Goal: Transaction & Acquisition: Purchase product/service

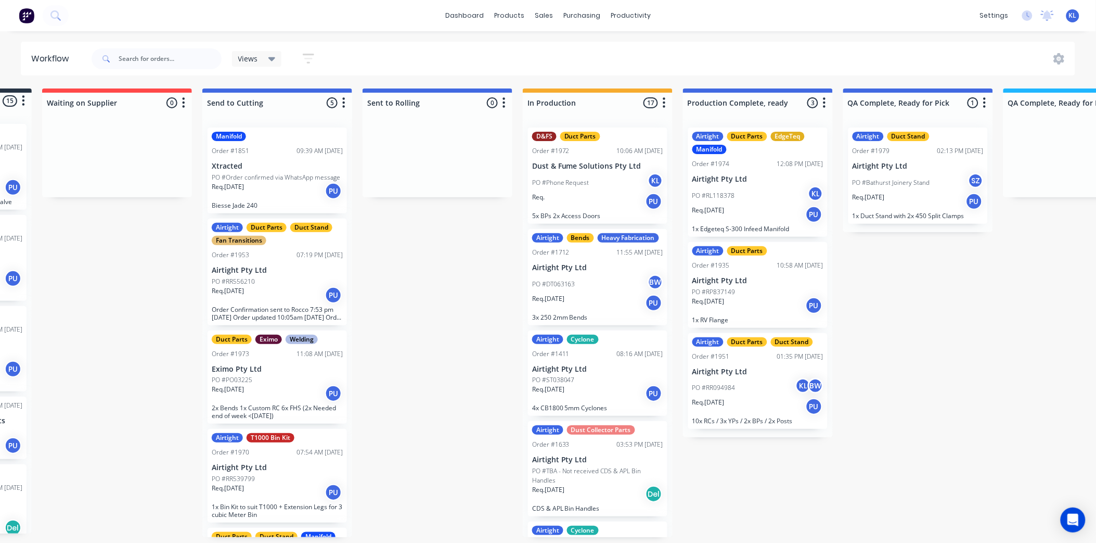
scroll to position [1245, 0]
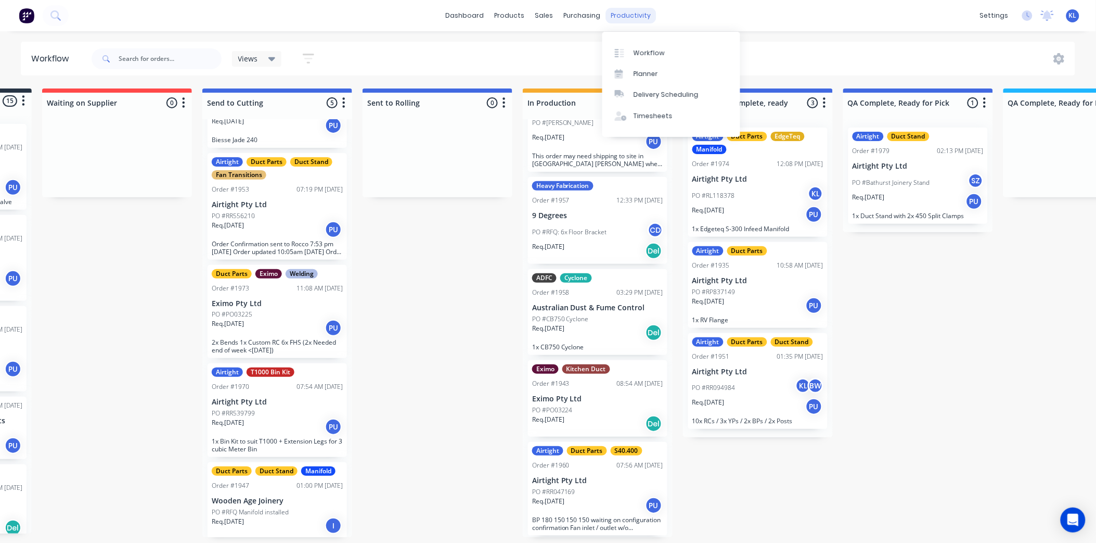
click at [607, 21] on div "productivity" at bounding box center [631, 16] width 50 height 16
click at [629, 48] on div at bounding box center [623, 52] width 16 height 9
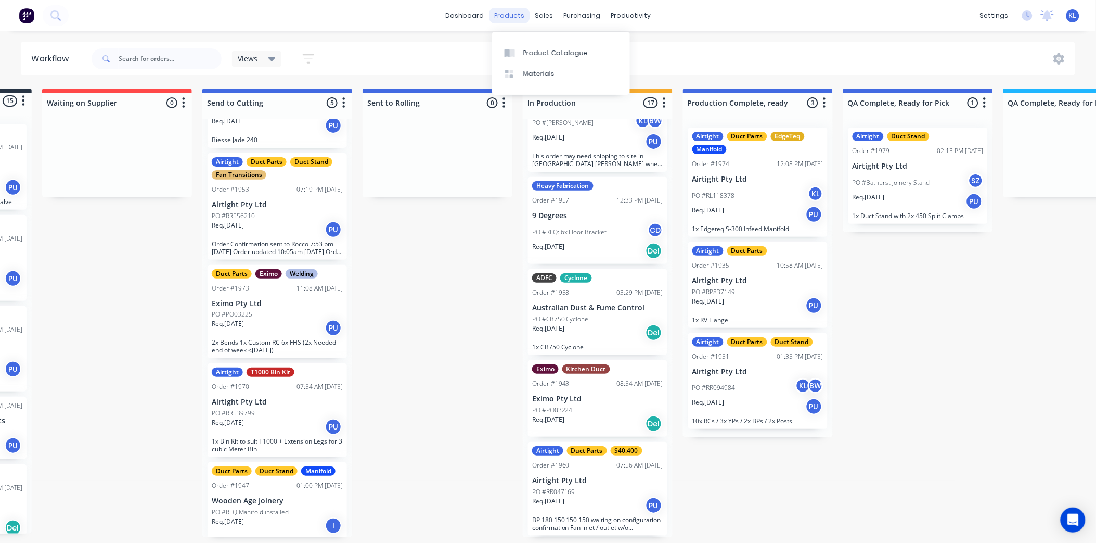
click at [505, 12] on div "products" at bounding box center [509, 16] width 41 height 16
click at [537, 50] on div "Product Catalogue" at bounding box center [555, 52] width 65 height 9
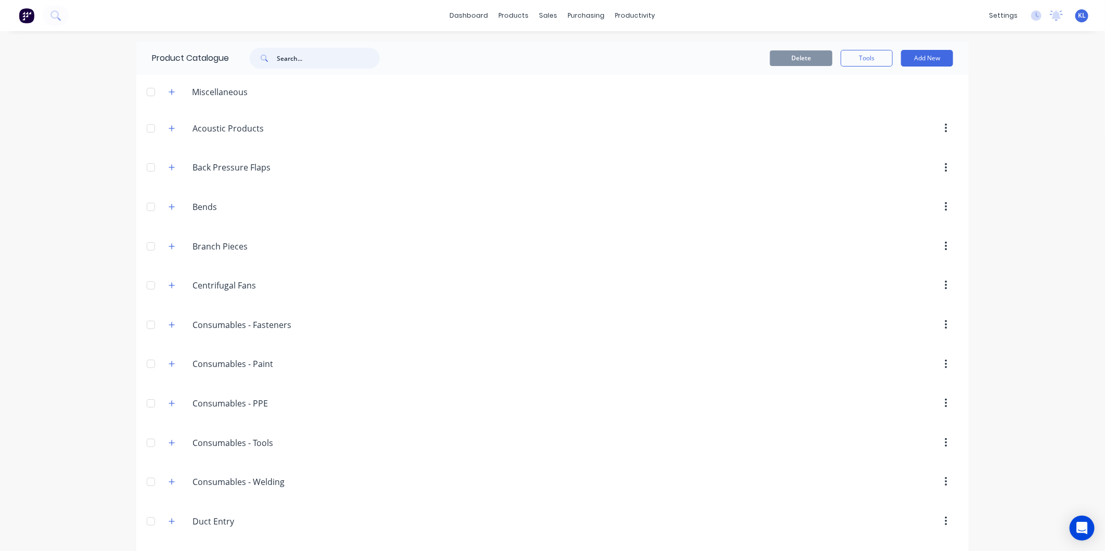
click at [306, 57] on input "text" at bounding box center [328, 58] width 103 height 21
type input "1974"
click at [545, 9] on div "sales" at bounding box center [548, 16] width 29 height 16
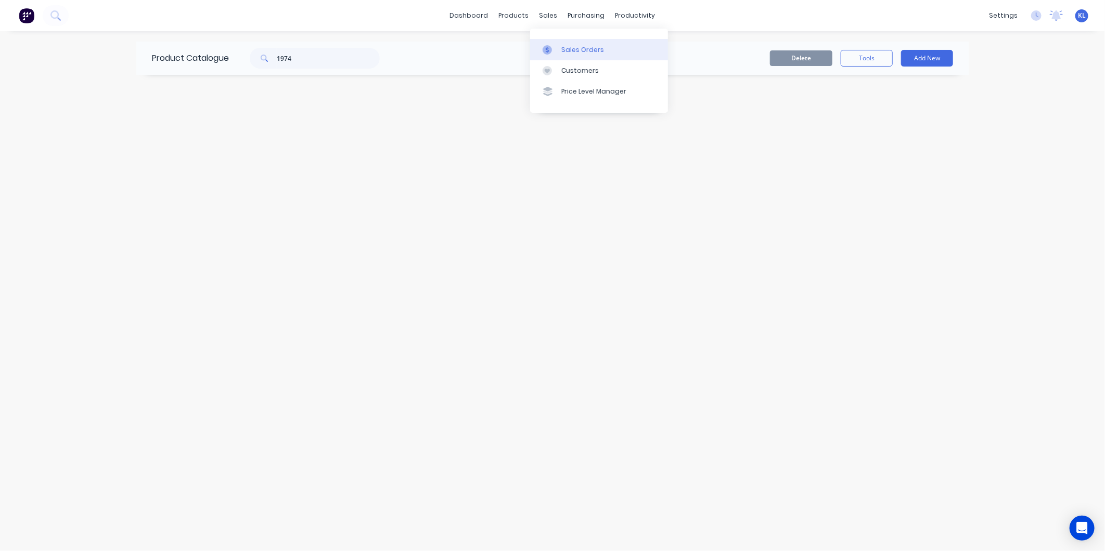
drag, startPoint x: 565, startPoint y: 45, endPoint x: 553, endPoint y: 44, distance: 12.6
click at [566, 45] on div "Sales Orders" at bounding box center [582, 49] width 43 height 9
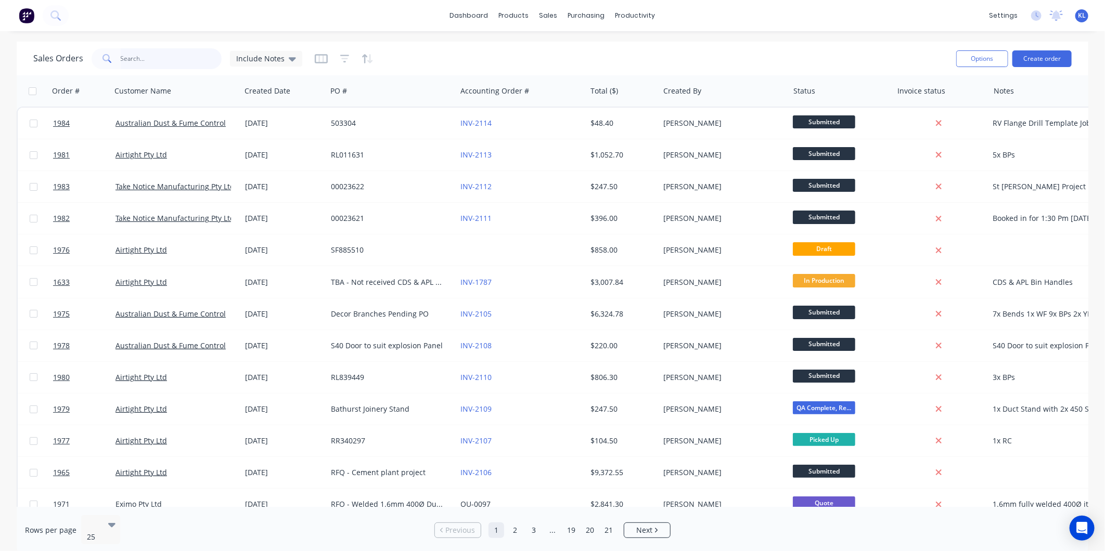
click at [156, 60] on input "text" at bounding box center [171, 58] width 101 height 21
type input "1974"
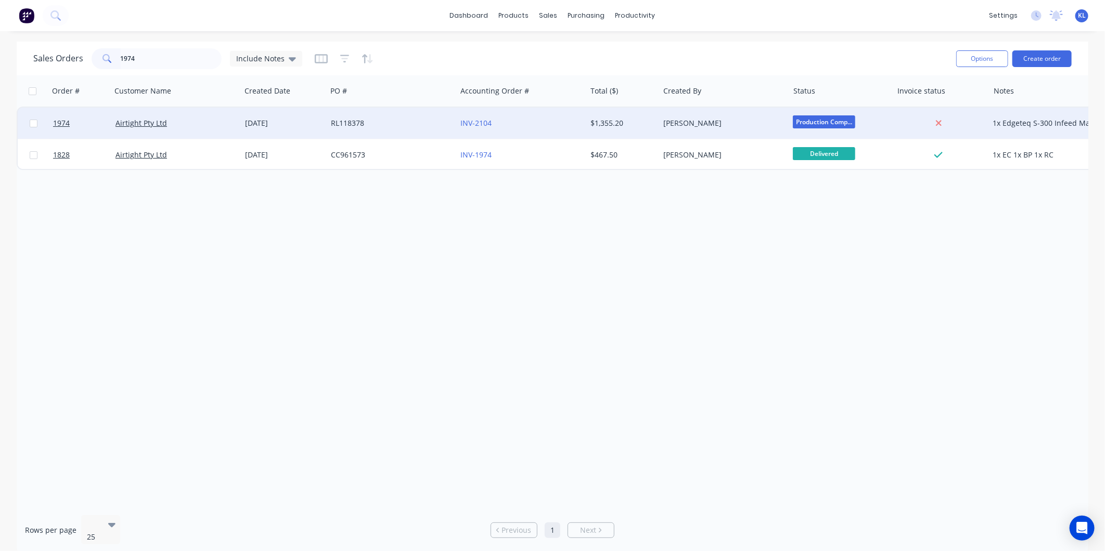
click at [184, 121] on div "Airtight Pty Ltd" at bounding box center [172, 123] width 115 height 10
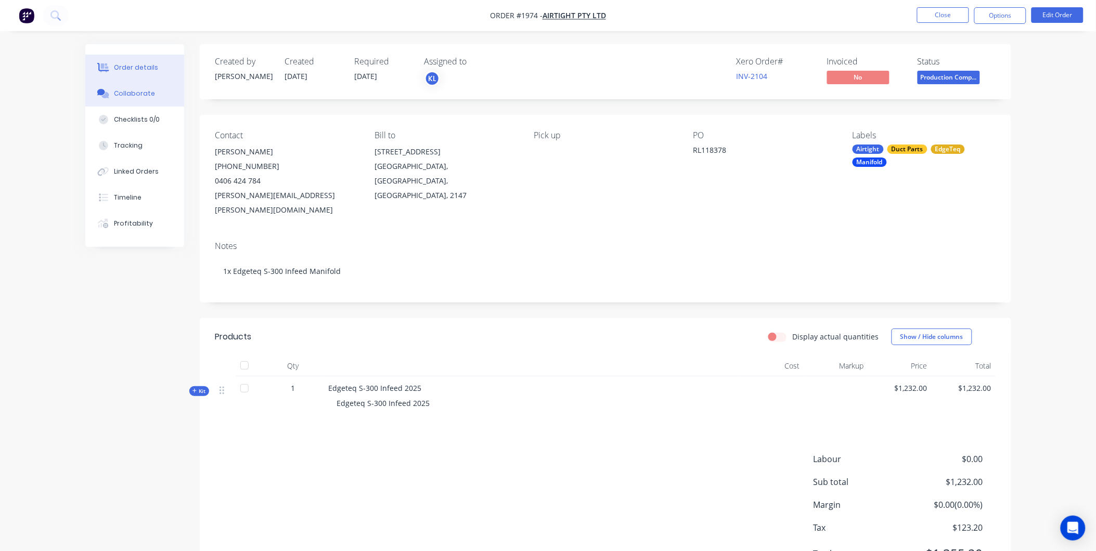
click at [150, 95] on div "Collaborate" at bounding box center [134, 93] width 41 height 9
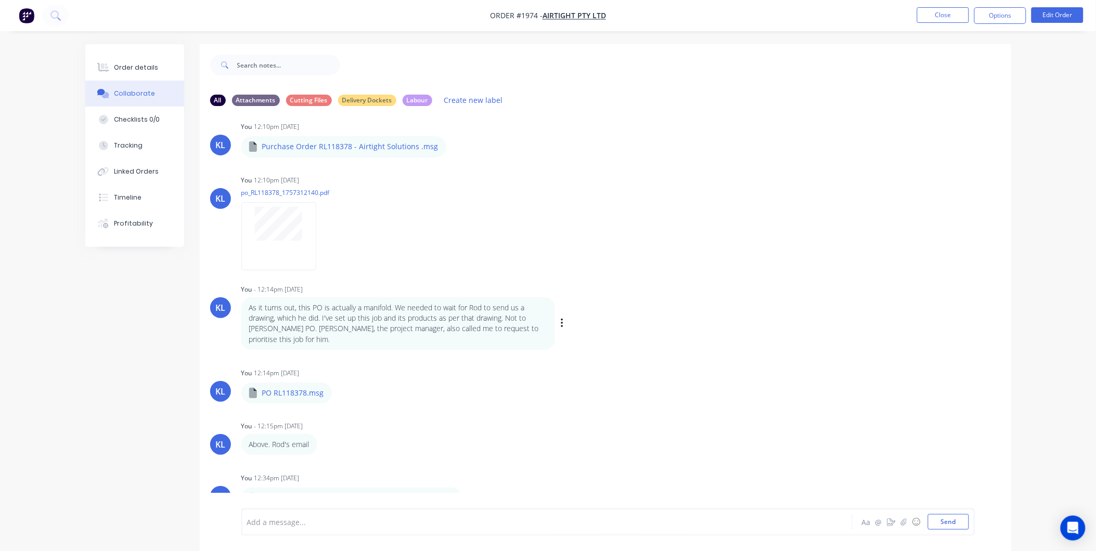
scroll to position [16, 0]
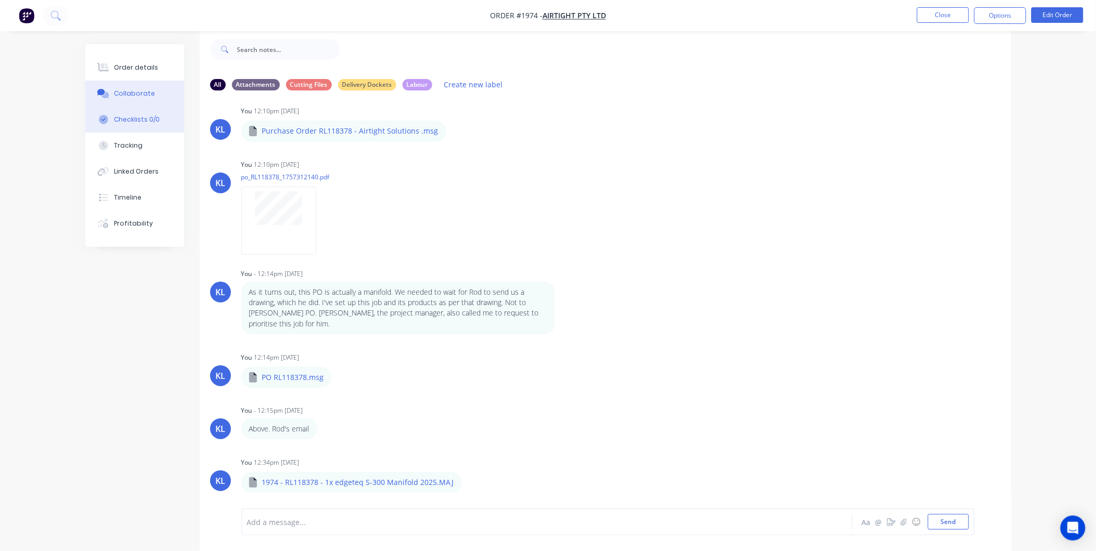
click at [144, 128] on button "Checklists 0/0" at bounding box center [134, 120] width 99 height 26
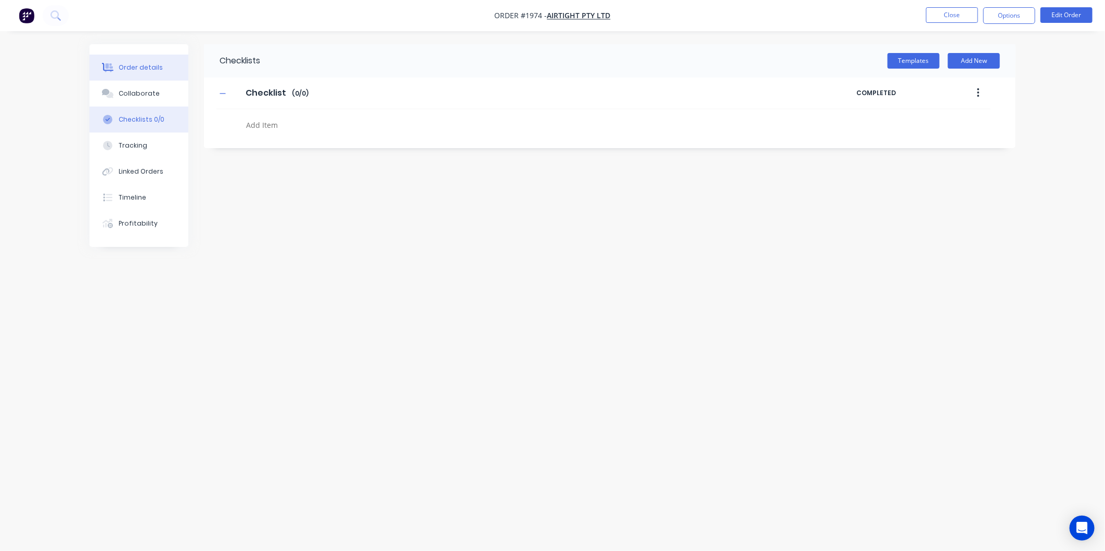
click at [134, 59] on button "Order details" at bounding box center [138, 68] width 99 height 26
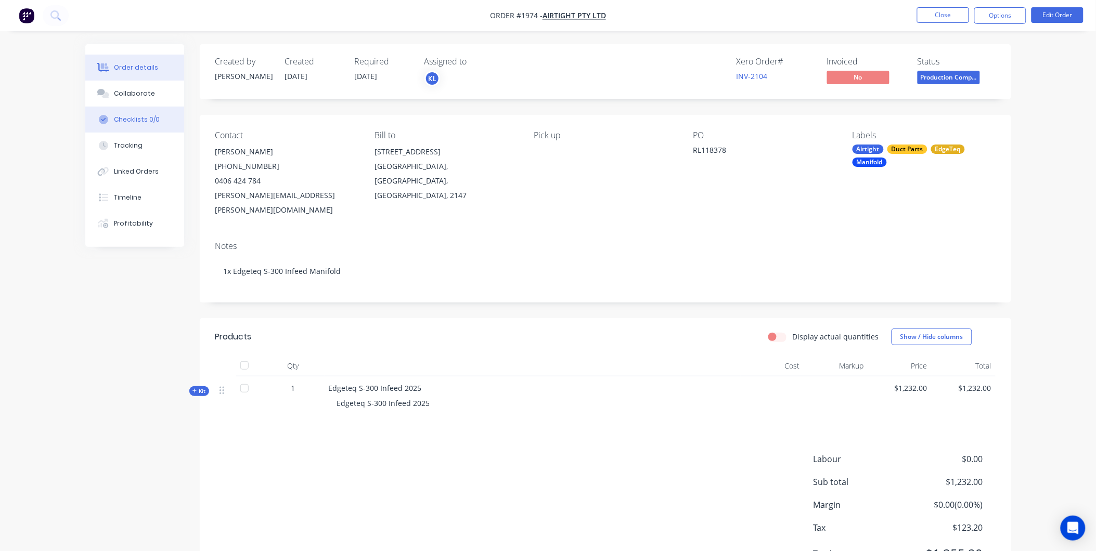
click at [133, 115] on div "Checklists 0/0" at bounding box center [137, 119] width 46 height 9
type textarea "x"
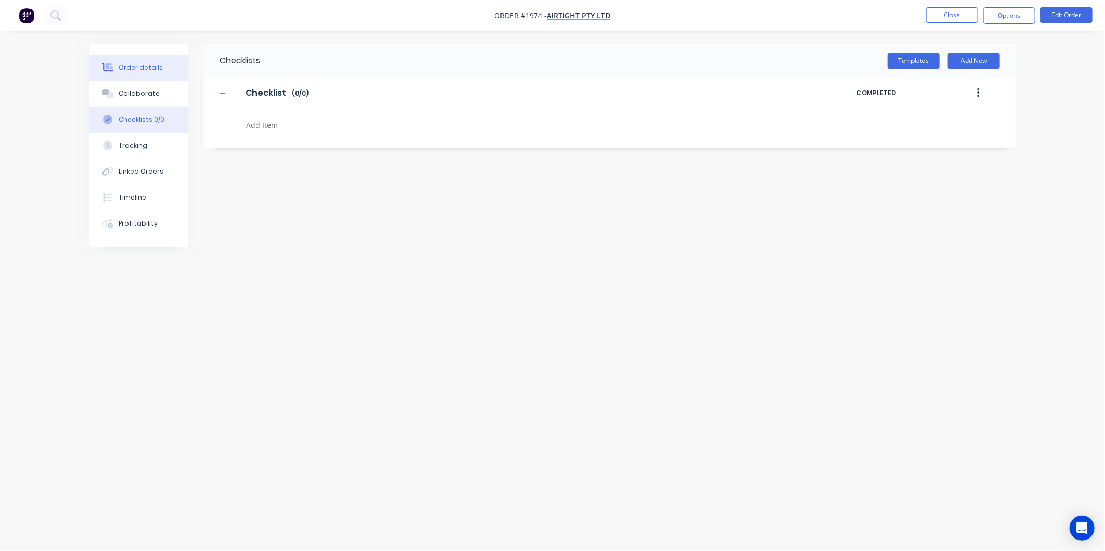
click at [132, 70] on div "Order details" at bounding box center [141, 67] width 44 height 9
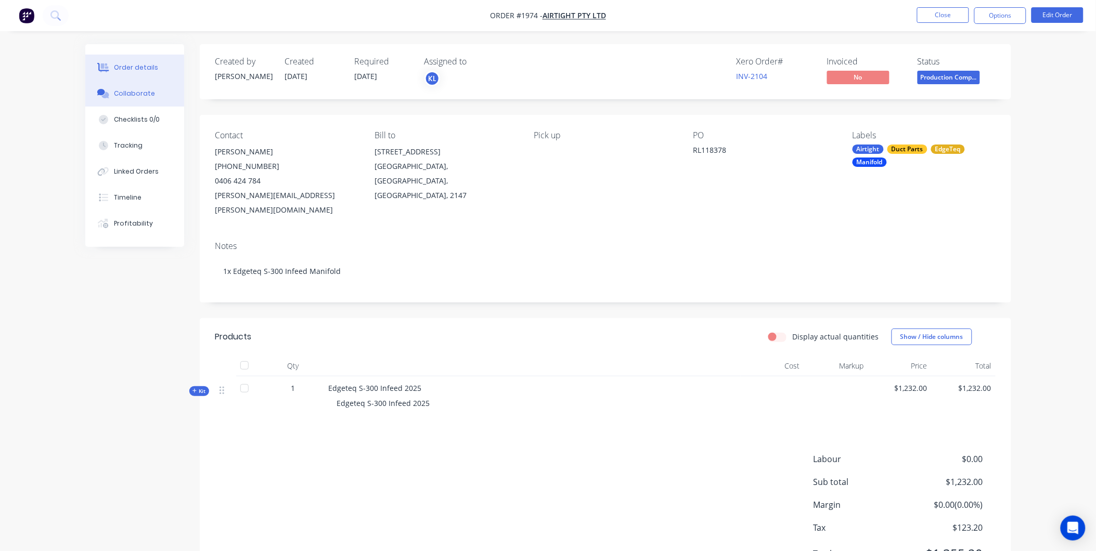
click at [130, 102] on button "Collaborate" at bounding box center [134, 94] width 99 height 26
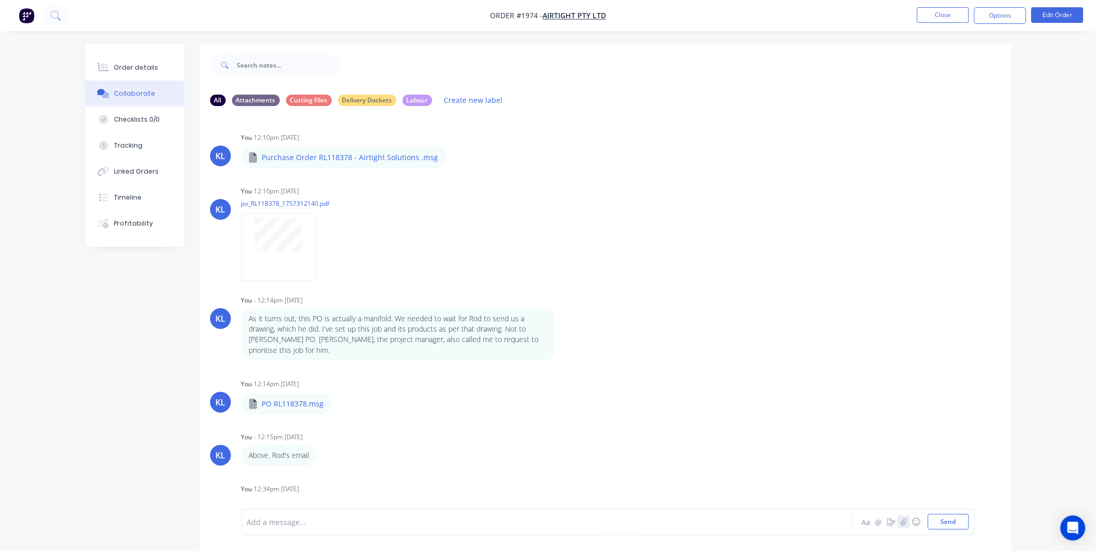
click at [902, 525] on icon "button" at bounding box center [904, 522] width 6 height 7
click at [945, 527] on button "Send" at bounding box center [948, 522] width 41 height 16
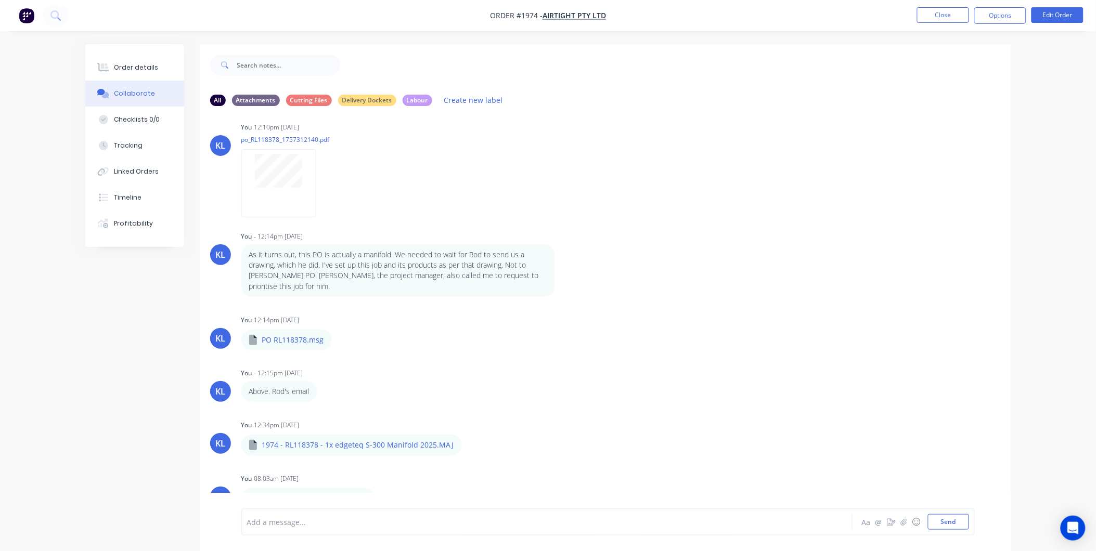
scroll to position [16, 0]
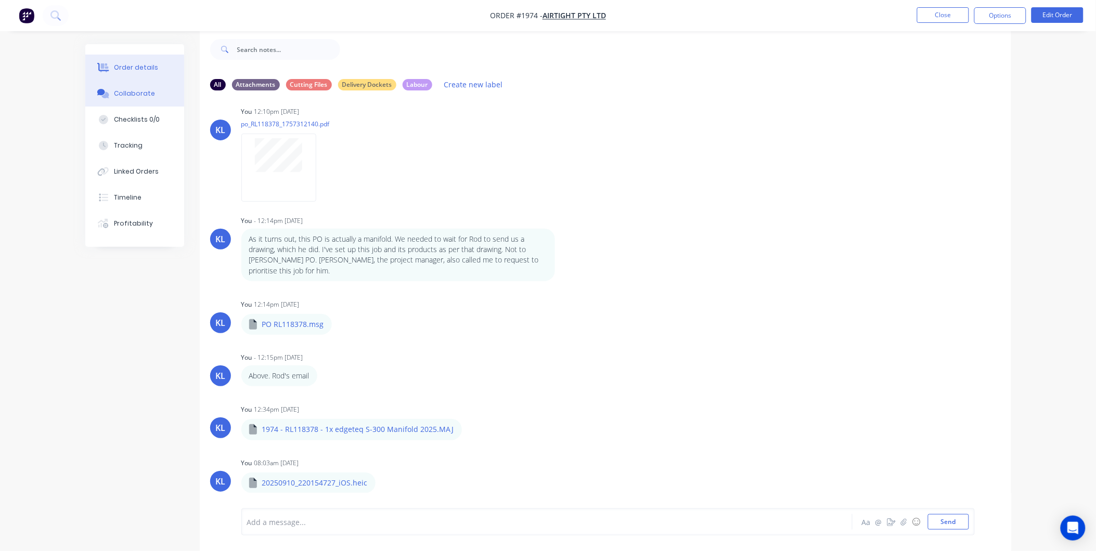
click at [137, 67] on div "Order details" at bounding box center [136, 67] width 44 height 9
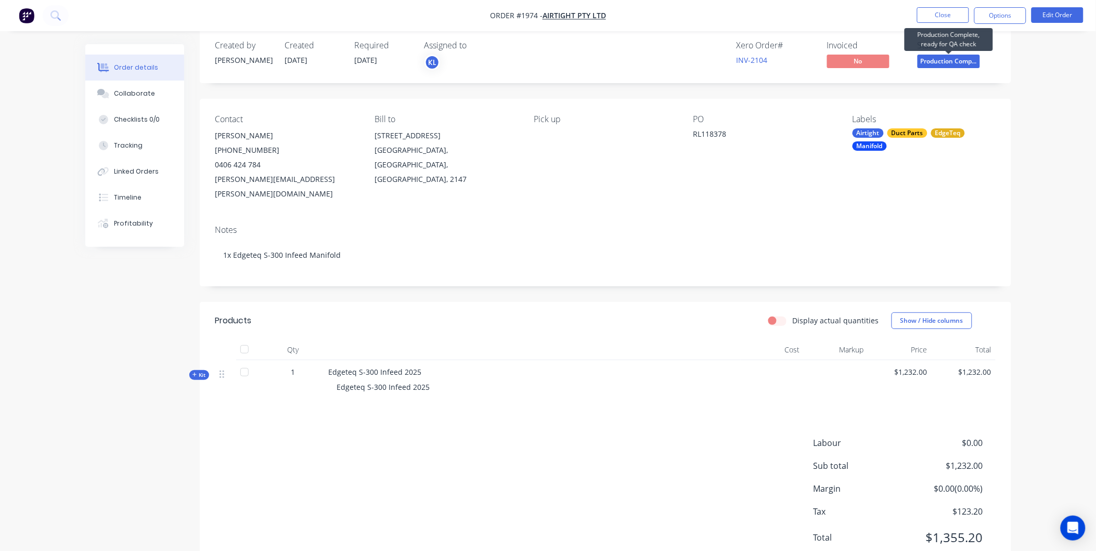
click at [971, 61] on span "Production Comp..." at bounding box center [949, 61] width 62 height 13
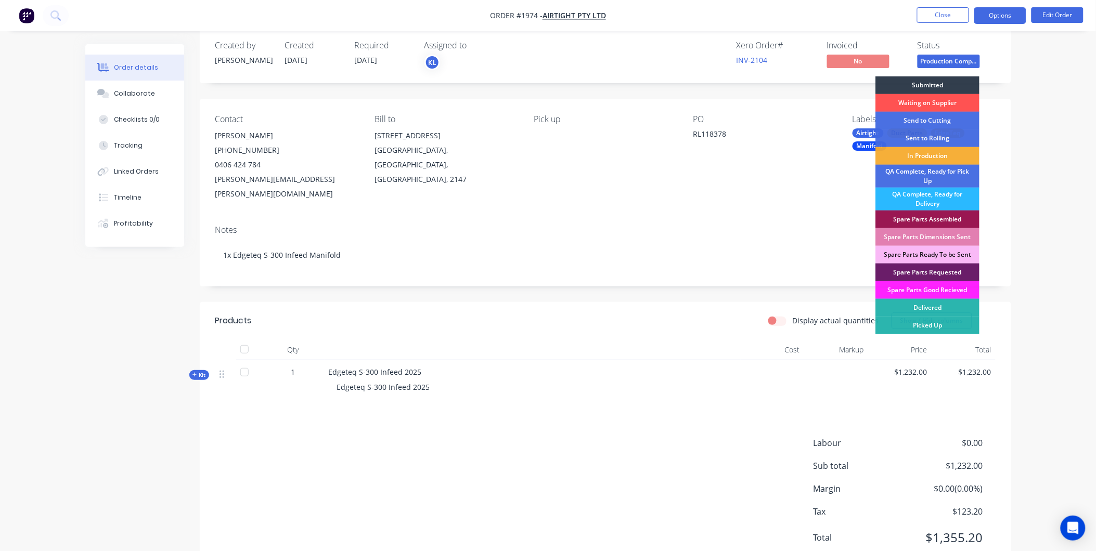
click at [990, 17] on button "Options" at bounding box center [1000, 15] width 52 height 17
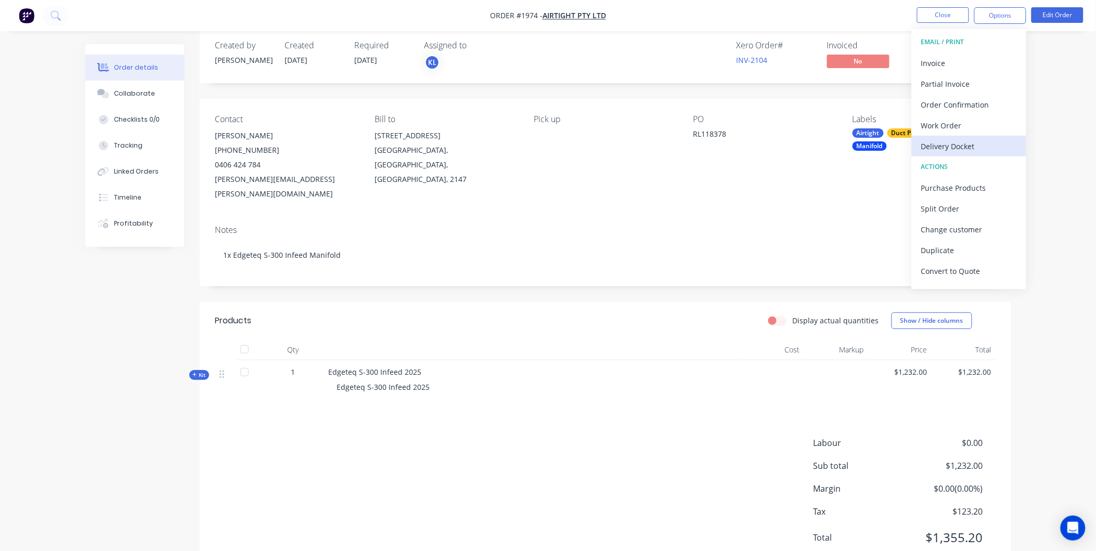
click at [952, 143] on div "Delivery Docket" at bounding box center [969, 146] width 96 height 15
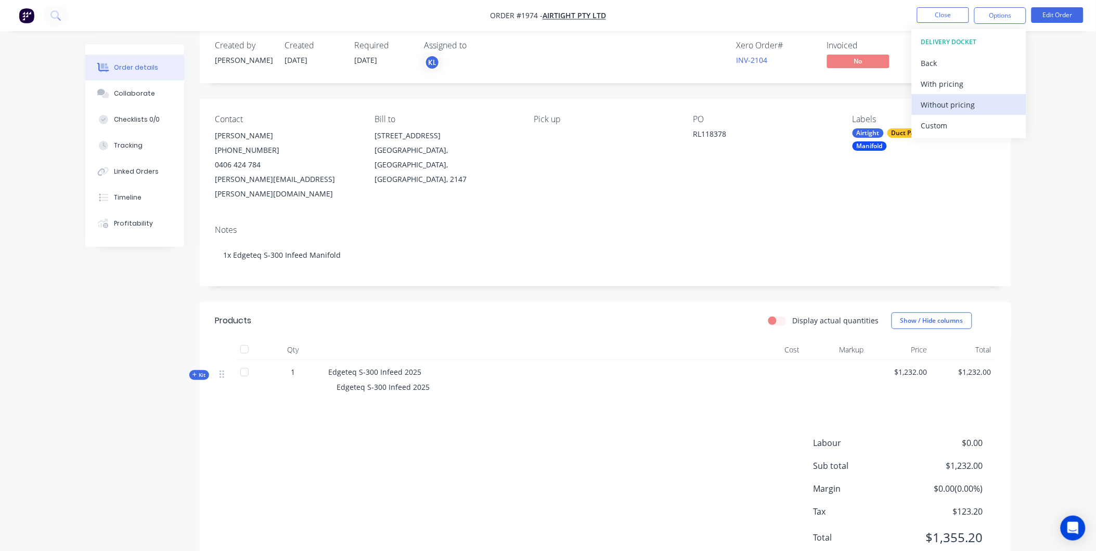
click at [946, 97] on div "Without pricing" at bounding box center [969, 104] width 96 height 15
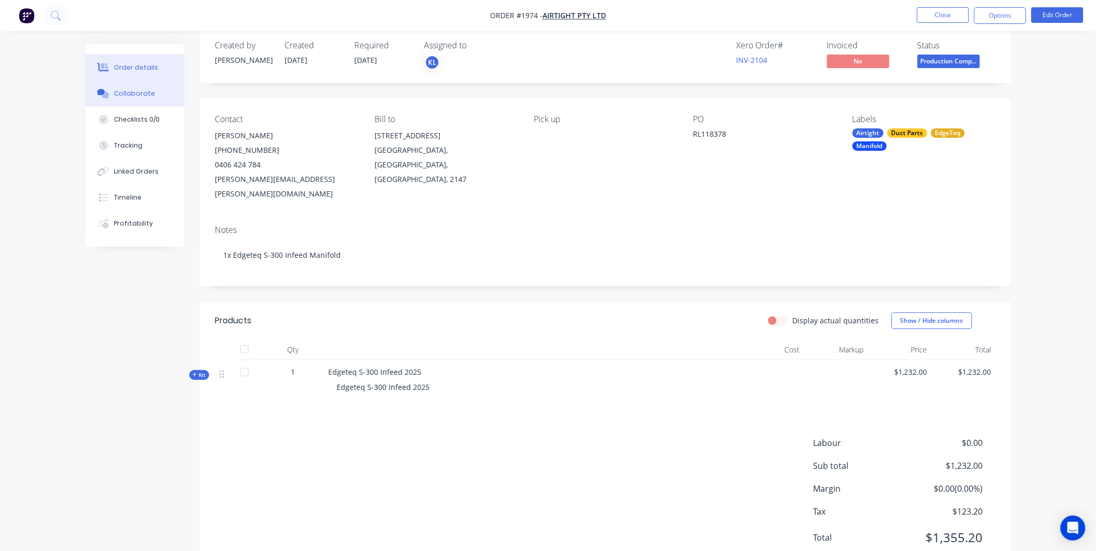
click at [137, 85] on button "Collaborate" at bounding box center [134, 94] width 99 height 26
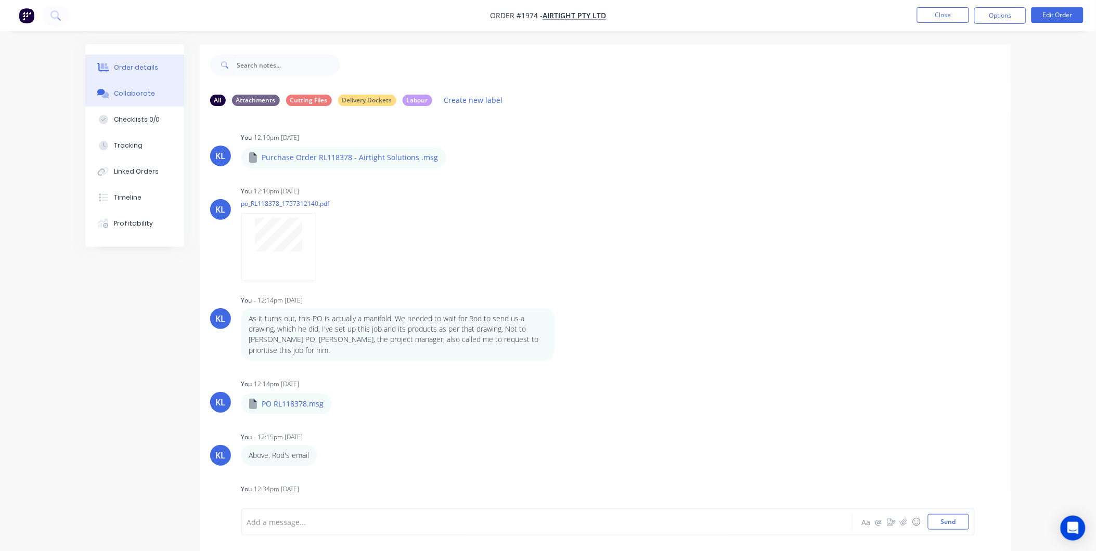
click at [121, 70] on div "Order details" at bounding box center [136, 67] width 44 height 9
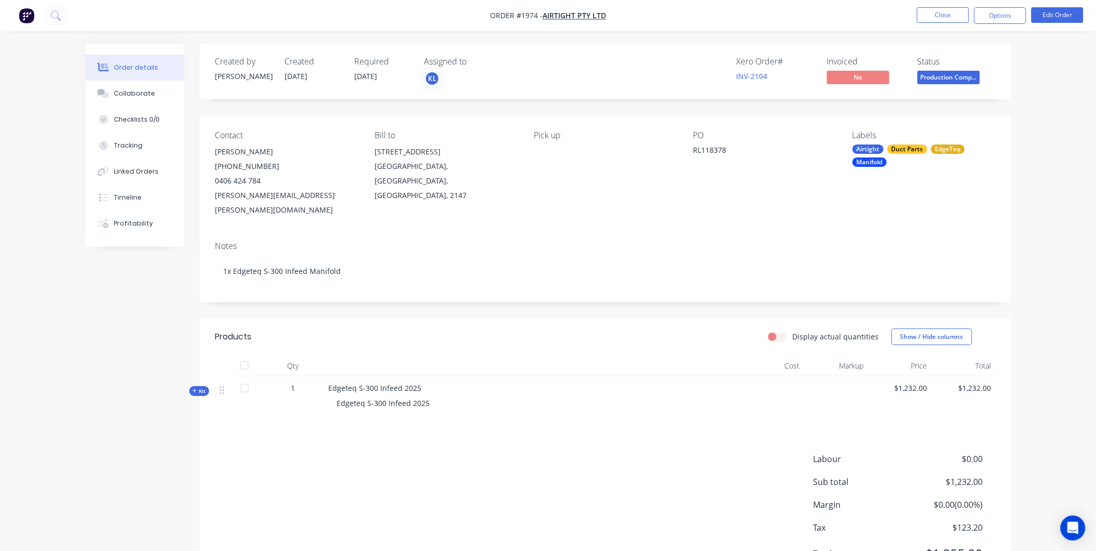
drag, startPoint x: 935, startPoint y: 61, endPoint x: 839, endPoint y: 103, distance: 104.6
click at [839, 103] on div "Created by [PERSON_NAME] Created [DATE] Required [DATE] Assigned to KL Xero Ord…" at bounding box center [605, 316] width 811 height 545
click at [982, 14] on button "Options" at bounding box center [1000, 15] width 52 height 17
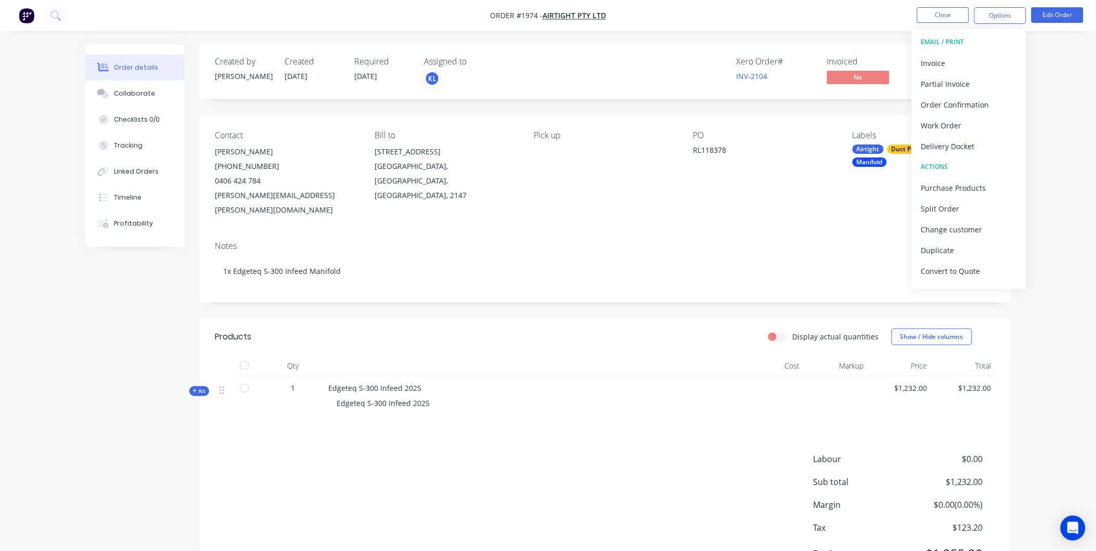
click at [1044, 99] on div "Order details Collaborate Checklists 0/0 Tracking Linked Orders Timeline Profit…" at bounding box center [548, 302] width 1096 height 605
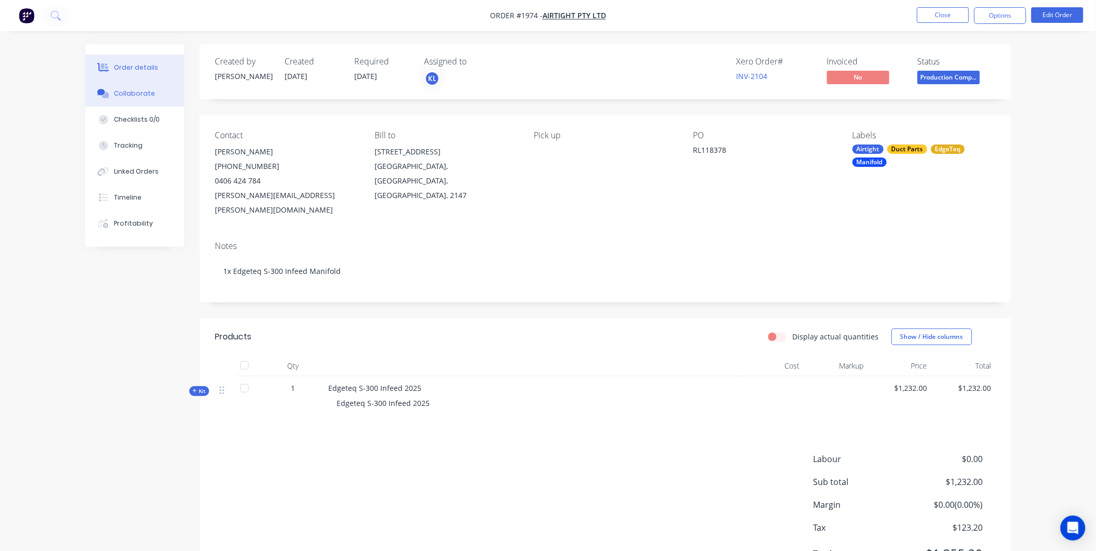
click at [144, 95] on div "Collaborate" at bounding box center [134, 93] width 41 height 9
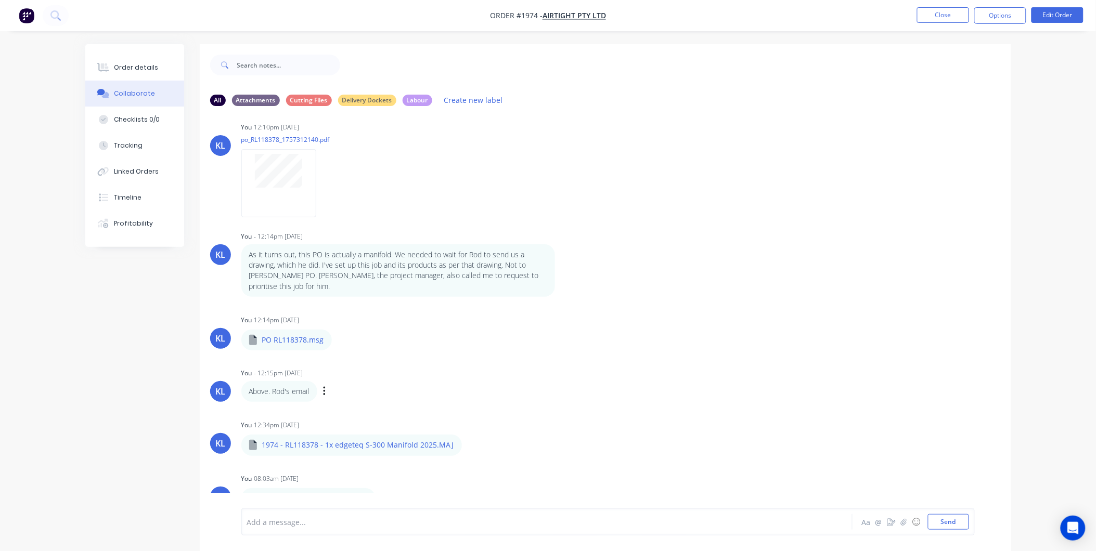
scroll to position [16, 0]
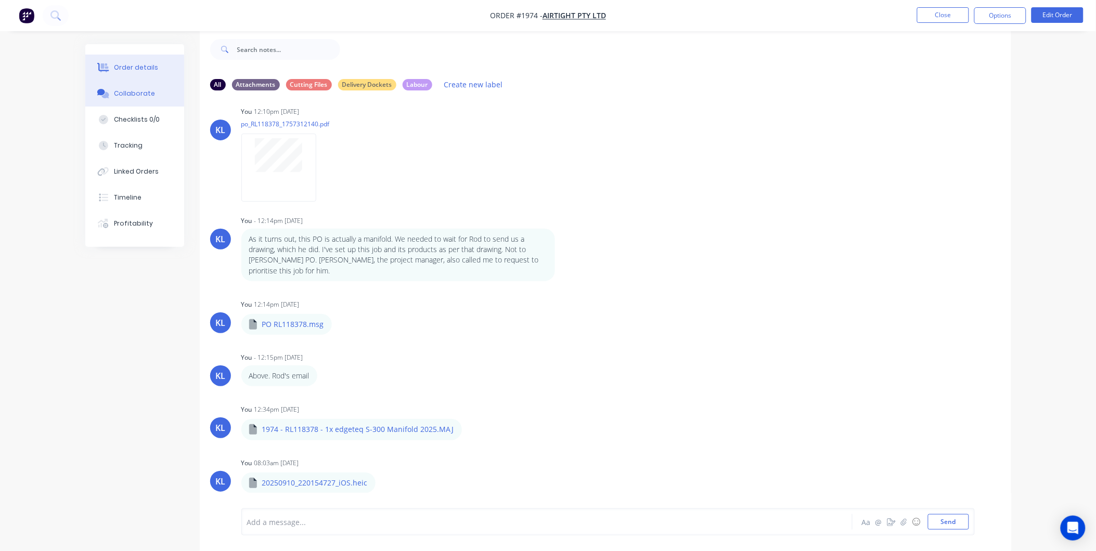
click at [127, 63] on div "Order details" at bounding box center [136, 67] width 44 height 9
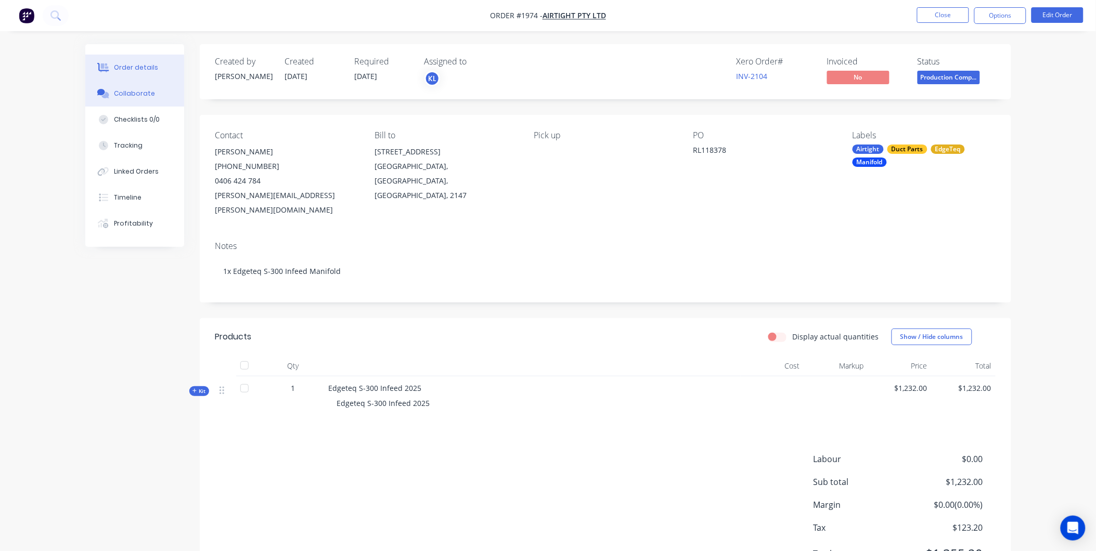
click at [129, 95] on div "Collaborate" at bounding box center [134, 93] width 41 height 9
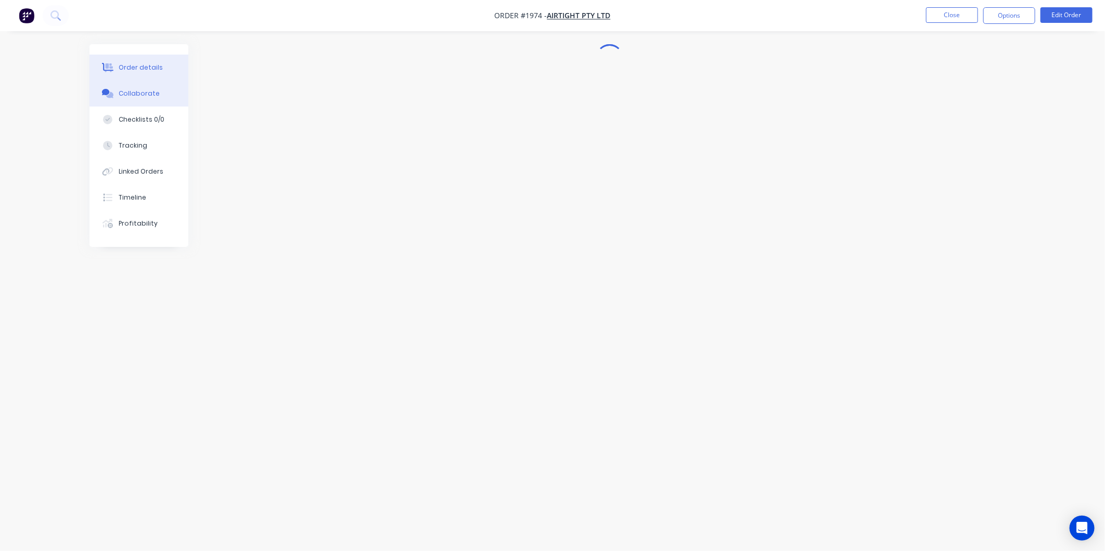
click at [159, 75] on button "Order details" at bounding box center [138, 68] width 99 height 26
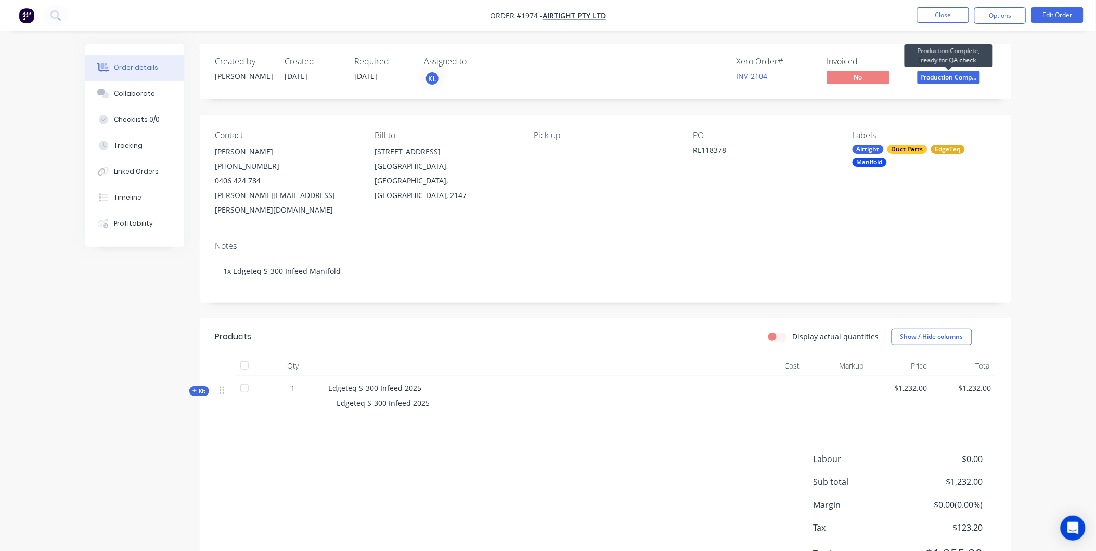
click at [955, 78] on span "Production Comp..." at bounding box center [949, 77] width 62 height 13
click at [131, 95] on div "Collaborate" at bounding box center [134, 93] width 41 height 9
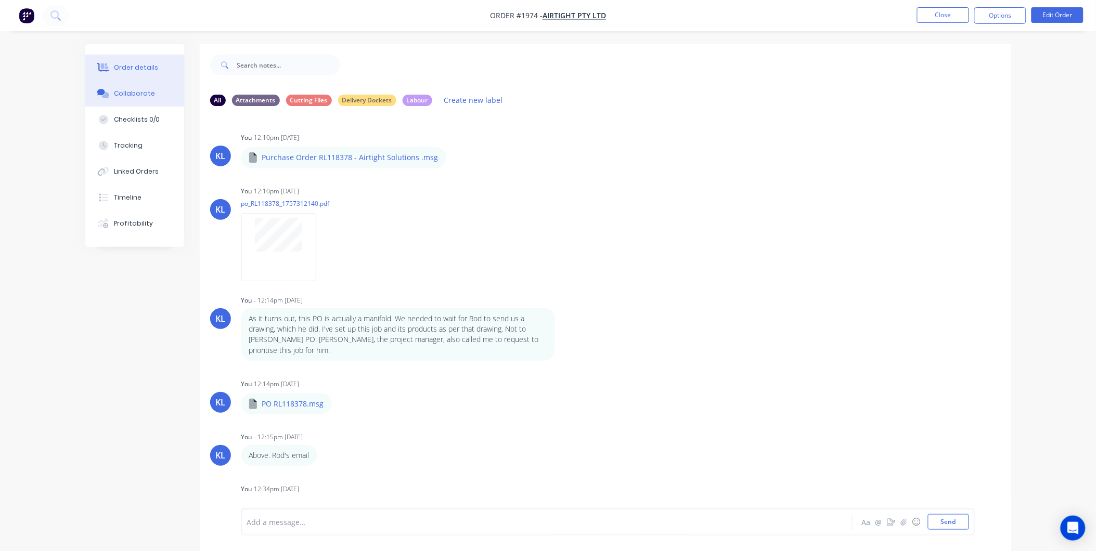
click at [140, 66] on div "Order details" at bounding box center [136, 67] width 44 height 9
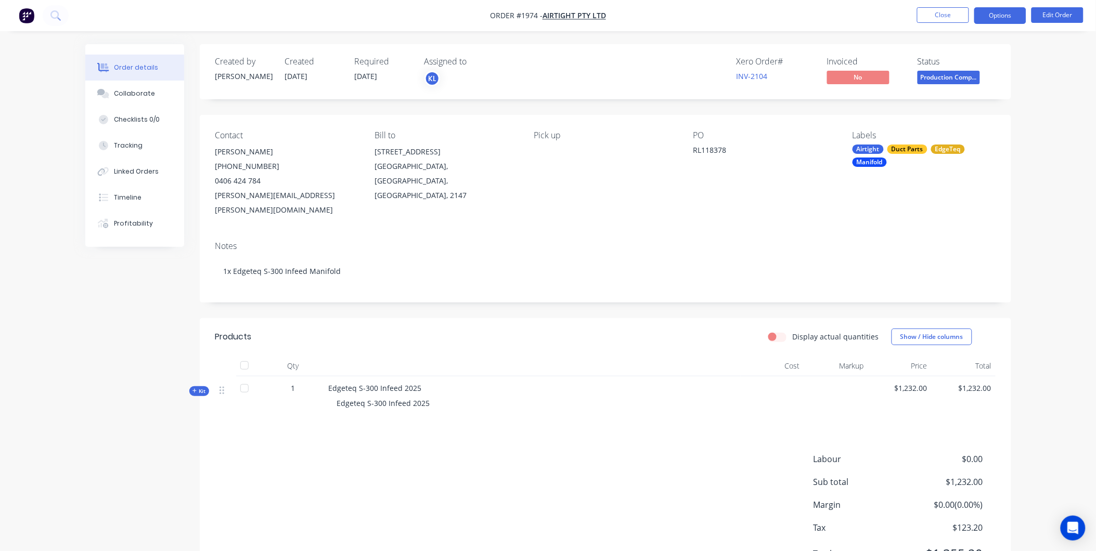
click at [1004, 19] on button "Options" at bounding box center [1000, 15] width 52 height 17
click at [934, 15] on button "Close" at bounding box center [943, 15] width 52 height 16
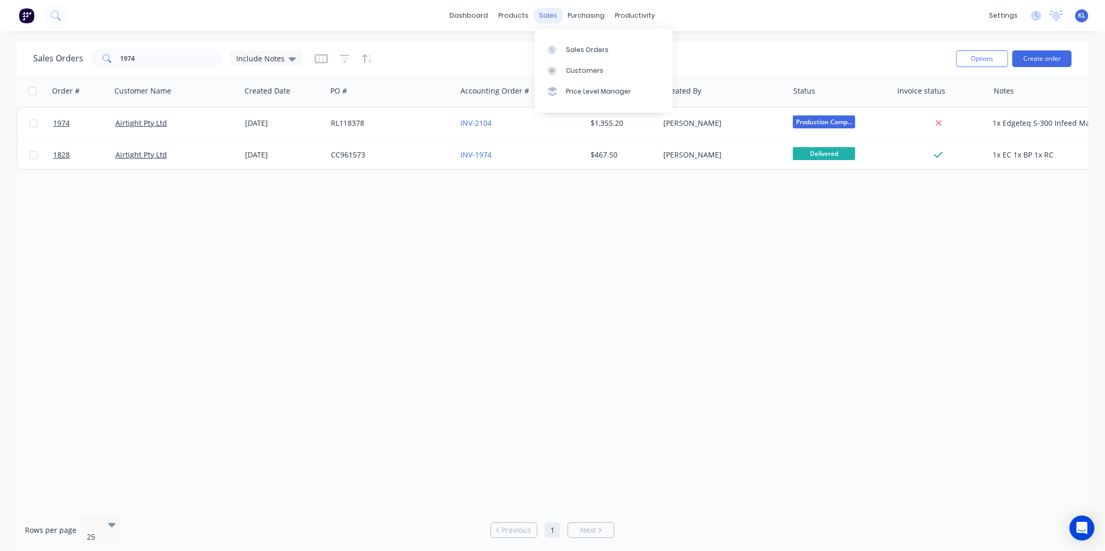
click at [539, 12] on div "sales" at bounding box center [548, 16] width 29 height 16
click at [586, 47] on div "Sales Orders" at bounding box center [587, 49] width 43 height 9
click at [565, 44] on link "Sales Orders" at bounding box center [604, 49] width 138 height 21
click at [507, 18] on div "products" at bounding box center [514, 16] width 41 height 16
click at [648, 45] on div "Workflow" at bounding box center [653, 49] width 31 height 9
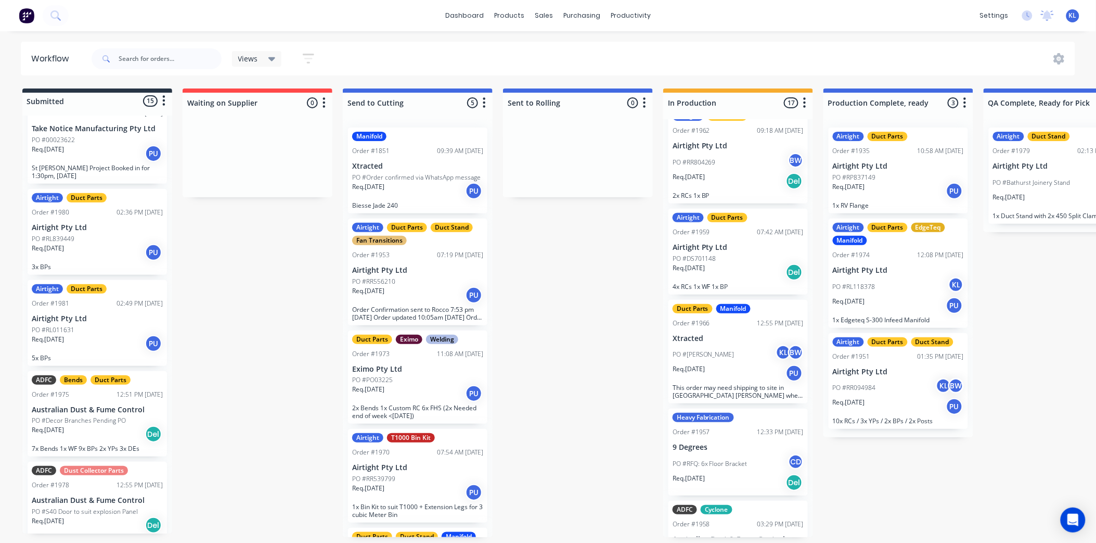
scroll to position [927, 0]
click at [97, 241] on div "Req. [DATE] PU" at bounding box center [97, 250] width 131 height 18
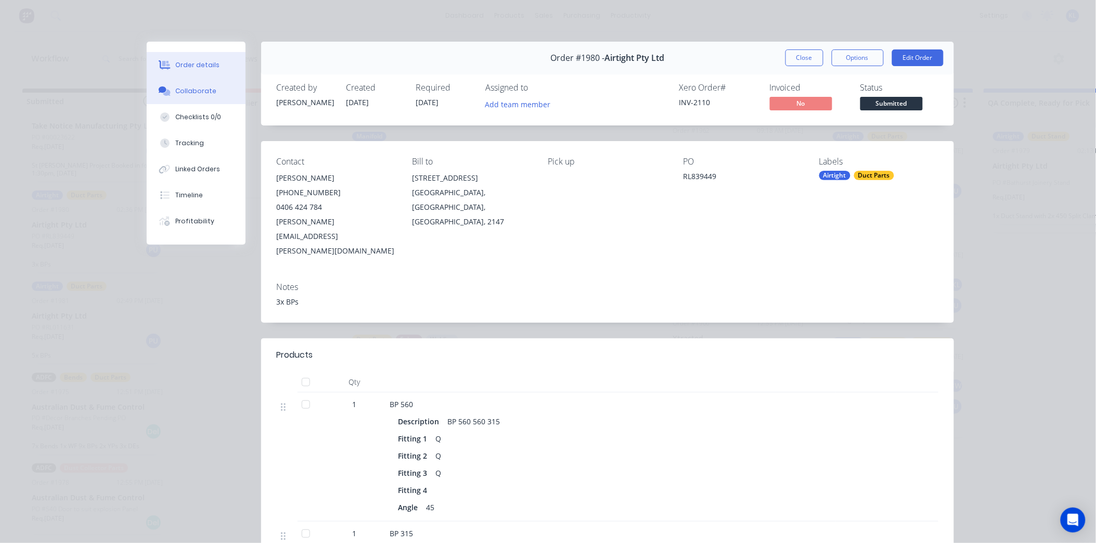
click at [210, 98] on button "Collaborate" at bounding box center [196, 91] width 99 height 26
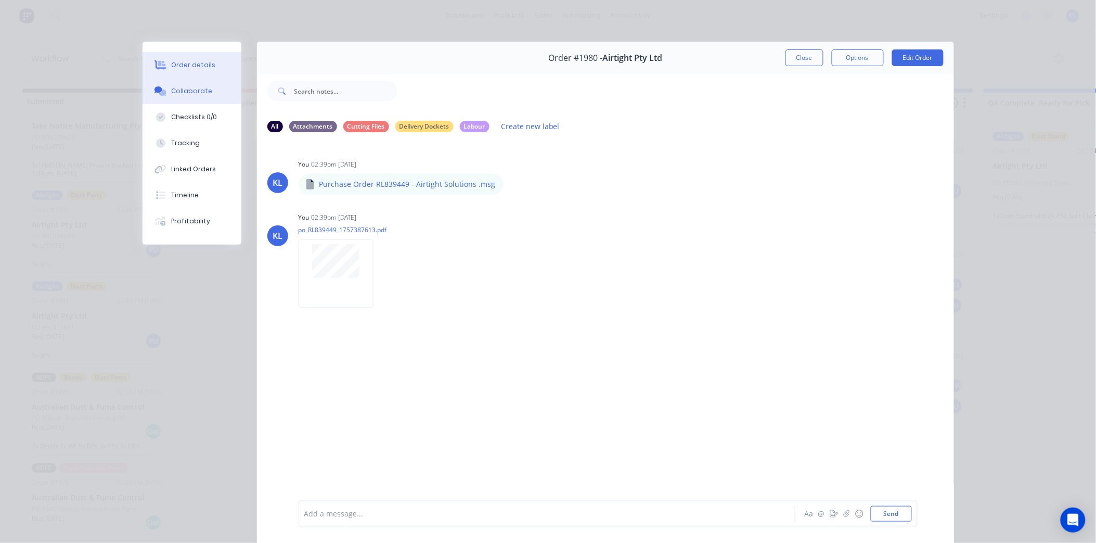
click at [186, 62] on div "Order details" at bounding box center [193, 64] width 44 height 9
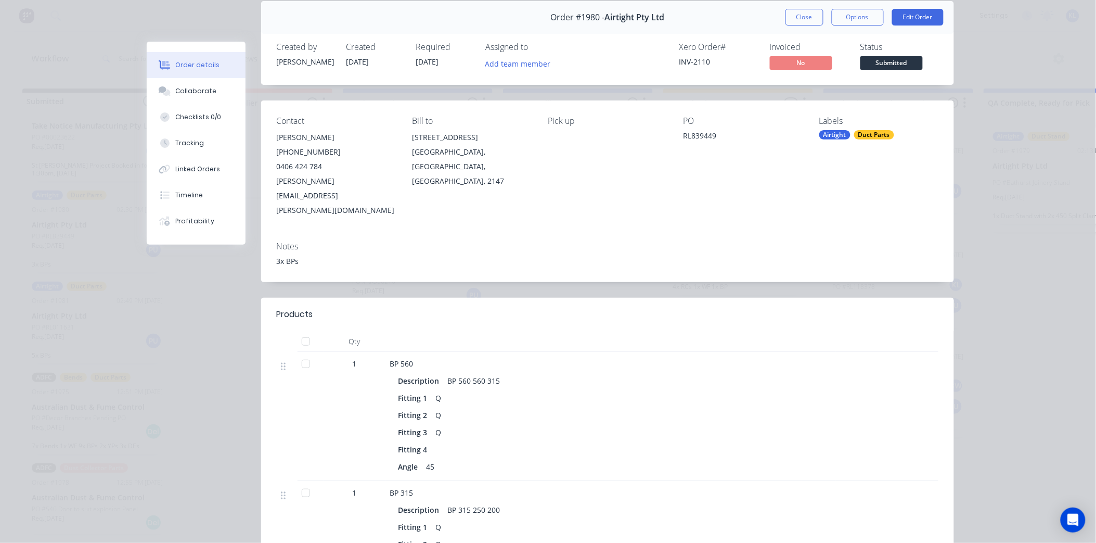
scroll to position [0, 0]
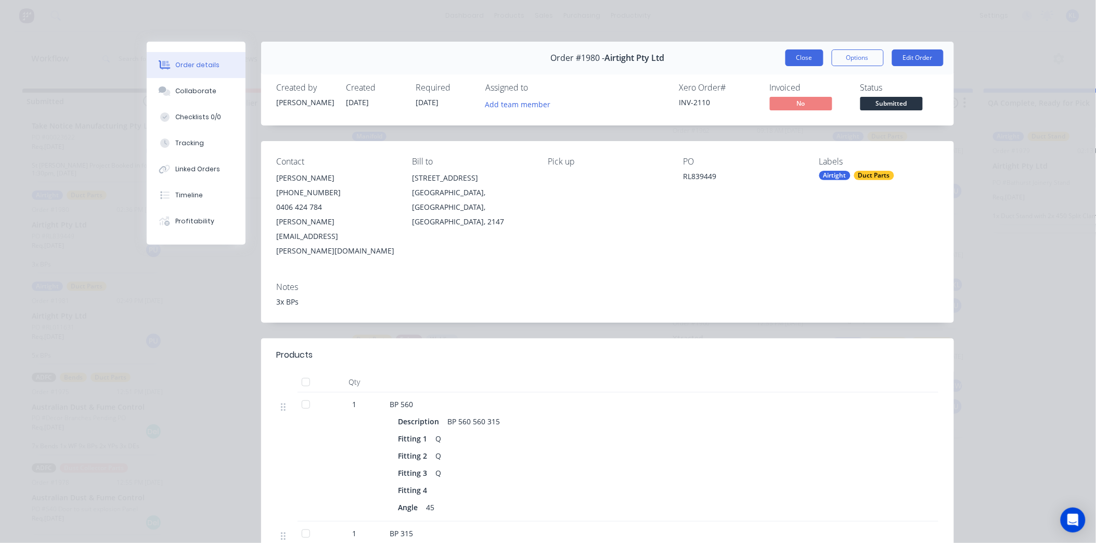
click at [801, 59] on button "Close" at bounding box center [804, 57] width 38 height 17
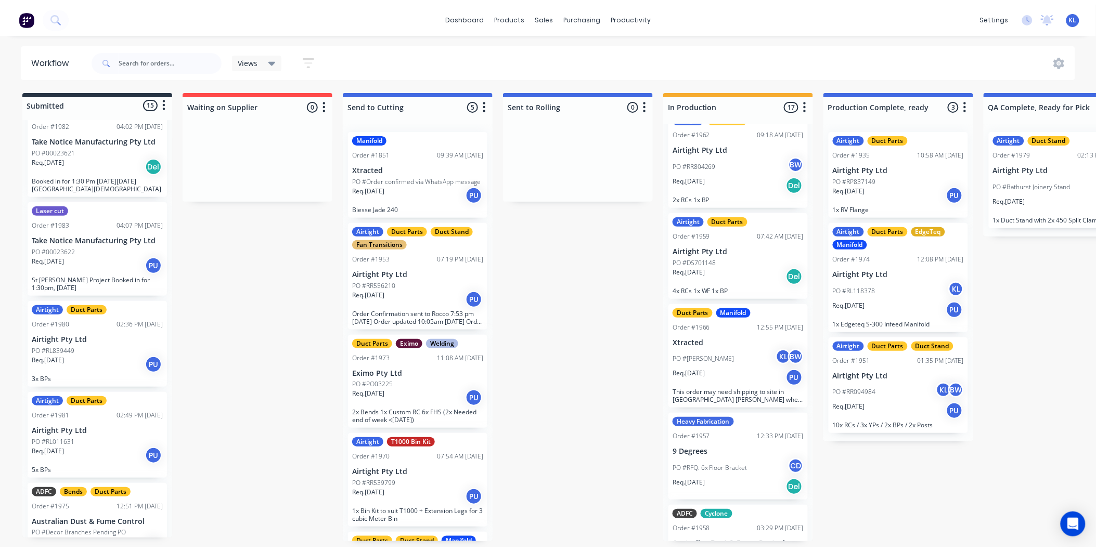
scroll to position [753, 0]
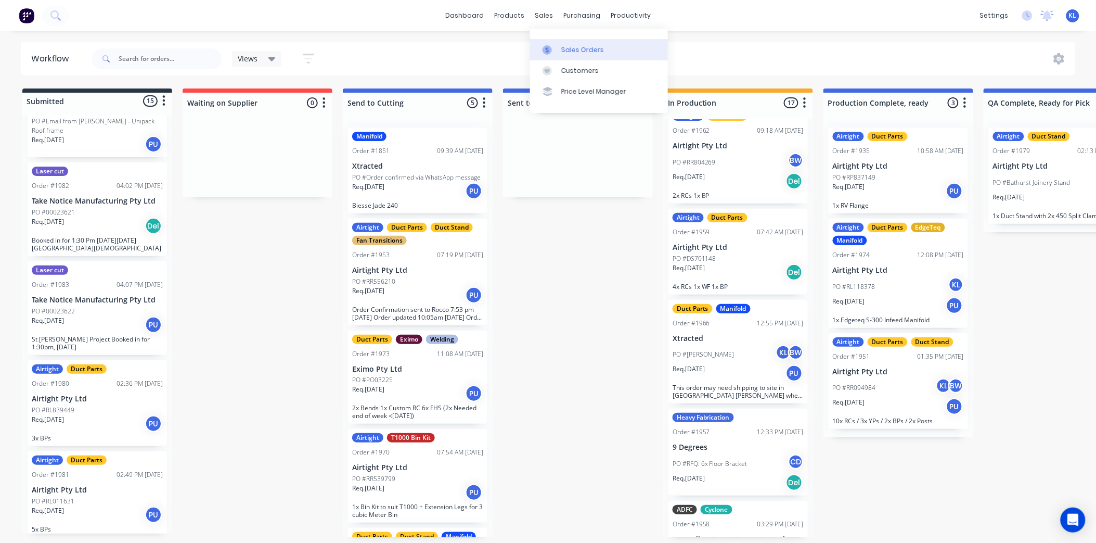
click at [548, 13] on div "sales" at bounding box center [544, 16] width 29 height 16
click at [579, 52] on div "Sales Orders" at bounding box center [582, 49] width 43 height 9
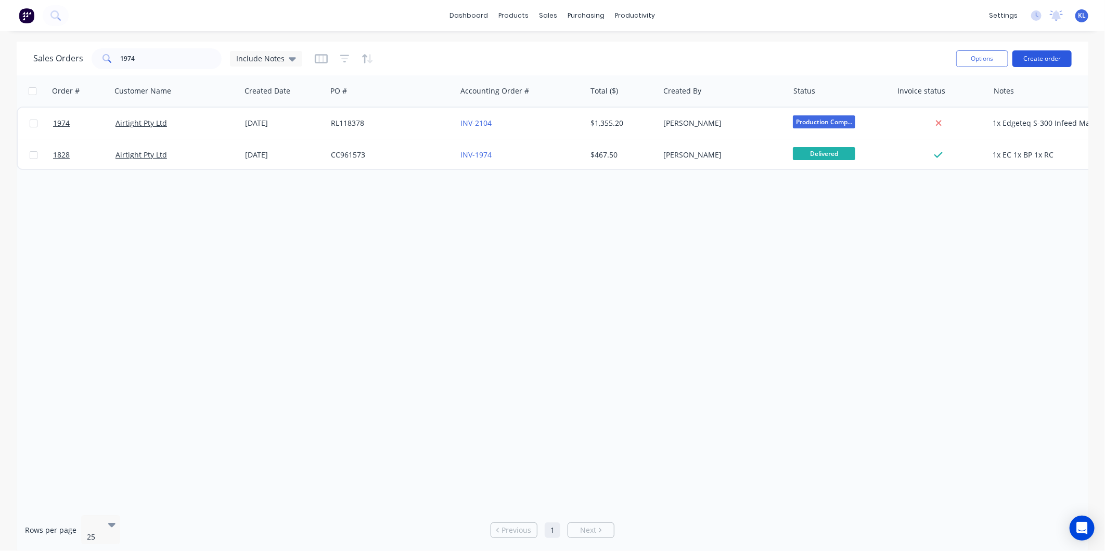
click at [1044, 60] on button "Create order" at bounding box center [1041, 58] width 59 height 17
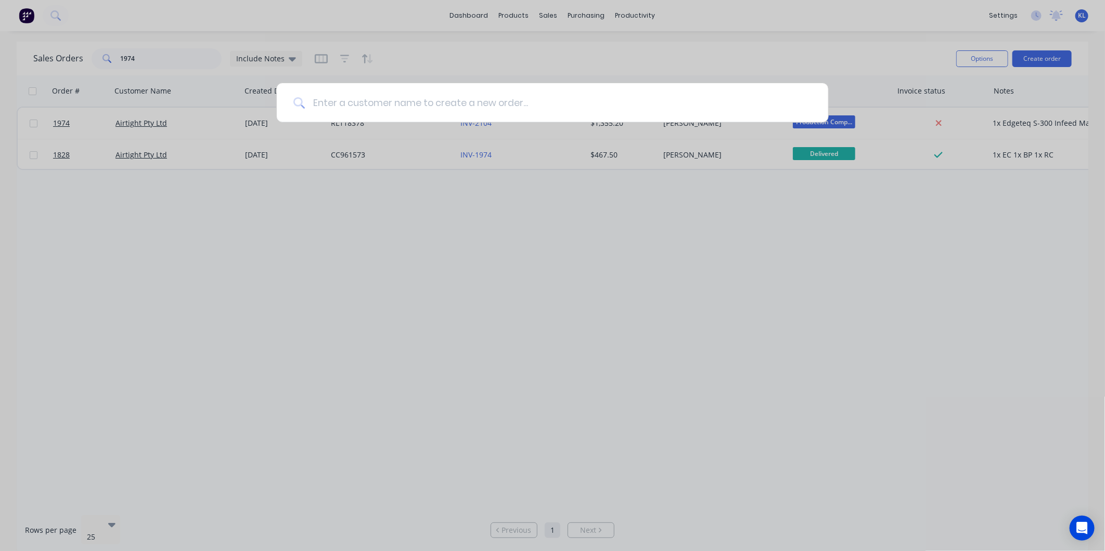
click at [625, 98] on input at bounding box center [558, 102] width 507 height 39
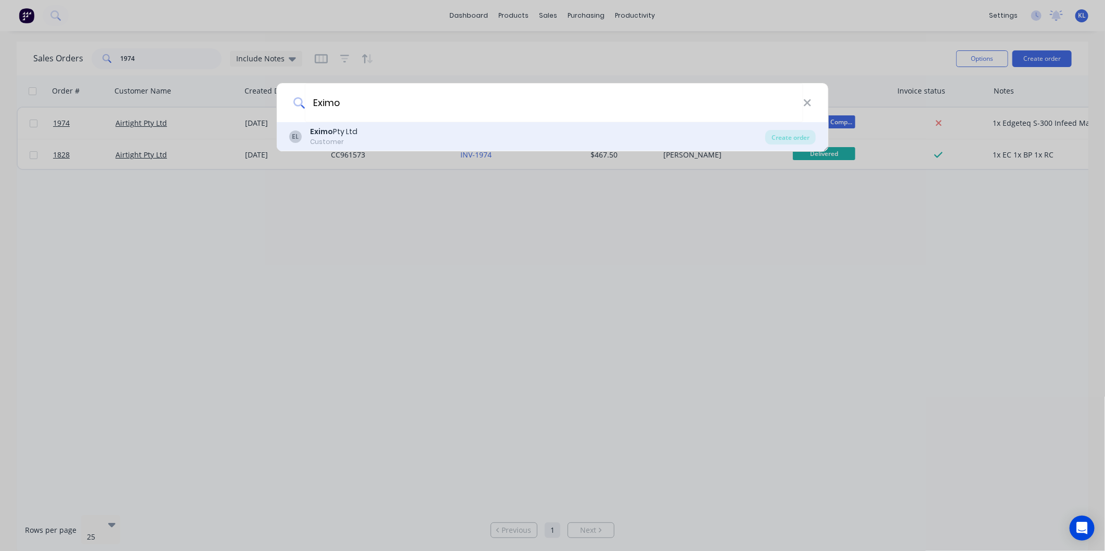
type input "Eximo"
click at [354, 133] on div "Eximo Pty Ltd" at bounding box center [333, 131] width 47 height 11
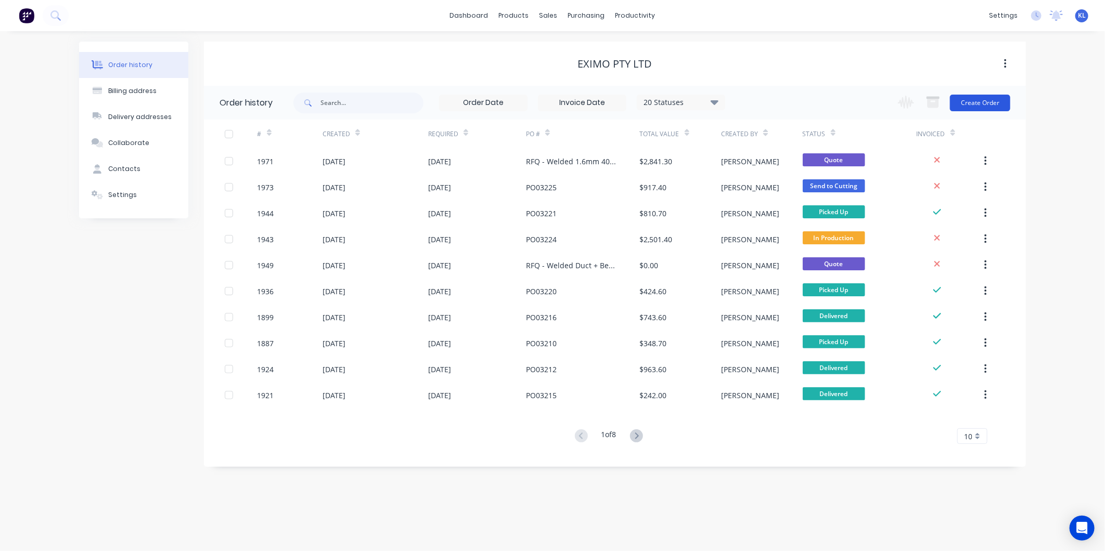
click at [971, 100] on button "Create Order" at bounding box center [980, 103] width 60 height 17
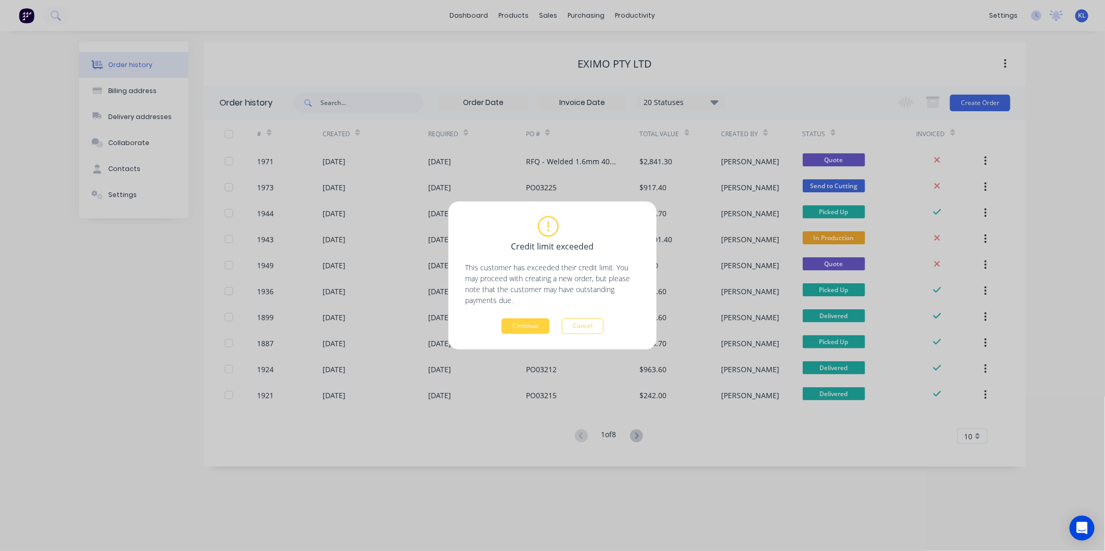
click at [529, 334] on div "Credit limit exceeded This customer has exceeded their credit limit. You may pr…" at bounding box center [552, 276] width 208 height 148
click at [528, 330] on button "Continue" at bounding box center [525, 327] width 48 height 16
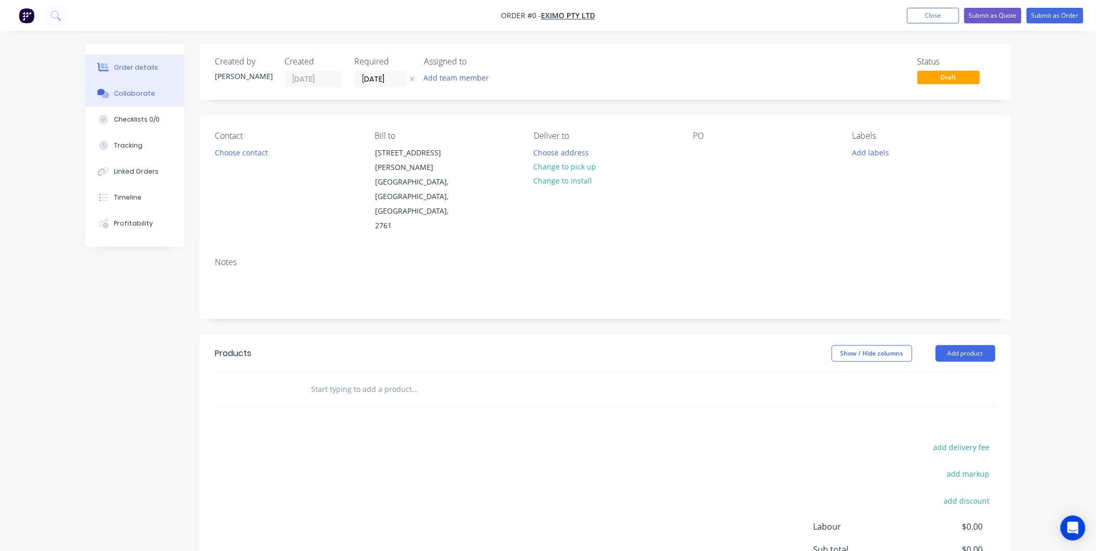
click at [122, 86] on button "Collaborate" at bounding box center [134, 94] width 99 height 26
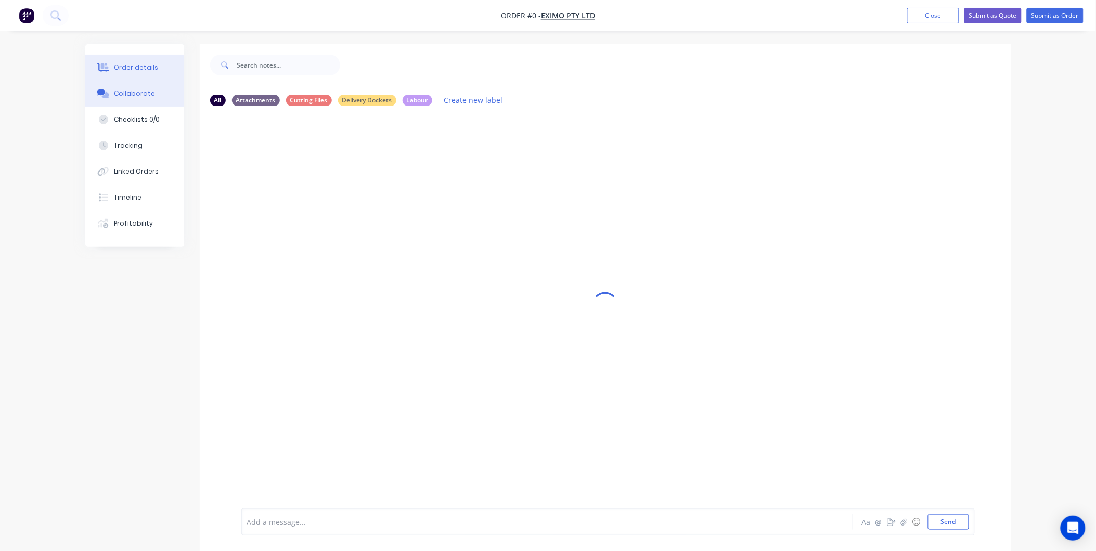
click at [134, 70] on div "Order details" at bounding box center [136, 67] width 44 height 9
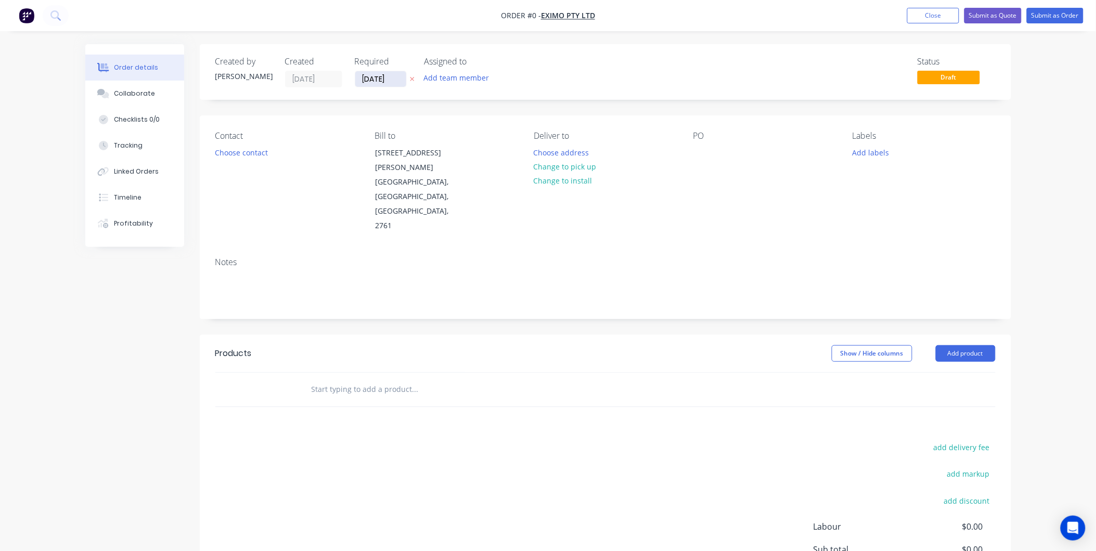
click at [363, 76] on input "[DATE]" at bounding box center [380, 79] width 51 height 16
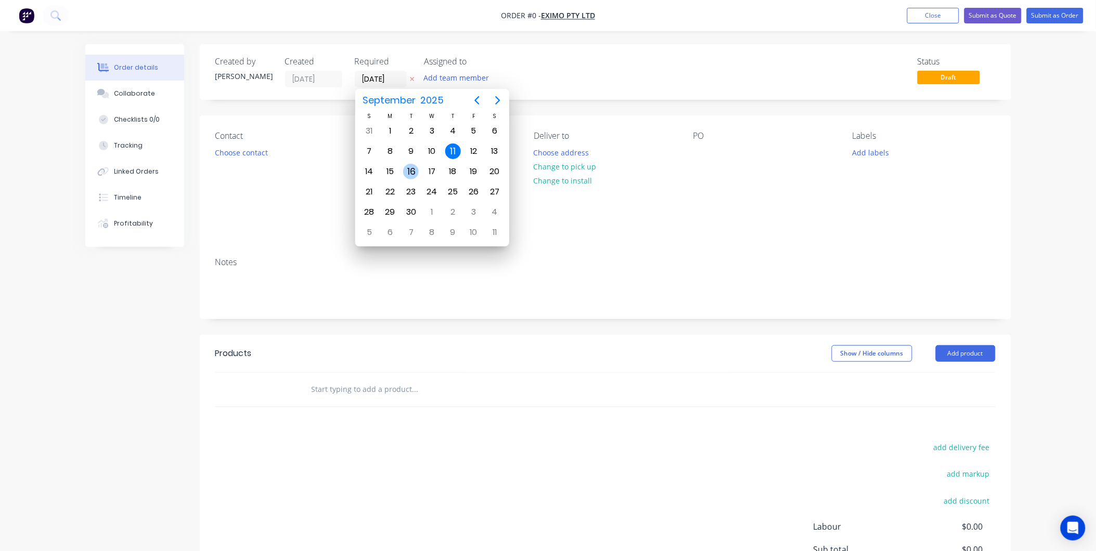
click at [410, 173] on div "16" at bounding box center [411, 172] width 16 height 16
type input "[DATE]"
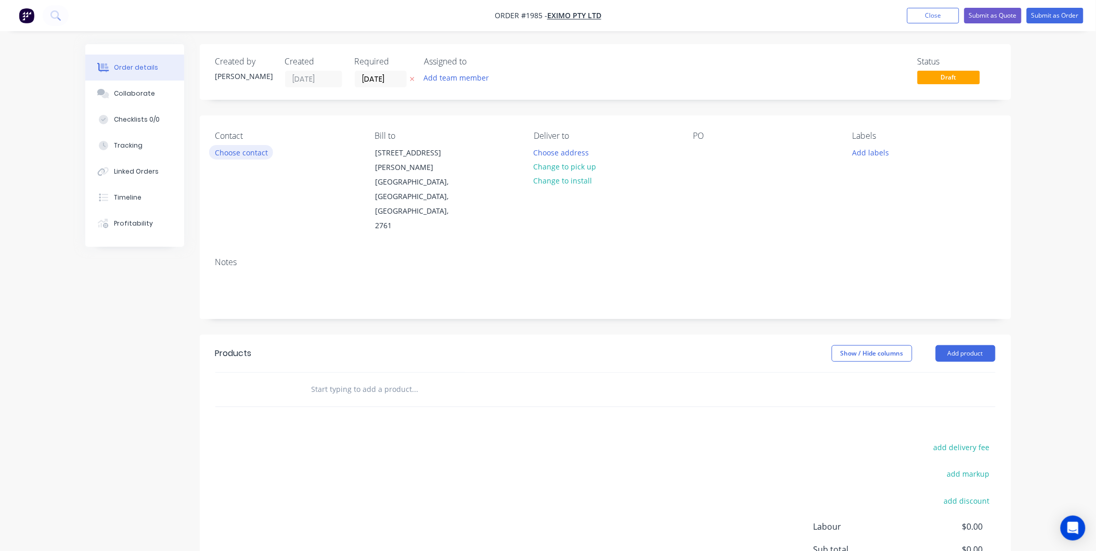
click at [244, 155] on button "Choose contact" at bounding box center [241, 152] width 64 height 14
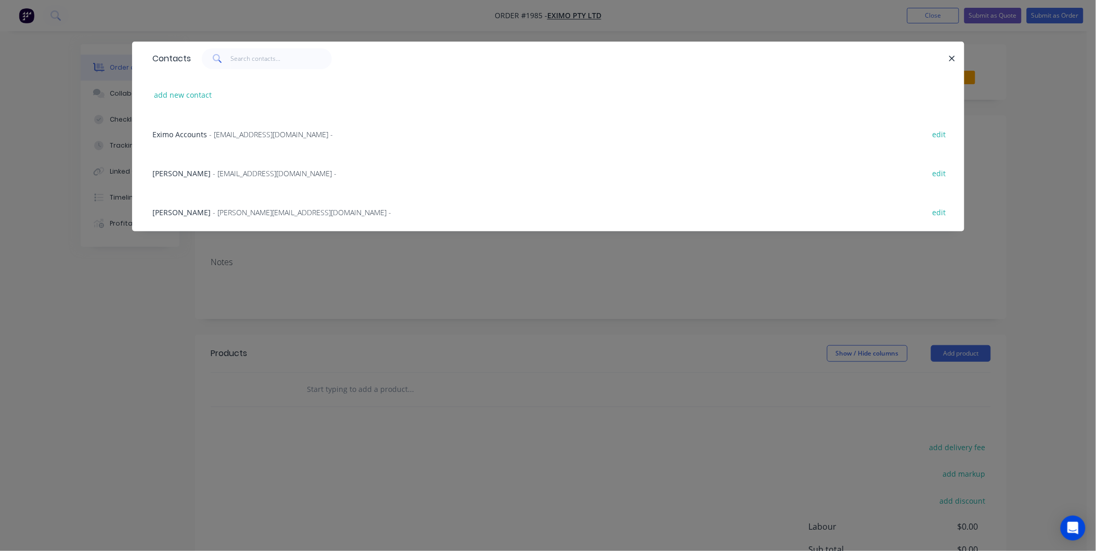
click at [198, 219] on div "[PERSON_NAME] - [PERSON_NAME][EMAIL_ADDRESS][DOMAIN_NAME] - edit" at bounding box center [548, 211] width 801 height 39
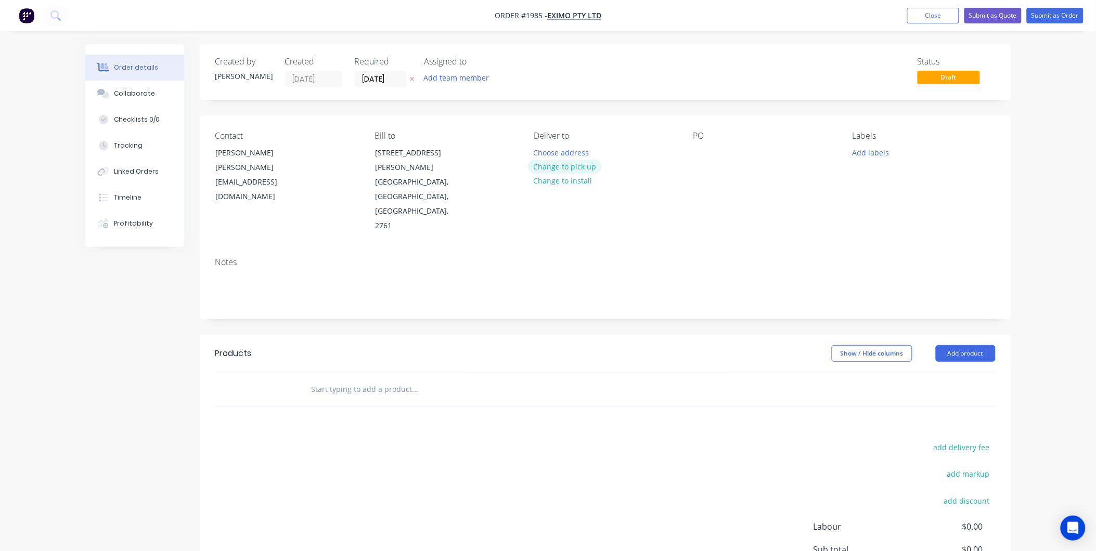
click at [572, 168] on button "Change to pick up" at bounding box center [565, 167] width 74 height 14
click at [703, 152] on div at bounding box center [701, 152] width 17 height 15
click at [701, 158] on div at bounding box center [701, 152] width 17 height 15
paste div
click at [880, 154] on button "Add labels" at bounding box center [871, 152] width 48 height 14
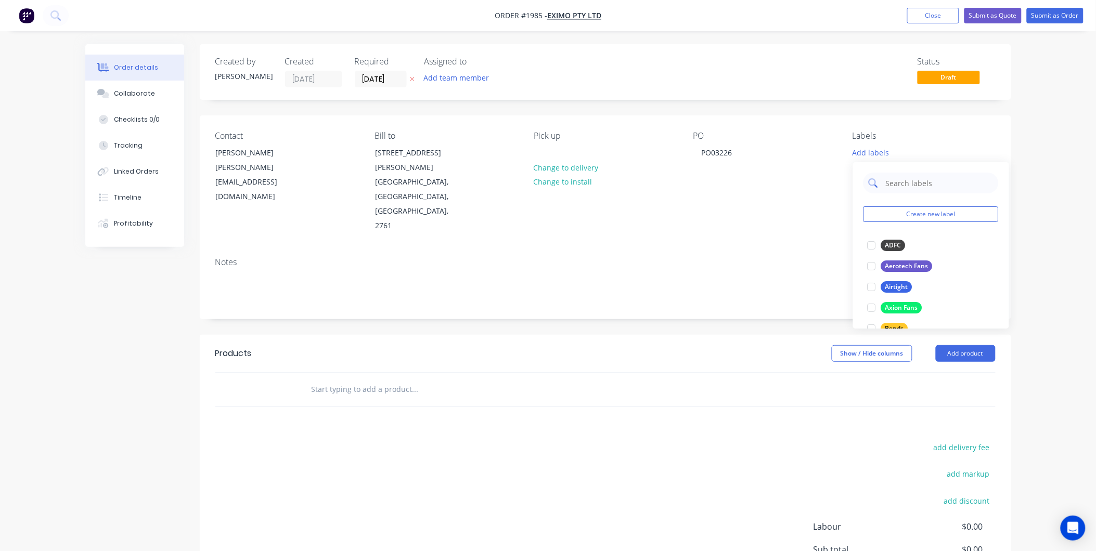
click at [904, 177] on input "text" at bounding box center [939, 183] width 109 height 21
click at [876, 247] on div at bounding box center [871, 245] width 21 height 21
type input "E"
click at [916, 173] on input "text" at bounding box center [939, 178] width 109 height 21
type input "0"
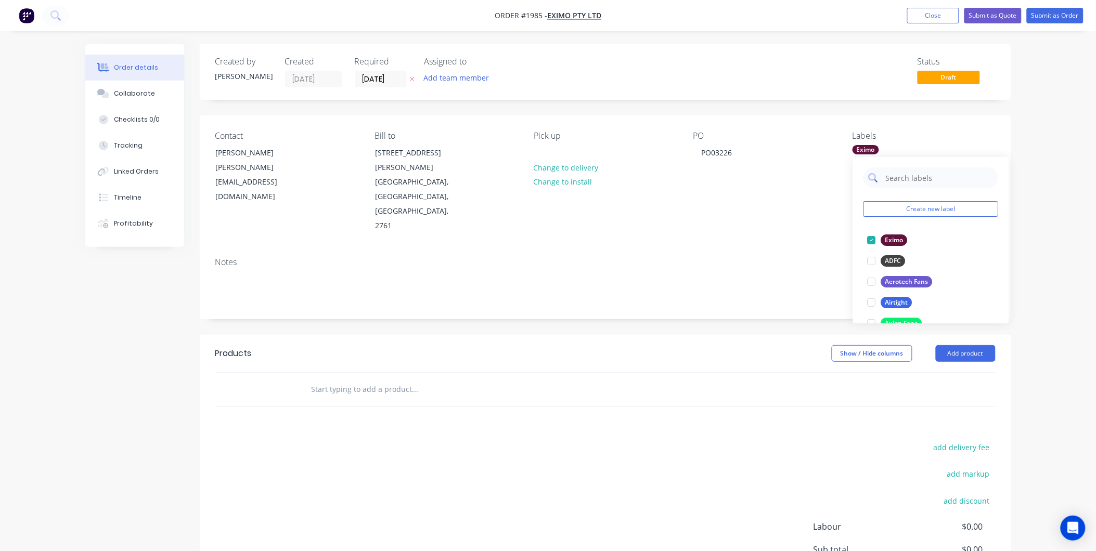
click at [920, 177] on input "text" at bounding box center [939, 178] width 109 height 21
click at [903, 174] on input "text" at bounding box center [939, 178] width 109 height 21
click at [908, 176] on input "text" at bounding box center [939, 178] width 109 height 21
click at [912, 182] on input "text" at bounding box center [939, 178] width 109 height 21
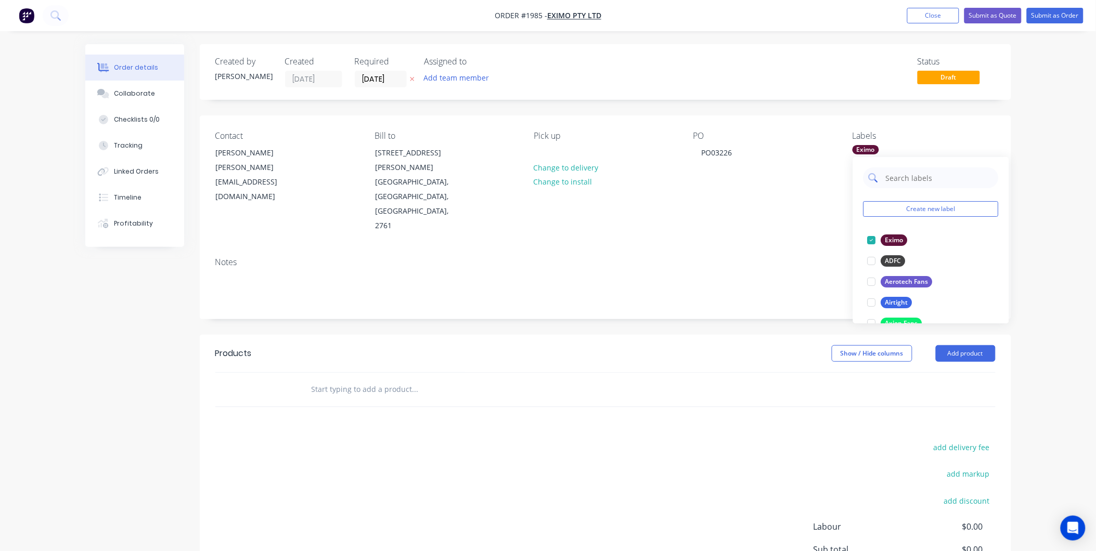
click at [919, 179] on input "text" at bounding box center [939, 178] width 109 height 21
click at [897, 175] on input "text" at bounding box center [939, 178] width 109 height 21
type input "Duct"
click at [897, 242] on div "Duct Parts" at bounding box center [901, 240] width 40 height 11
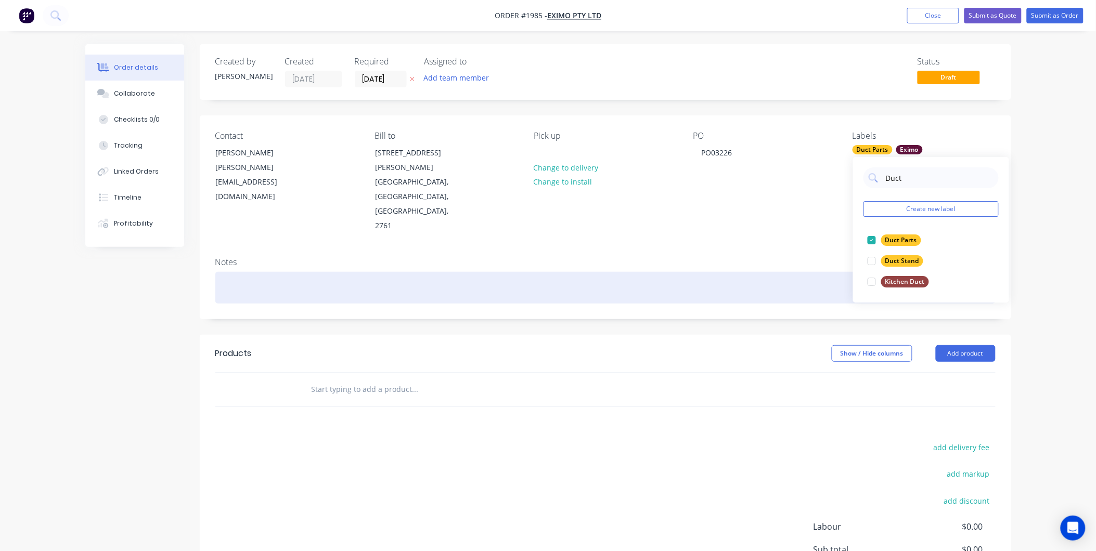
click at [672, 272] on div at bounding box center [605, 288] width 780 height 32
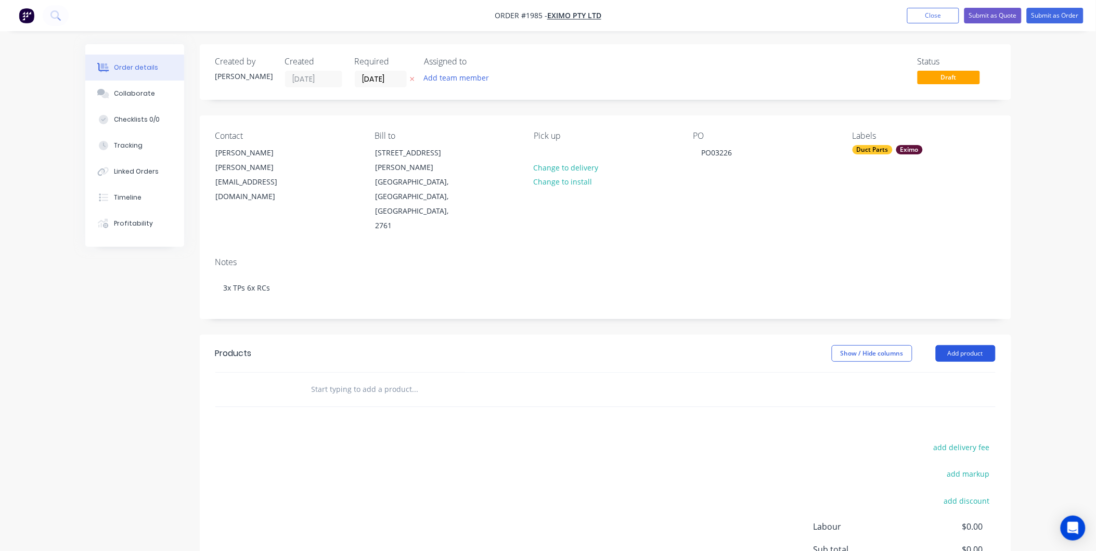
click at [964, 345] on button "Add product" at bounding box center [966, 353] width 60 height 17
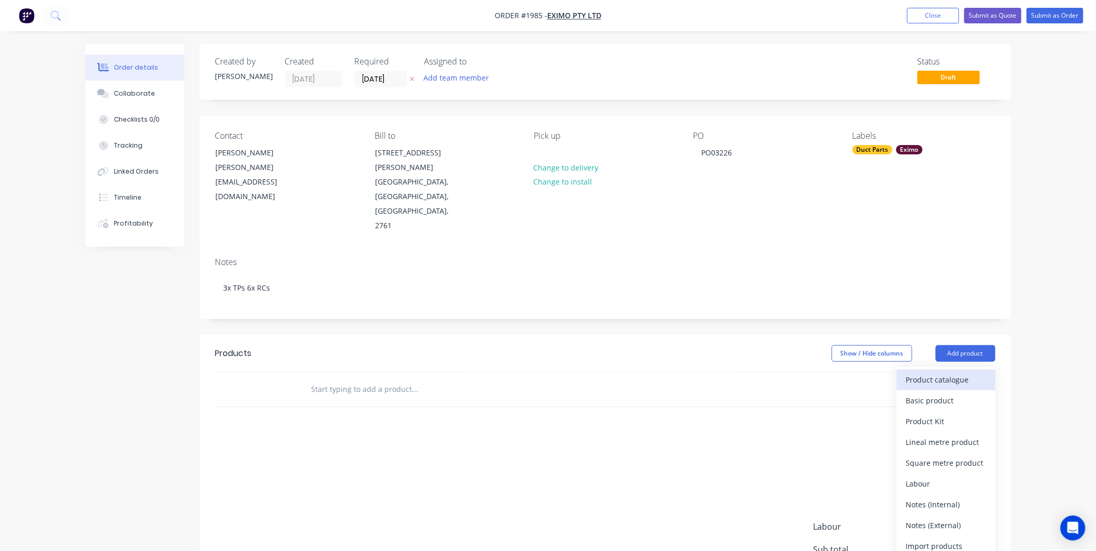
click at [949, 372] on div "Product catalogue" at bounding box center [946, 379] width 80 height 15
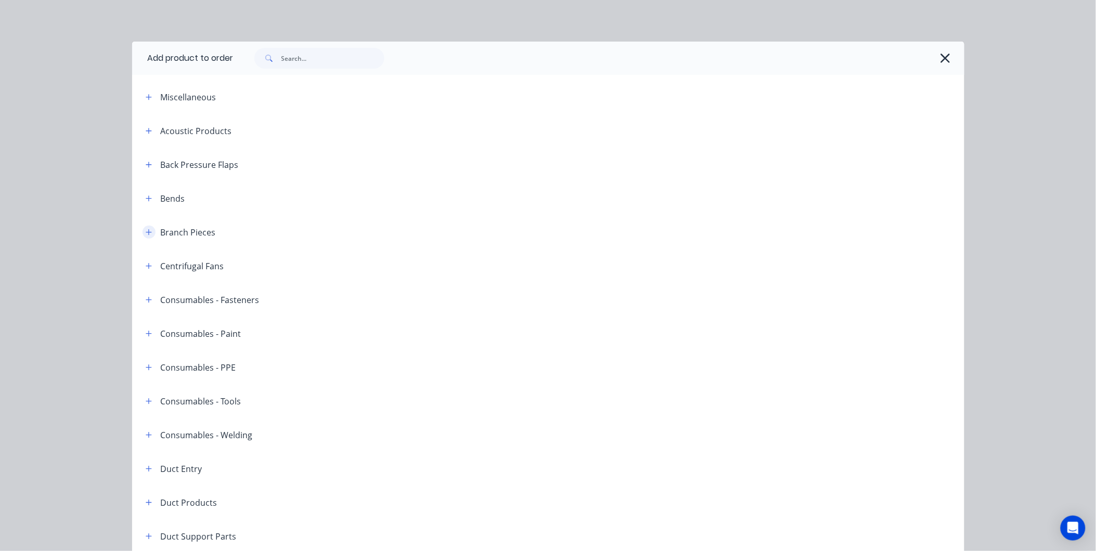
click at [146, 234] on icon "button" at bounding box center [149, 232] width 6 height 7
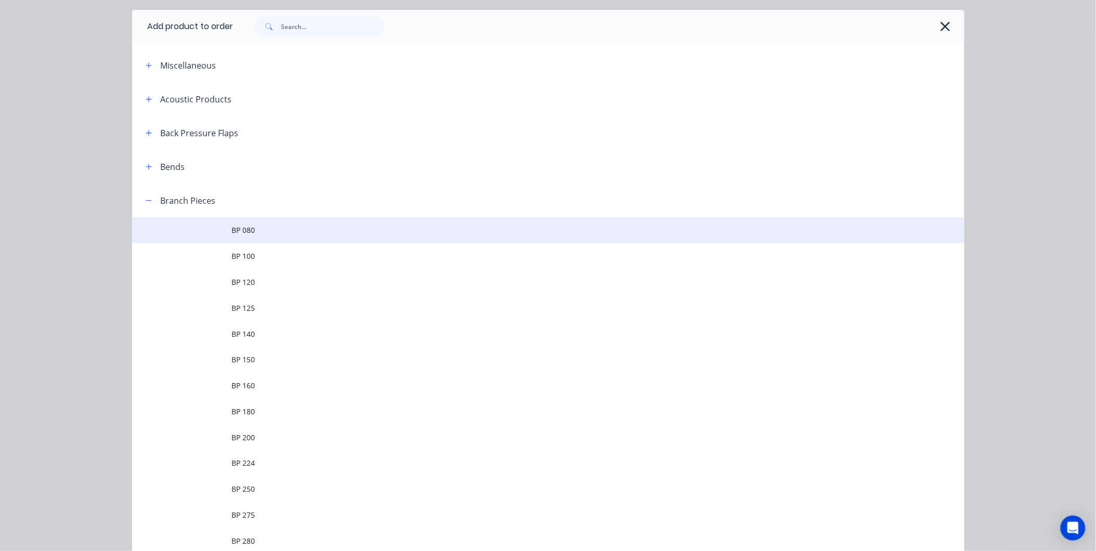
scroll to position [58, 0]
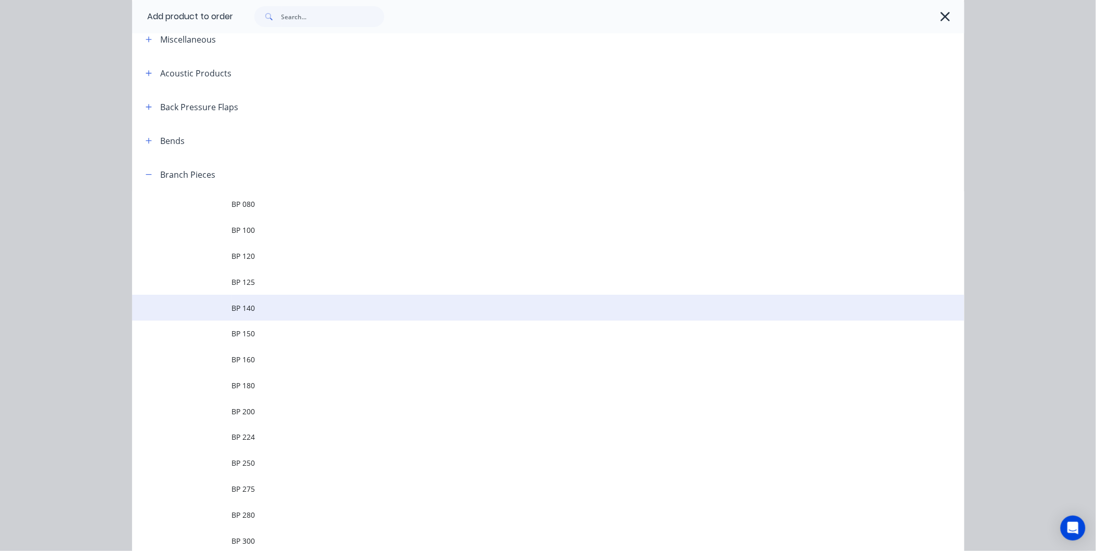
click at [264, 311] on span "BP 140" at bounding box center [525, 308] width 586 height 11
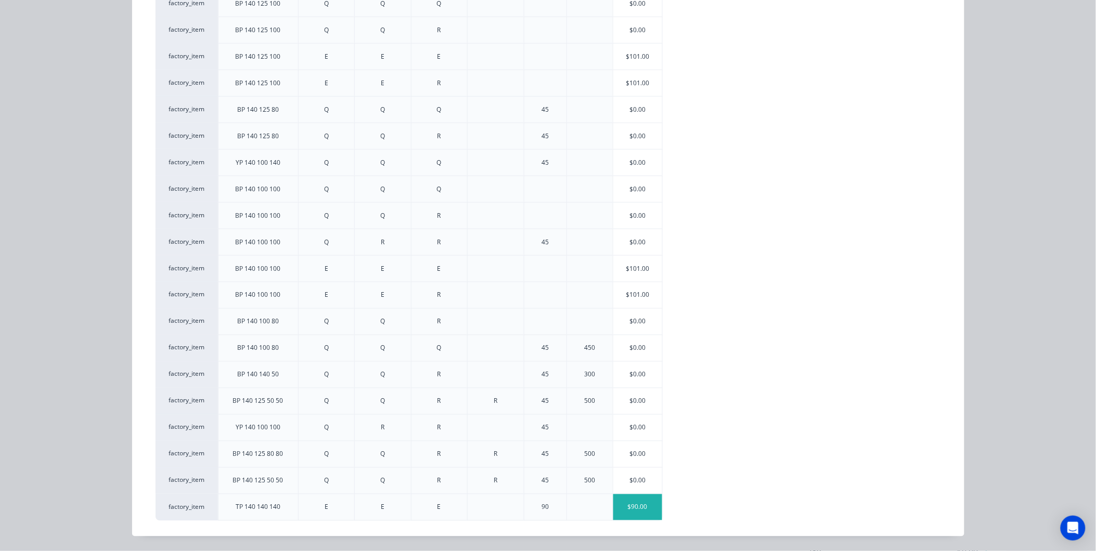
click at [638, 505] on div "$90.00" at bounding box center [637, 508] width 49 height 26
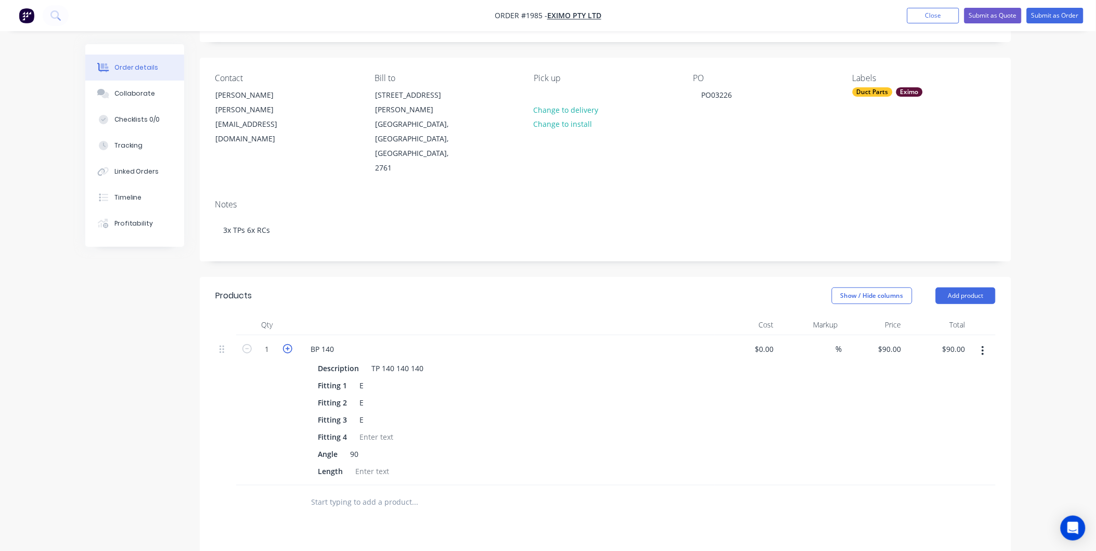
click at [288, 344] on icon "button" at bounding box center [287, 348] width 9 height 9
type input "2"
type input "$180.00"
click at [288, 344] on icon "button" at bounding box center [287, 348] width 9 height 9
type input "3"
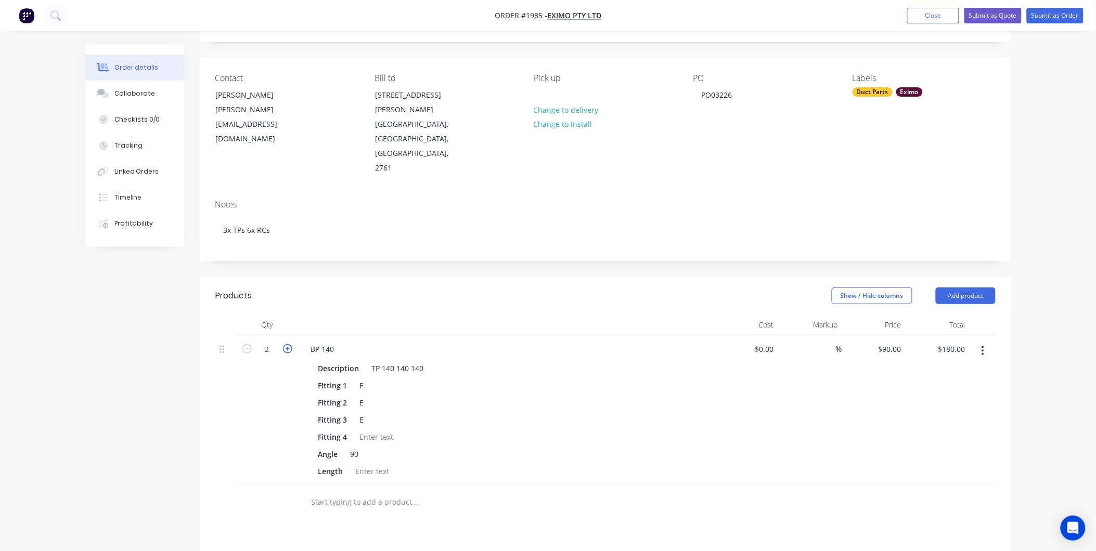
type input "$270.00"
click at [974, 288] on button "Add product" at bounding box center [966, 296] width 60 height 17
click at [933, 315] on div "Product catalogue" at bounding box center [946, 322] width 80 height 15
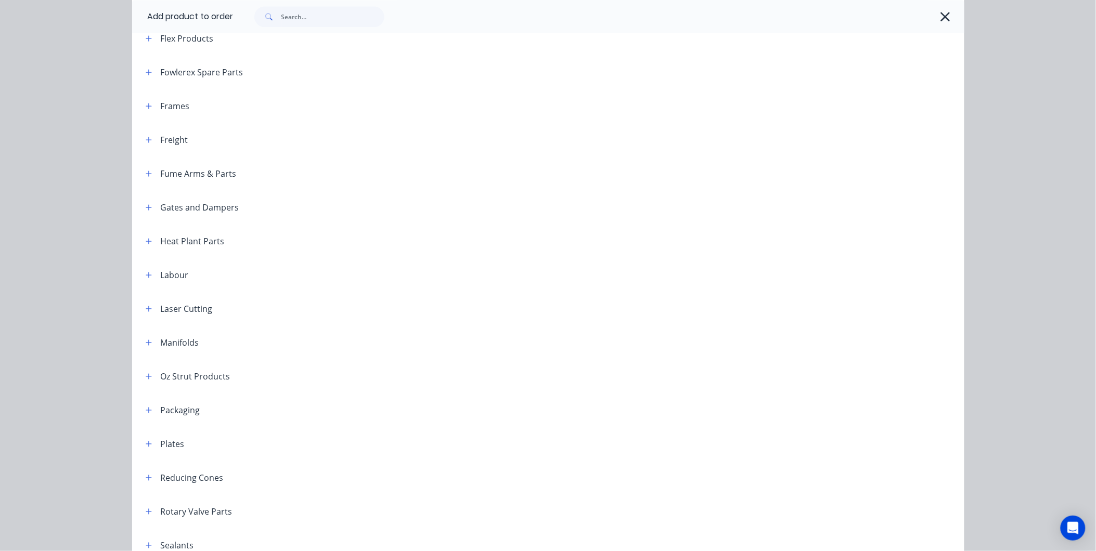
scroll to position [924, 0]
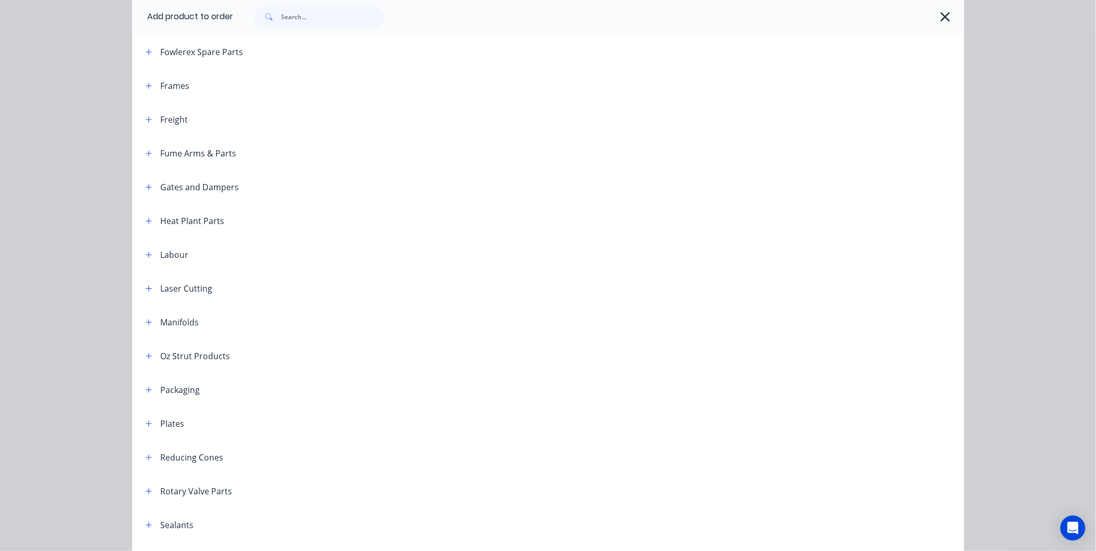
click at [147, 449] on header "Reducing Cones" at bounding box center [548, 458] width 832 height 34
click at [146, 451] on button "button" at bounding box center [149, 457] width 13 height 13
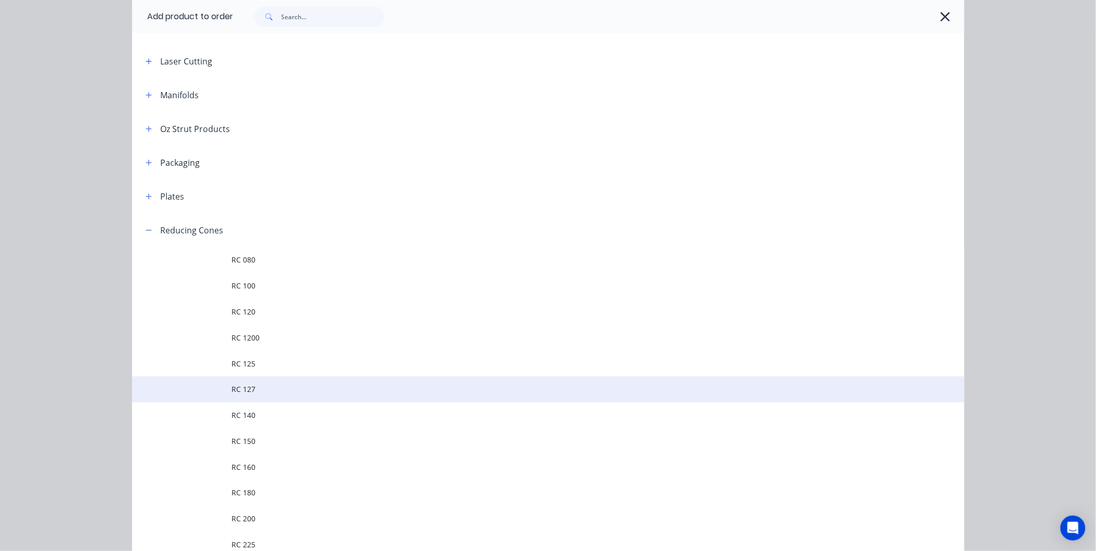
scroll to position [1156, 0]
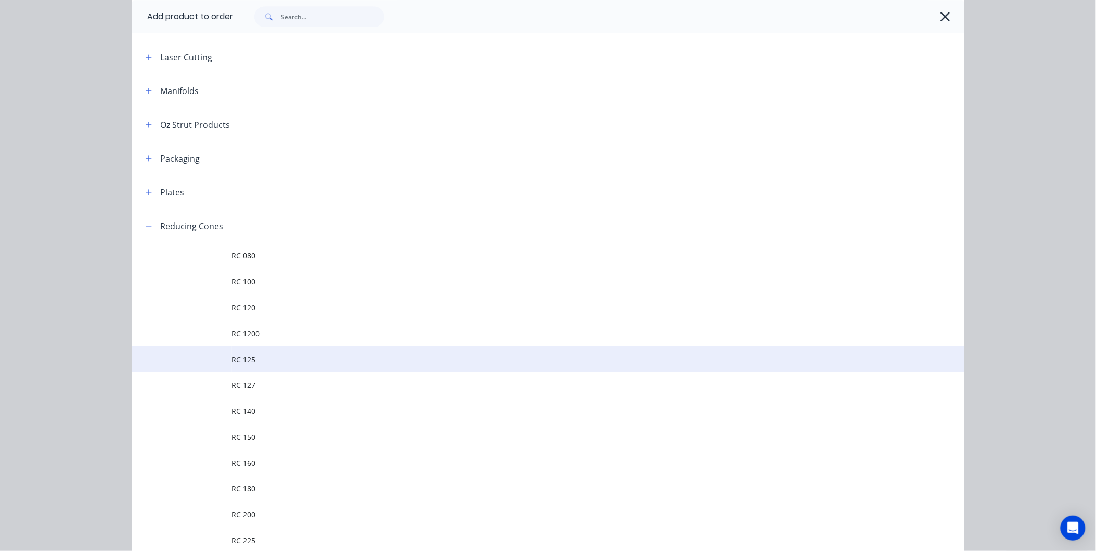
click at [263, 365] on td "RC 125" at bounding box center [598, 359] width 732 height 26
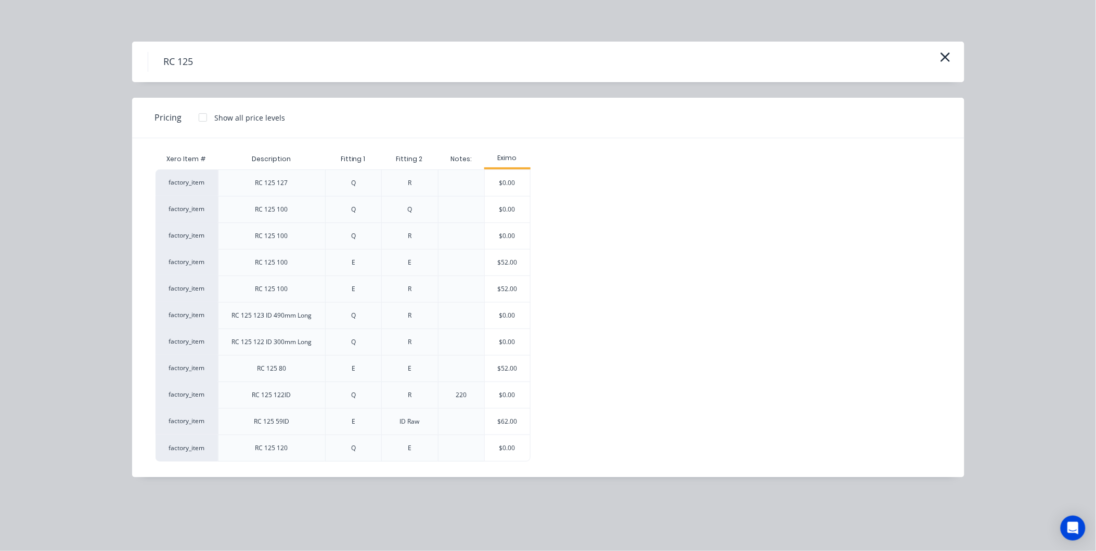
scroll to position [231, 0]
click at [502, 263] on div "$52.00" at bounding box center [507, 263] width 45 height 26
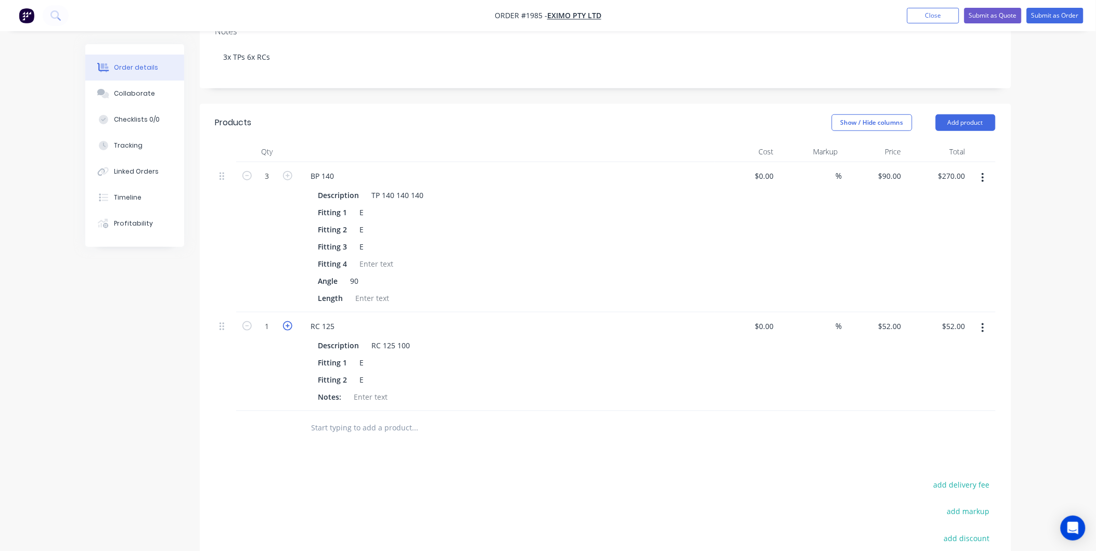
click at [291, 321] on icon "button" at bounding box center [287, 325] width 9 height 9
type input "2"
type input "$104.00"
click at [291, 321] on icon "button" at bounding box center [287, 325] width 9 height 9
type input "3"
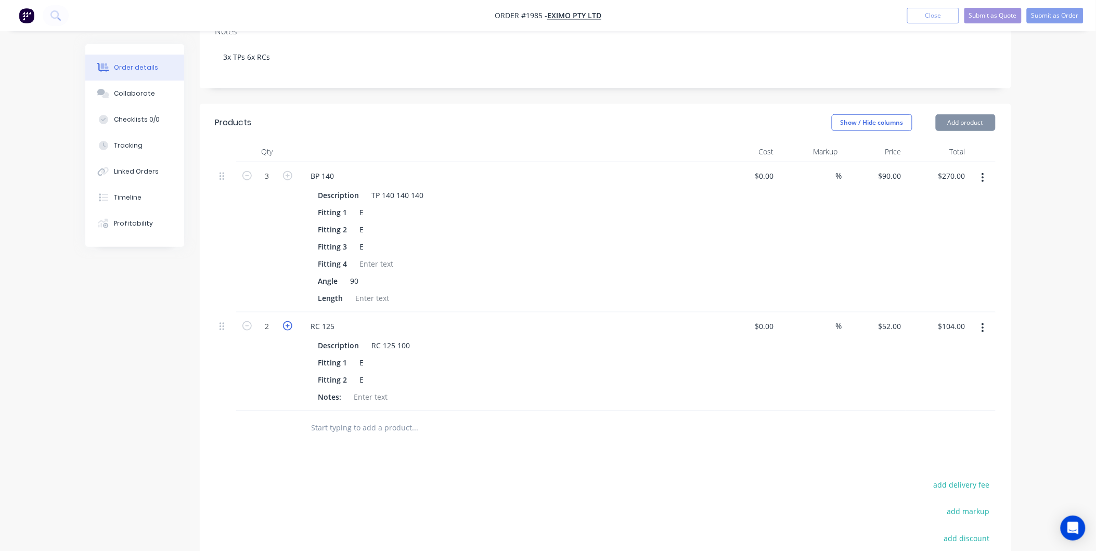
type input "$156.00"
click at [291, 321] on icon "button" at bounding box center [287, 325] width 9 height 9
type input "4"
type input "$208.00"
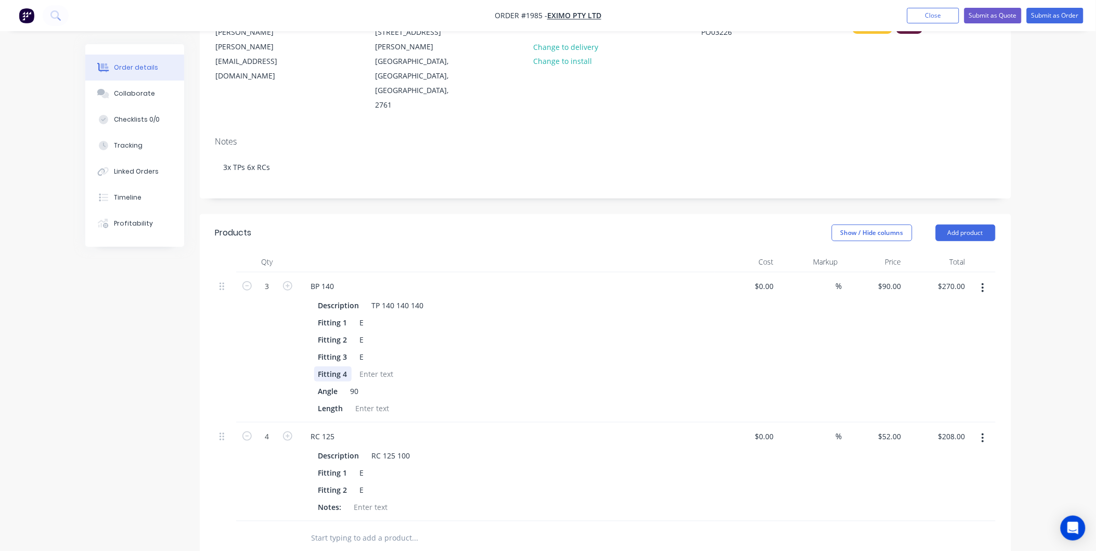
scroll to position [115, 0]
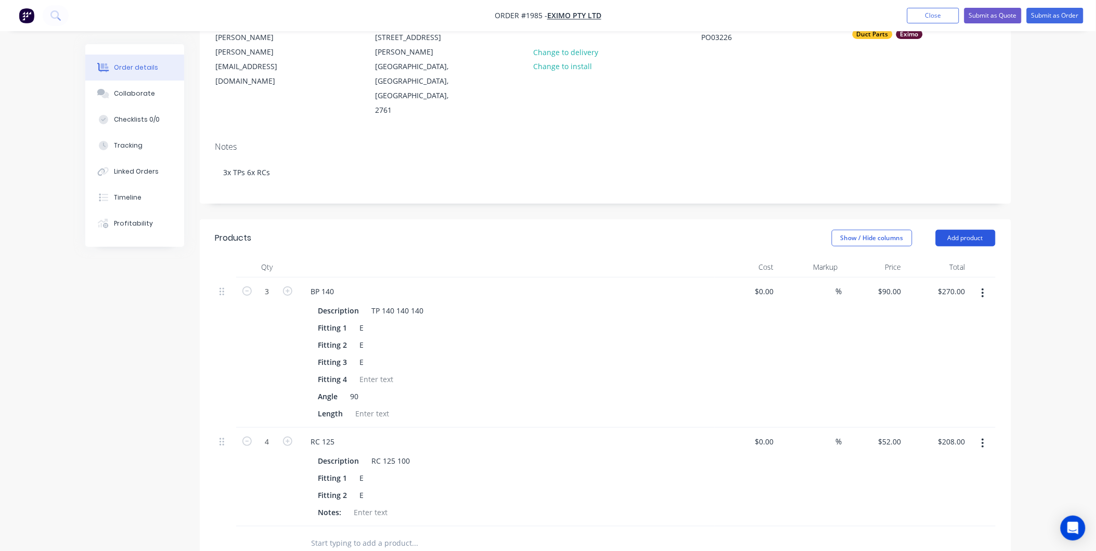
click at [948, 230] on button "Add product" at bounding box center [966, 238] width 60 height 17
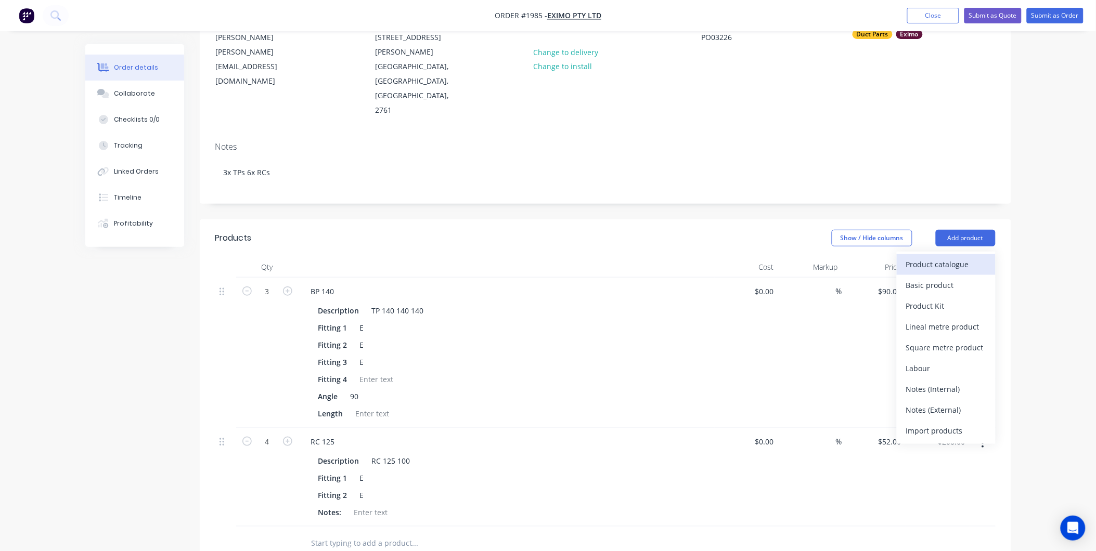
click at [921, 254] on button "Product catalogue" at bounding box center [946, 264] width 99 height 21
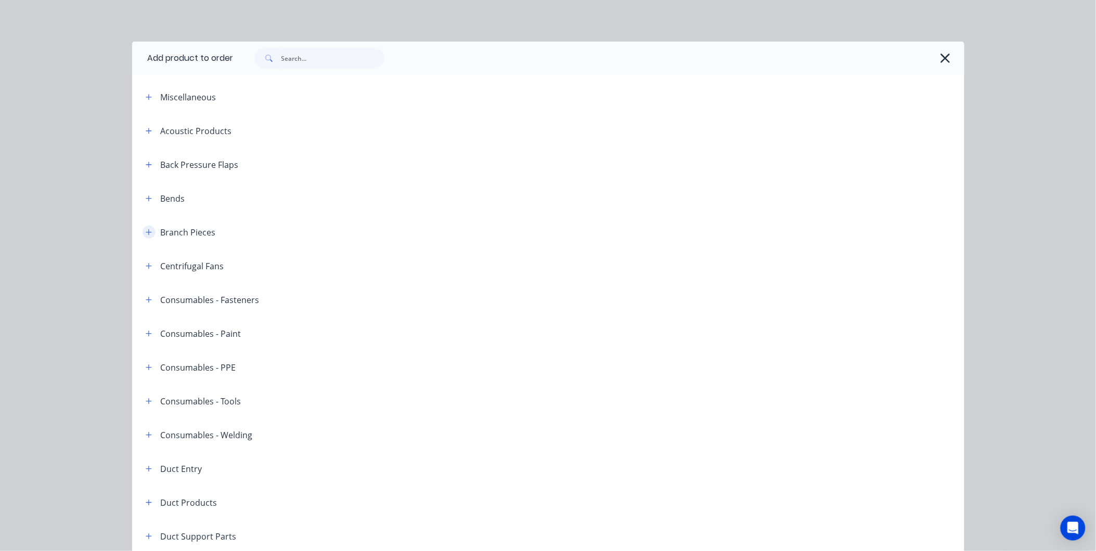
click at [146, 231] on icon "button" at bounding box center [149, 232] width 6 height 7
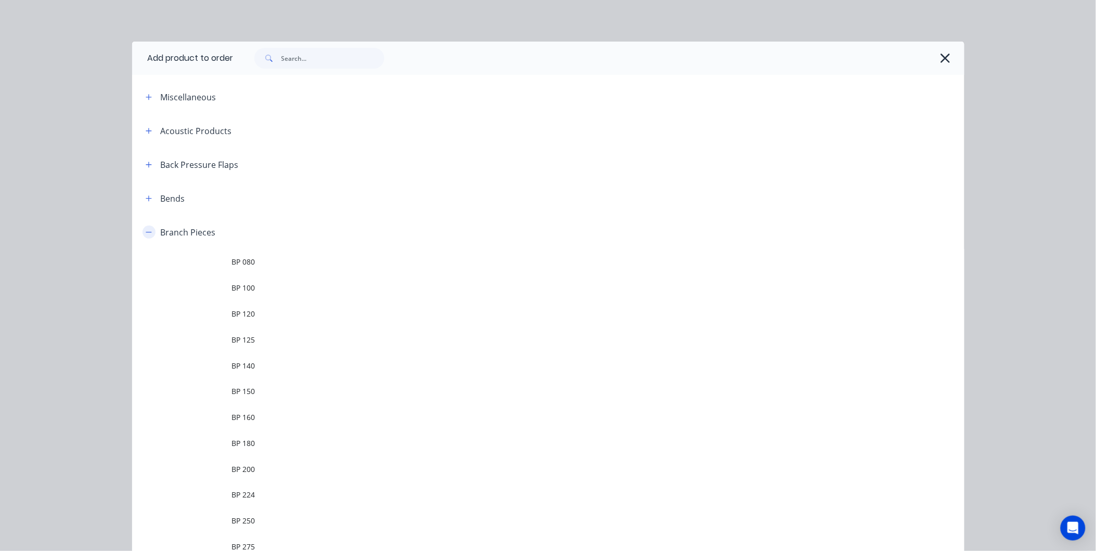
click at [146, 231] on icon "button" at bounding box center [149, 232] width 6 height 7
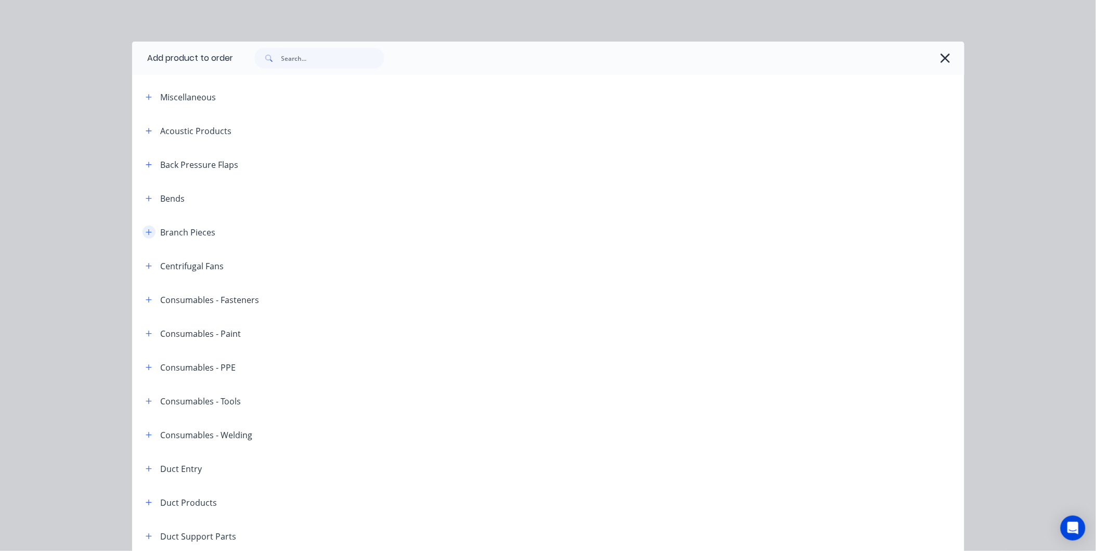
click at [146, 231] on icon "button" at bounding box center [149, 232] width 6 height 6
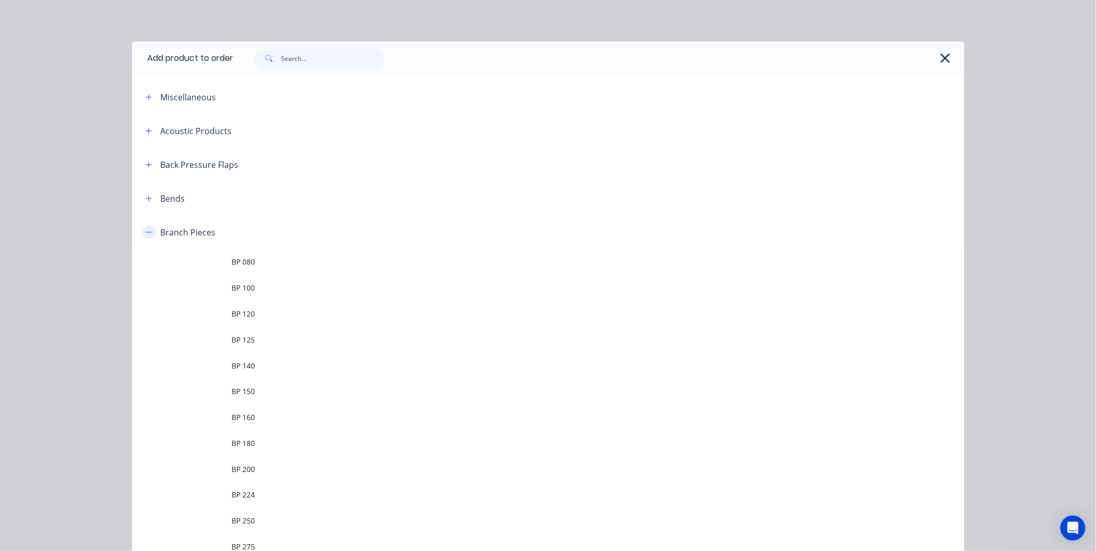
click at [146, 235] on icon "button" at bounding box center [149, 232] width 6 height 7
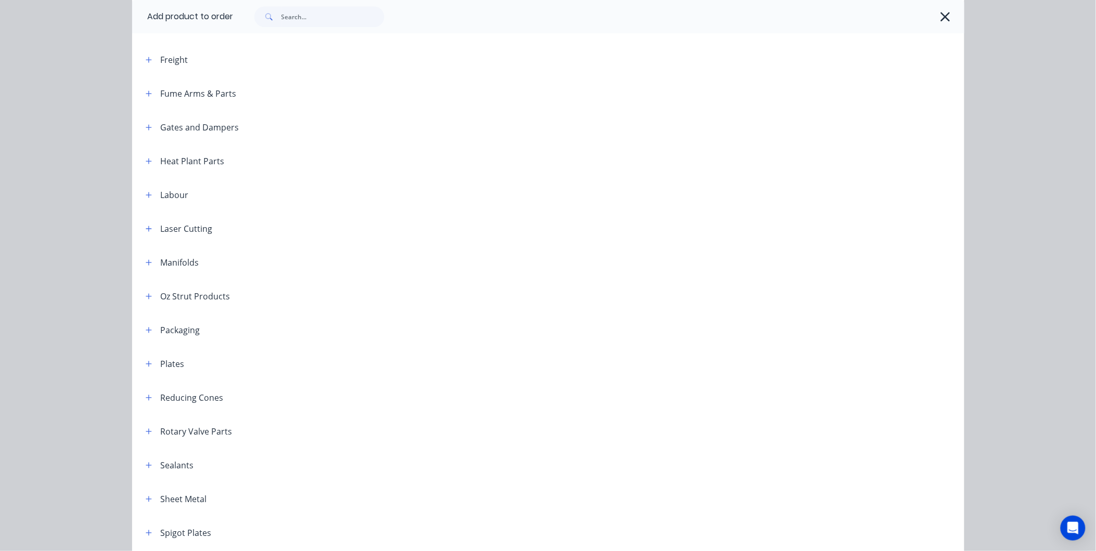
scroll to position [1040, 0]
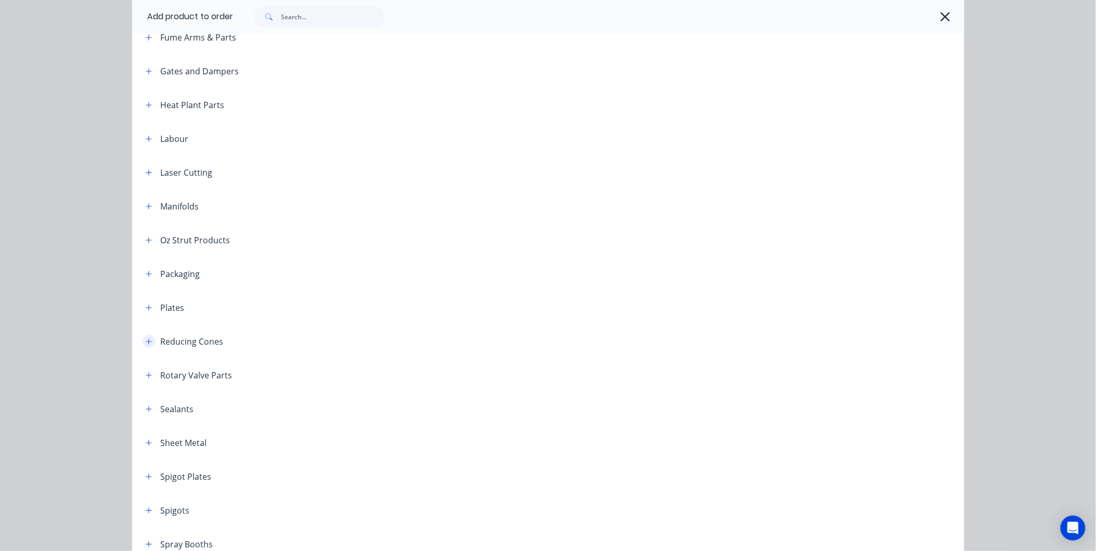
click at [143, 346] on button "button" at bounding box center [149, 341] width 13 height 13
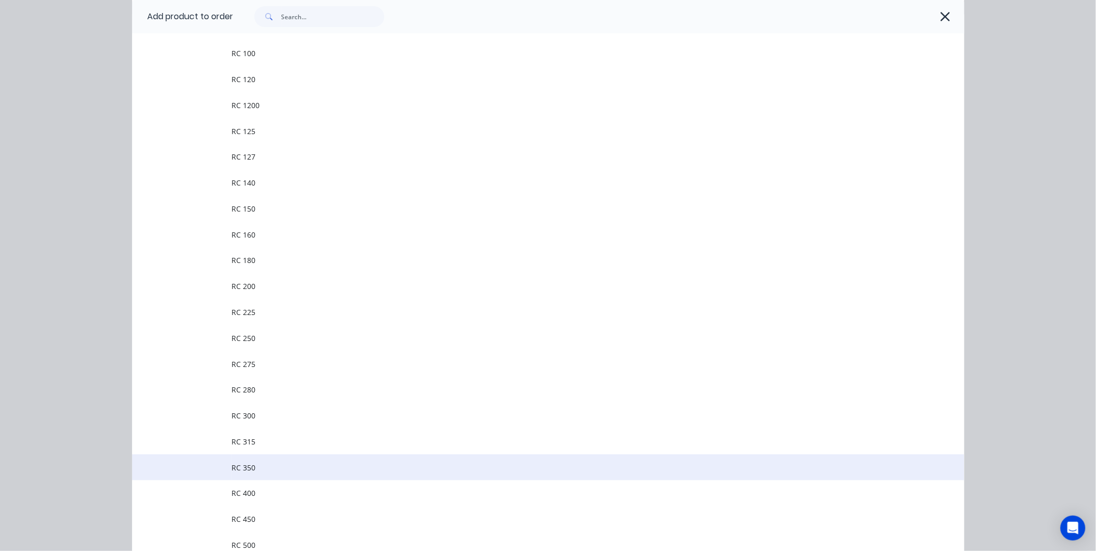
scroll to position [1387, 0]
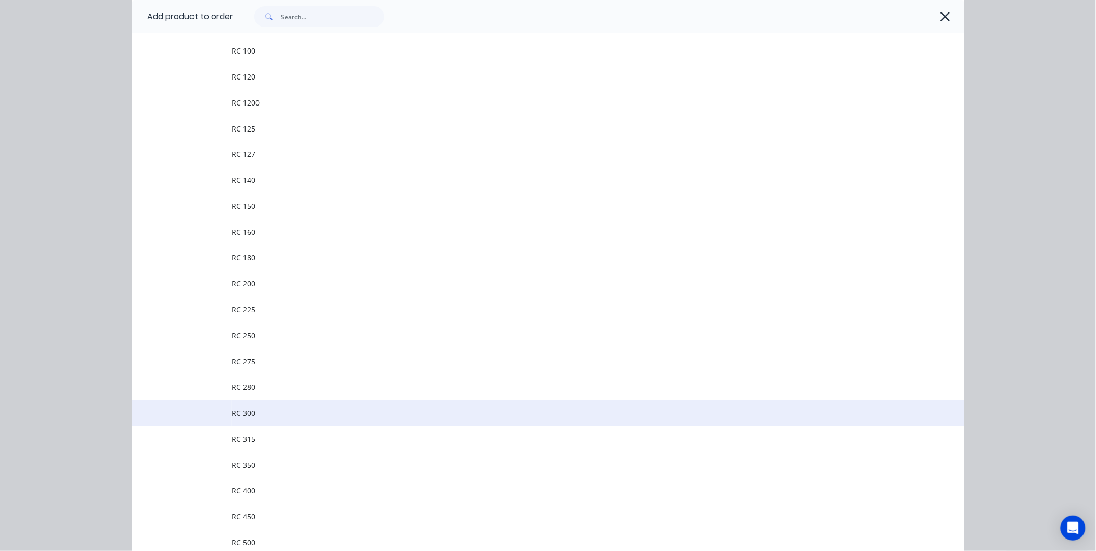
click at [261, 413] on span "RC 300" at bounding box center [525, 413] width 586 height 11
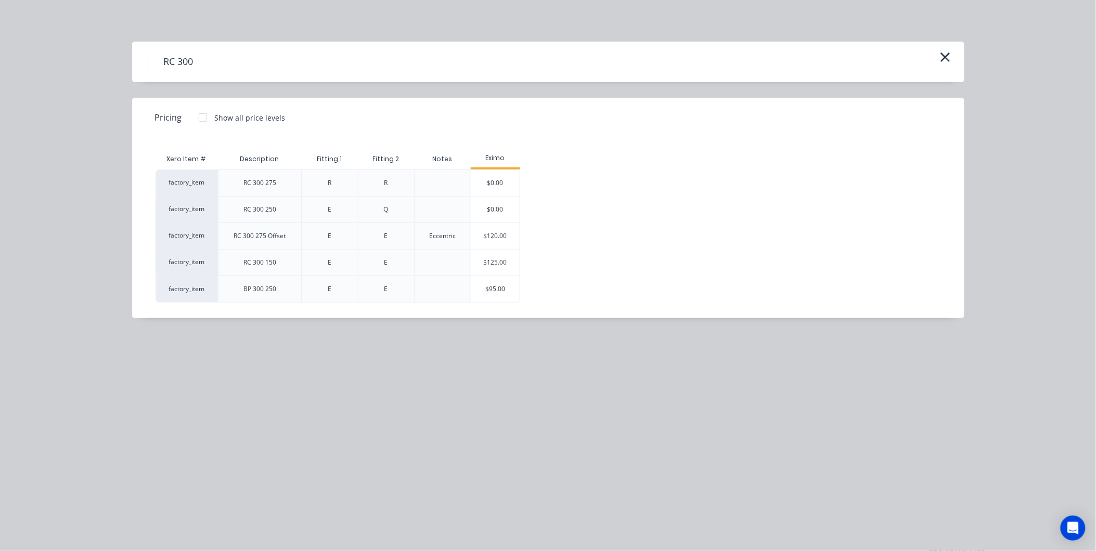
scroll to position [289, 0]
click at [501, 289] on div "$95.00" at bounding box center [495, 289] width 49 height 26
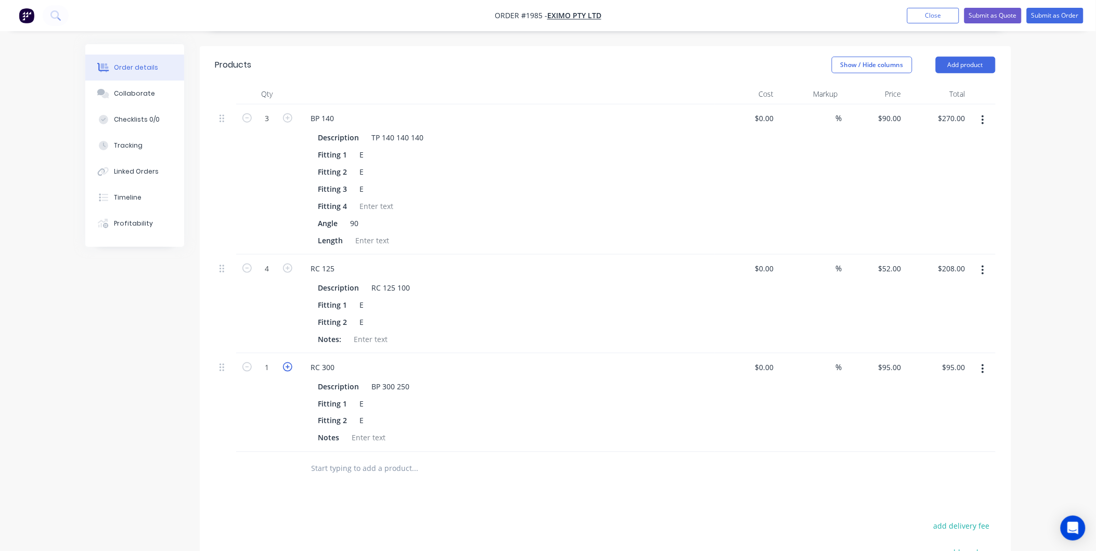
click at [287, 363] on icon "button" at bounding box center [287, 367] width 9 height 9
type input "2"
type input "$190.00"
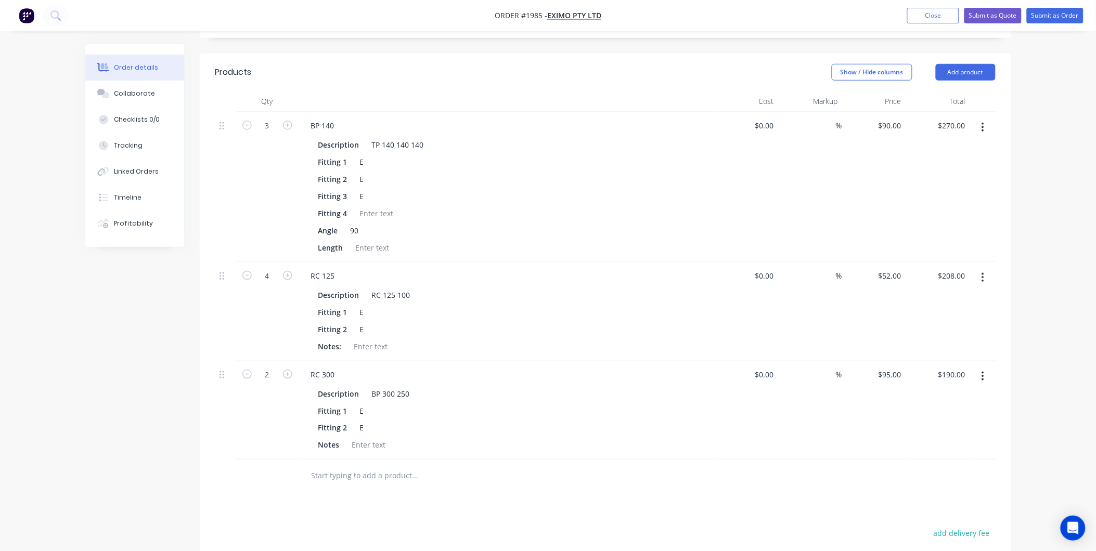
scroll to position [272, 0]
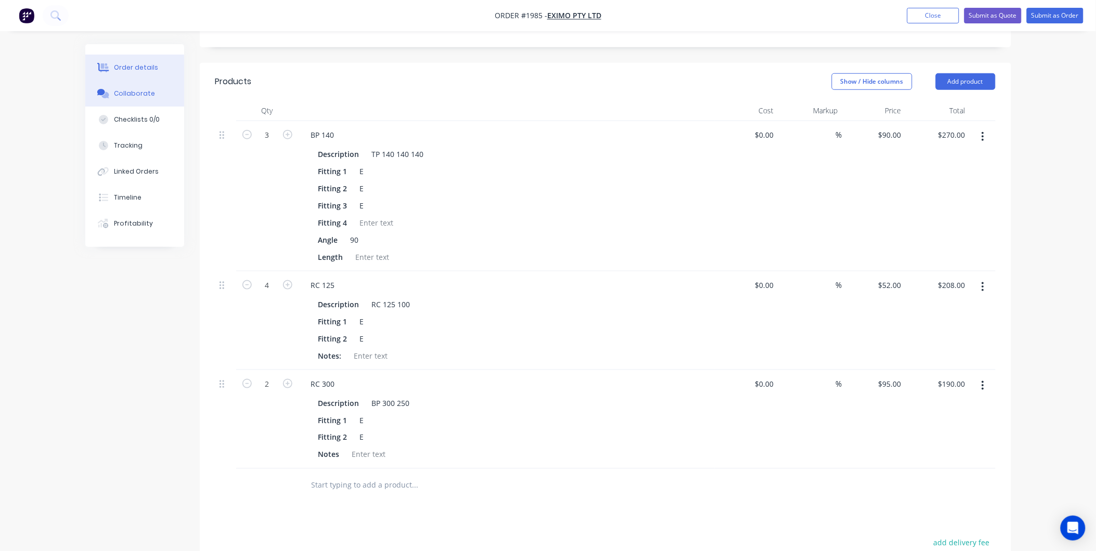
click at [136, 99] on button "Collaborate" at bounding box center [134, 94] width 99 height 26
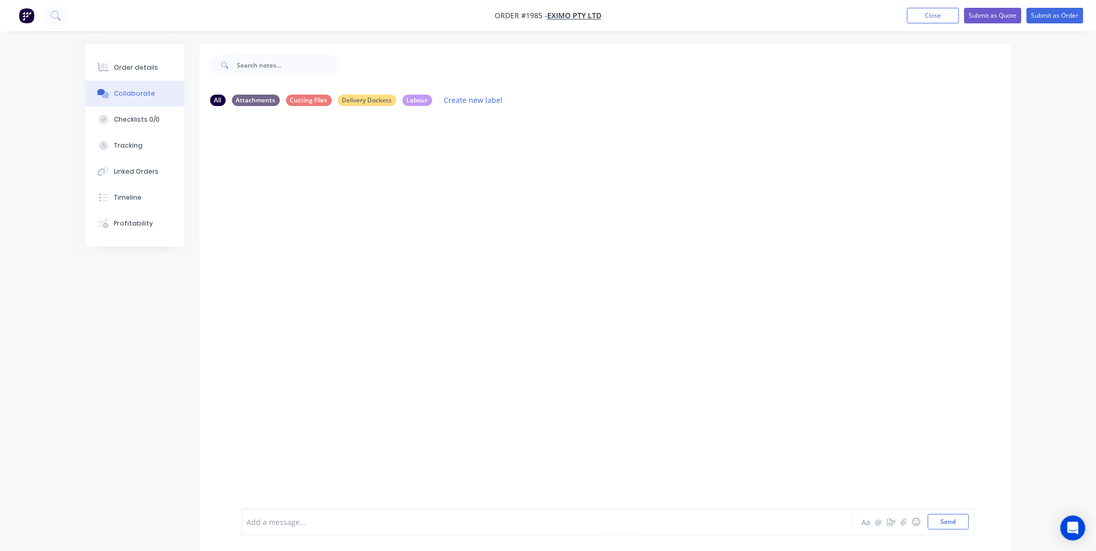
click at [315, 516] on div "Add a message..." at bounding box center [518, 522] width 542 height 16
click at [956, 521] on button "Send" at bounding box center [948, 522] width 41 height 16
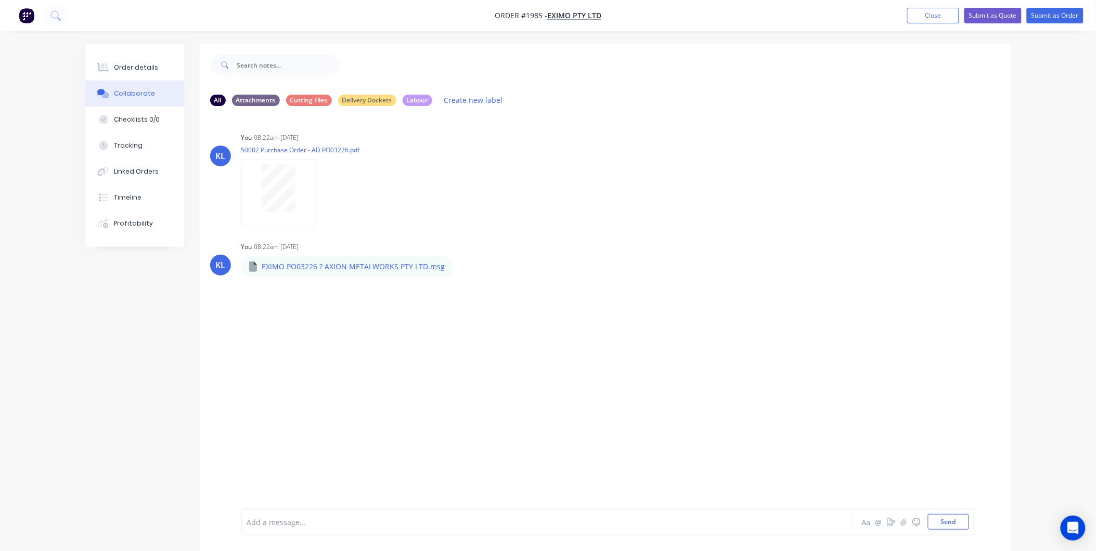
click at [321, 510] on div "Add a message... Aa @ ☺ Send" at bounding box center [607, 522] width 733 height 27
click at [320, 528] on div "Add a message..." at bounding box center [518, 522] width 542 height 16
click at [303, 519] on div at bounding box center [518, 522] width 541 height 11
click at [320, 517] on div "The reducers" at bounding box center [518, 522] width 541 height 11
click at [294, 518] on span "The reducers, REDUCING CONE 300MM-250MM" at bounding box center [331, 523] width 166 height 10
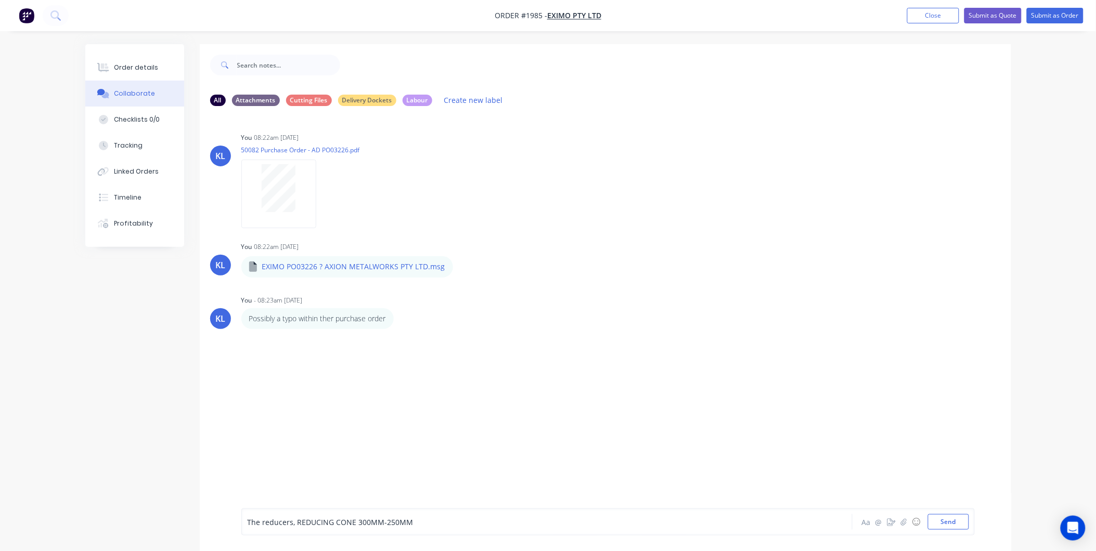
click at [295, 522] on span "The reducers, REDUCING CONE 300MM-250MM" at bounding box center [331, 523] width 166 height 10
click at [420, 524] on div "The reducers, REDUCING CONE 300MM-250MM" at bounding box center [518, 522] width 541 height 11
click at [297, 522] on span "The reducers, REDUCING CONE 300MM-250MM"" at bounding box center [332, 523] width 169 height 10
click at [449, 518] on div "The reducers, "REDUCING CONE 300MM-250MM"" at bounding box center [518, 522] width 541 height 11
click at [511, 522] on div "The reducers, "REDUCING CONE 300MM-250MM" are being requested at" at bounding box center [518, 522] width 541 height 11
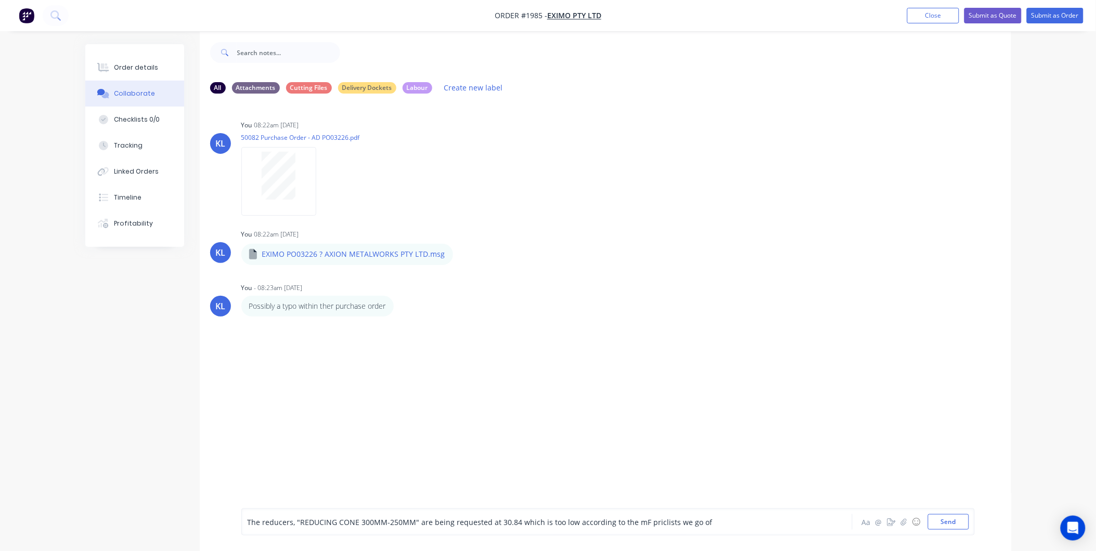
scroll to position [16, 0]
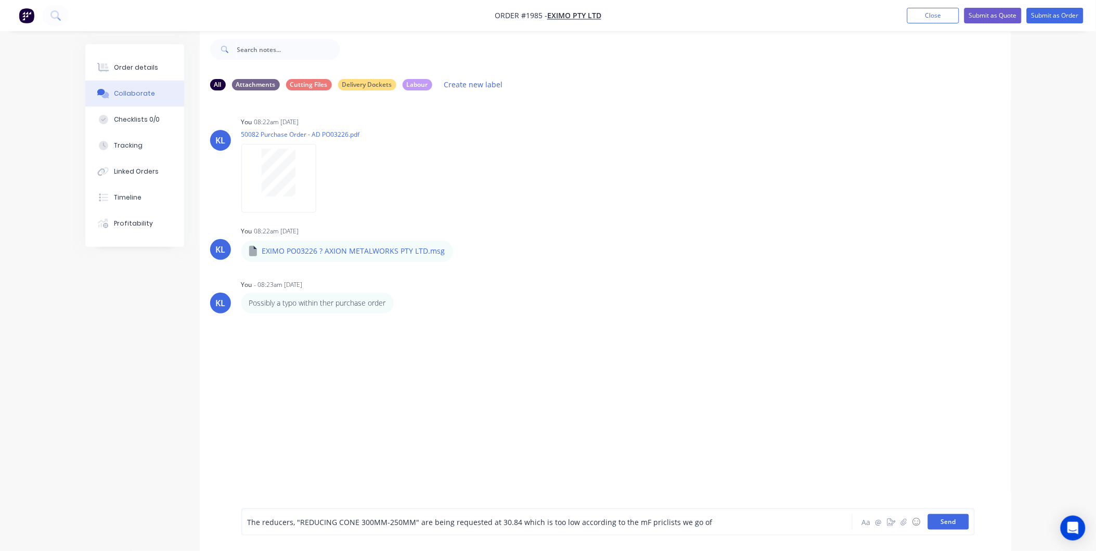
click at [945, 518] on button "Send" at bounding box center [948, 522] width 41 height 16
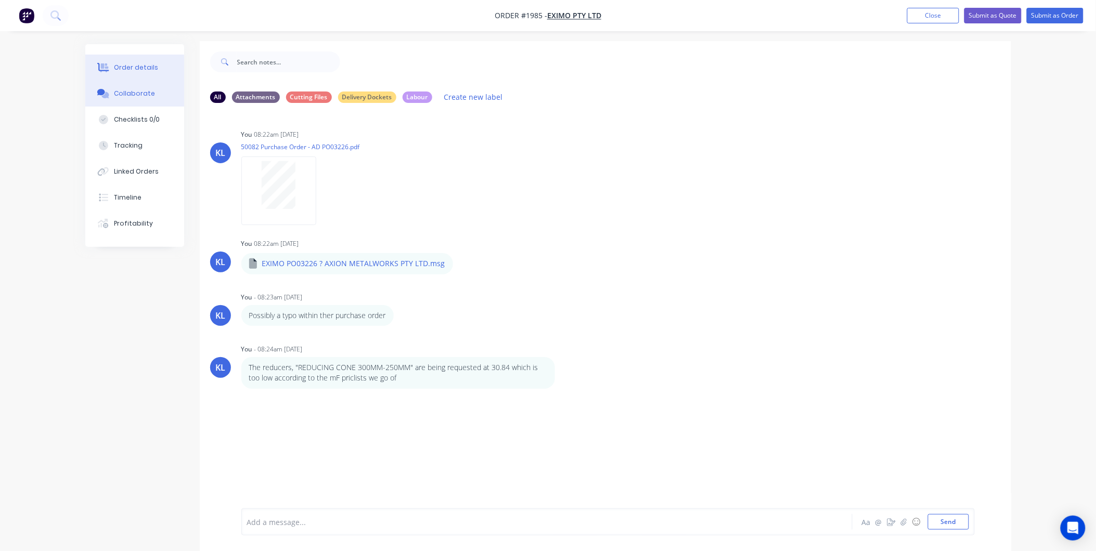
scroll to position [0, 0]
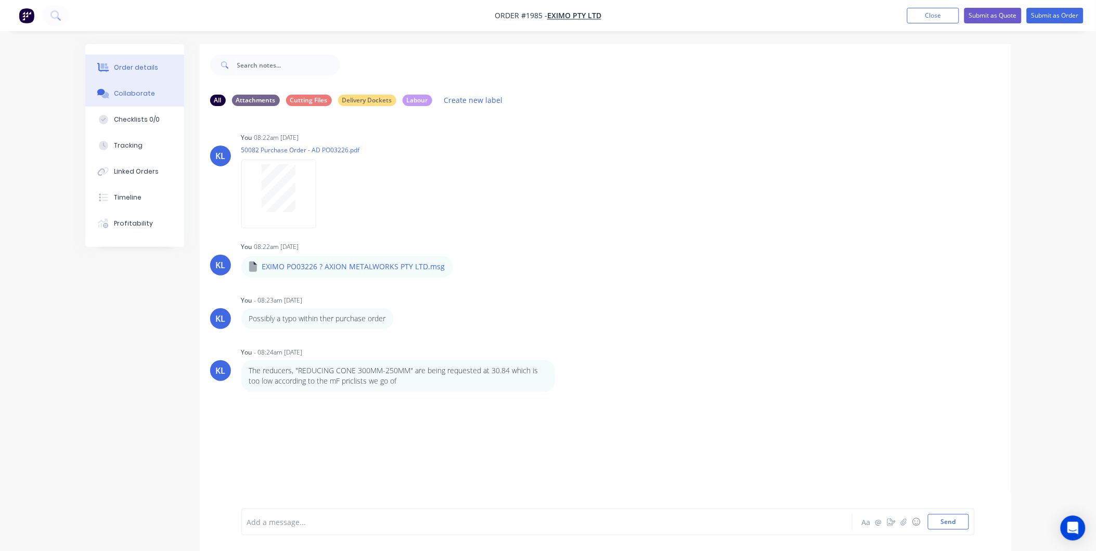
click at [139, 70] on div "Order details" at bounding box center [136, 67] width 44 height 9
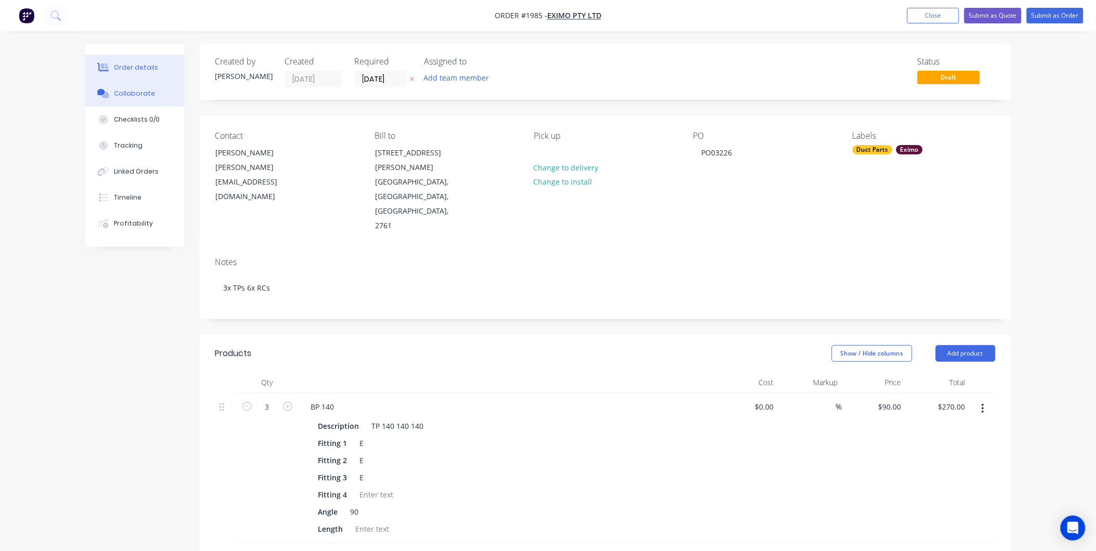
click at [127, 92] on div "Collaborate" at bounding box center [134, 93] width 41 height 9
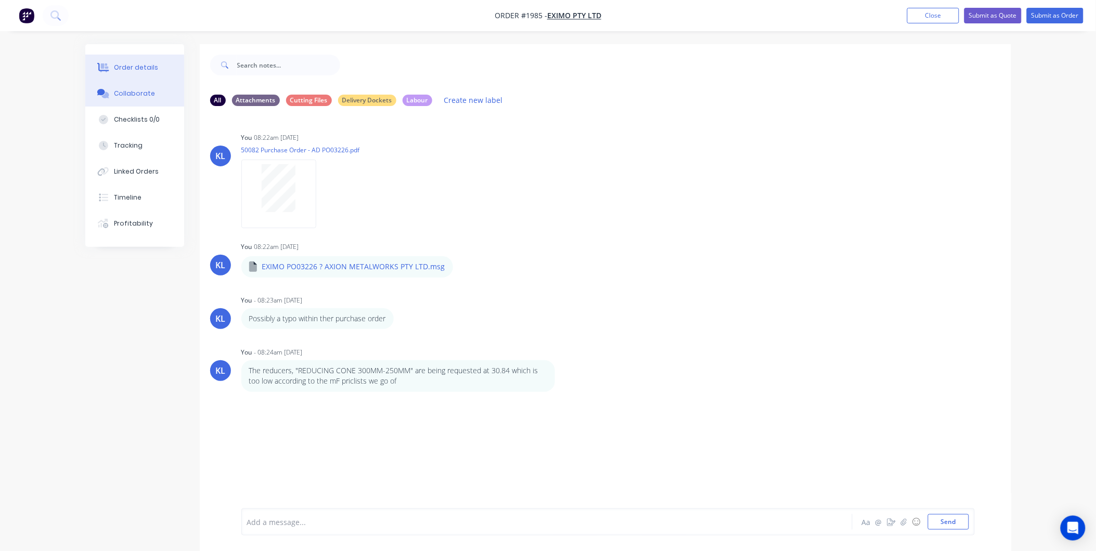
click at [136, 79] on button "Order details" at bounding box center [134, 68] width 99 height 26
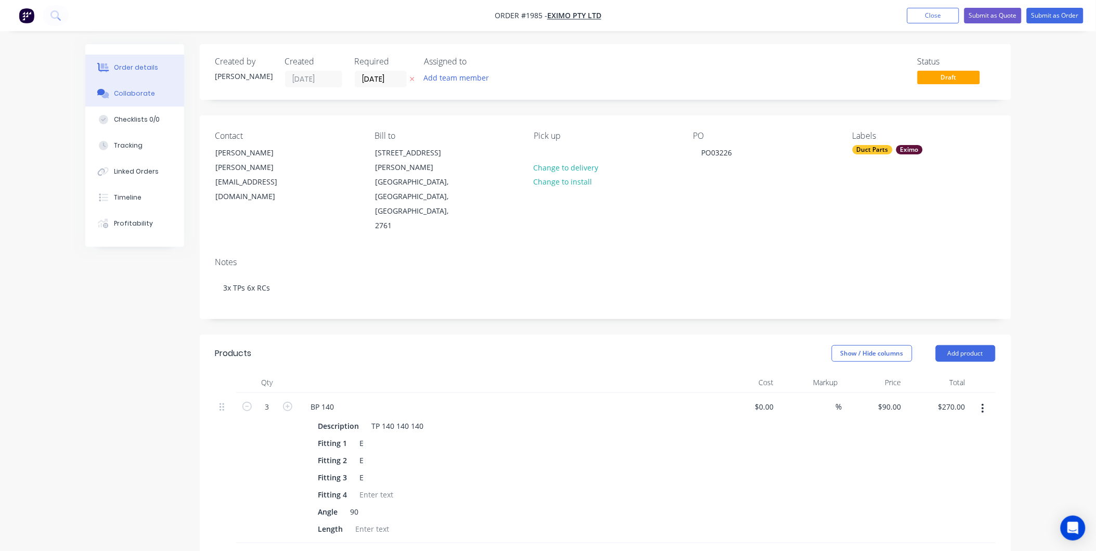
click at [138, 95] on div "Collaborate" at bounding box center [134, 93] width 41 height 9
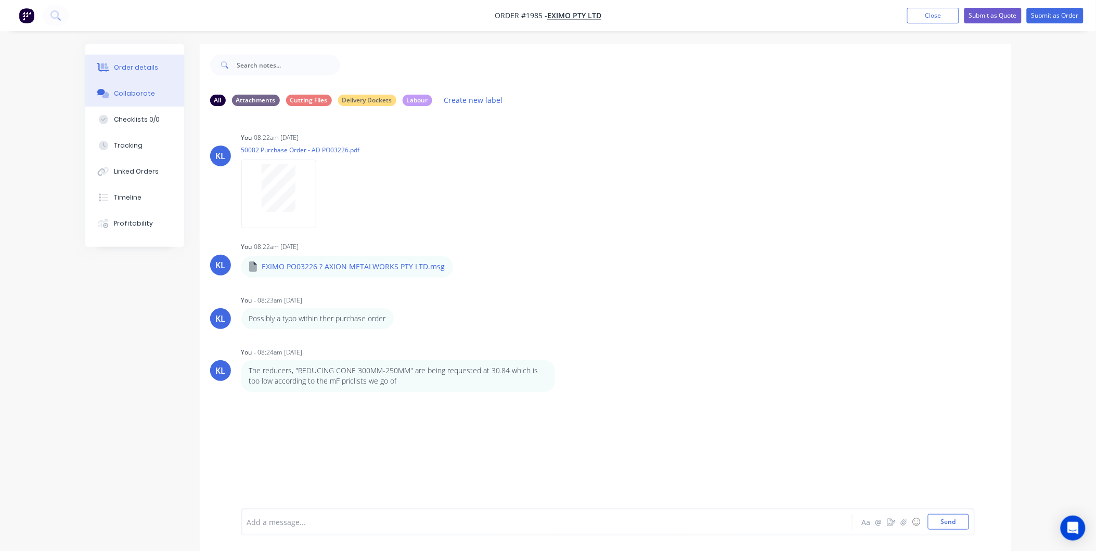
click at [135, 75] on button "Order details" at bounding box center [134, 68] width 99 height 26
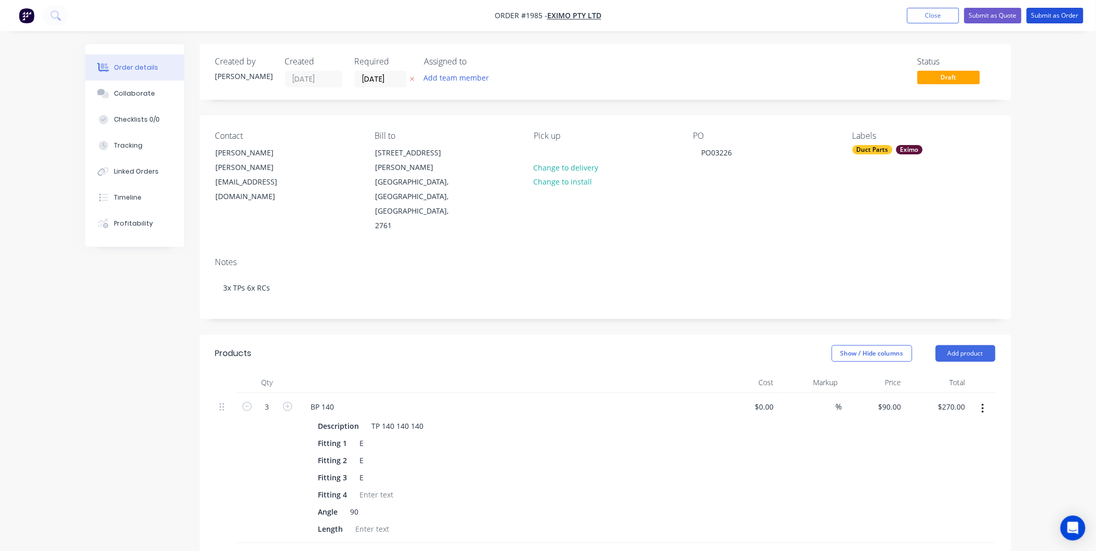
click at [1054, 18] on button "Submit as Order" at bounding box center [1055, 16] width 57 height 16
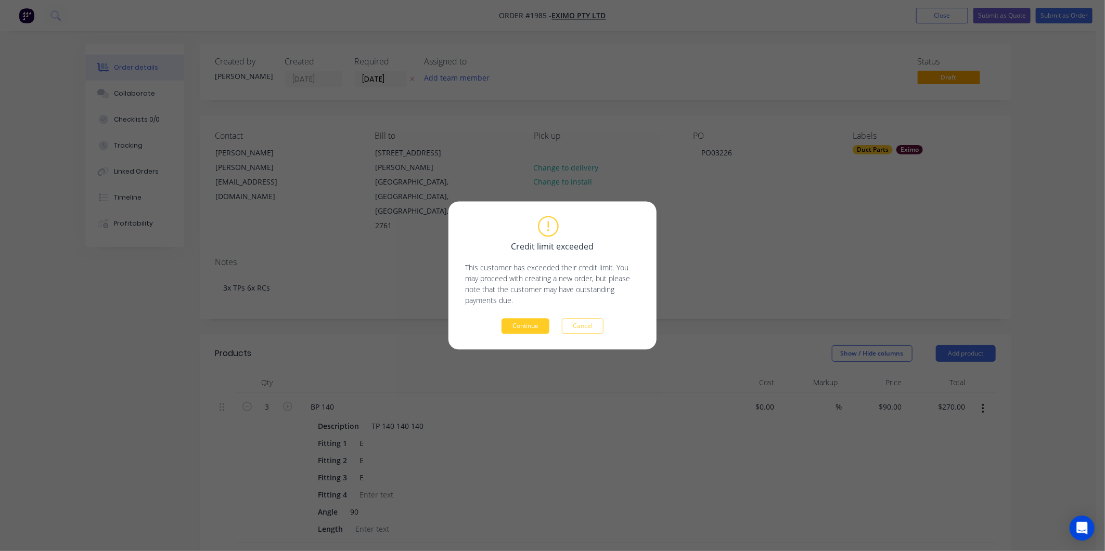
click at [522, 328] on button "Continue" at bounding box center [525, 327] width 48 height 16
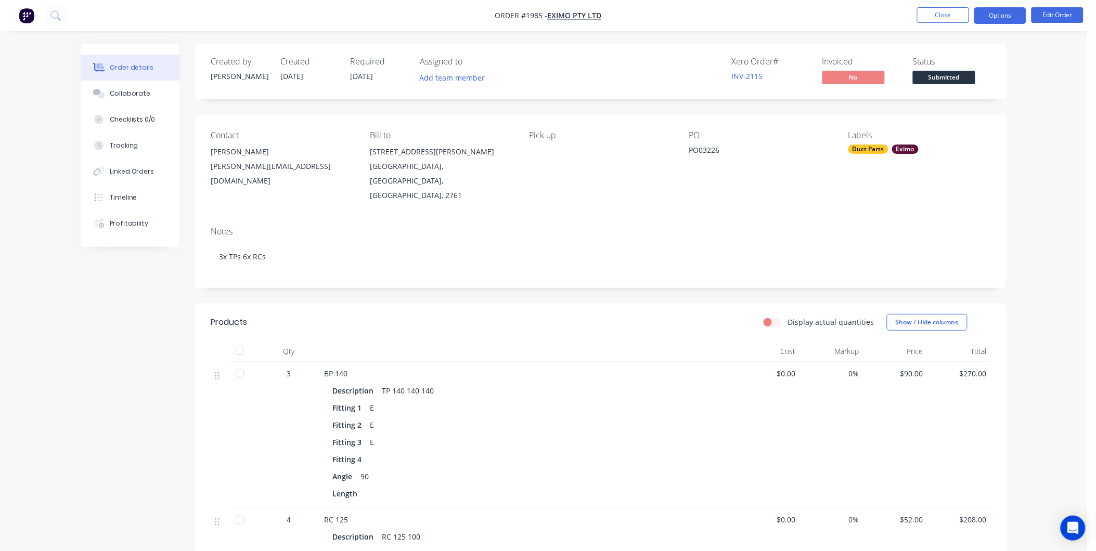
click at [980, 8] on button "Options" at bounding box center [1000, 15] width 52 height 17
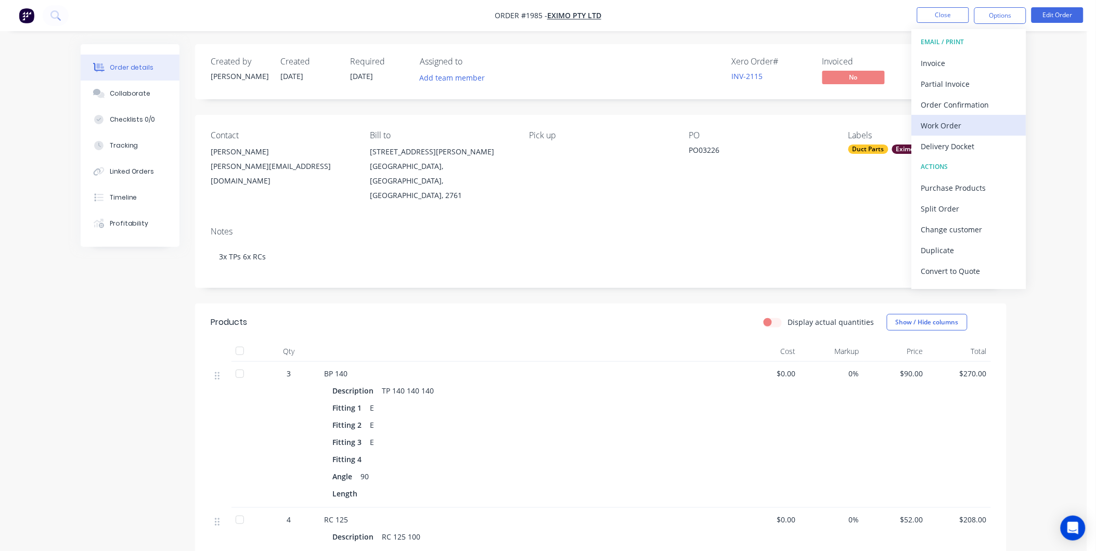
click at [948, 124] on div "Work Order" at bounding box center [969, 125] width 96 height 15
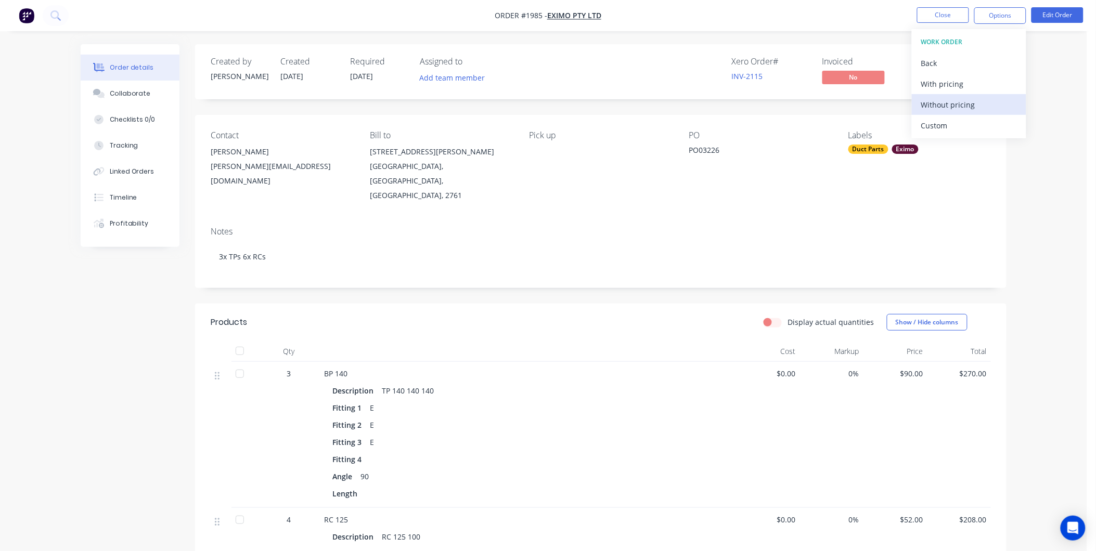
click at [937, 111] on div "Without pricing" at bounding box center [969, 104] width 96 height 15
click at [1081, 68] on div "Order details Collaborate Checklists 0/0 Tracking Linked Orders Timeline Profit…" at bounding box center [543, 441] width 1087 height 883
click at [942, 14] on button "Close" at bounding box center [943, 15] width 52 height 16
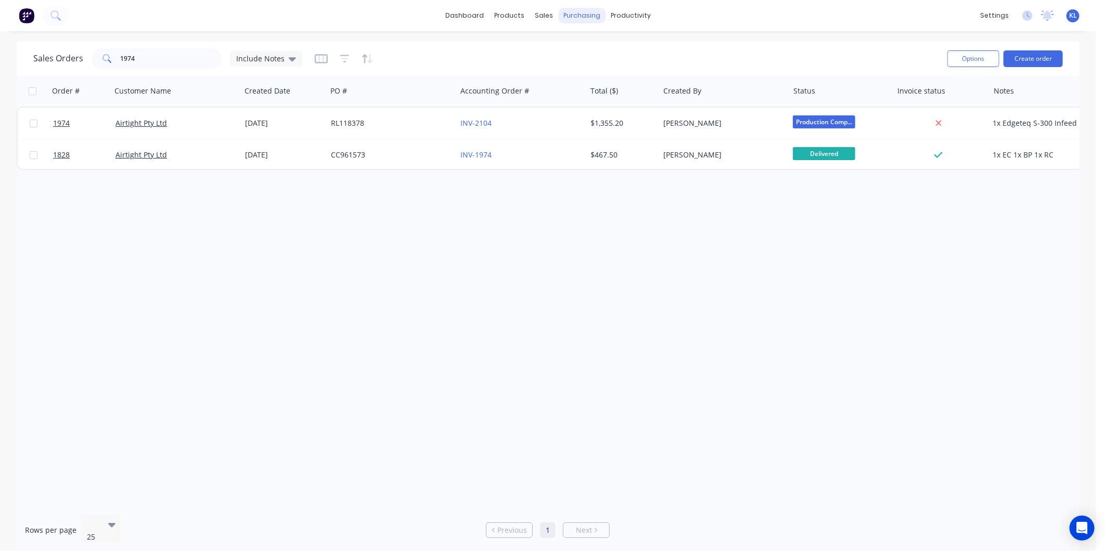
click at [592, 22] on div "purchasing" at bounding box center [581, 16] width 47 height 16
click at [599, 49] on div "Purchase Orders" at bounding box center [615, 49] width 55 height 9
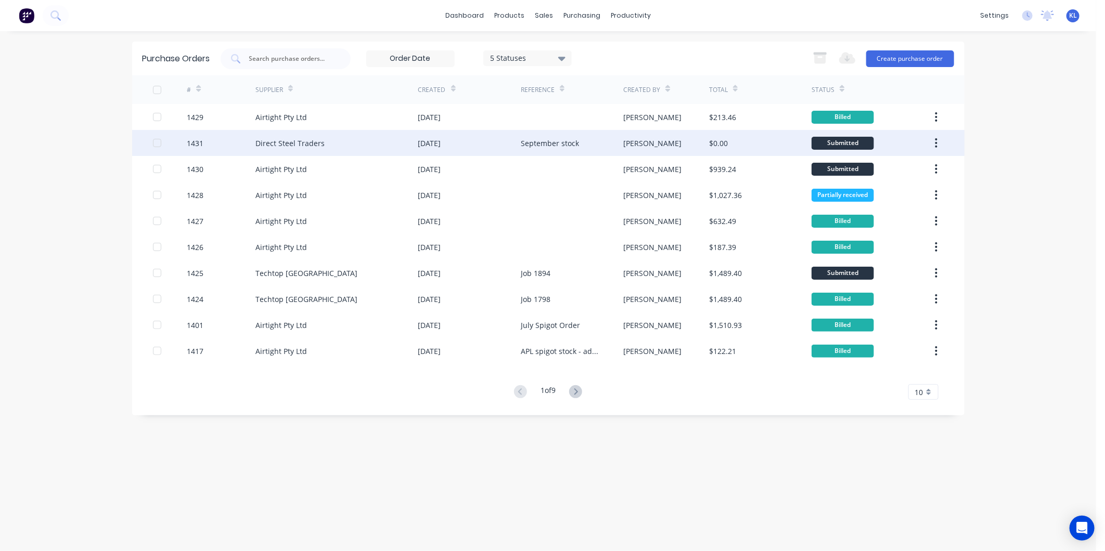
click at [378, 144] on div "Direct Steel Traders" at bounding box center [336, 143] width 163 height 26
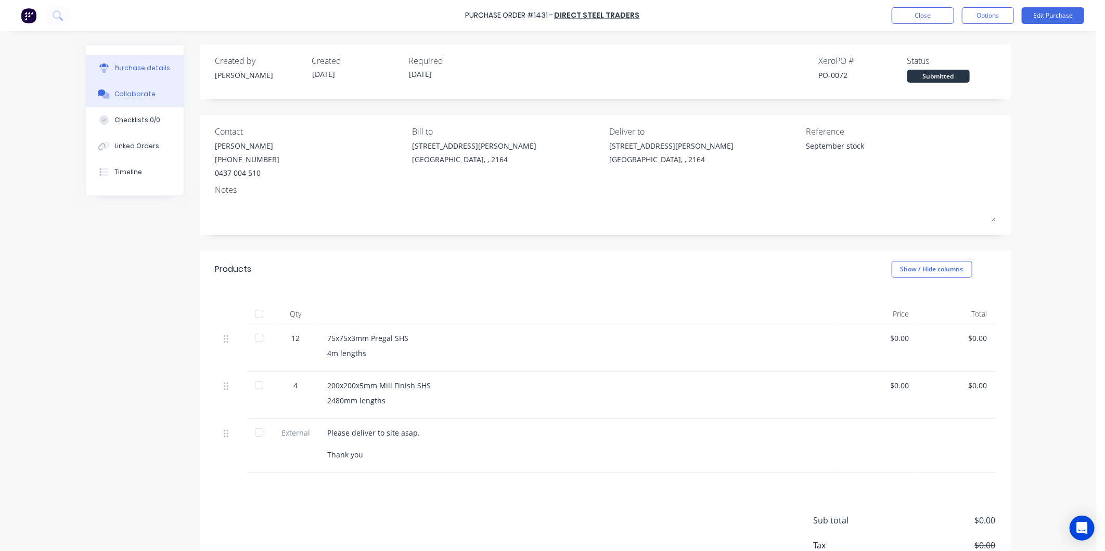
click at [108, 95] on button "Collaborate" at bounding box center [135, 94] width 98 height 26
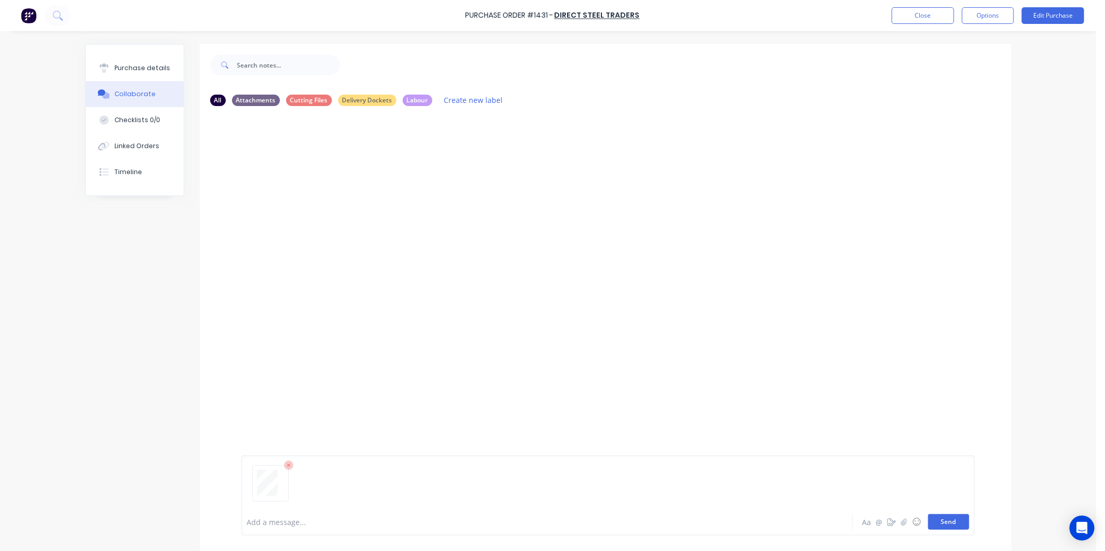
click at [932, 522] on button "Send" at bounding box center [948, 522] width 41 height 16
click at [937, 520] on button "Send" at bounding box center [948, 522] width 41 height 16
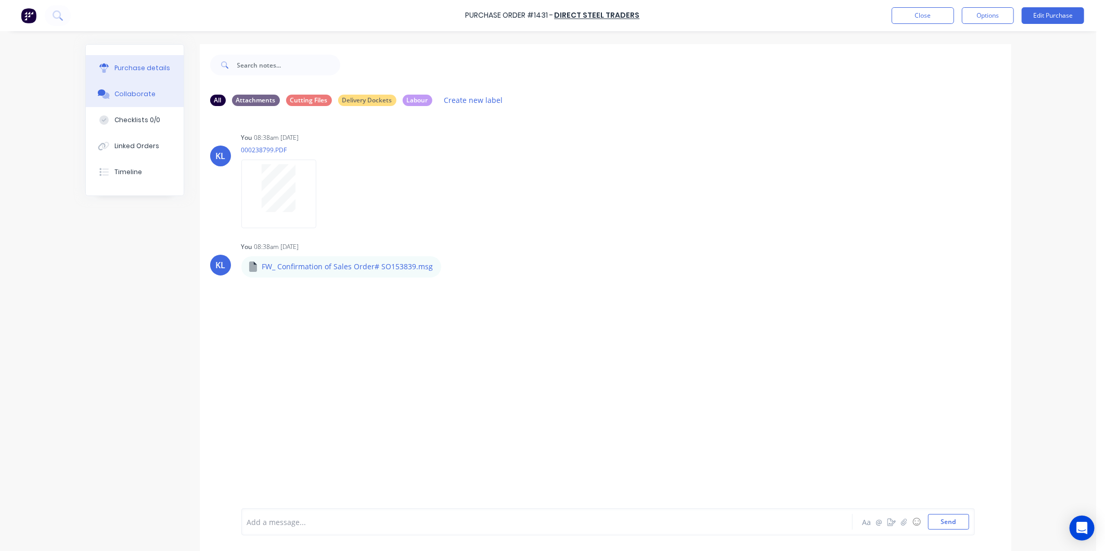
click at [133, 66] on div "Purchase details" at bounding box center [142, 67] width 56 height 9
type textarea "x"
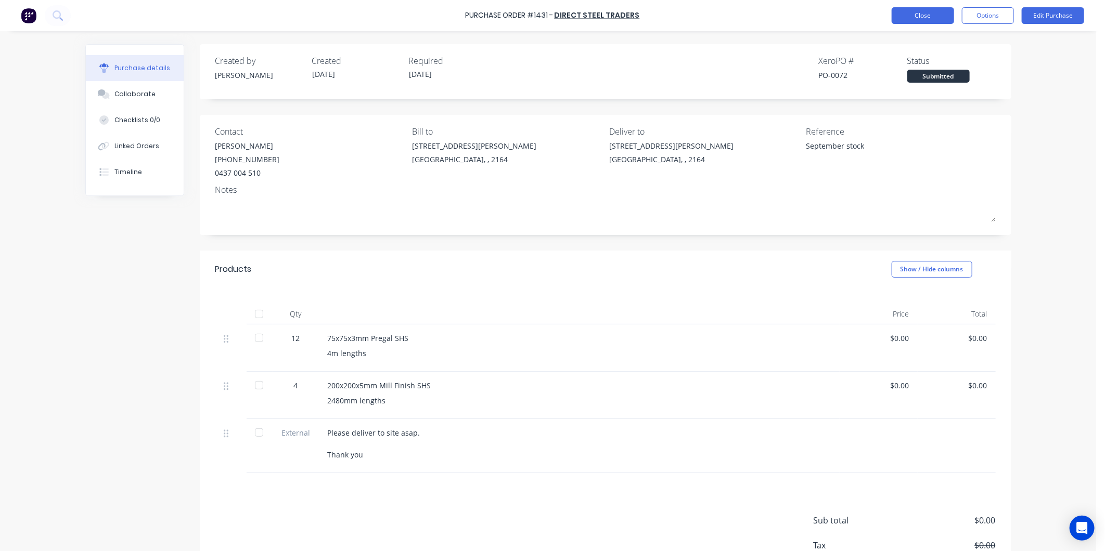
click at [930, 10] on button "Close" at bounding box center [923, 15] width 62 height 17
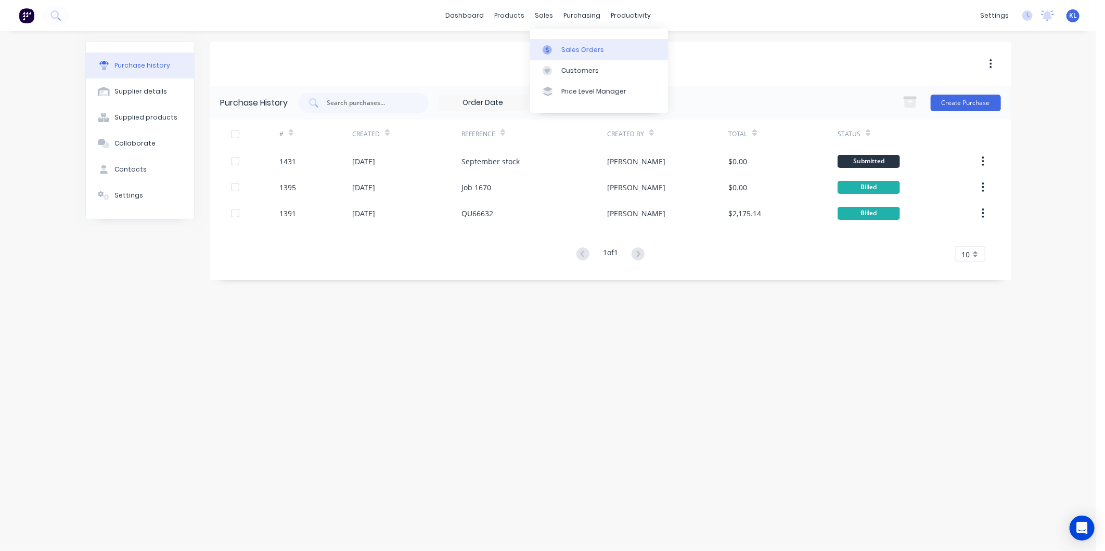
click at [574, 50] on div "Sales Orders" at bounding box center [582, 49] width 43 height 9
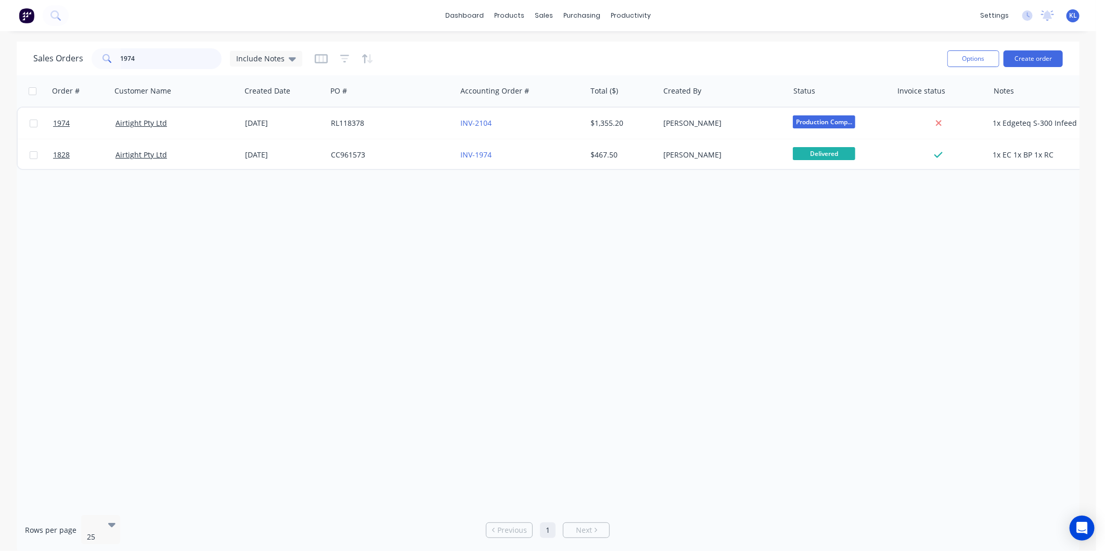
click at [141, 61] on input "1974" at bounding box center [171, 58] width 101 height 21
drag, startPoint x: 162, startPoint y: 61, endPoint x: 31, endPoint y: 68, distance: 130.7
click at [31, 68] on div "Sales Orders 1974 Include Notes Options Create order" at bounding box center [548, 59] width 1063 height 34
paste input "RP402942"
type input "RP402942"
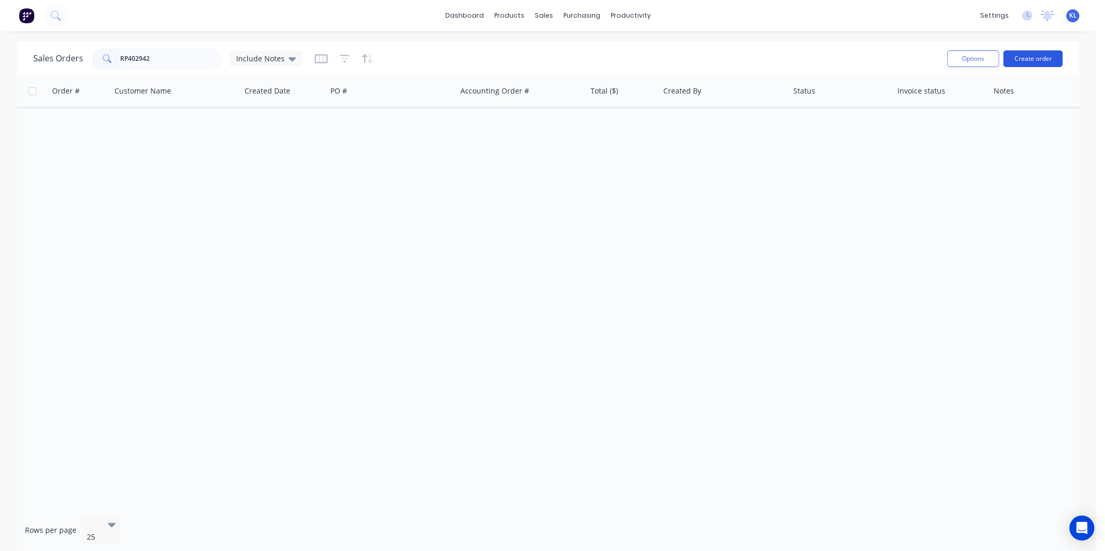
click at [1031, 65] on button "Create order" at bounding box center [1032, 58] width 59 height 17
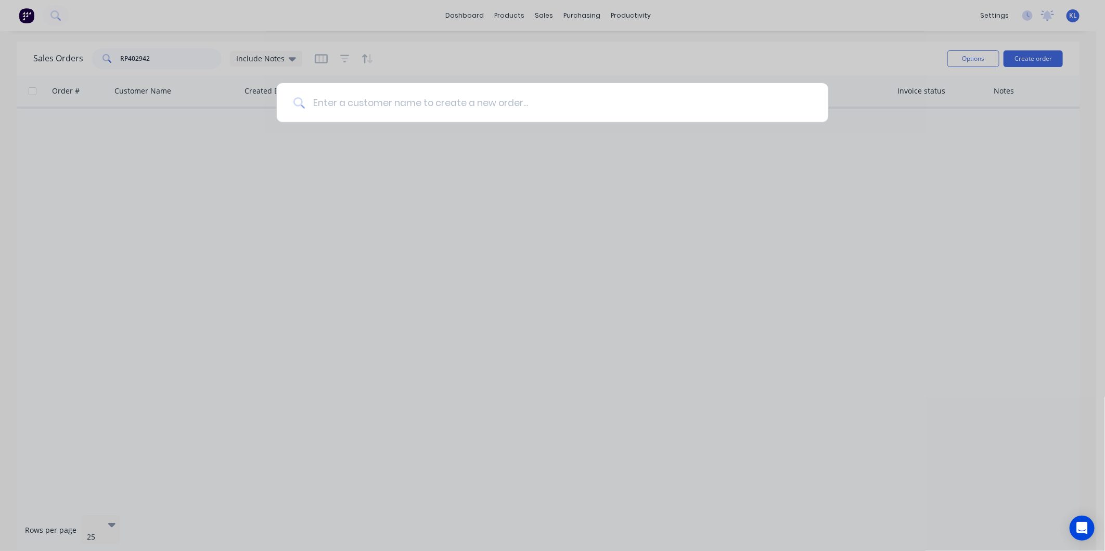
click at [648, 93] on input at bounding box center [558, 102] width 507 height 39
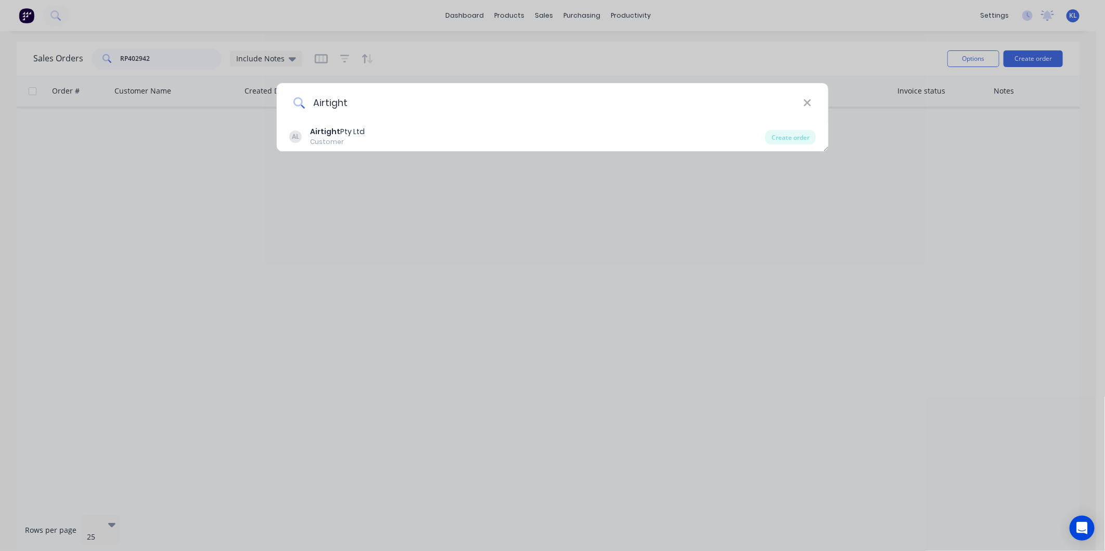
click at [427, 121] on input "Airtight" at bounding box center [554, 102] width 498 height 39
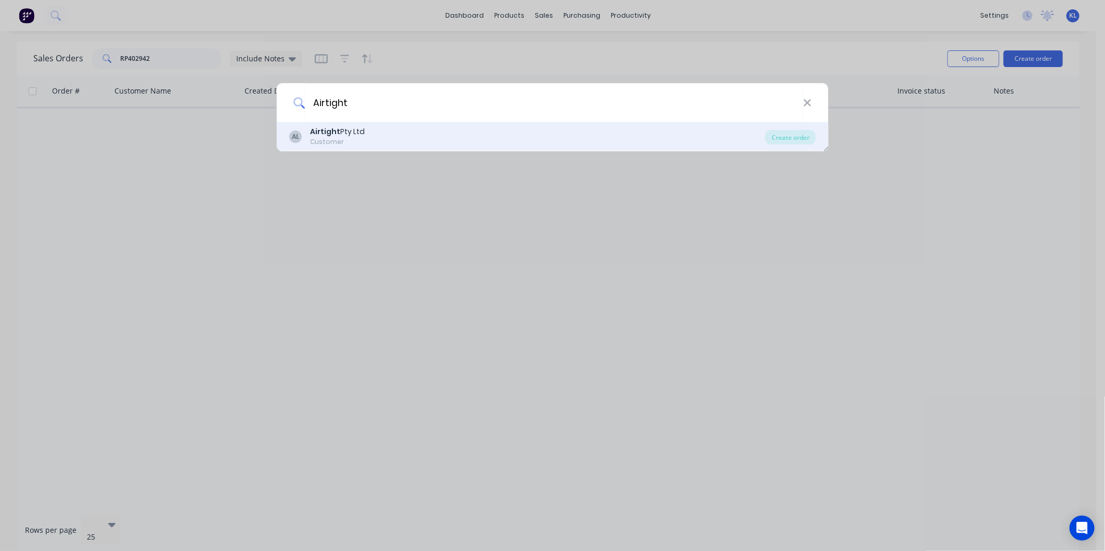
type input "Airtight"
click at [413, 127] on div "AL Airtight Pty Ltd Customer" at bounding box center [527, 136] width 476 height 20
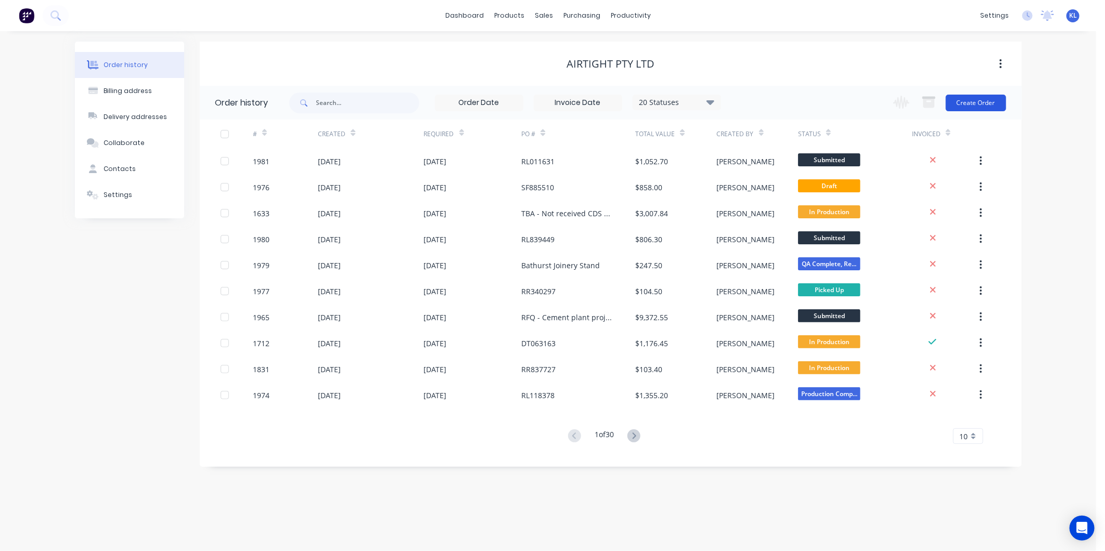
click at [980, 104] on button "Create Order" at bounding box center [976, 103] width 60 height 17
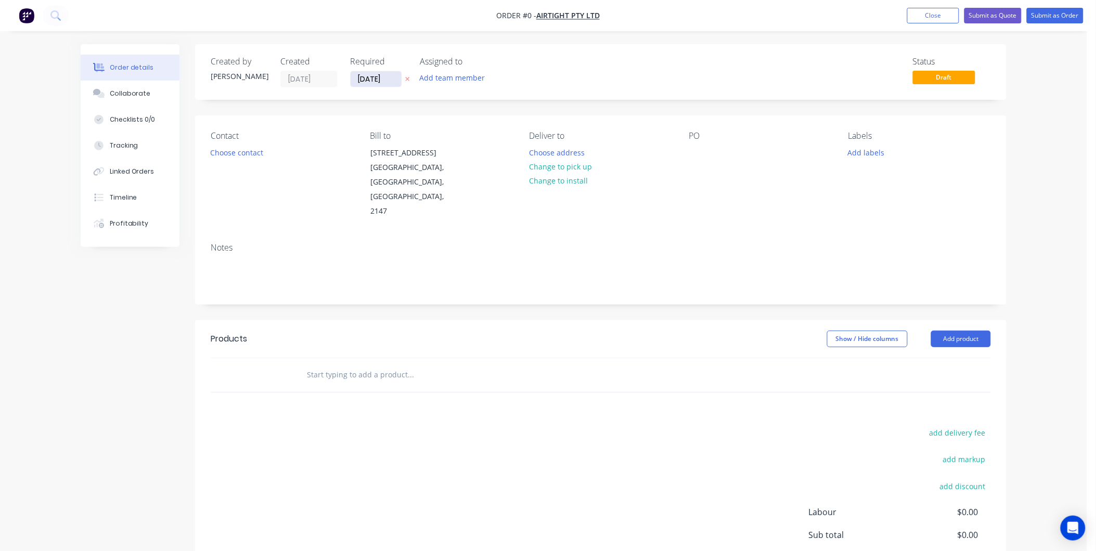
click at [363, 79] on input "[DATE]" at bounding box center [376, 79] width 51 height 16
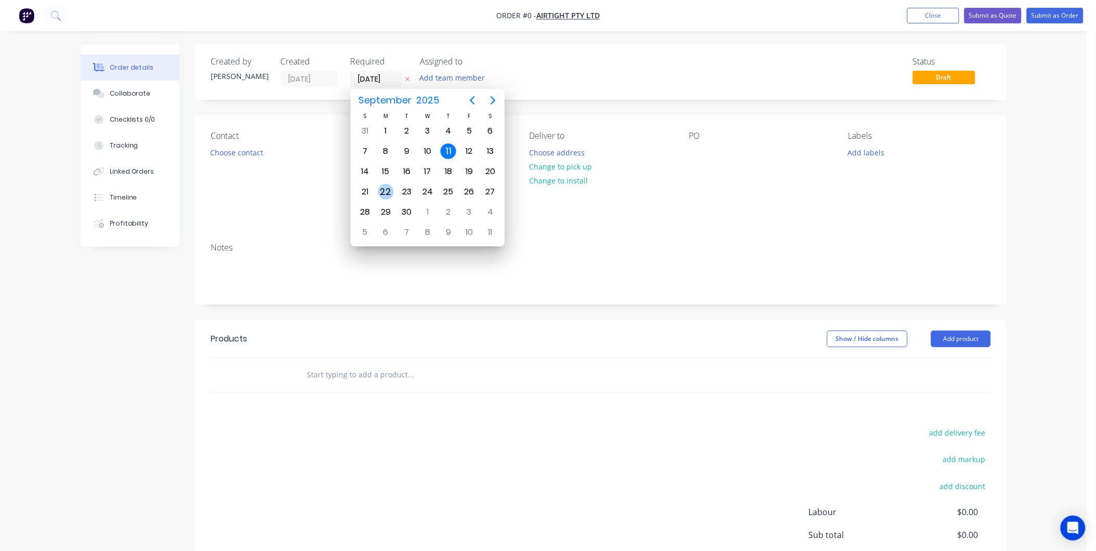
click at [391, 184] on div "22" at bounding box center [386, 192] width 16 height 16
type input "[DATE]"
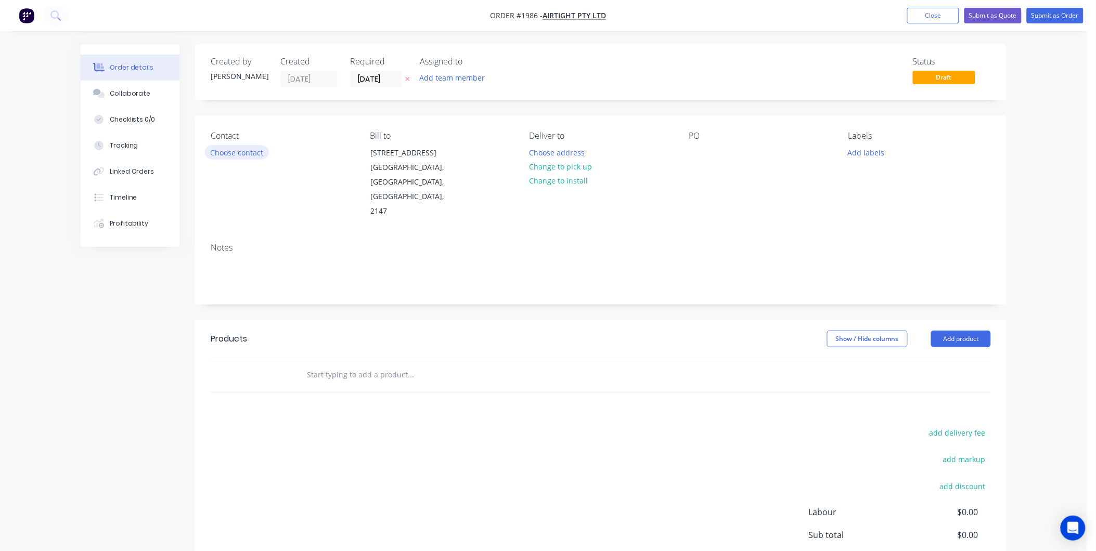
click at [235, 149] on button "Choose contact" at bounding box center [237, 152] width 64 height 14
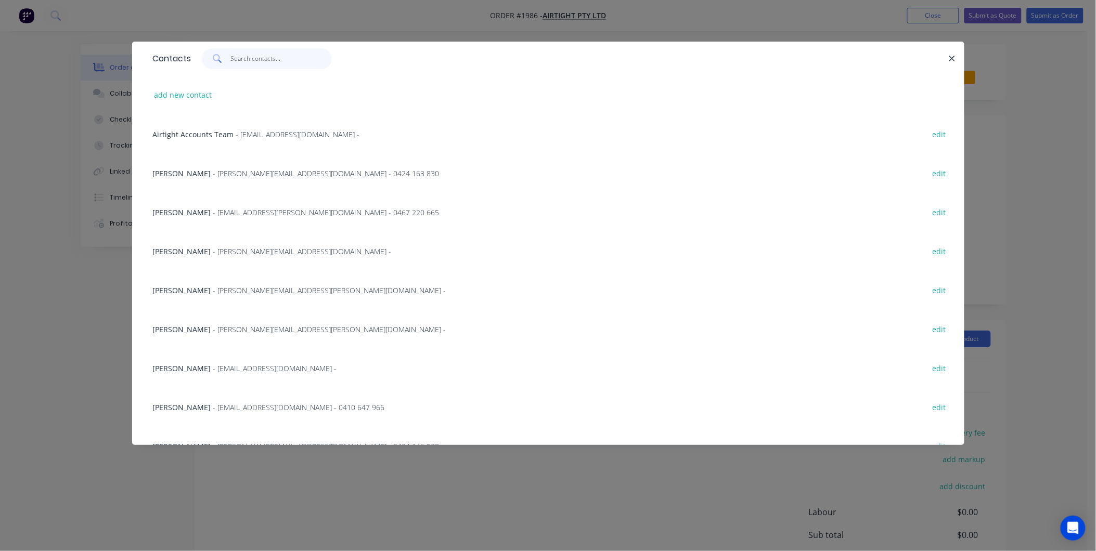
click at [268, 59] on input "text" at bounding box center [280, 58] width 101 height 21
click at [269, 57] on input "text" at bounding box center [280, 58] width 101 height 21
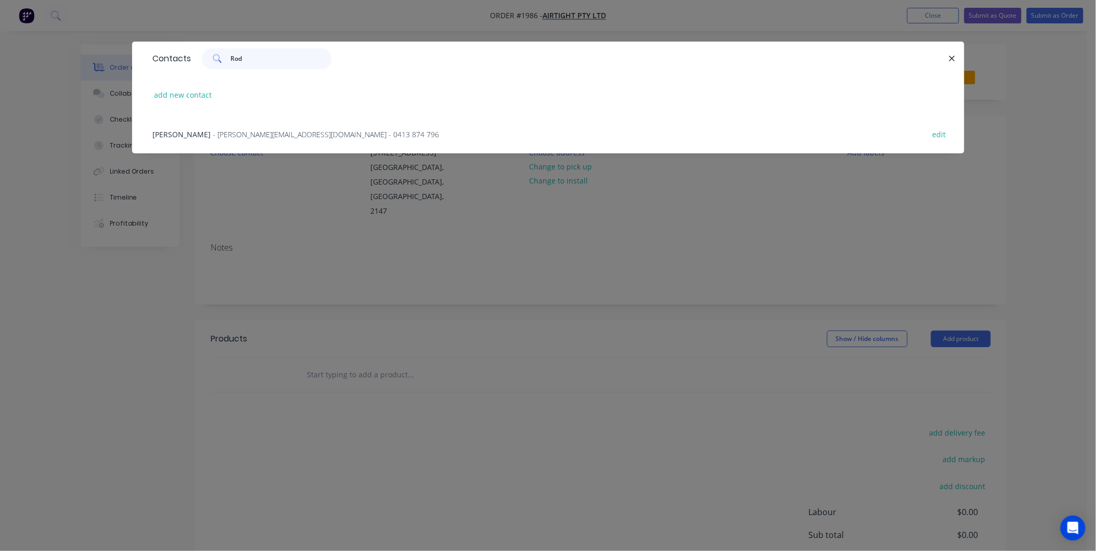
type input "Rod"
click at [181, 136] on span "[PERSON_NAME]" at bounding box center [182, 135] width 58 height 10
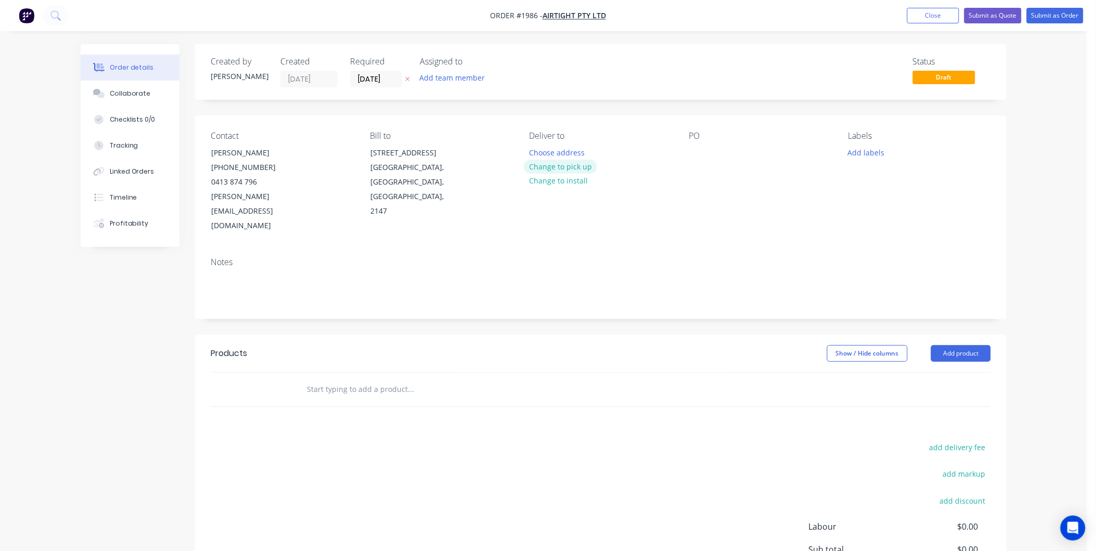
click at [569, 164] on button "Change to pick up" at bounding box center [561, 167] width 74 height 14
click at [688, 155] on div "Contact [PERSON_NAME] [PHONE_NUMBER] [PERSON_NAME][EMAIL_ADDRESS][DOMAIN_NAME] …" at bounding box center [600, 182] width 811 height 134
click at [693, 152] on div at bounding box center [697, 152] width 17 height 15
click at [693, 149] on div at bounding box center [697, 152] width 17 height 15
paste div
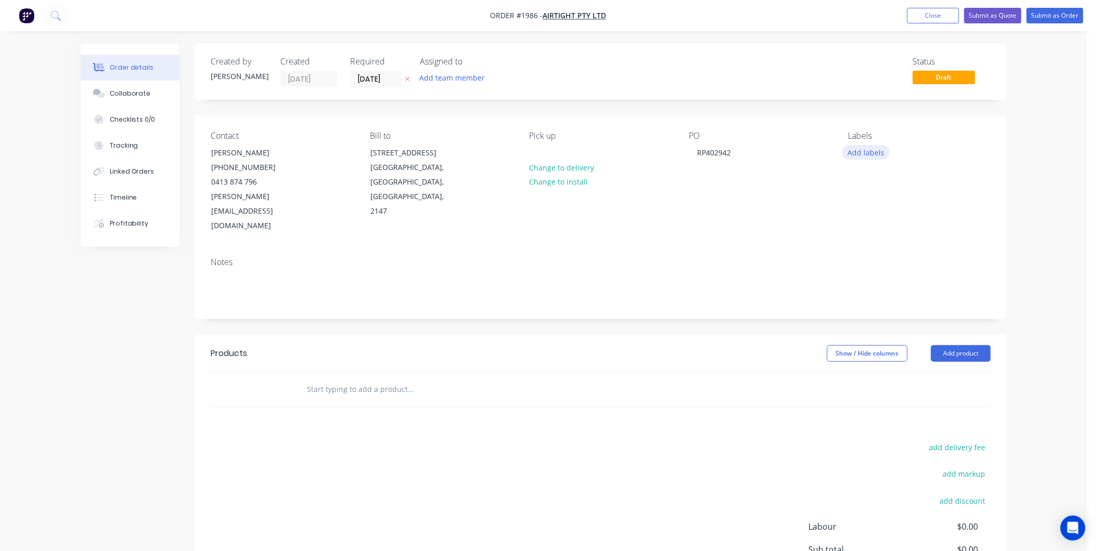
click at [877, 154] on button "Add labels" at bounding box center [866, 152] width 48 height 14
click at [917, 177] on input "text" at bounding box center [934, 183] width 109 height 21
click at [887, 246] on div "Airtight" at bounding box center [892, 245] width 31 height 11
click at [908, 183] on input "Air" at bounding box center [934, 178] width 109 height 21
type input "A"
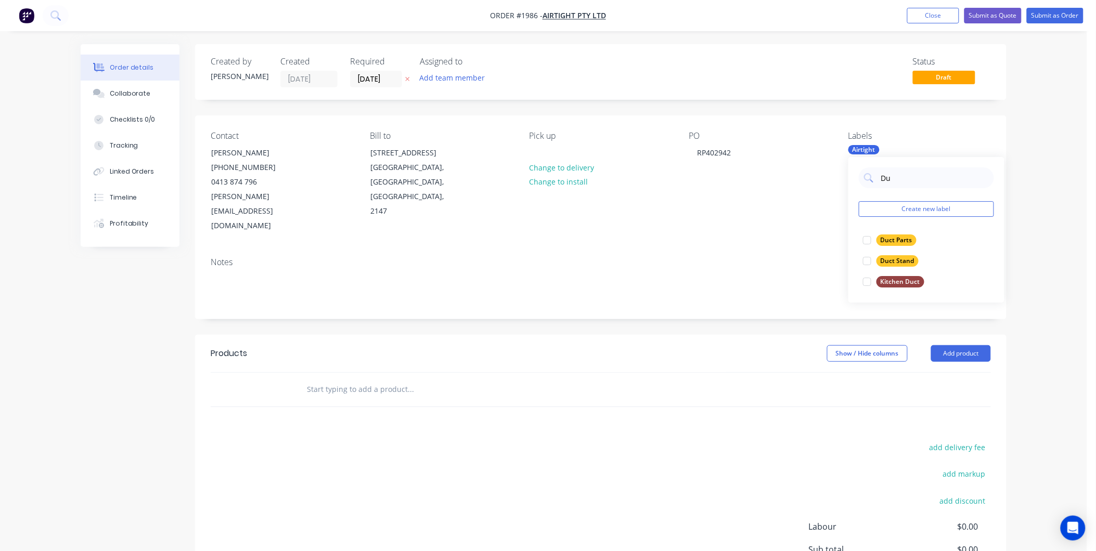
type input "D"
type input "Fan"
drag, startPoint x: 883, startPoint y: 304, endPoint x: 891, endPoint y: 287, distance: 19.1
click at [883, 303] on div "Fans" at bounding box center [888, 302] width 22 height 11
click at [898, 304] on div "Fan Transitions" at bounding box center [904, 302] width 55 height 11
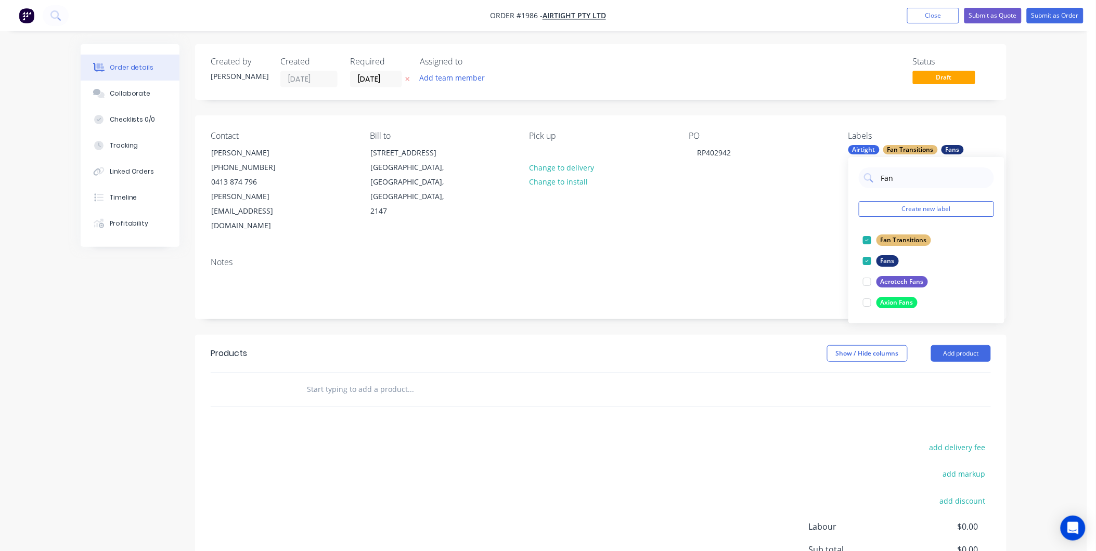
click at [913, 188] on div "Fan Create new label Fan Transitions edit Fans edit Aerotech Fans edit Axion Fa…" at bounding box center [926, 240] width 156 height 166
click at [908, 178] on input "Fan" at bounding box center [934, 178] width 109 height 21
click at [728, 257] on div "Notes" at bounding box center [601, 262] width 780 height 10
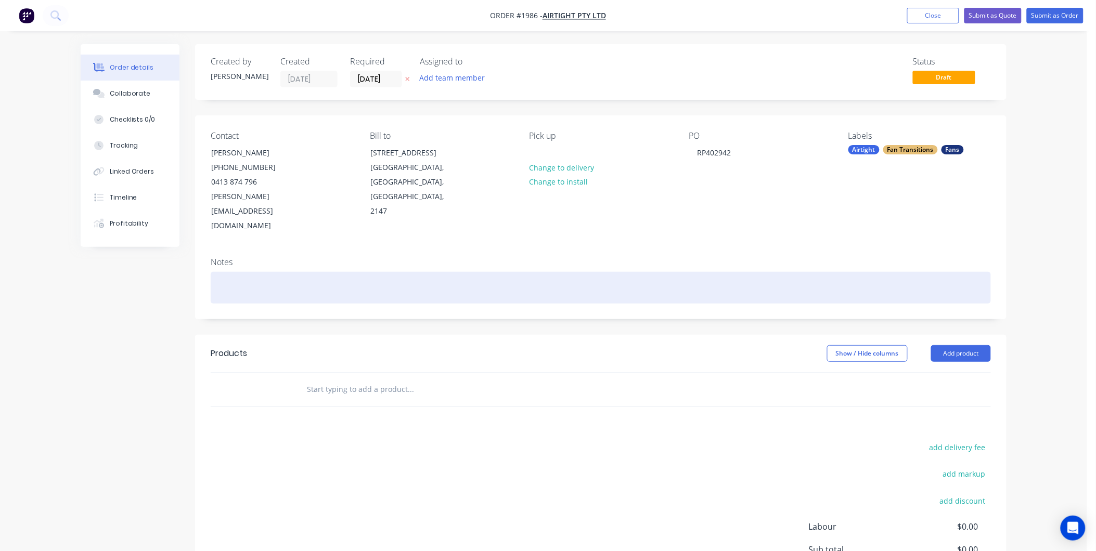
click at [261, 272] on div at bounding box center [601, 288] width 780 height 32
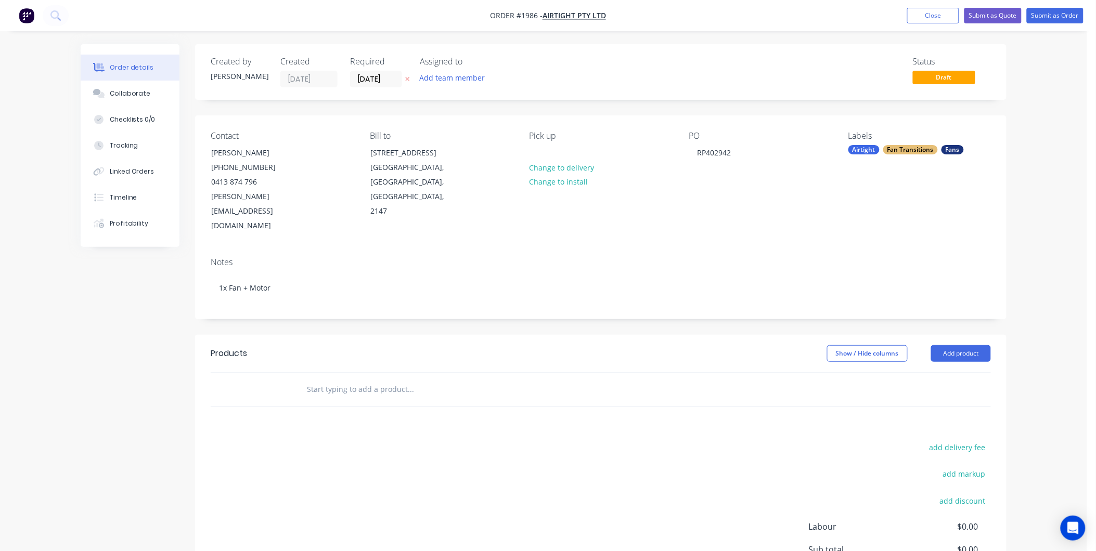
click at [346, 303] on div "Created by [PERSON_NAME] Created [DATE] Required [DATE] Assigned to Add team me…" at bounding box center [600, 350] width 811 height 613
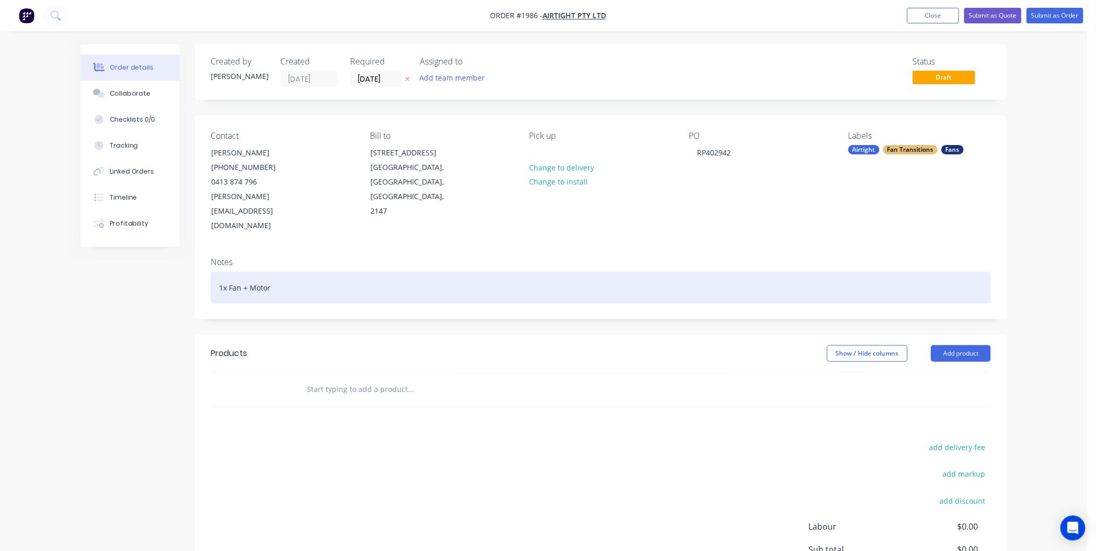
click at [308, 272] on div "1x Fan + Motor" at bounding box center [601, 288] width 780 height 32
click at [438, 272] on div "1x Fan + Motor / 450 Side Entry Box / 450 duct Stand / WF" at bounding box center [601, 288] width 780 height 32
drag, startPoint x: 445, startPoint y: 256, endPoint x: 401, endPoint y: 257, distance: 44.2
click at [401, 272] on div "1x Fan + Motor / 450 Side Entry Box / 450 duct Stand / WF / 1x RC" at bounding box center [601, 288] width 780 height 32
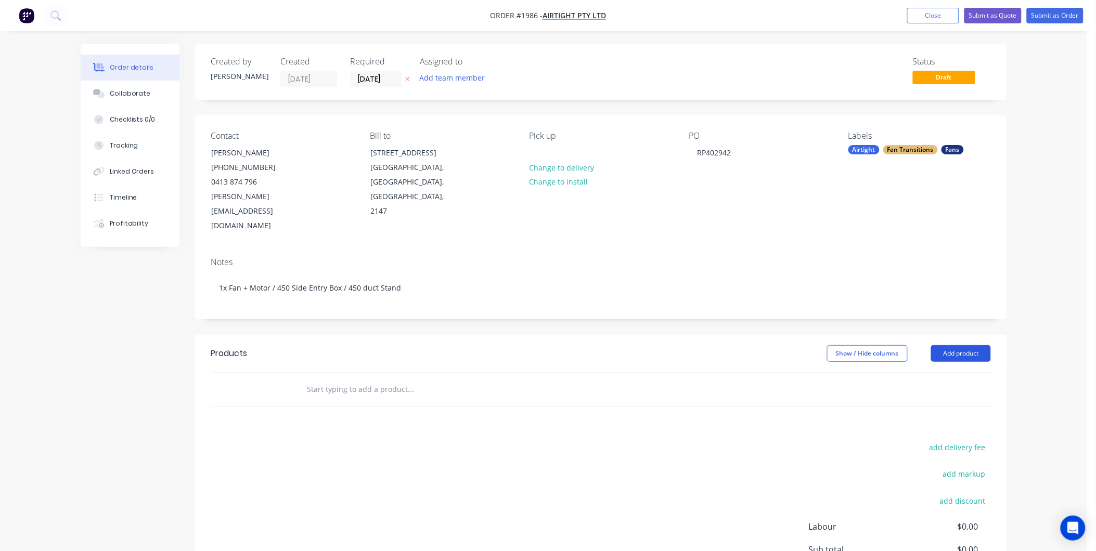
click at [955, 345] on button "Add product" at bounding box center [961, 353] width 60 height 17
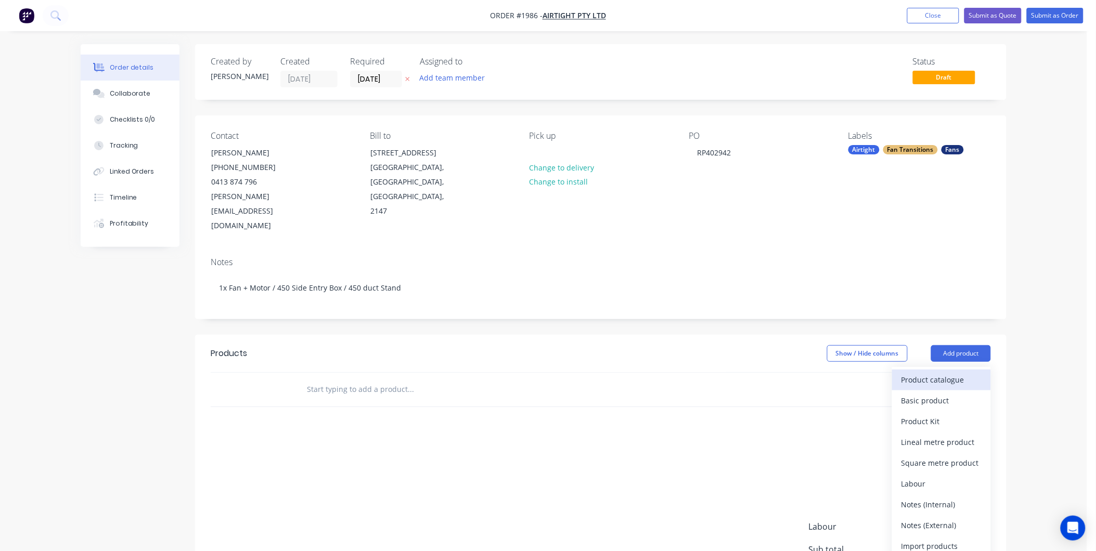
click at [936, 372] on div "Product catalogue" at bounding box center [941, 379] width 80 height 15
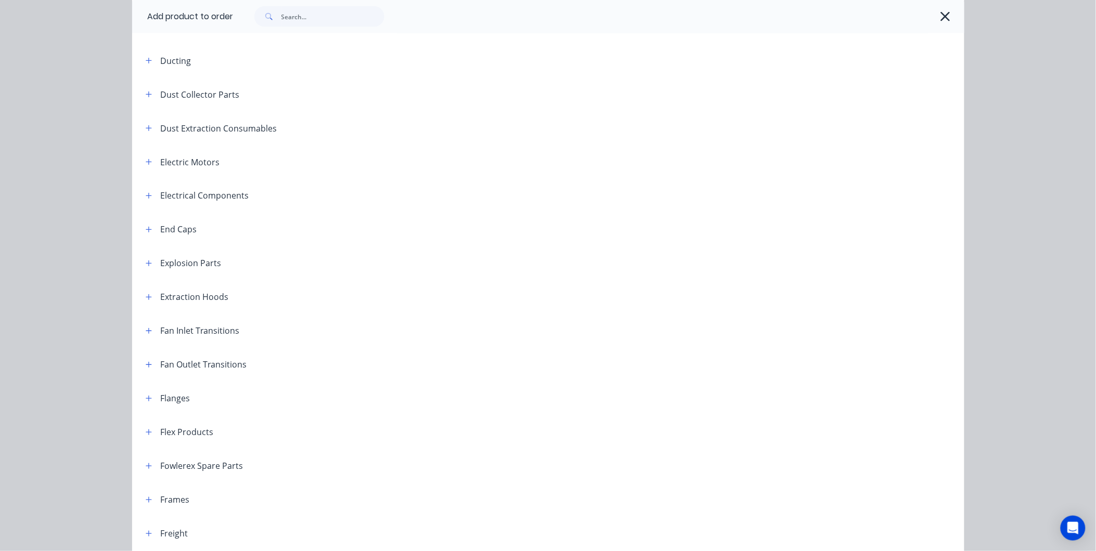
scroll to position [504, 0]
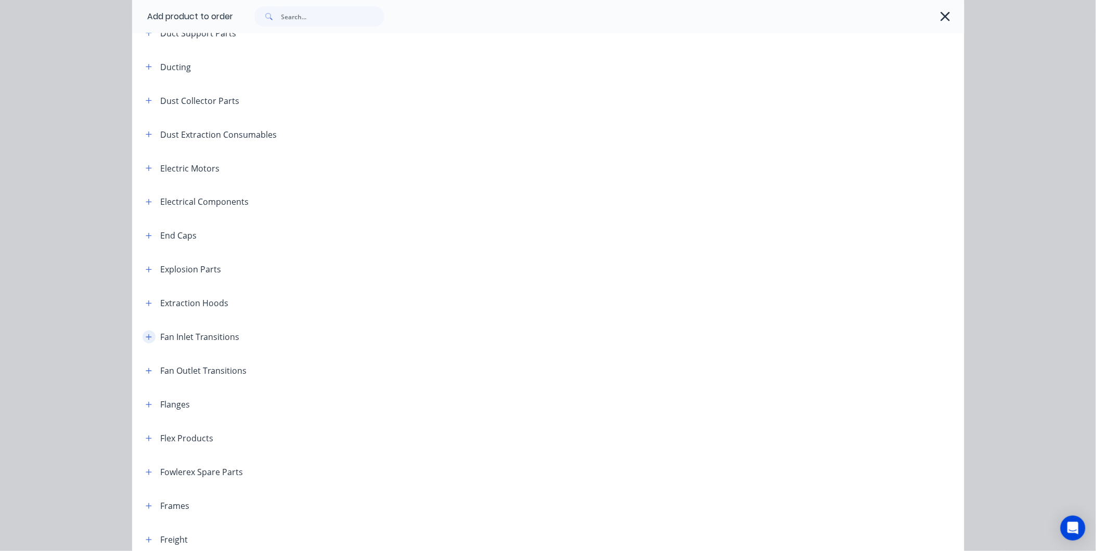
click at [146, 338] on icon "button" at bounding box center [149, 337] width 6 height 7
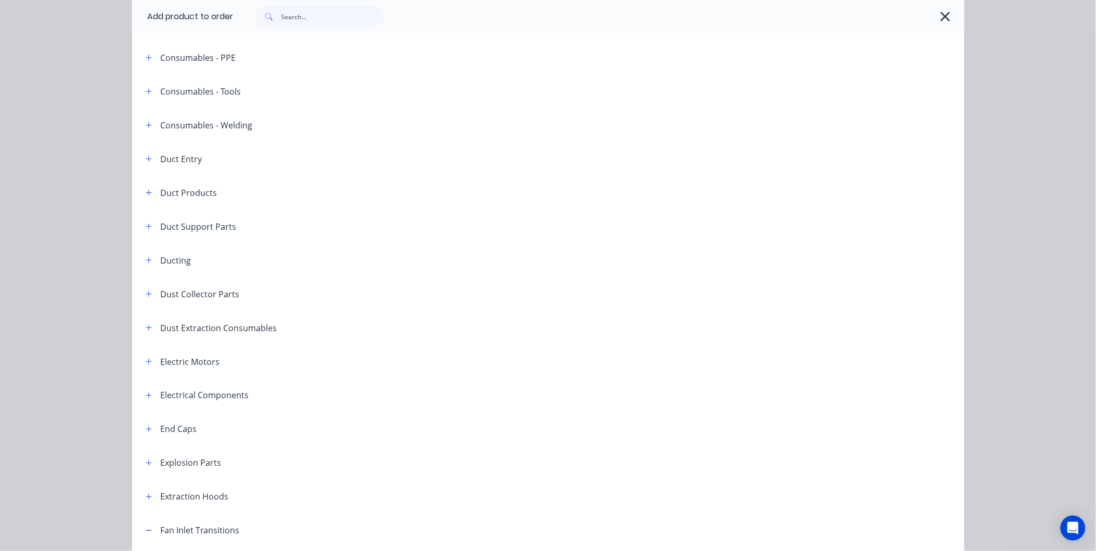
scroll to position [404, 0]
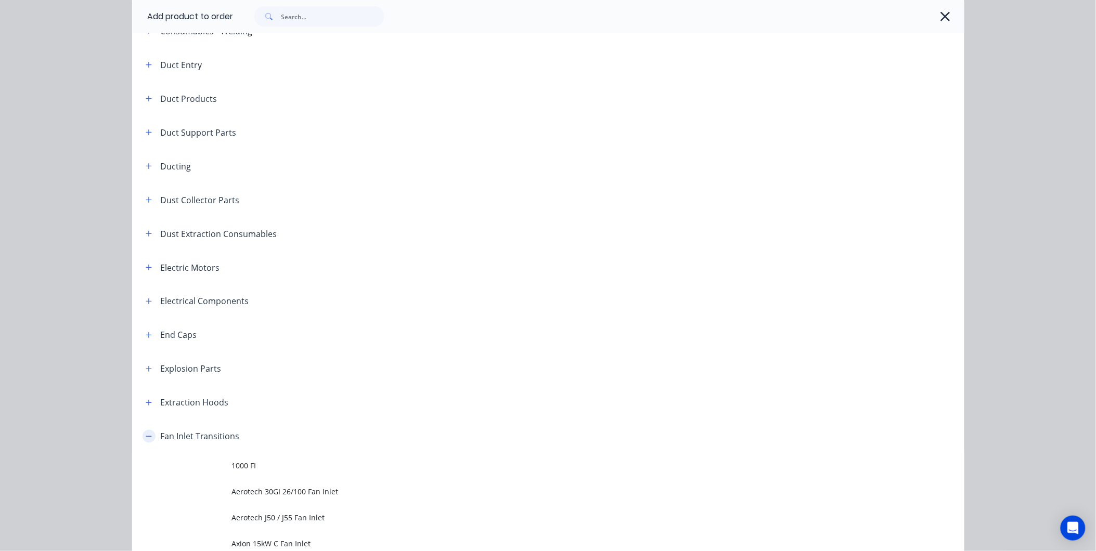
click at [143, 430] on button "button" at bounding box center [149, 436] width 13 height 13
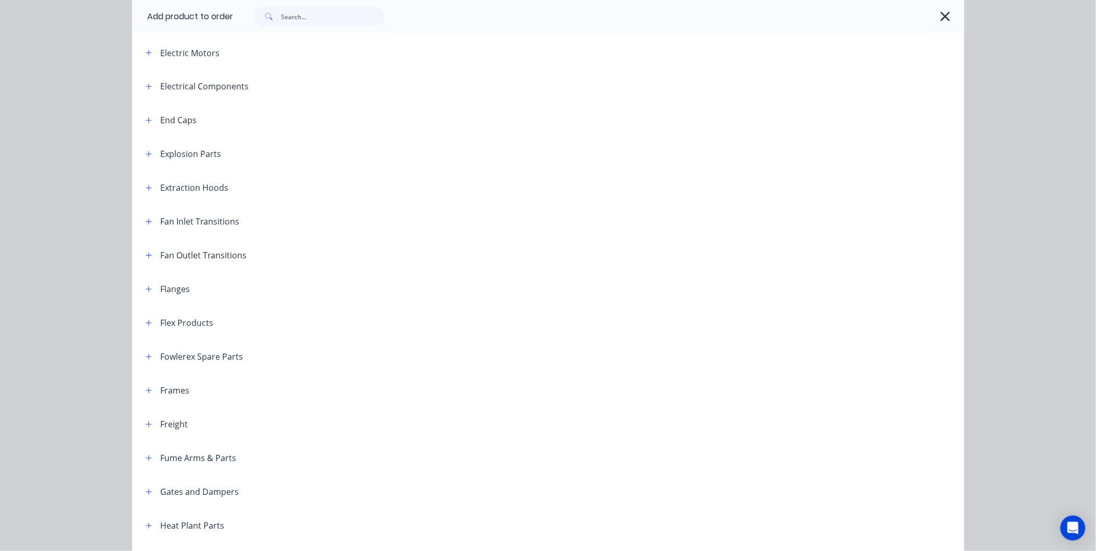
scroll to position [578, 0]
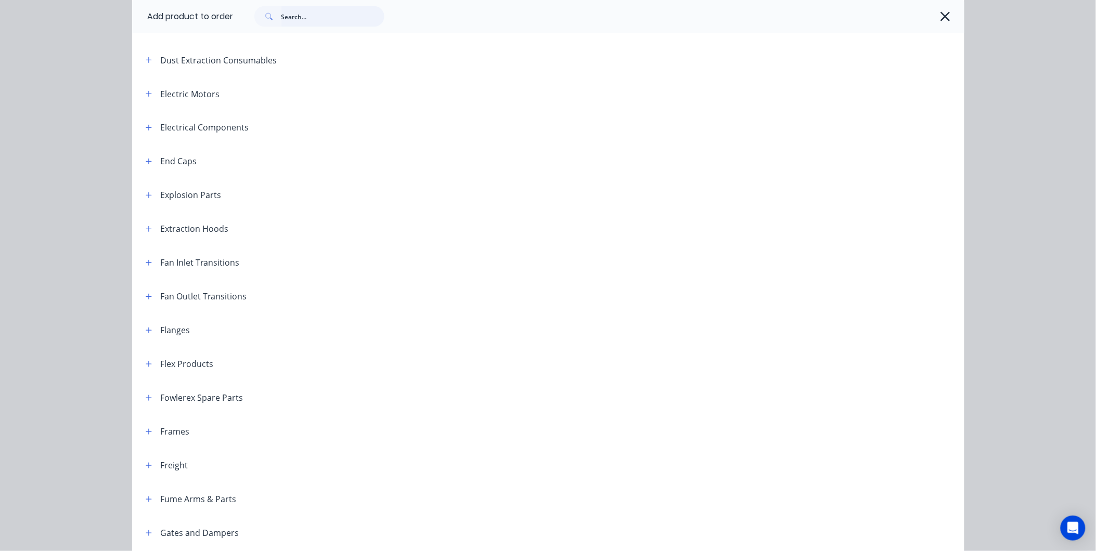
click at [303, 23] on input "text" at bounding box center [332, 16] width 103 height 21
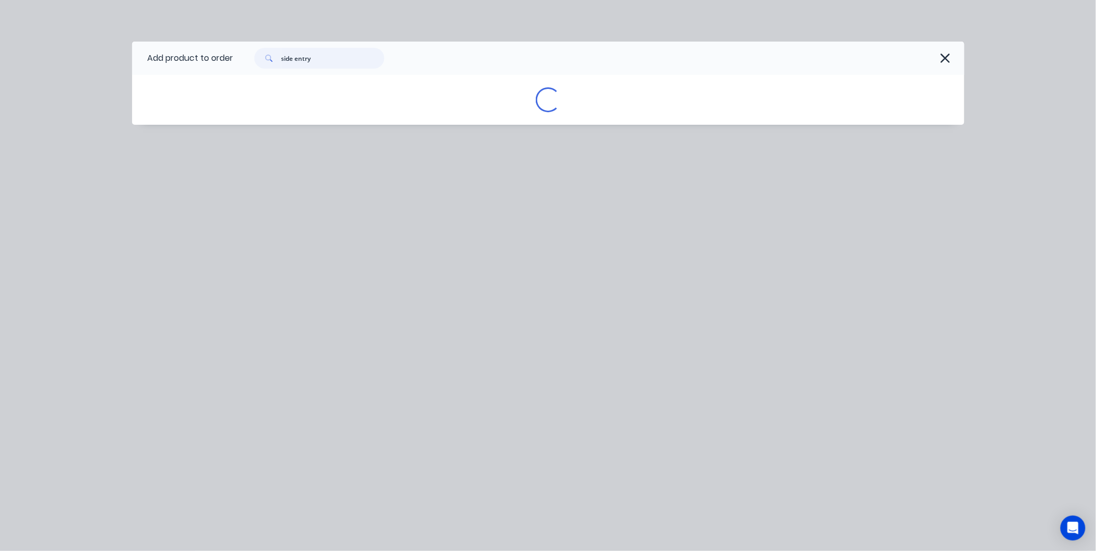
scroll to position [0, 0]
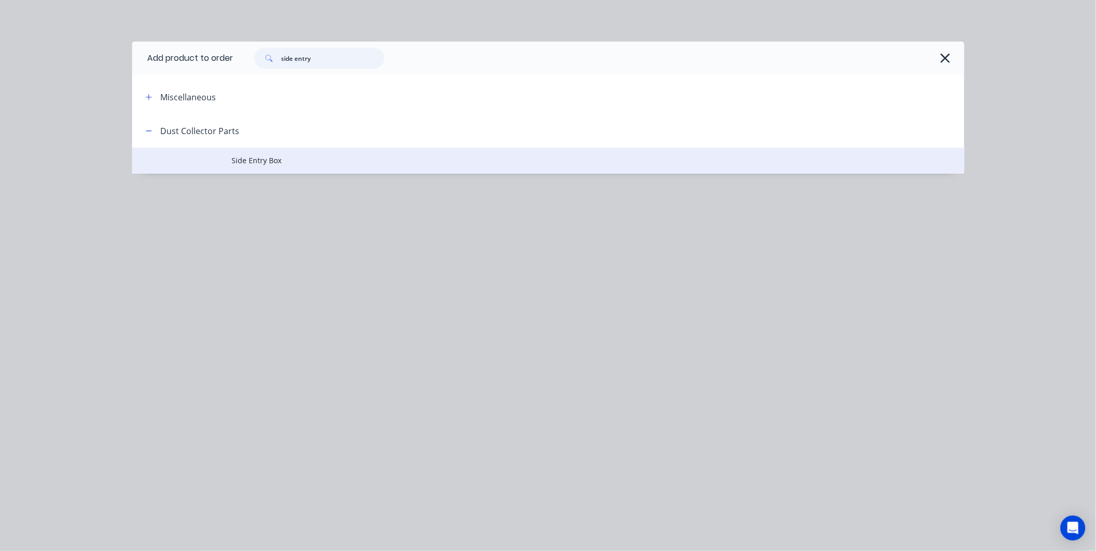
type input "side entry"
click at [252, 160] on span "Side Entry Box" at bounding box center [525, 160] width 586 height 11
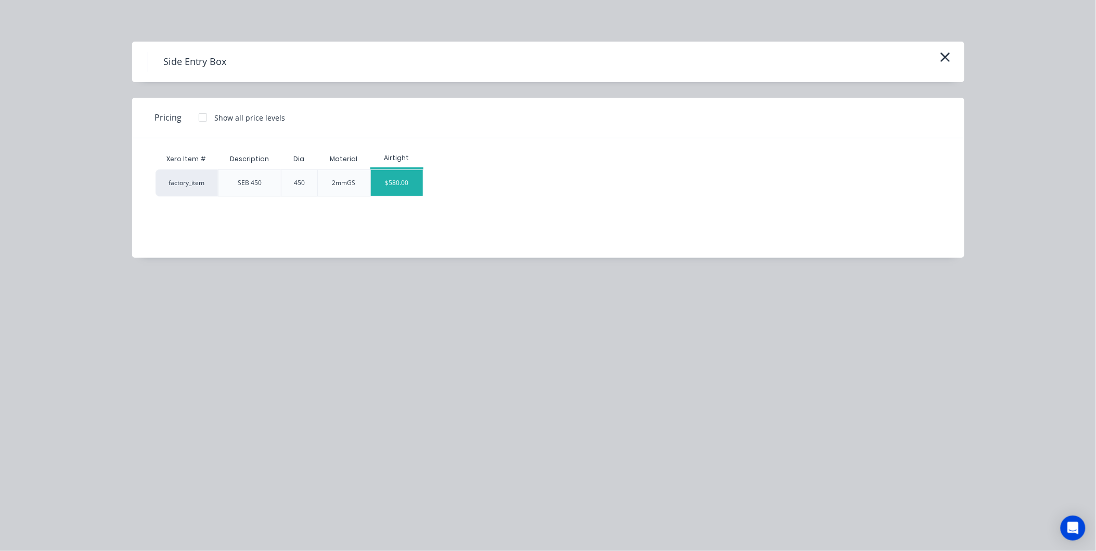
click at [388, 178] on div "$580.00" at bounding box center [397, 183] width 52 height 26
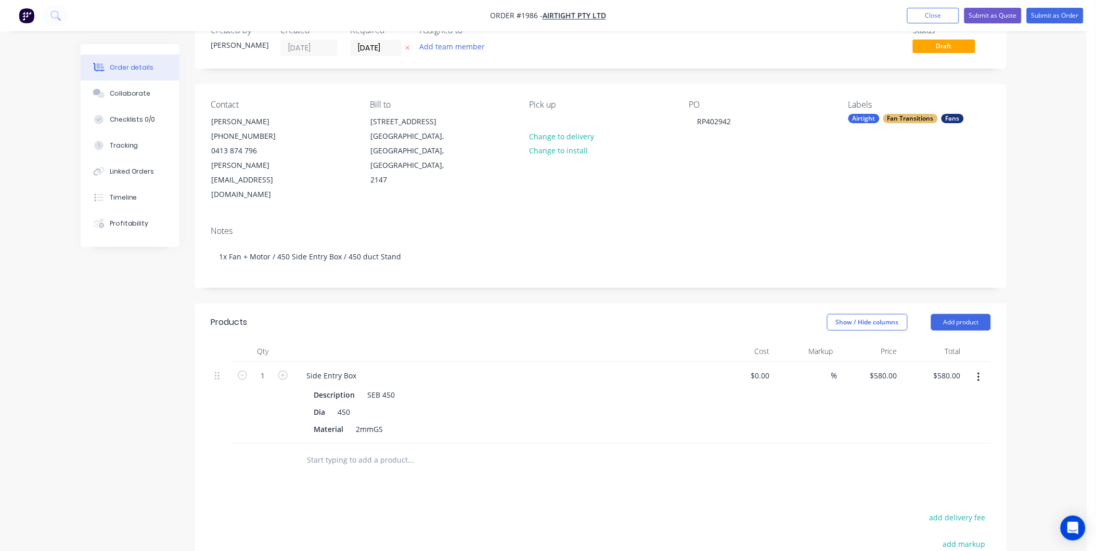
scroll to position [58, 0]
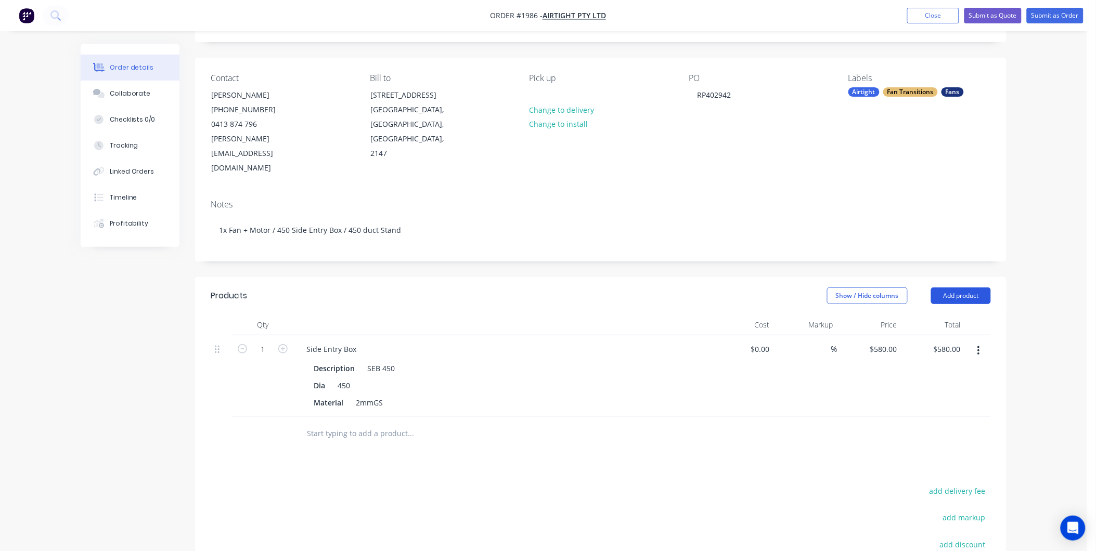
click at [945, 288] on button "Add product" at bounding box center [961, 296] width 60 height 17
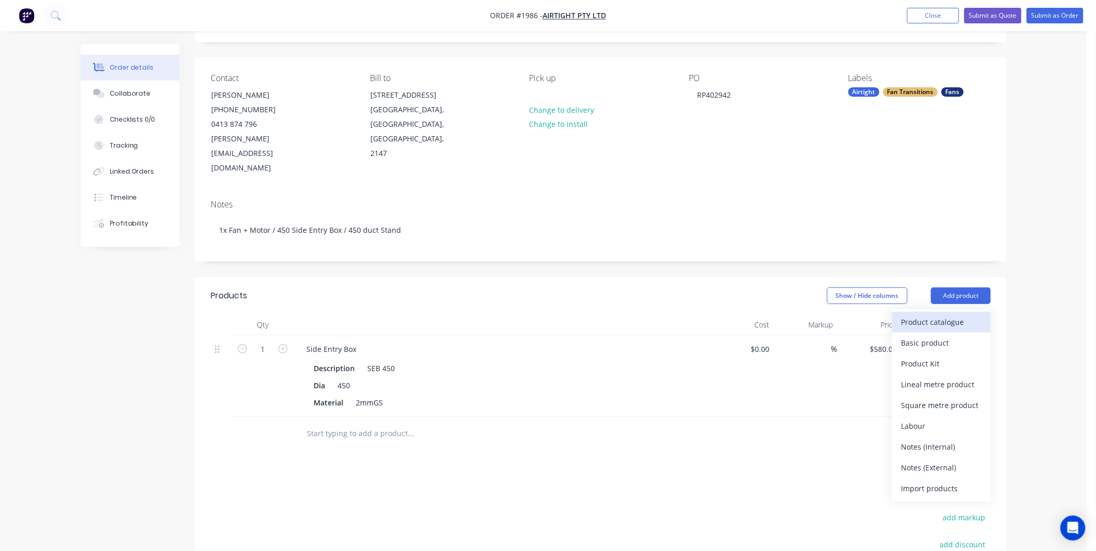
click at [935, 315] on div "Product catalogue" at bounding box center [941, 322] width 80 height 15
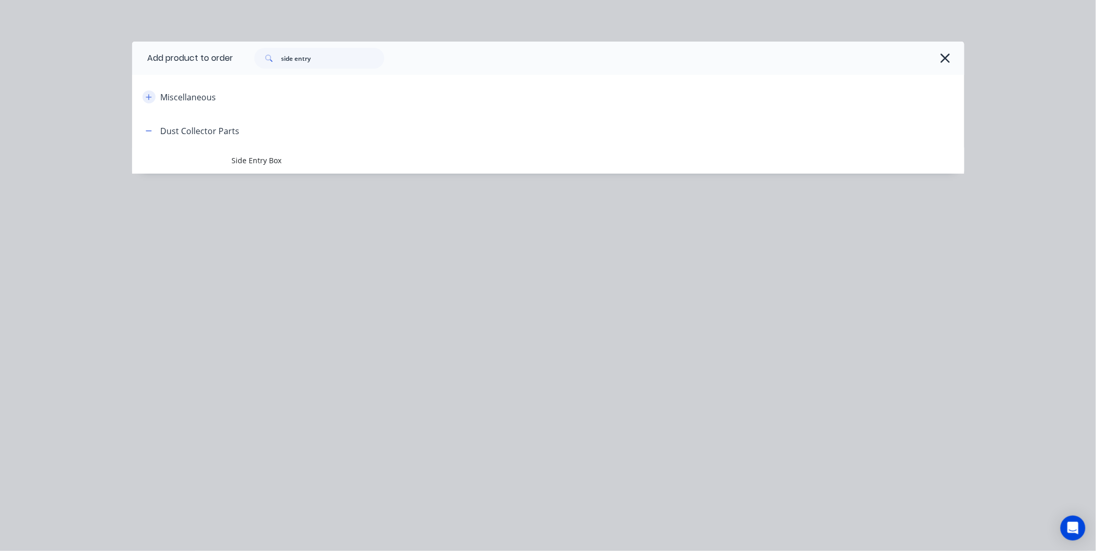
click at [147, 99] on icon "button" at bounding box center [149, 97] width 6 height 7
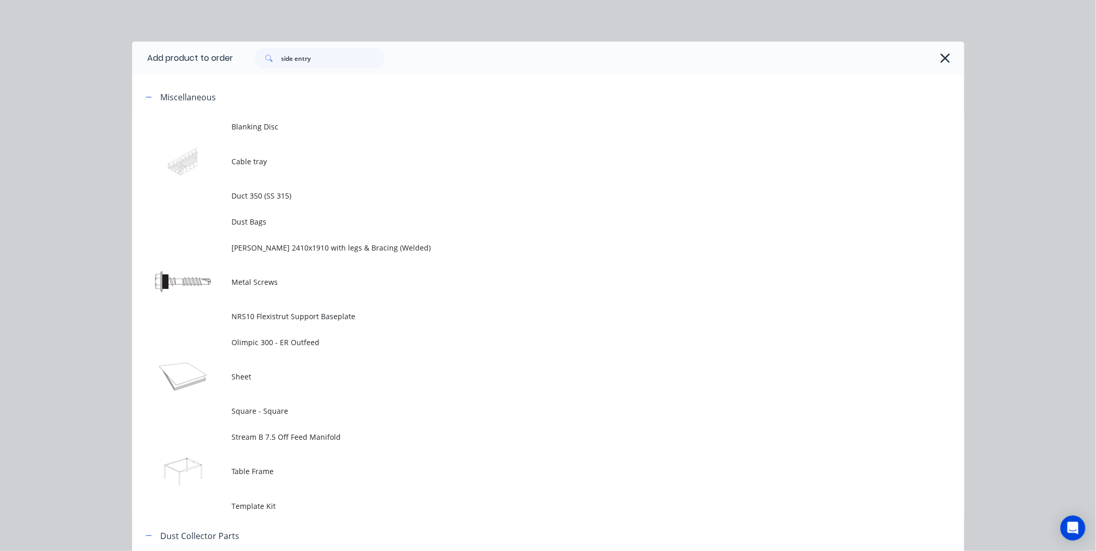
click at [139, 87] on header "Miscellaneous" at bounding box center [548, 97] width 832 height 34
click at [146, 94] on icon "button" at bounding box center [149, 97] width 6 height 7
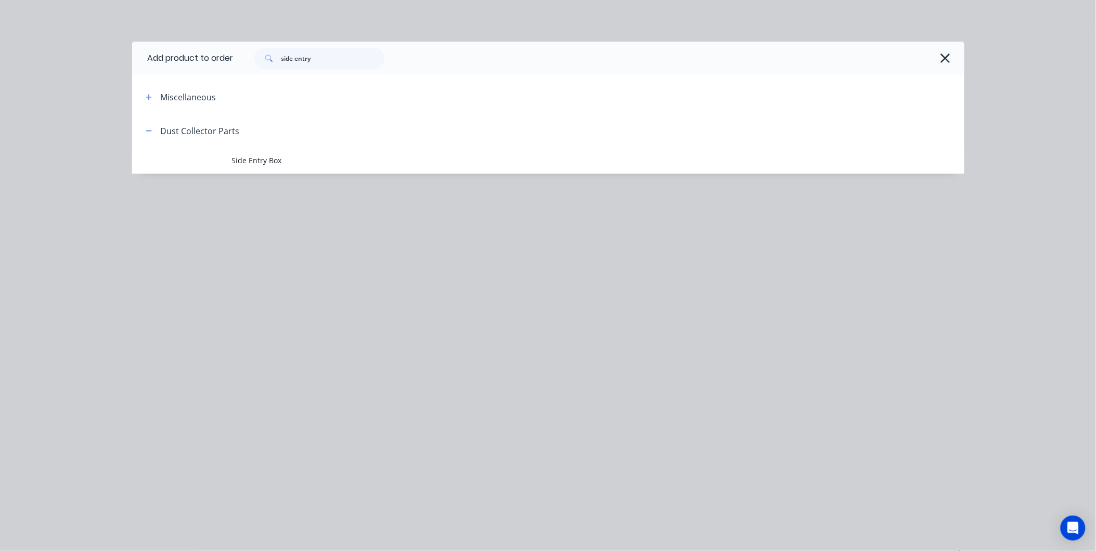
scroll to position [115, 0]
drag, startPoint x: 97, startPoint y: 68, endPoint x: 74, endPoint y: 70, distance: 23.5
click at [74, 70] on div "Add product to order side entry Miscellaneous Blanking Disc Cable tray Duct 350…" at bounding box center [548, 275] width 1096 height 551
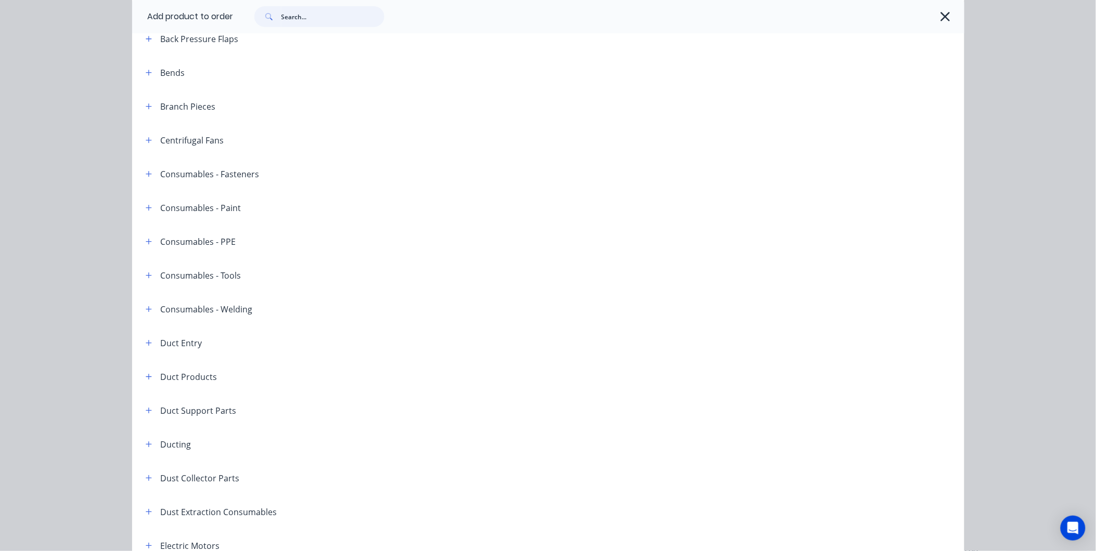
scroll to position [173, 0]
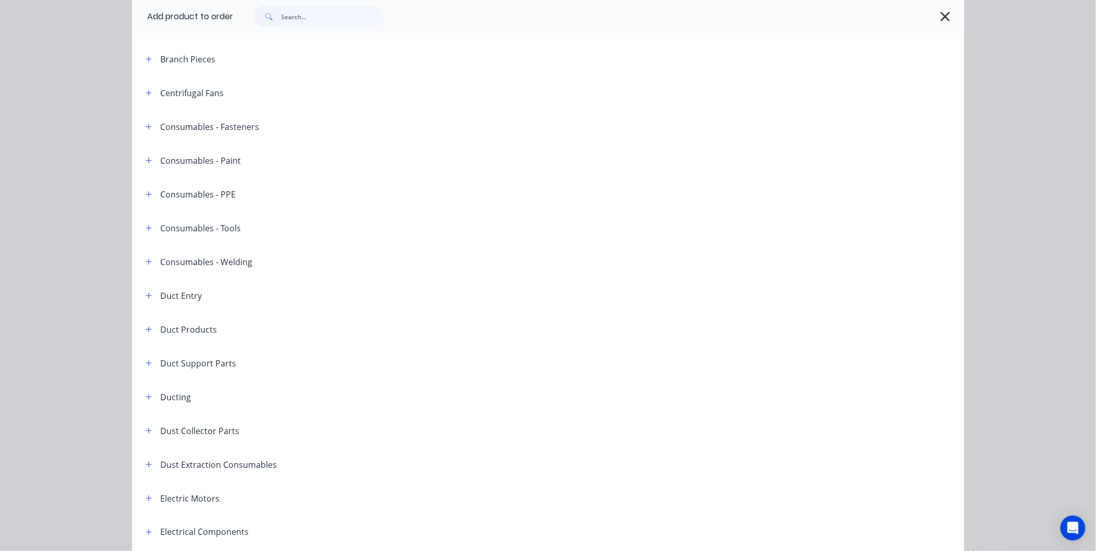
click at [141, 371] on header "Duct Support Parts" at bounding box center [548, 363] width 832 height 34
click at [146, 365] on icon "button" at bounding box center [149, 363] width 6 height 6
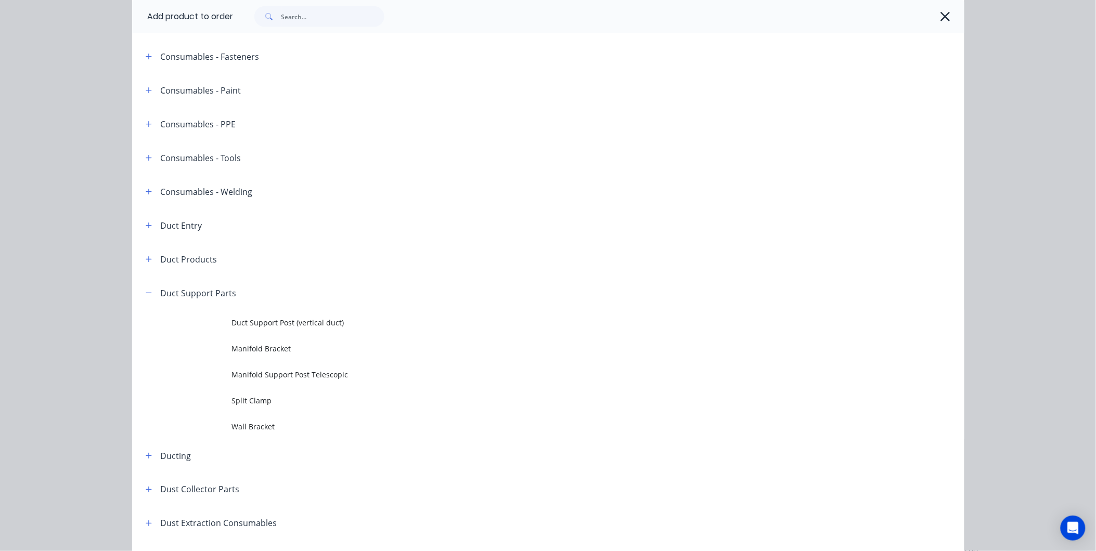
scroll to position [404, 0]
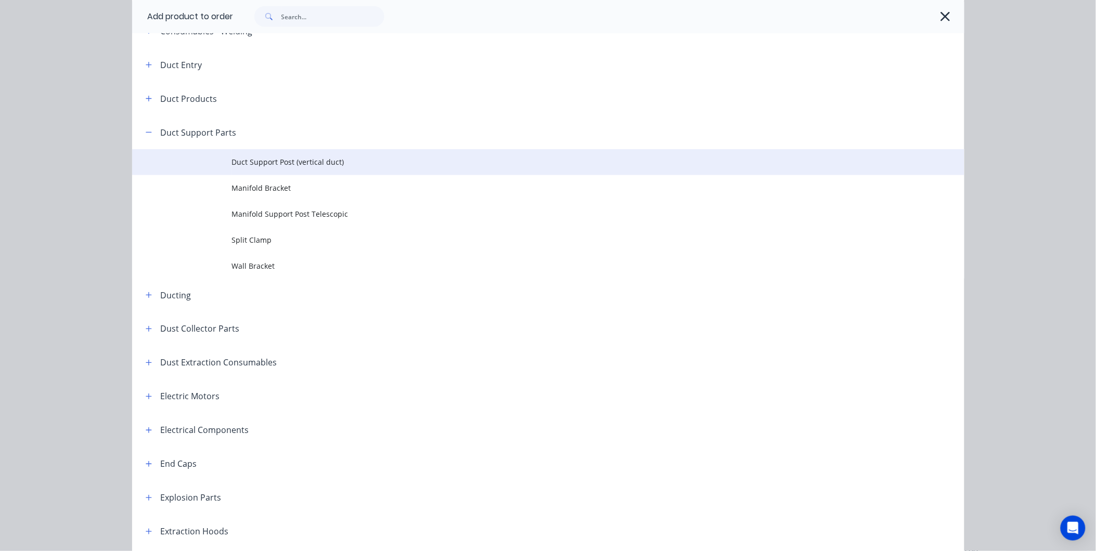
click at [291, 163] on span "Duct Support Post (vertical duct)" at bounding box center [525, 162] width 586 height 11
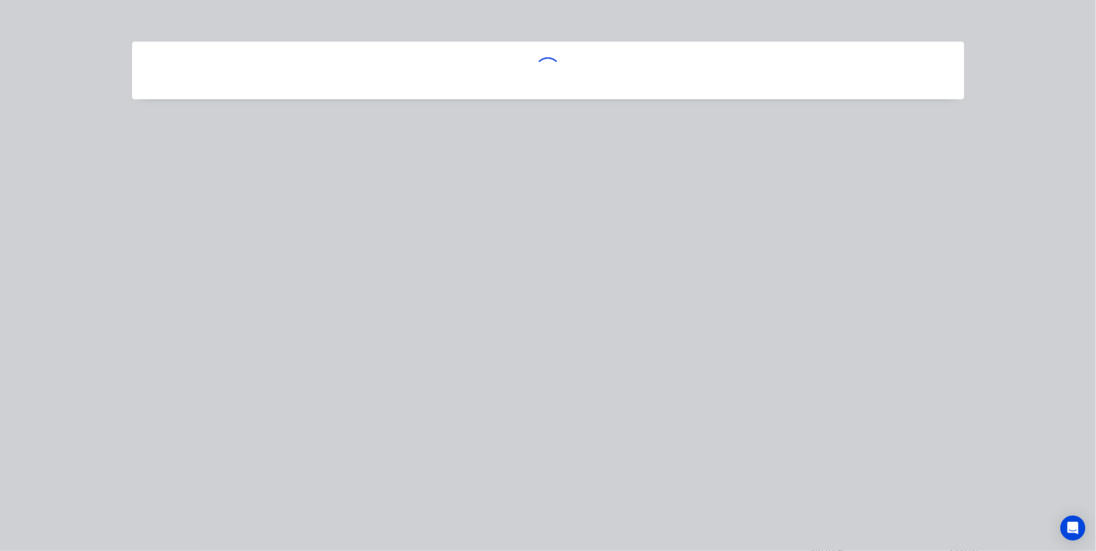
scroll to position [0, 0]
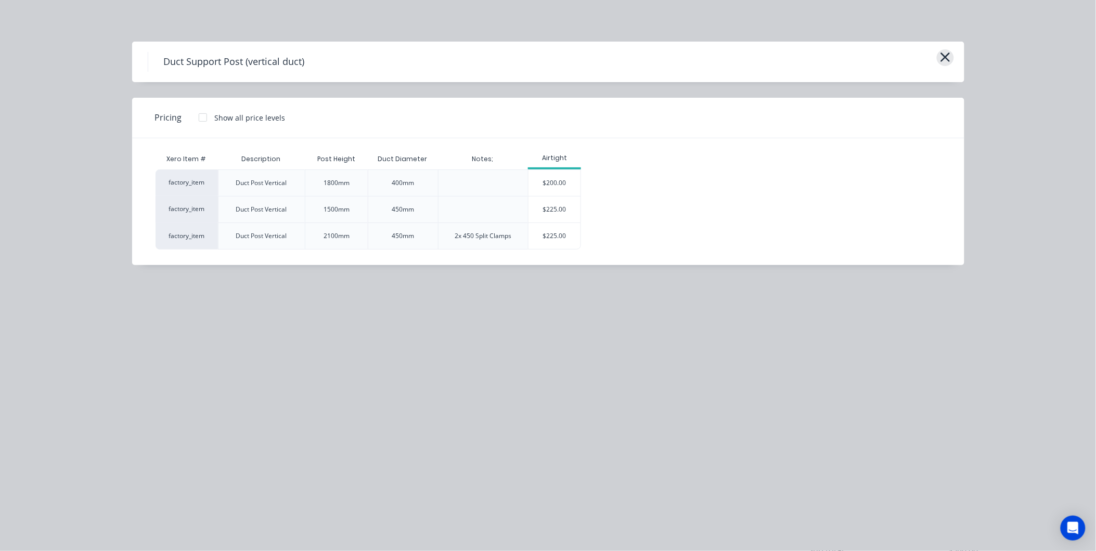
click at [938, 55] on button "button" at bounding box center [945, 57] width 17 height 17
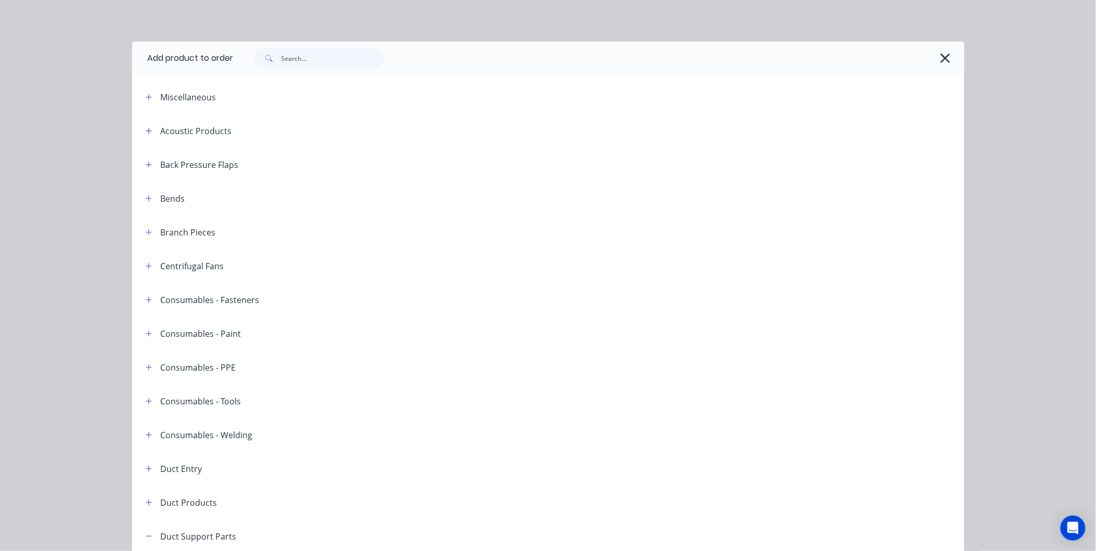
scroll to position [519, 0]
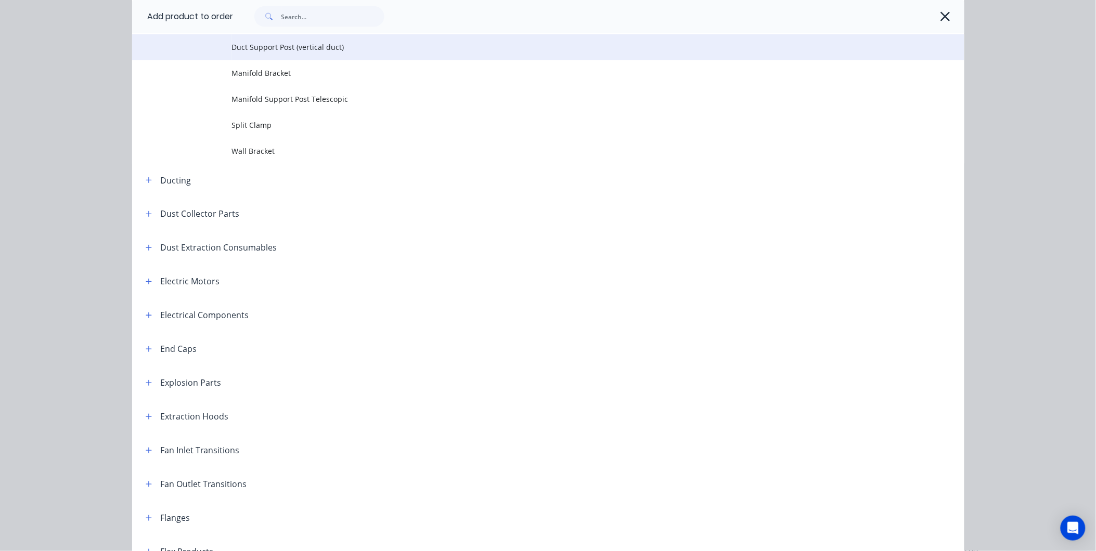
click at [297, 45] on span "Duct Support Post (vertical duct)" at bounding box center [525, 47] width 586 height 11
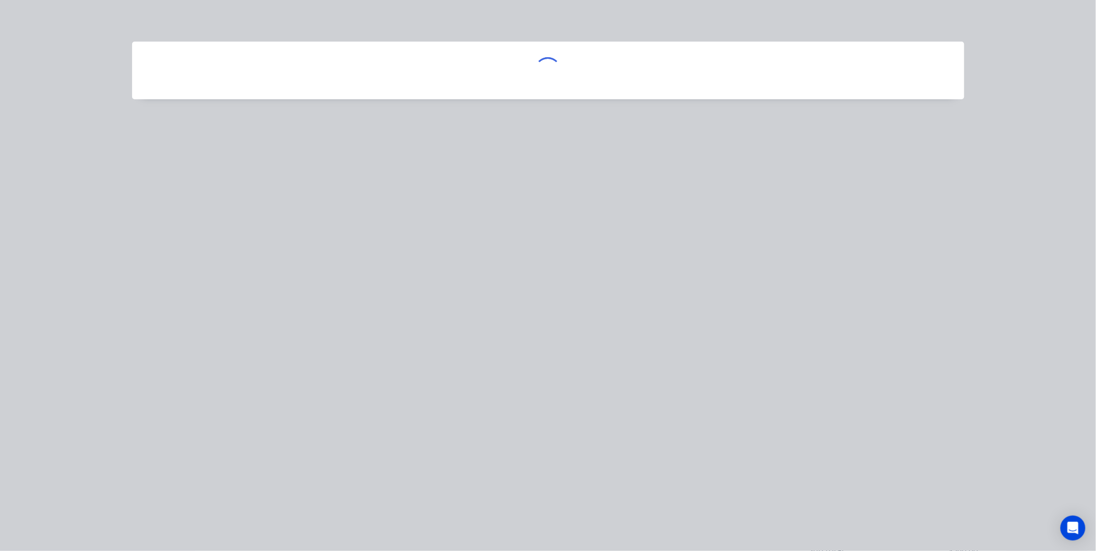
scroll to position [0, 0]
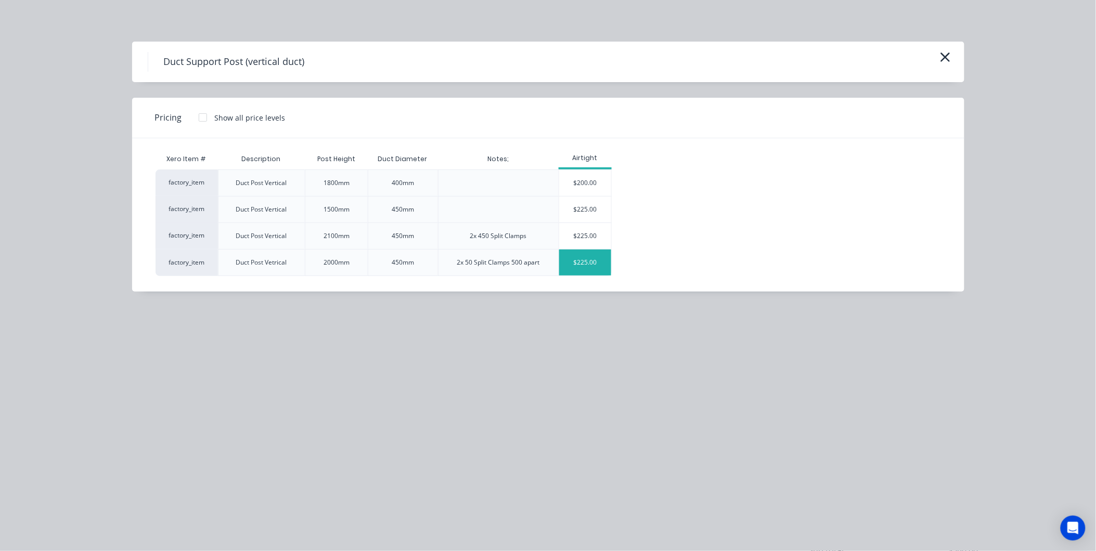
click at [602, 258] on div "$225.00" at bounding box center [585, 263] width 52 height 26
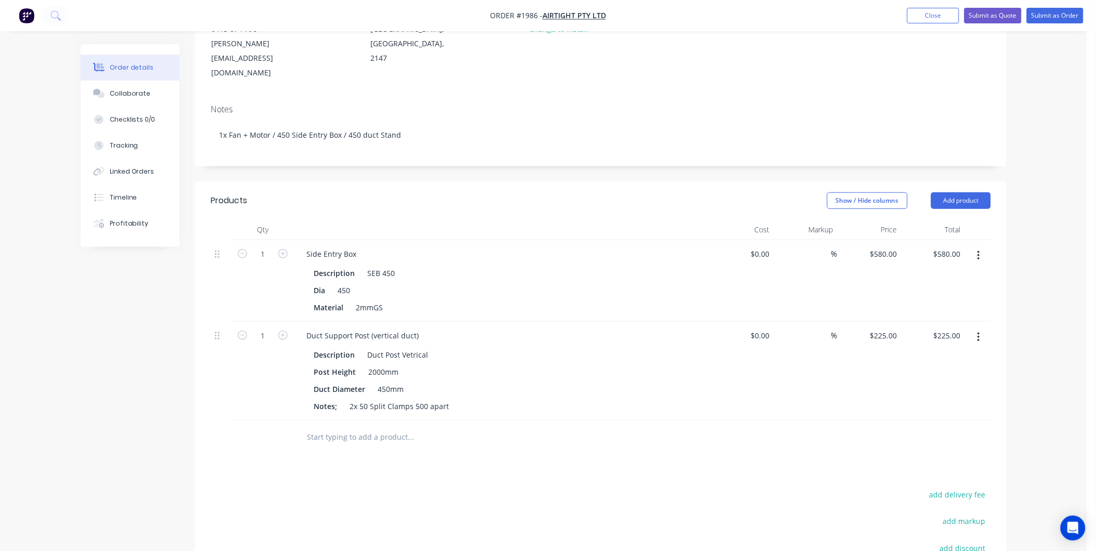
scroll to position [173, 0]
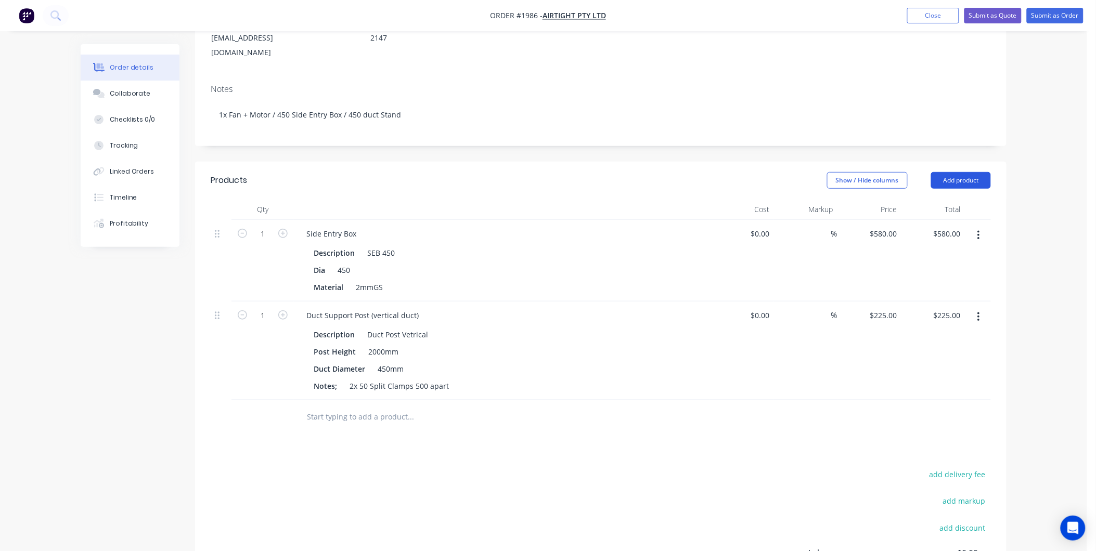
click at [962, 172] on button "Add product" at bounding box center [961, 180] width 60 height 17
click at [467, 199] on div at bounding box center [502, 209] width 416 height 21
click at [343, 407] on input "text" at bounding box center [410, 417] width 208 height 21
click at [351, 407] on input "text" at bounding box center [410, 417] width 208 height 21
paste input "Complete fan assembled with 22kw techtop motor,450QF inlet & 450QF outlet we wi…"
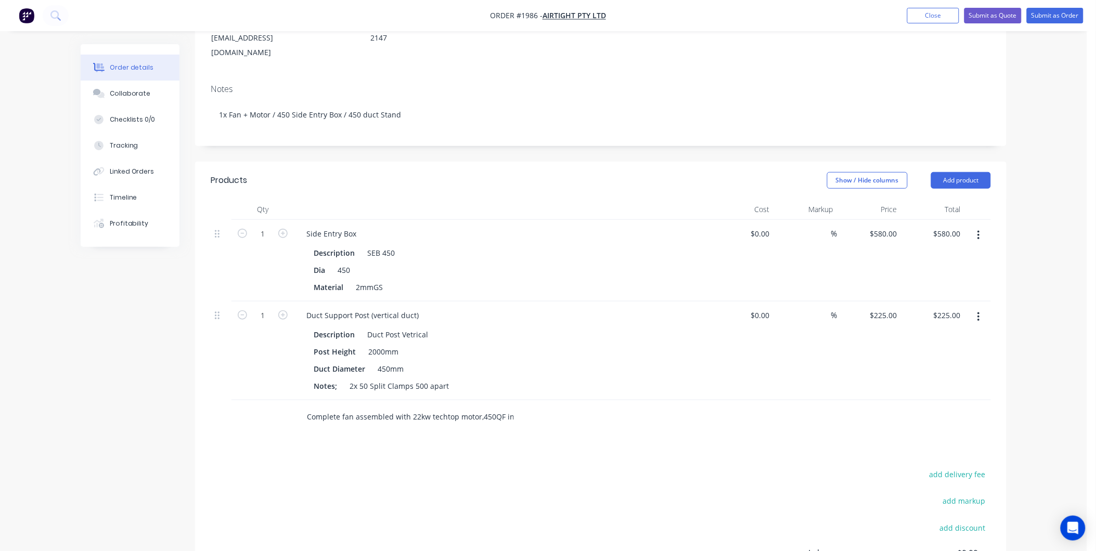
scroll to position [0, 136]
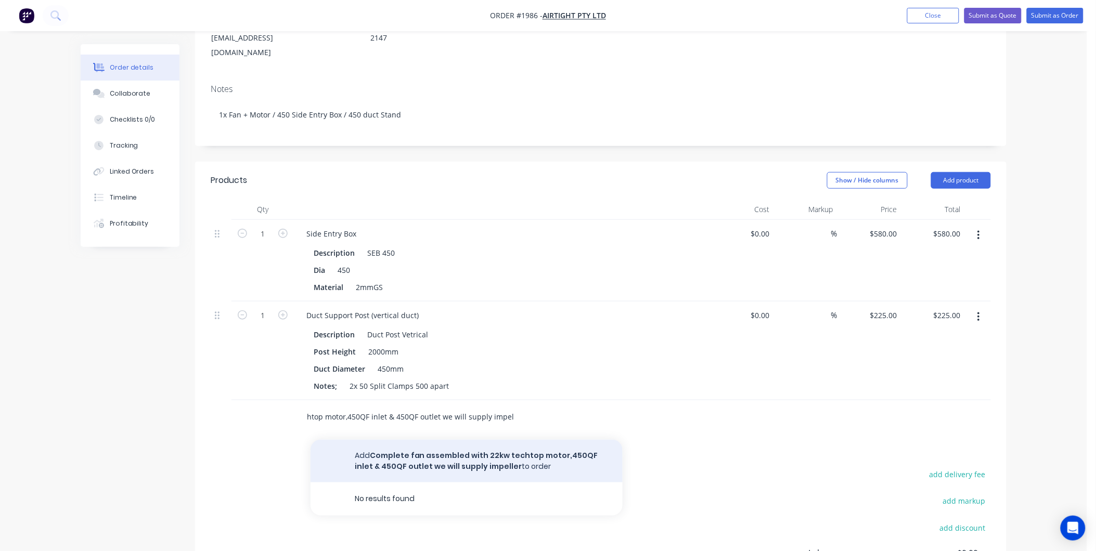
type input "Complete fan assembled with 22kw techtop motor,450QF inlet & 450QF outlet we wi…"
click at [475, 440] on button "Add Complete fan assembled with 22kw techtop motor,450QF inlet & 450QF outlet w…" at bounding box center [467, 461] width 312 height 43
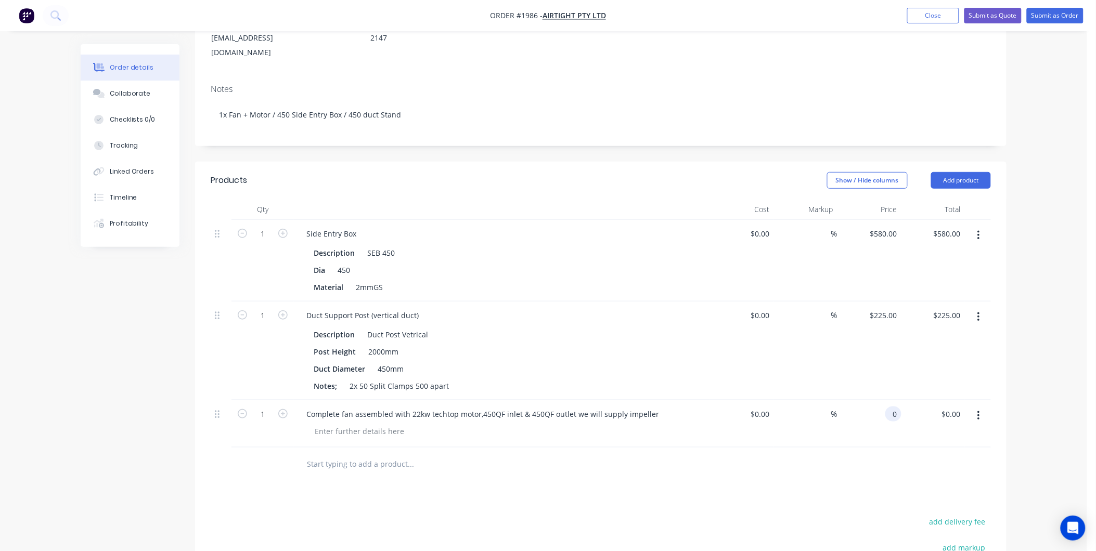
drag, startPoint x: 896, startPoint y: 381, endPoint x: 872, endPoint y: 381, distance: 24.5
click at [872, 401] on div "0 0" at bounding box center [870, 424] width 64 height 47
click at [901, 401] on div "$0.00 $0.00" at bounding box center [933, 424] width 64 height 47
paste input "7325.0"
type input "$7,325.00"
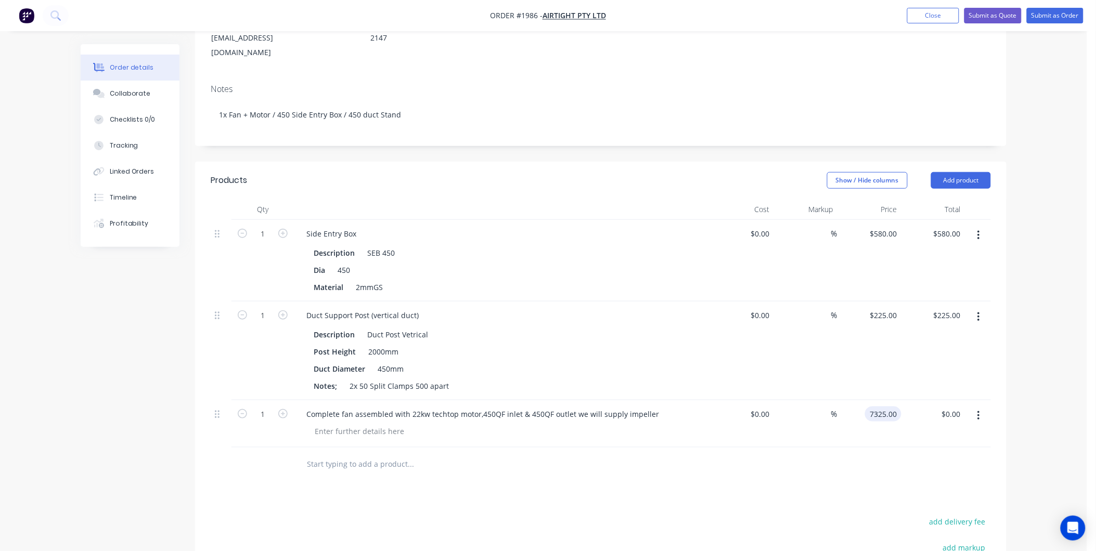
type input "$7,325.00"
click at [881, 448] on div at bounding box center [601, 465] width 780 height 34
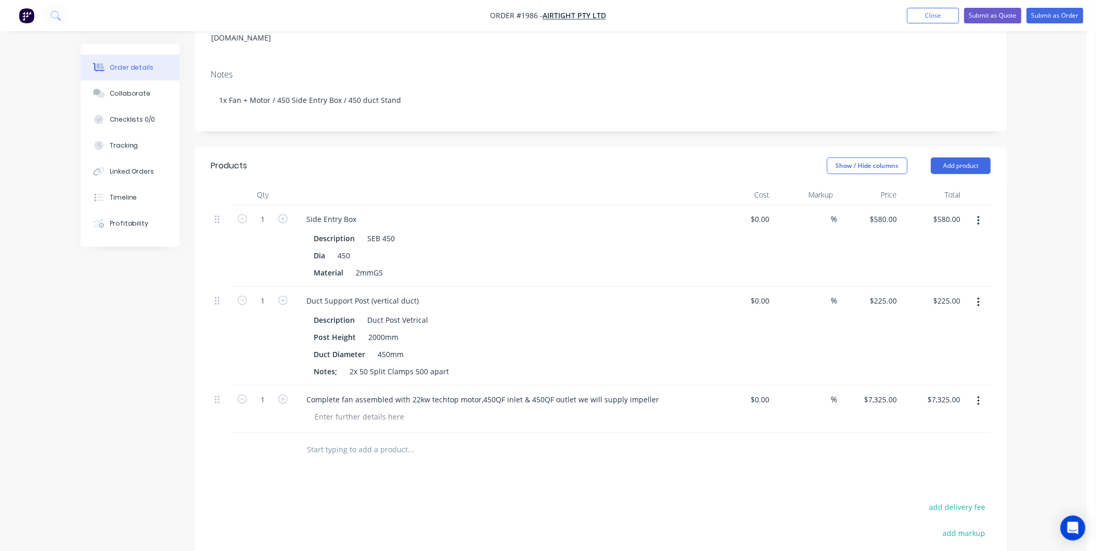
scroll to position [340, 0]
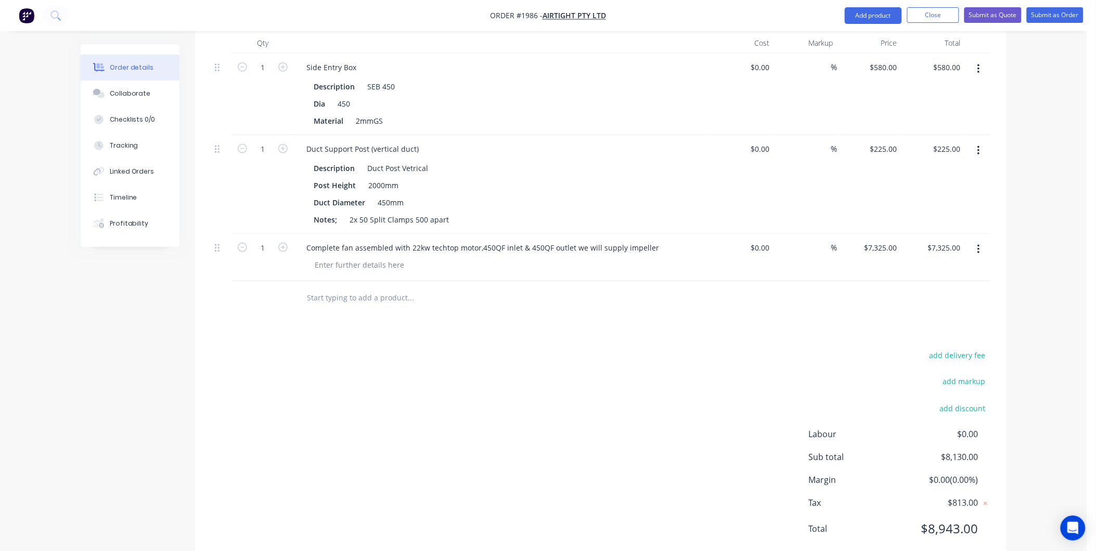
click at [342, 288] on input "text" at bounding box center [410, 298] width 208 height 21
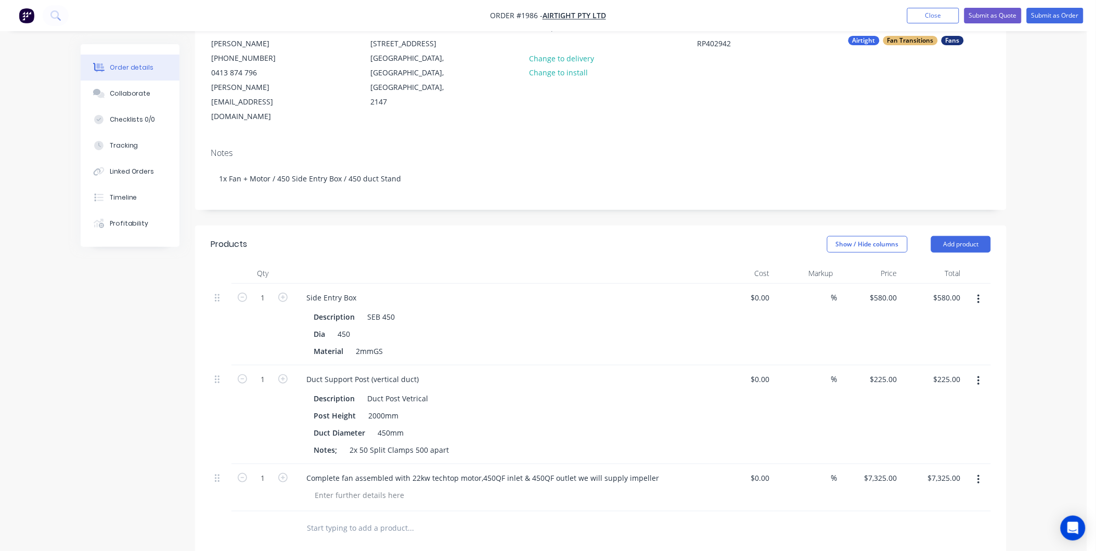
scroll to position [108, 0]
click at [958, 237] on button "Add product" at bounding box center [961, 245] width 60 height 17
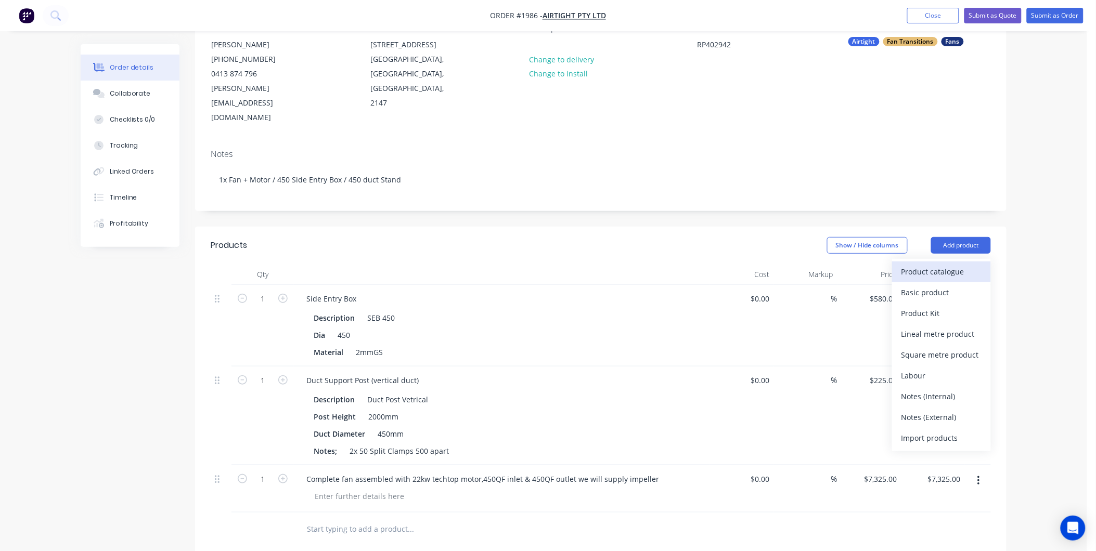
click at [961, 262] on button "Product catalogue" at bounding box center [941, 272] width 99 height 21
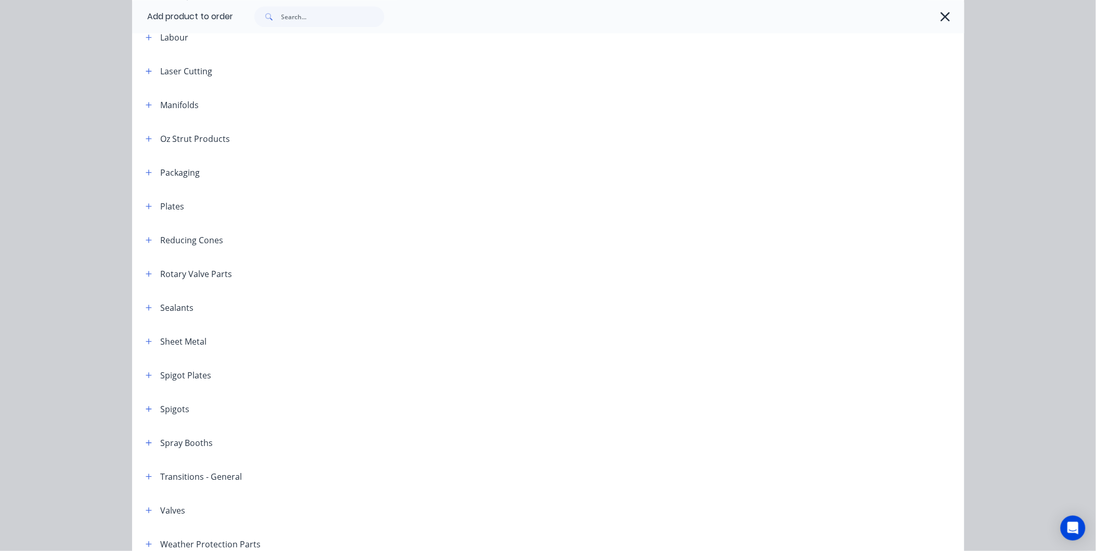
scroll to position [1197, 0]
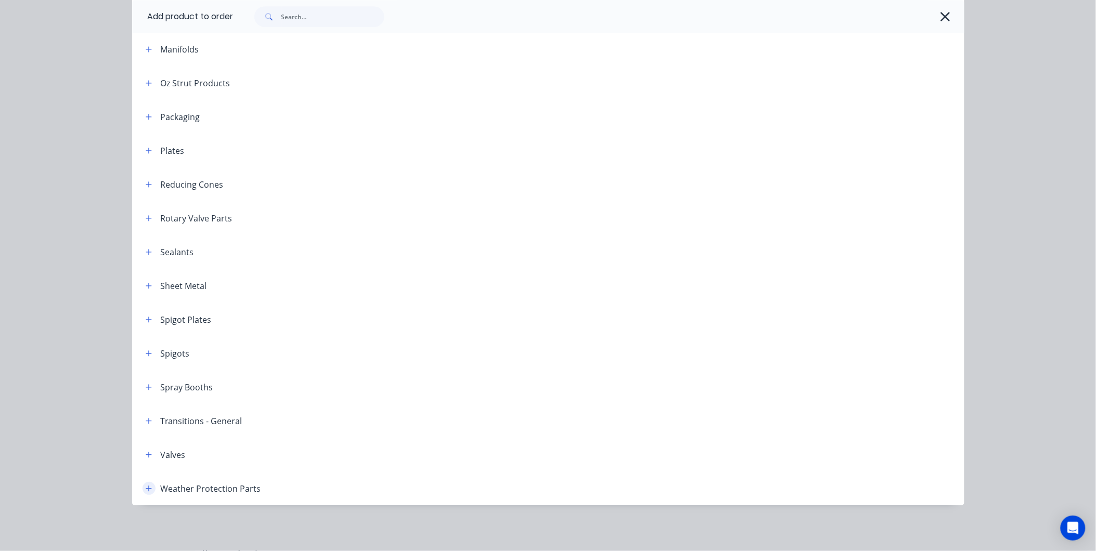
click at [146, 485] on icon "button" at bounding box center [149, 488] width 6 height 7
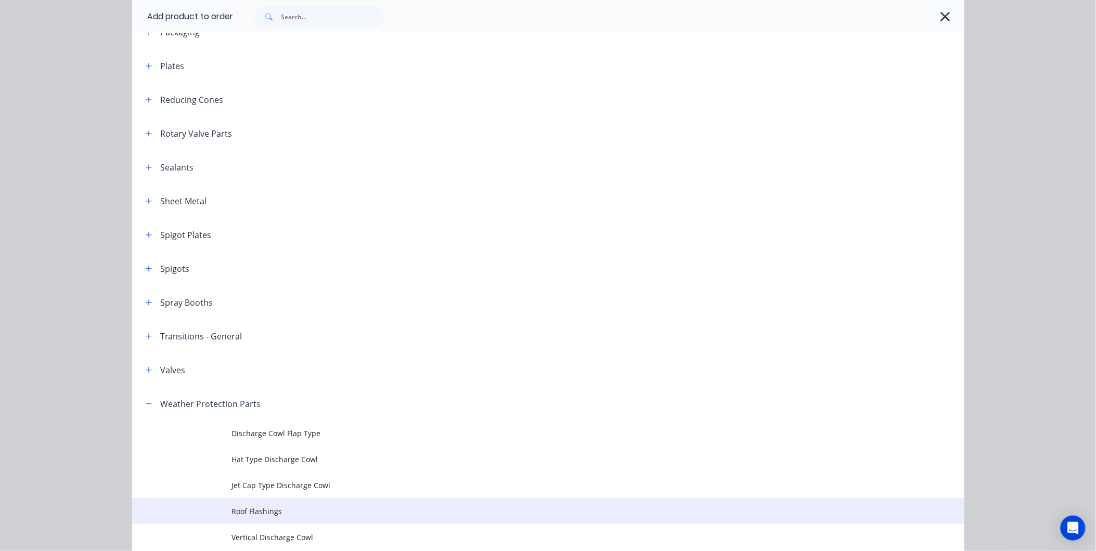
scroll to position [1371, 0]
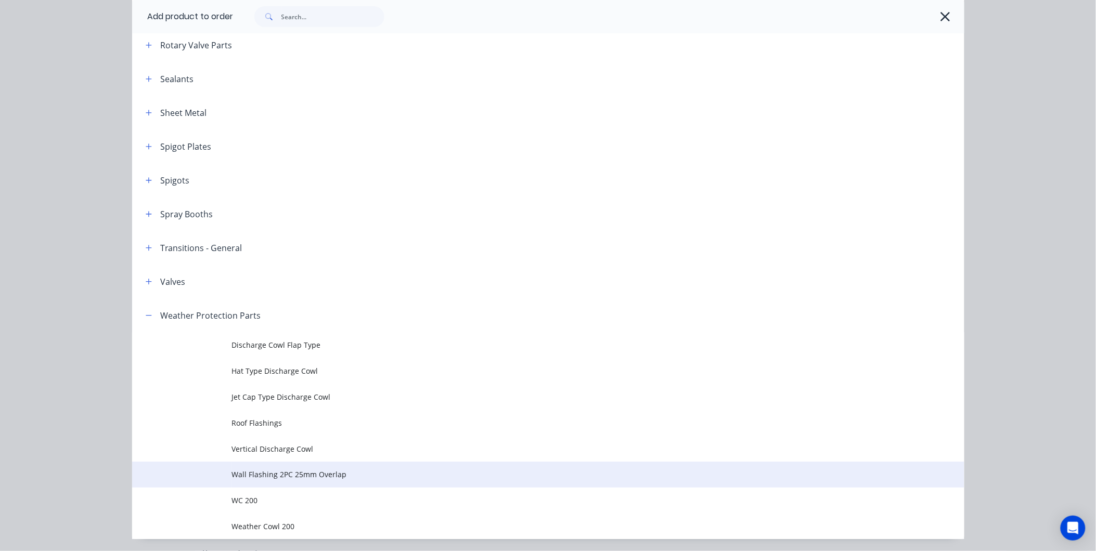
click at [275, 469] on span "Wall Flashing 2PC 25mm Overlap" at bounding box center [525, 474] width 586 height 11
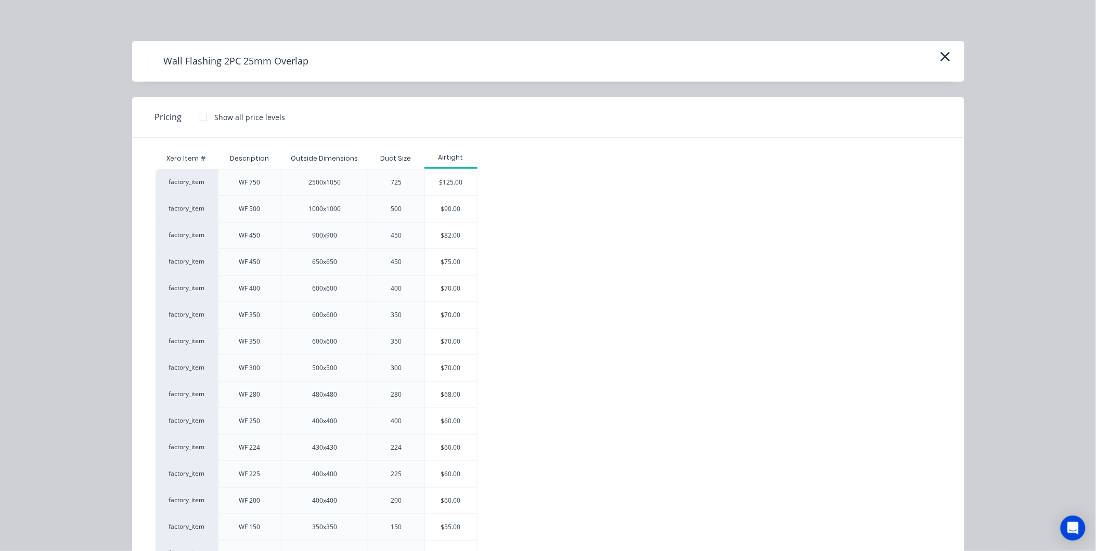
scroll to position [0, 0]
click at [940, 53] on icon "button" at bounding box center [945, 57] width 11 height 15
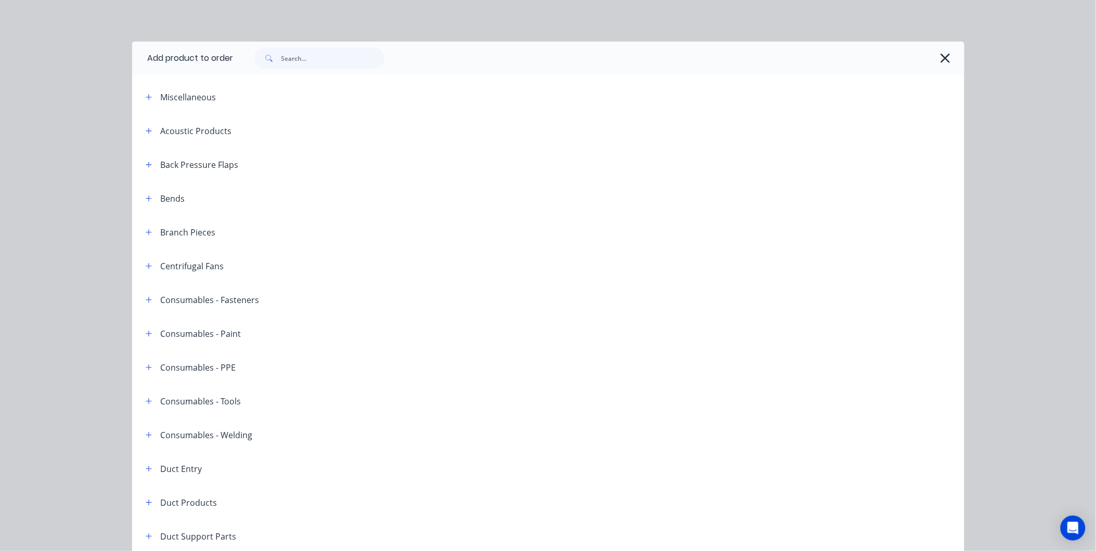
scroll to position [1405, 0]
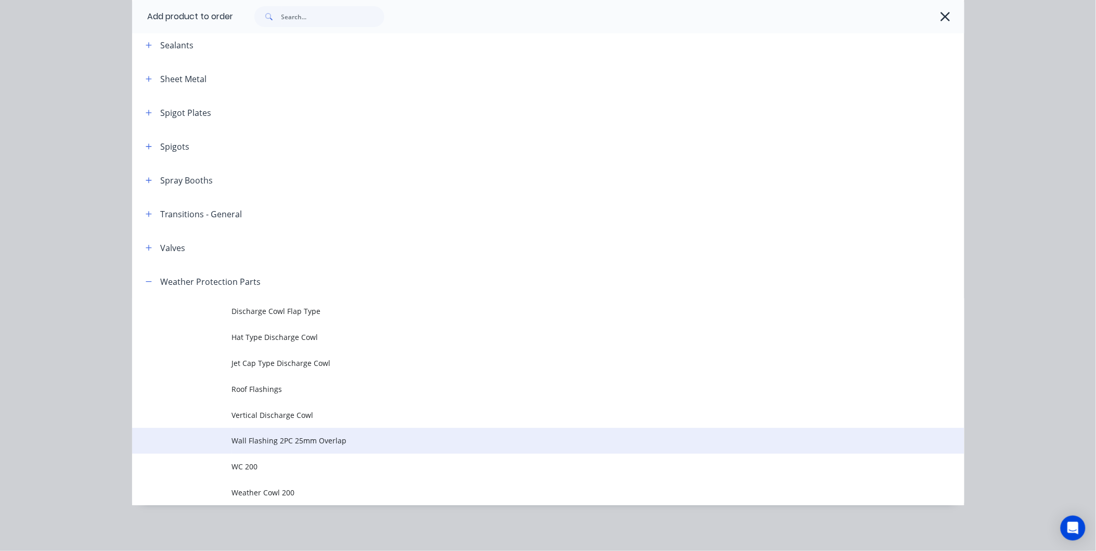
click at [279, 440] on span "Wall Flashing 2PC 25mm Overlap" at bounding box center [525, 440] width 586 height 11
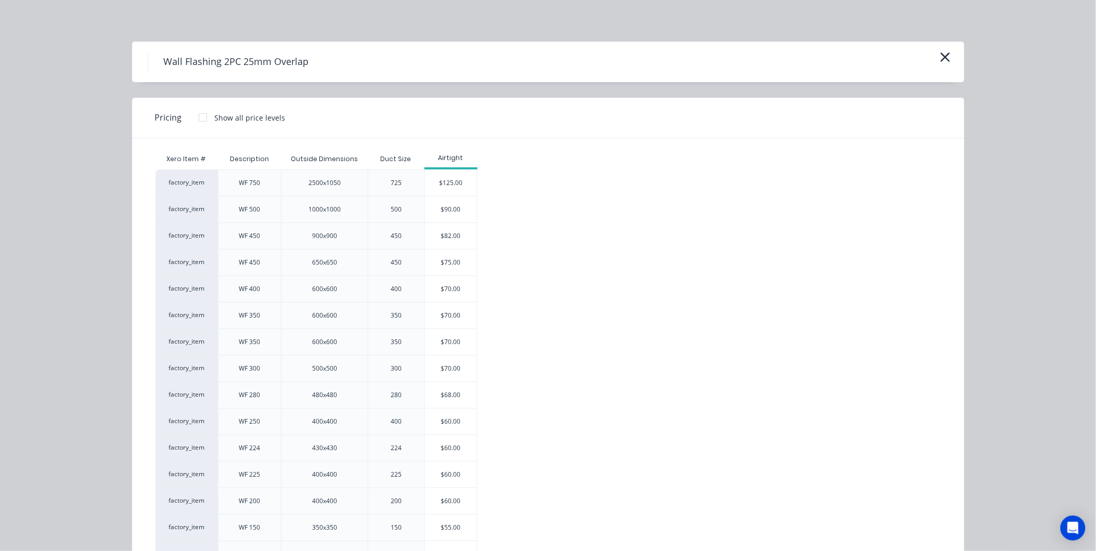
scroll to position [153, 0]
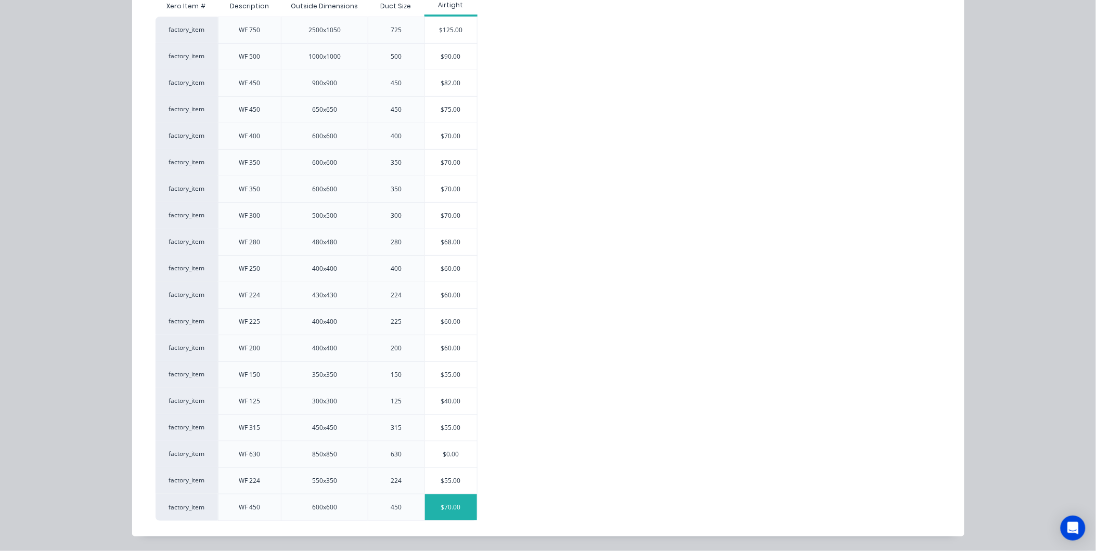
click at [445, 507] on div "$70.00" at bounding box center [451, 508] width 52 height 26
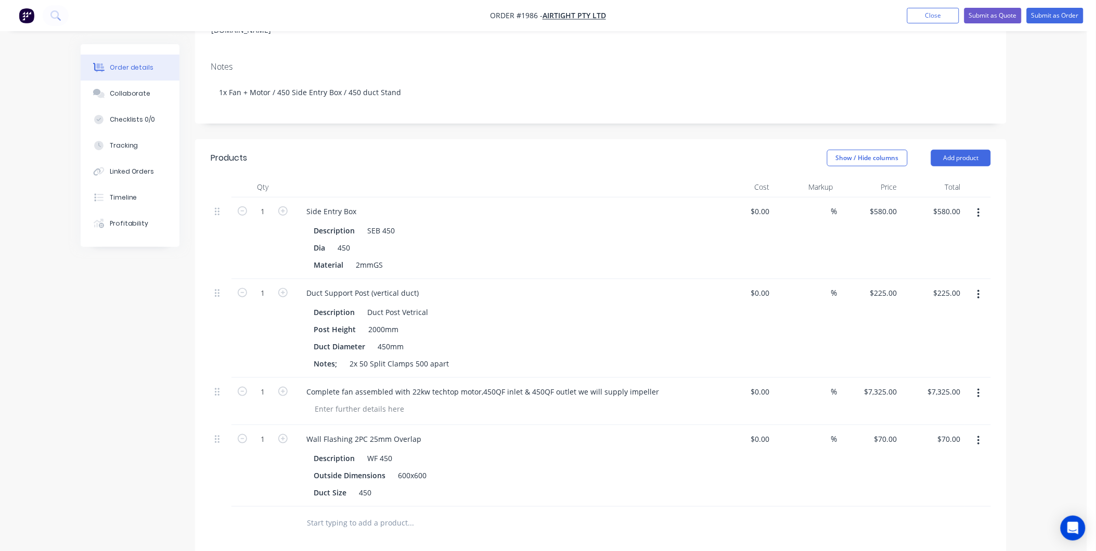
scroll to position [66, 0]
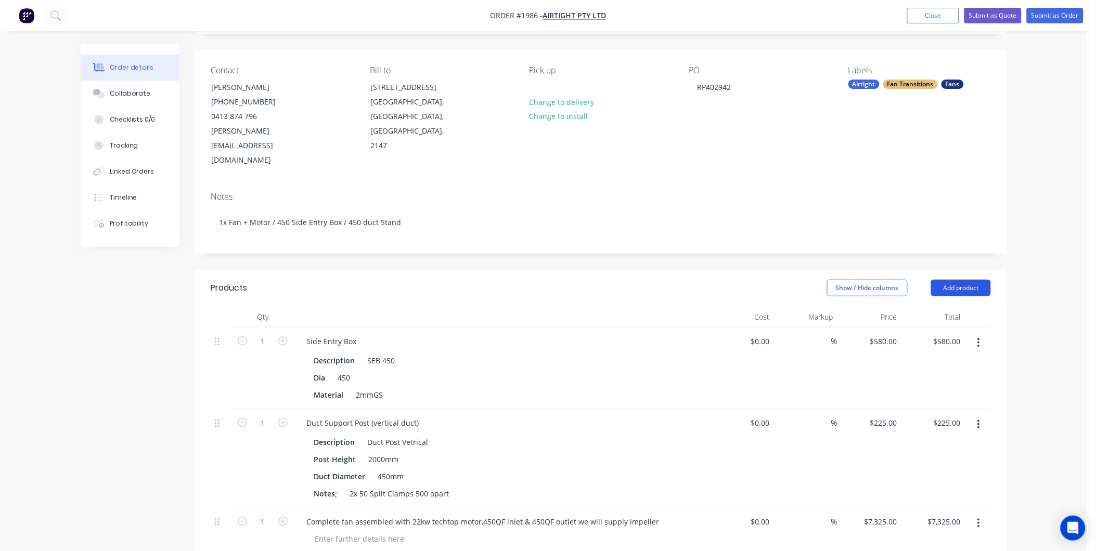
click at [974, 280] on button "Add product" at bounding box center [961, 288] width 60 height 17
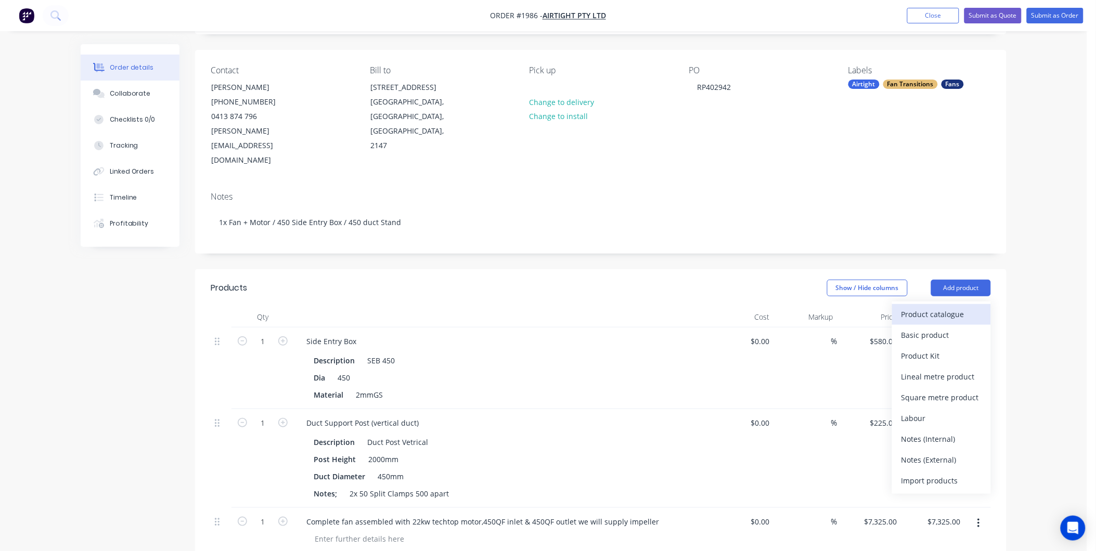
click at [928, 307] on div "Product catalogue" at bounding box center [941, 314] width 80 height 15
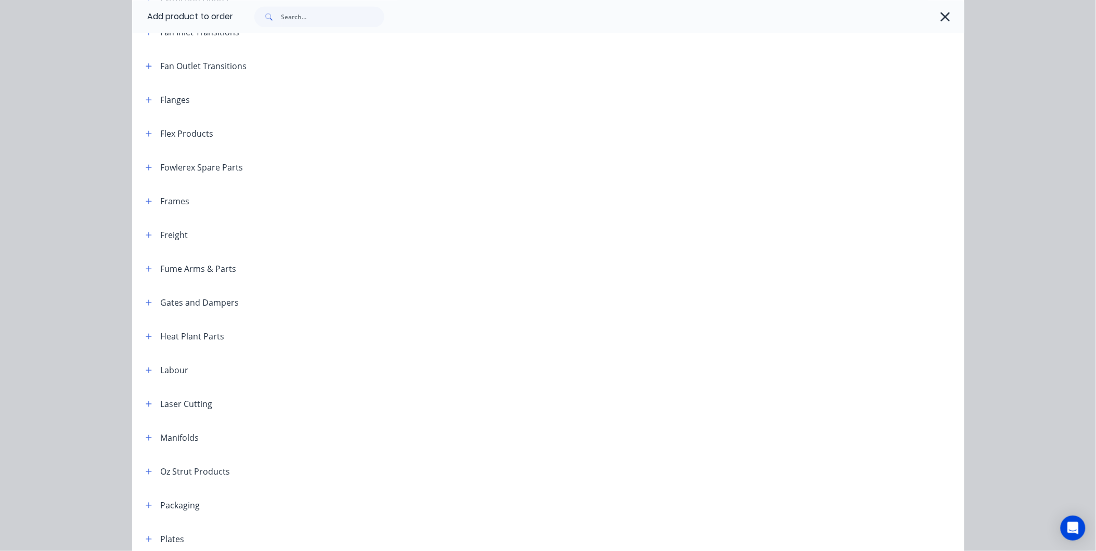
scroll to position [982, 0]
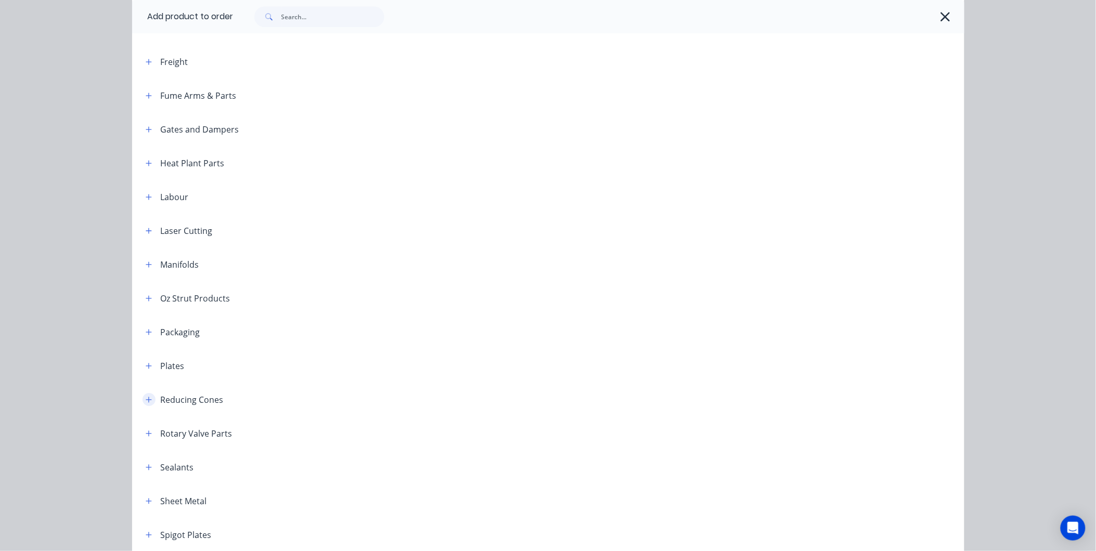
click at [146, 397] on icon "button" at bounding box center [149, 400] width 6 height 6
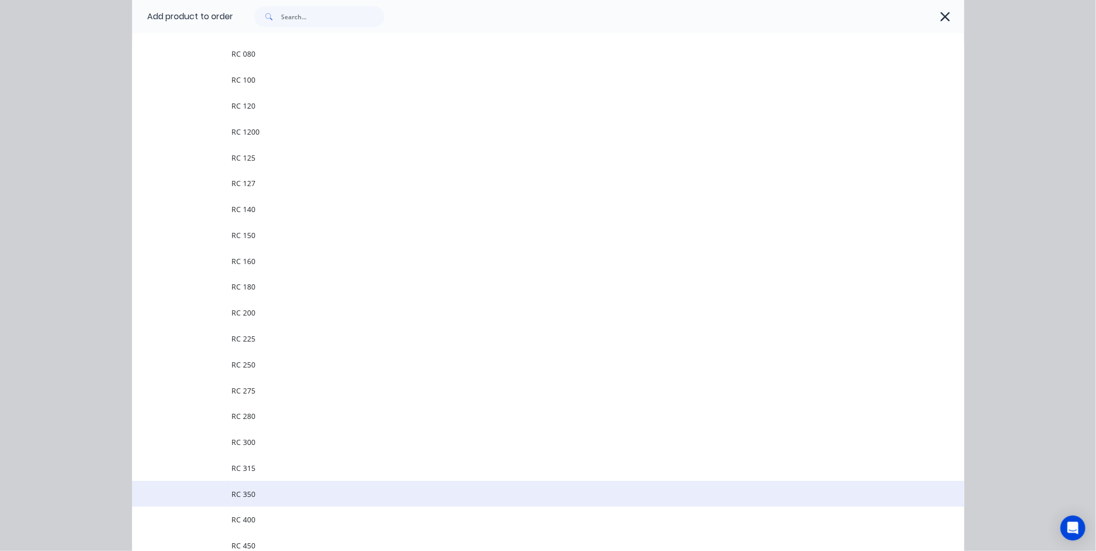
scroll to position [1445, 0]
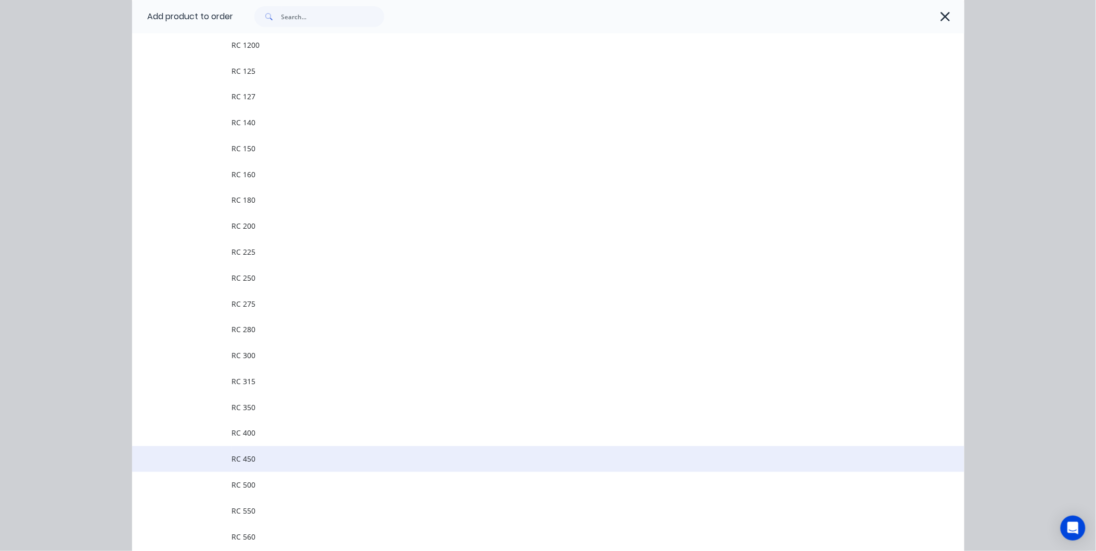
click at [255, 461] on span "RC 450" at bounding box center [525, 459] width 586 height 11
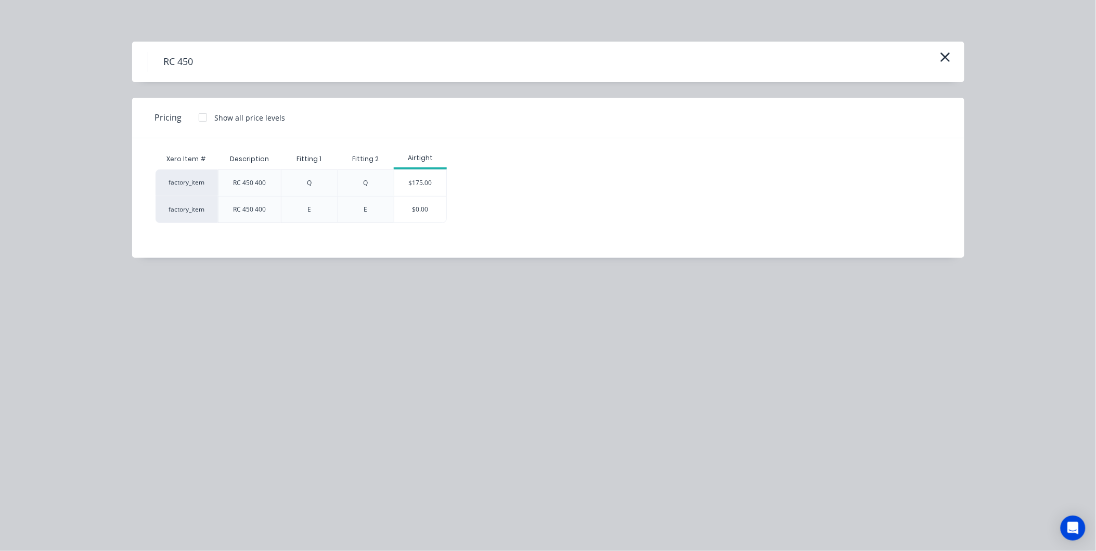
scroll to position [297, 0]
click at [422, 187] on div "$175.00" at bounding box center [420, 183] width 52 height 26
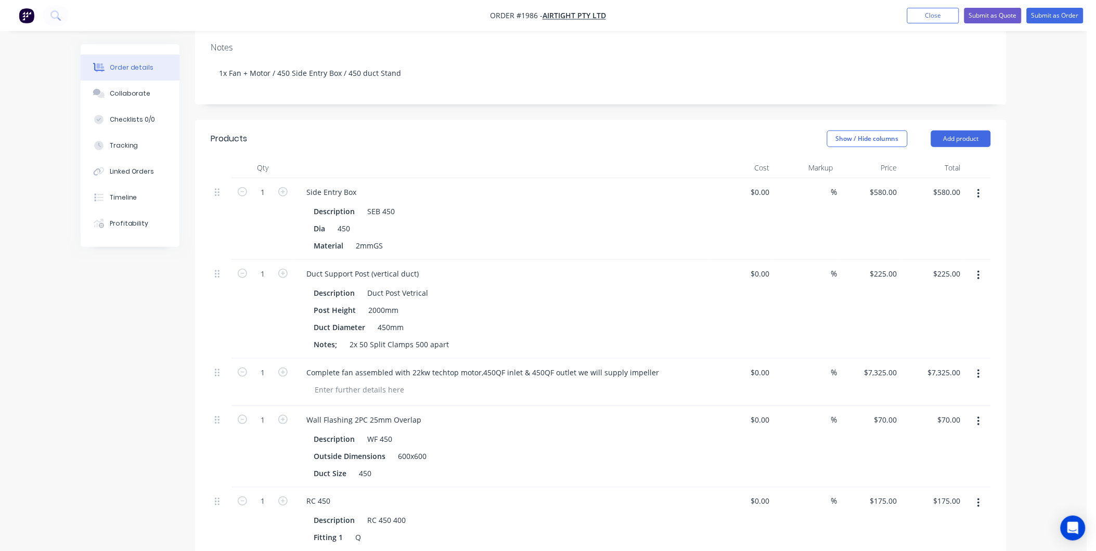
scroll to position [231, 0]
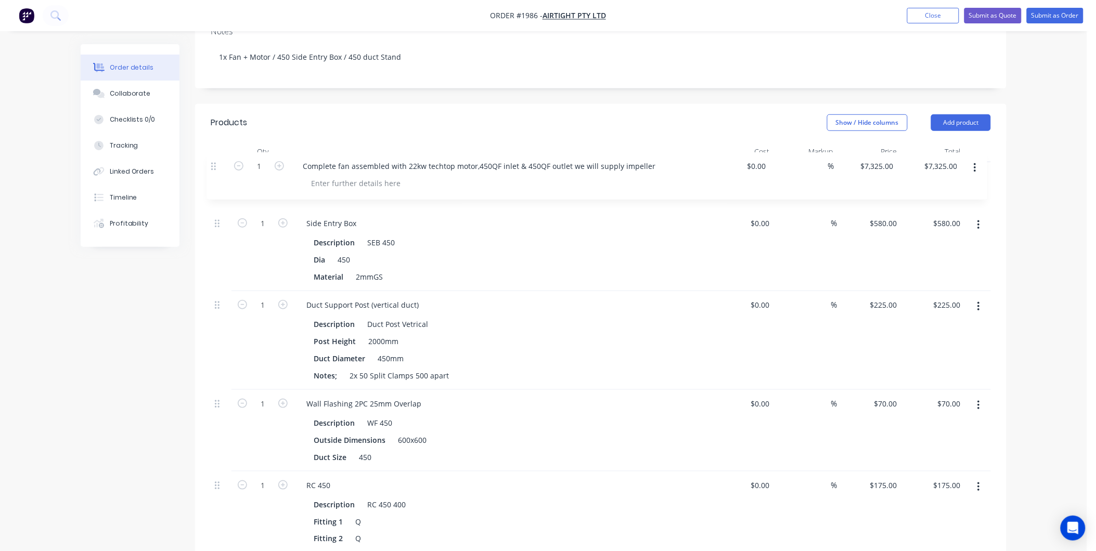
drag, startPoint x: 217, startPoint y: 331, endPoint x: 211, endPoint y: 167, distance: 164.5
click at [211, 167] on div "1 Side Entry Box Description SEB 450 Dia 450 Material 2mmGS $0.00 $0.00 % $580.…" at bounding box center [601, 357] width 780 height 391
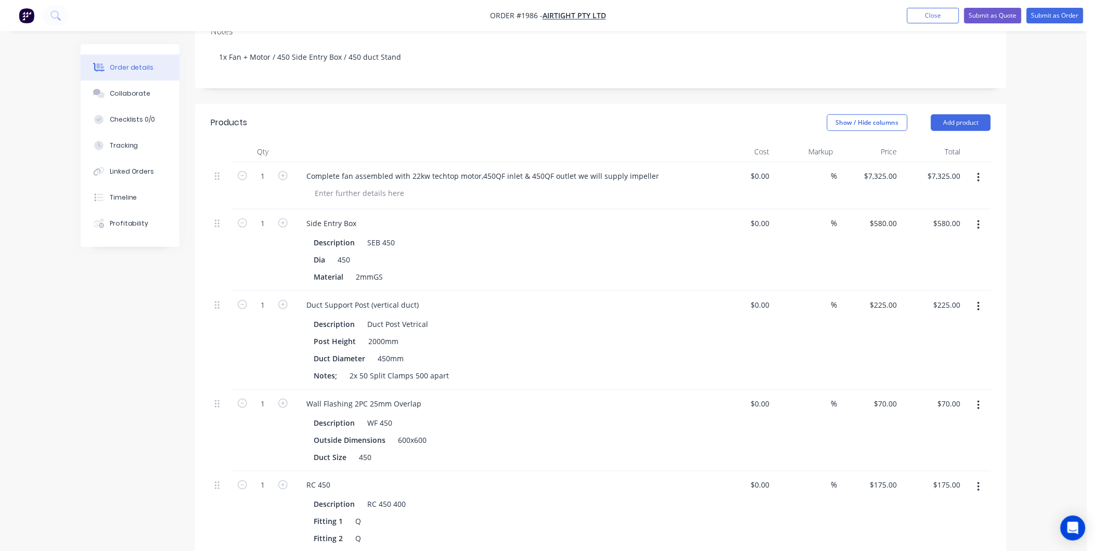
scroll to position [289, 0]
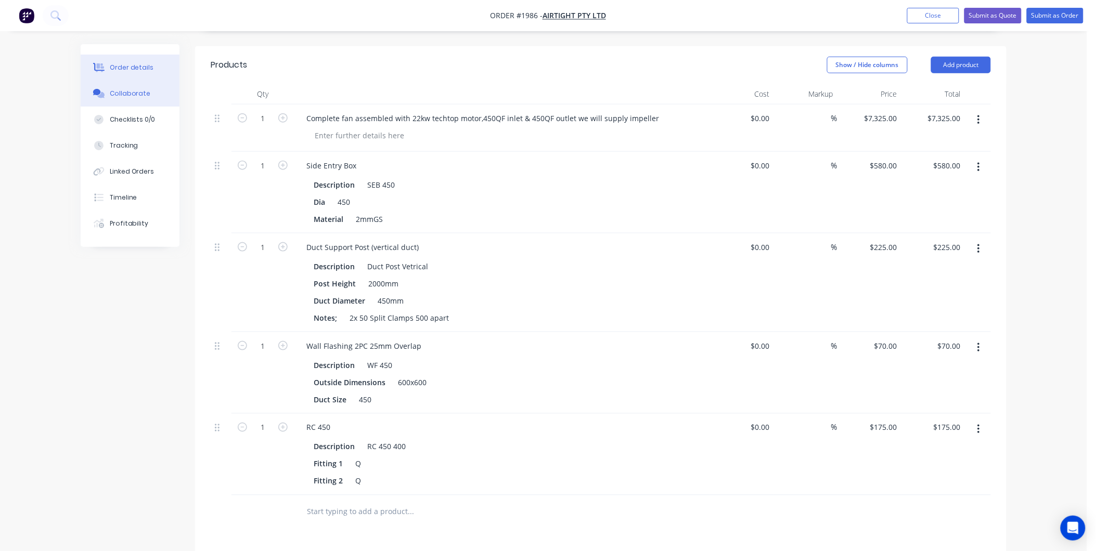
click at [111, 89] on div "Collaborate" at bounding box center [130, 93] width 41 height 9
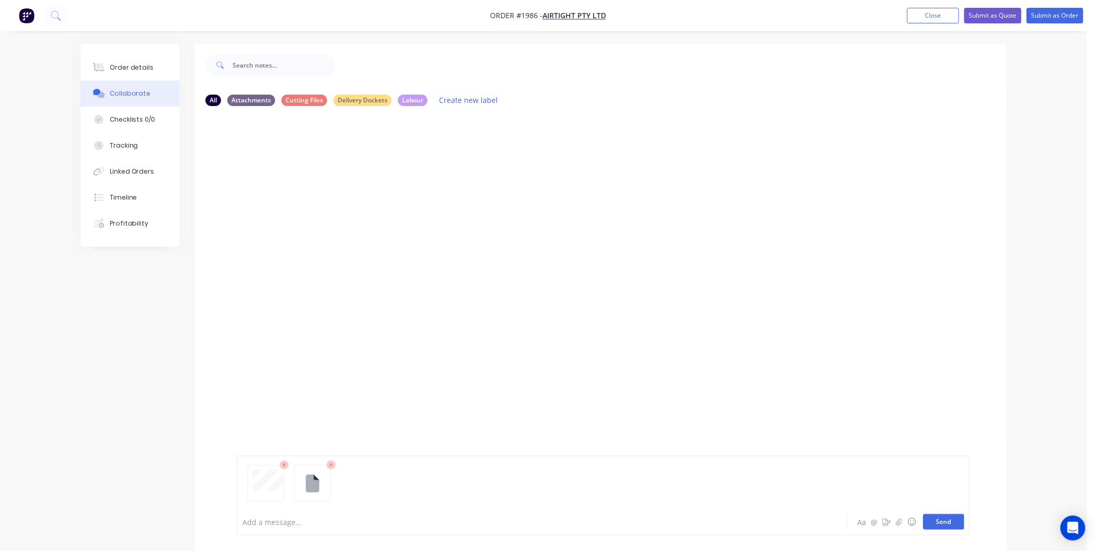
click at [943, 518] on button "Send" at bounding box center [943, 522] width 41 height 16
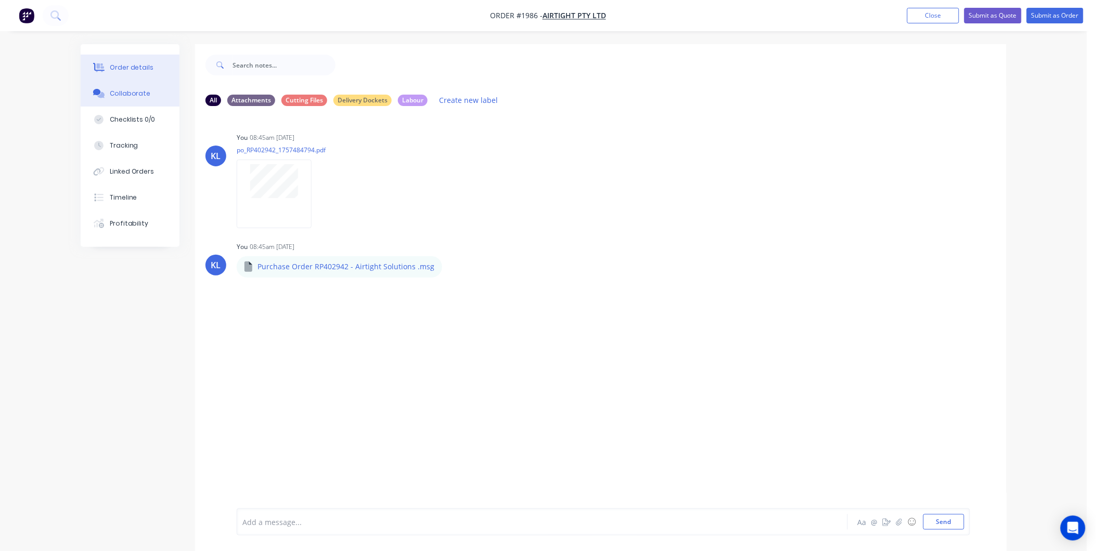
click at [124, 70] on div "Order details" at bounding box center [132, 67] width 44 height 9
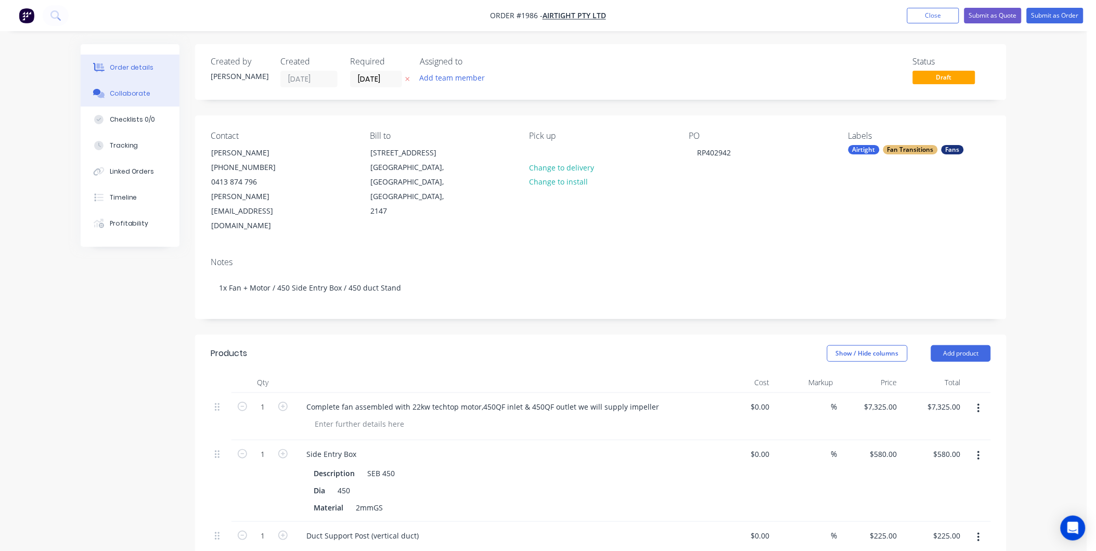
click at [136, 86] on button "Collaborate" at bounding box center [130, 94] width 99 height 26
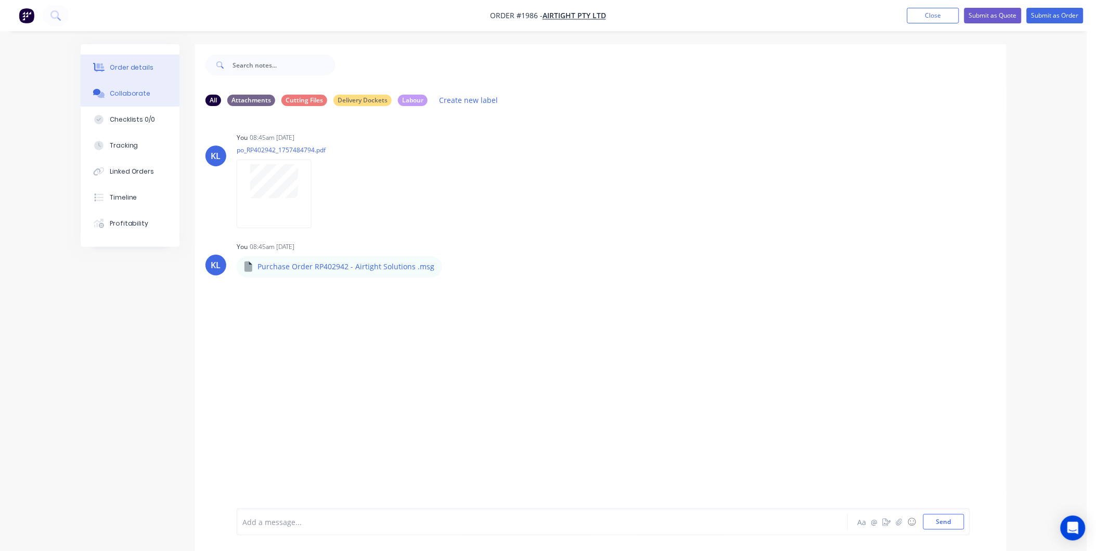
click at [140, 68] on div "Order details" at bounding box center [132, 67] width 44 height 9
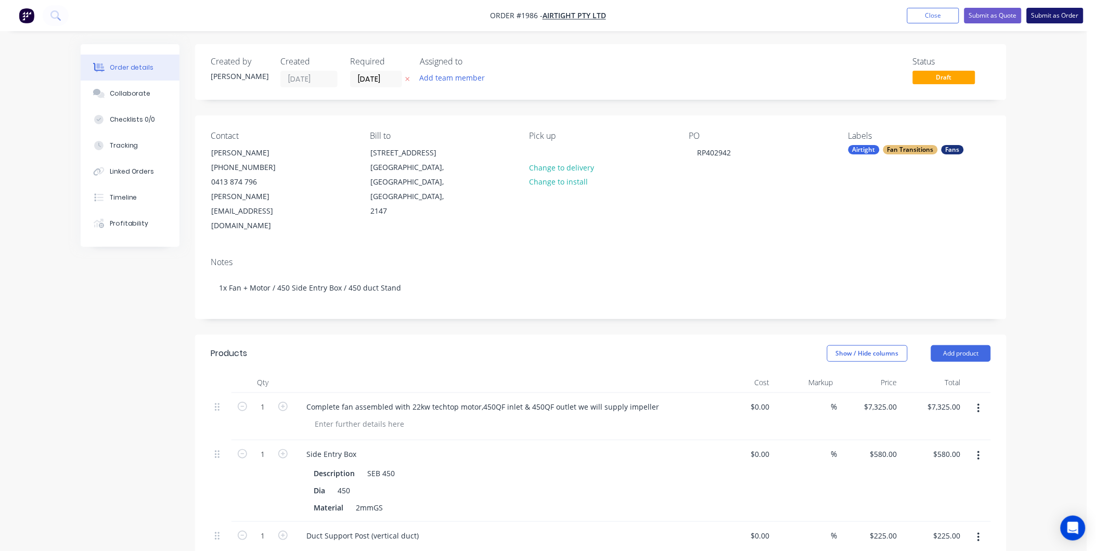
click at [1063, 14] on button "Submit as Order" at bounding box center [1055, 16] width 57 height 16
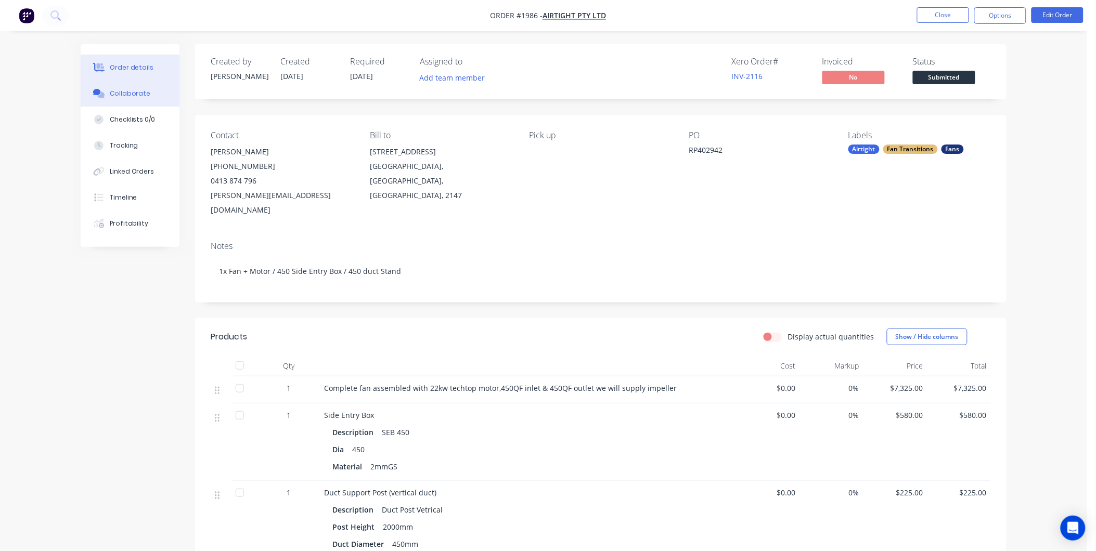
click at [120, 85] on button "Collaborate" at bounding box center [130, 94] width 99 height 26
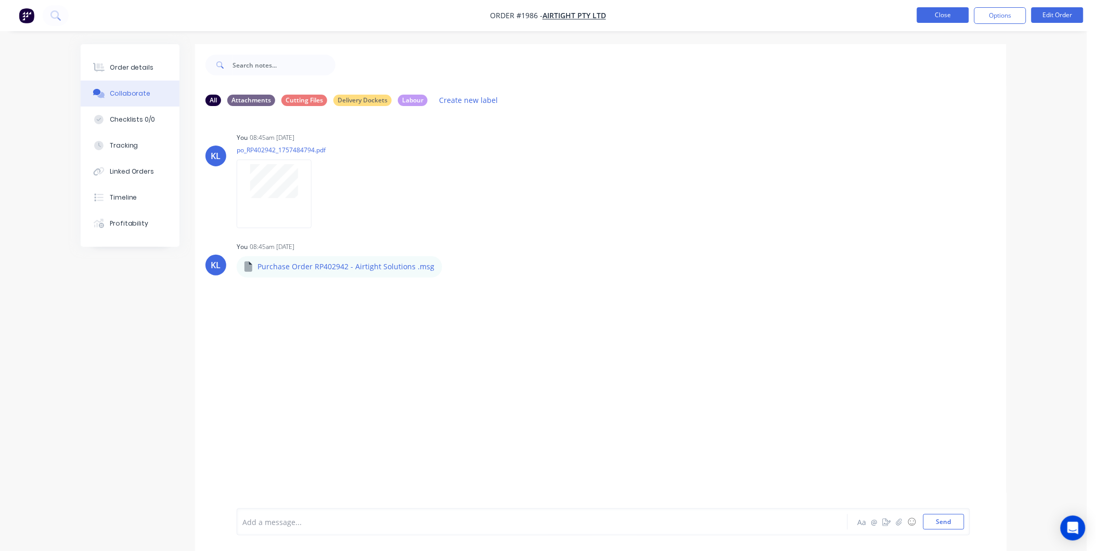
click at [947, 13] on button "Close" at bounding box center [943, 15] width 52 height 16
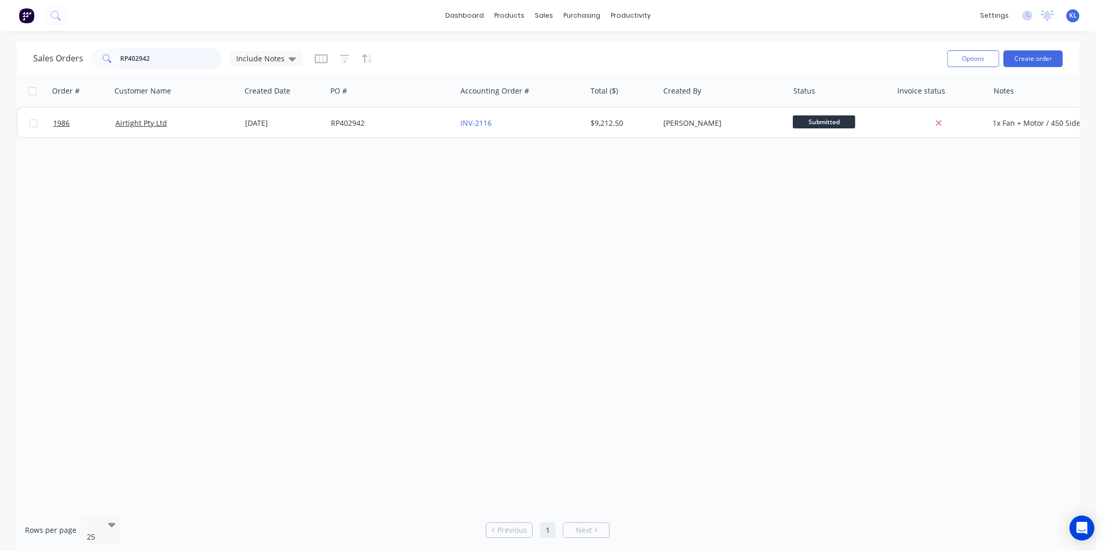
drag, startPoint x: 158, startPoint y: 59, endPoint x: 1, endPoint y: 73, distance: 158.2
click at [37, 60] on div "Sales Orders RP402942 Include Notes" at bounding box center [167, 58] width 269 height 21
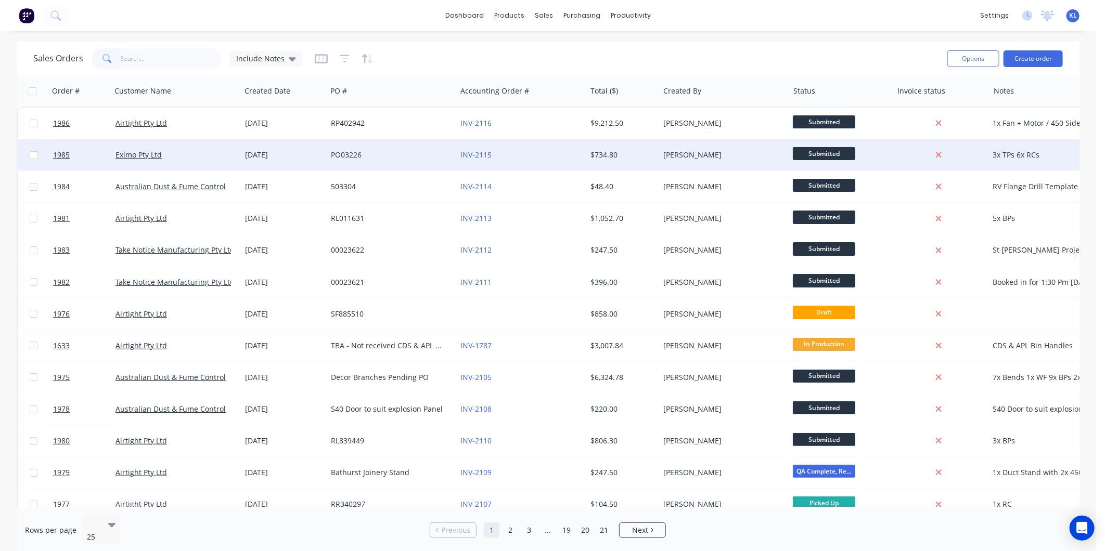
click at [309, 160] on div "[DATE]" at bounding box center [284, 154] width 86 height 31
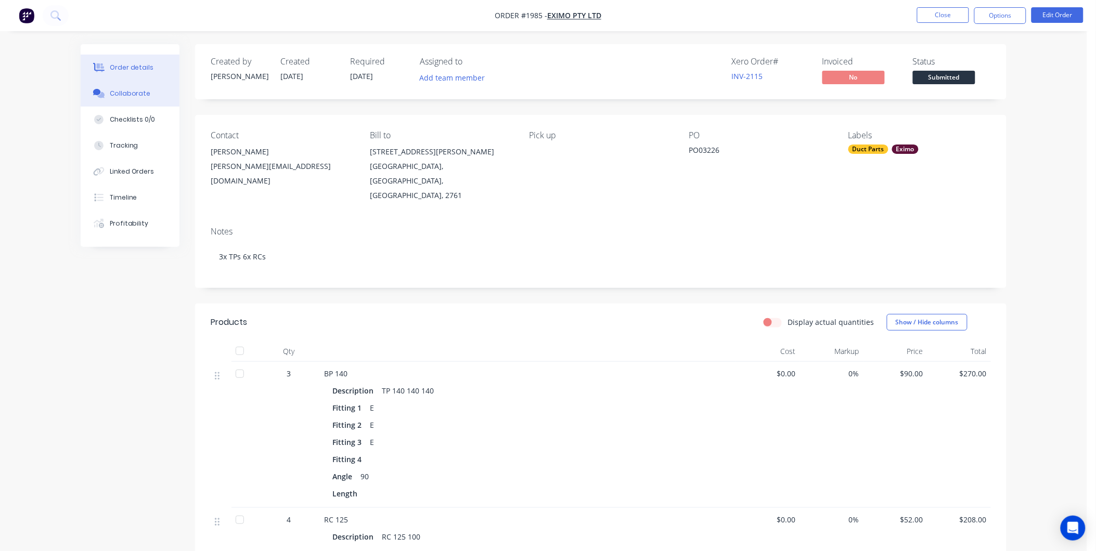
click at [126, 94] on div "Collaborate" at bounding box center [130, 93] width 41 height 9
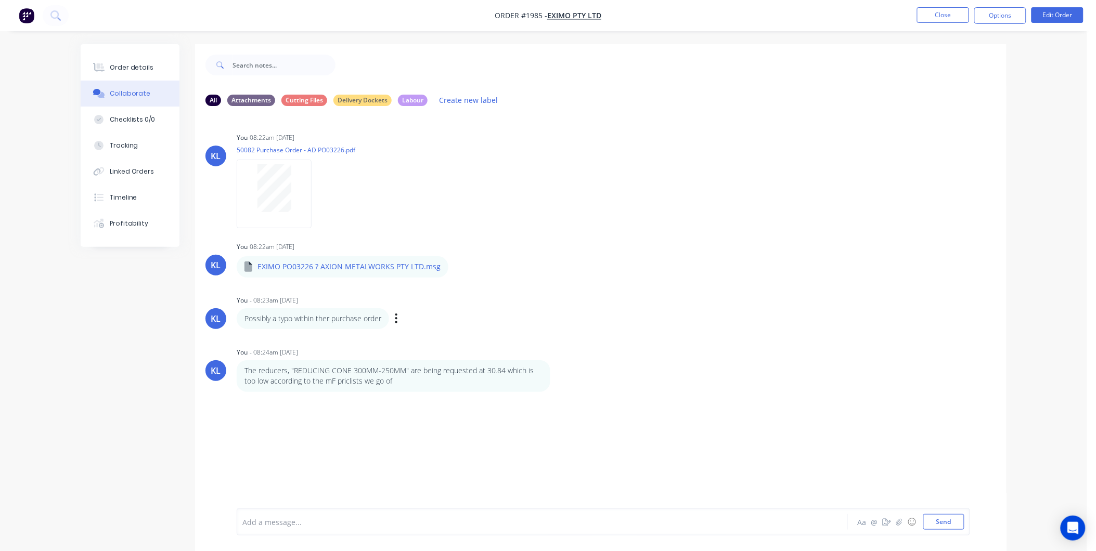
scroll to position [16, 0]
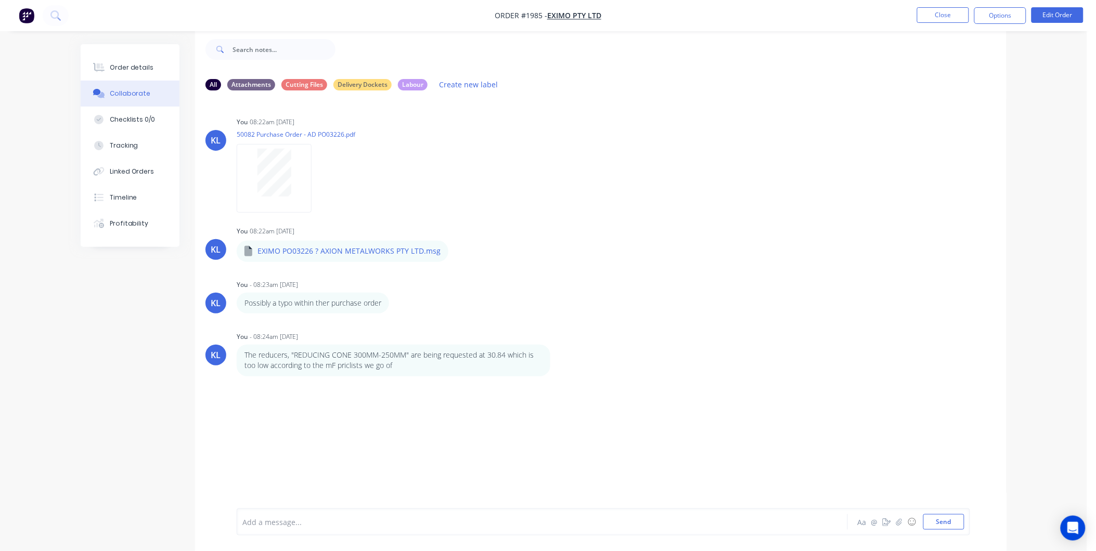
click at [288, 517] on div at bounding box center [513, 522] width 541 height 11
click at [941, 522] on button "Send" at bounding box center [943, 522] width 41 height 16
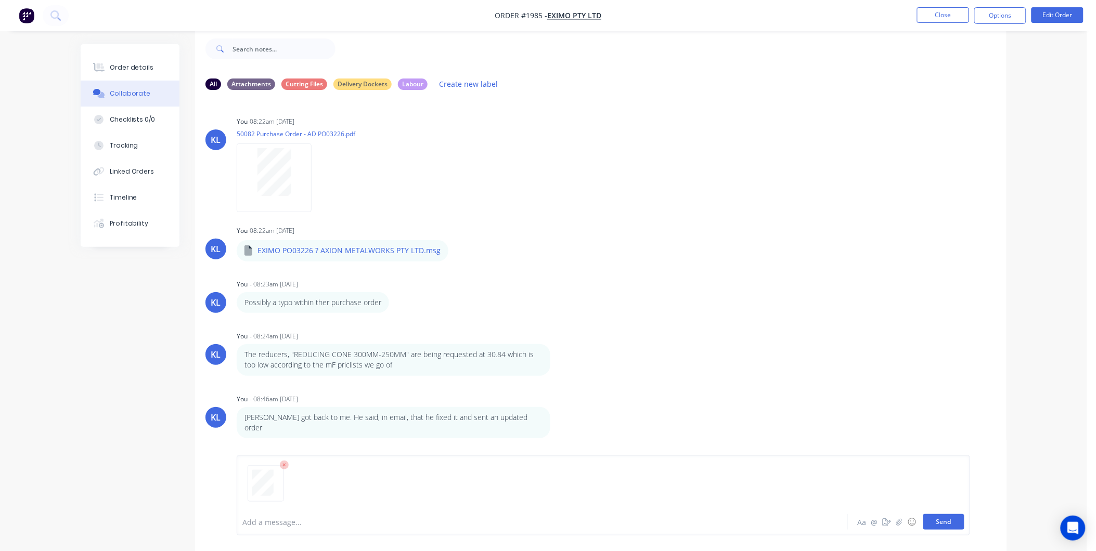
click at [950, 522] on button "Send" at bounding box center [943, 522] width 41 height 16
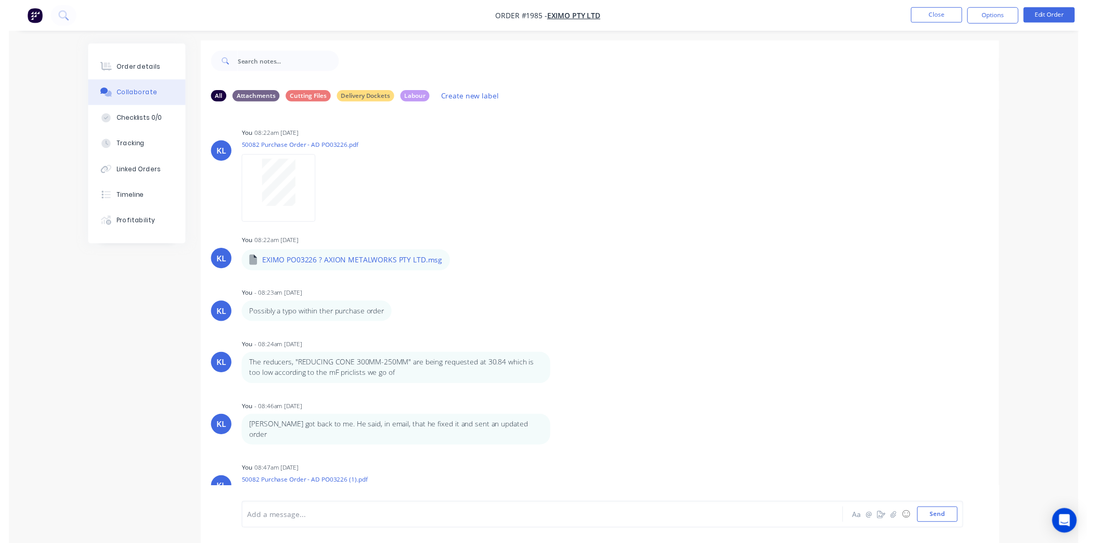
scroll to position [0, 0]
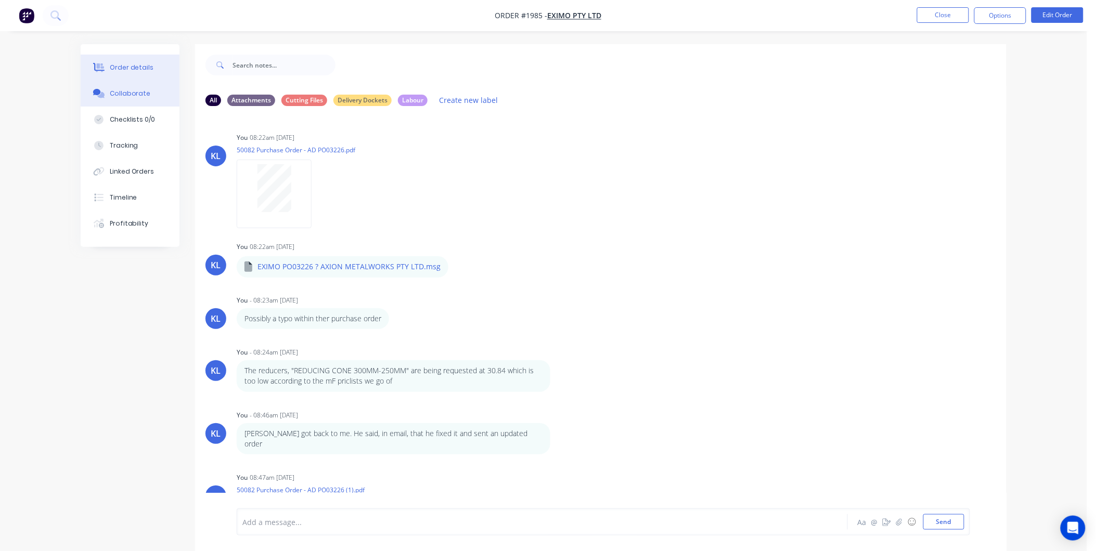
click at [146, 60] on button "Order details" at bounding box center [130, 68] width 99 height 26
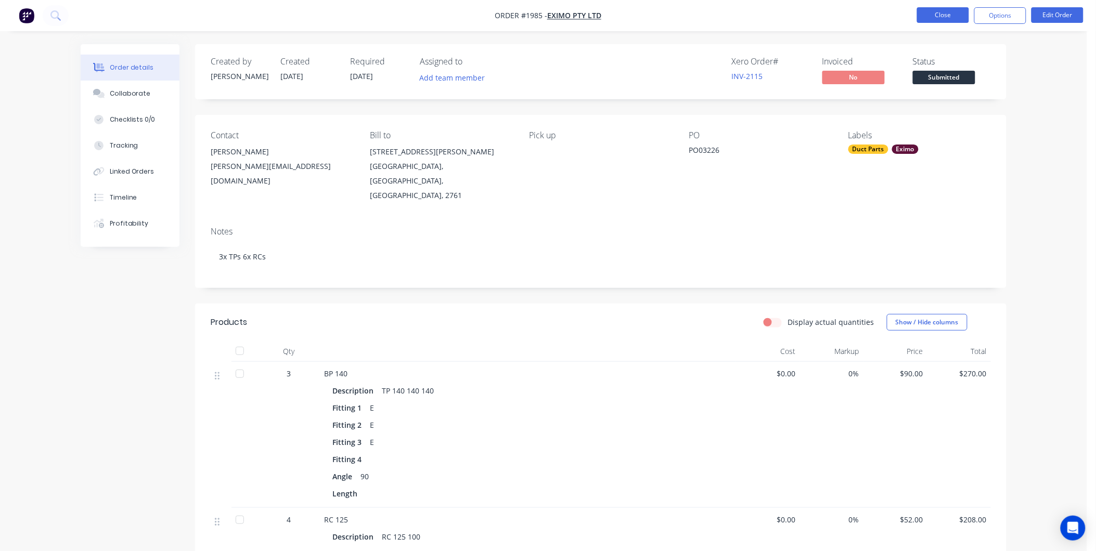
click at [938, 18] on button "Close" at bounding box center [943, 15] width 52 height 16
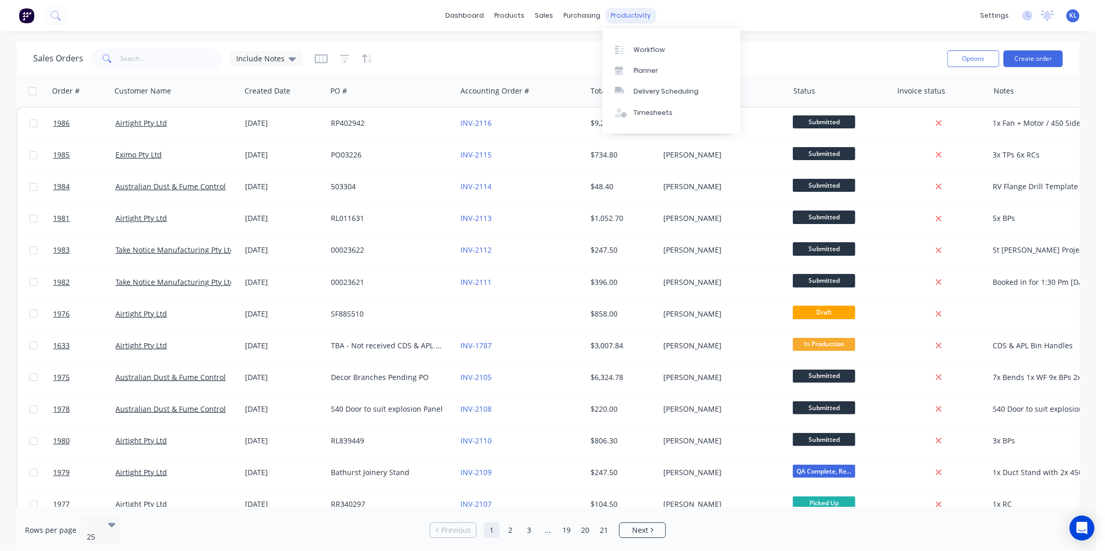
click at [631, 21] on div "productivity" at bounding box center [631, 16] width 50 height 16
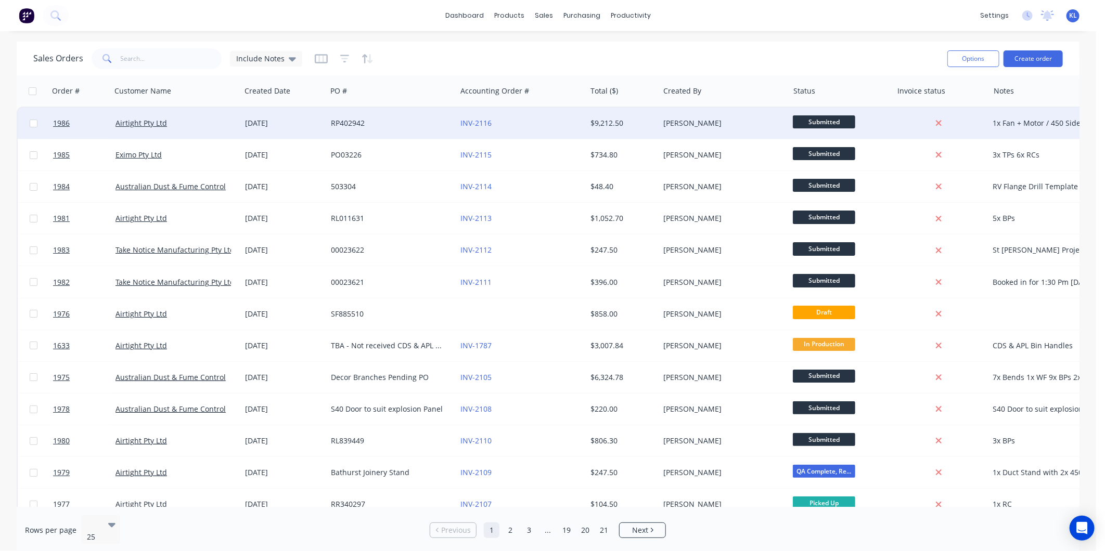
click at [736, 128] on div "[PERSON_NAME]" at bounding box center [724, 123] width 130 height 31
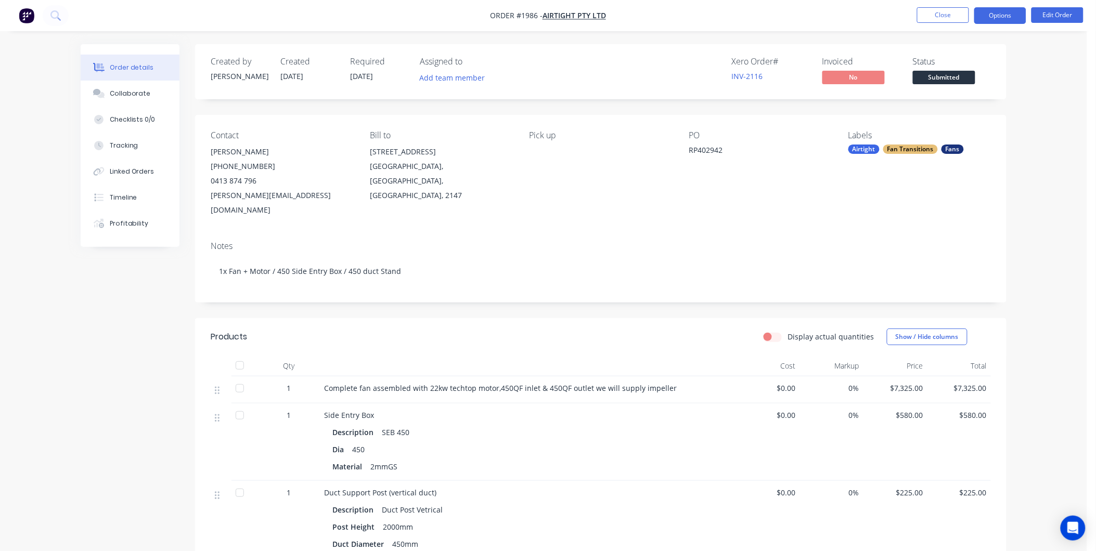
click at [989, 18] on button "Options" at bounding box center [1000, 15] width 52 height 17
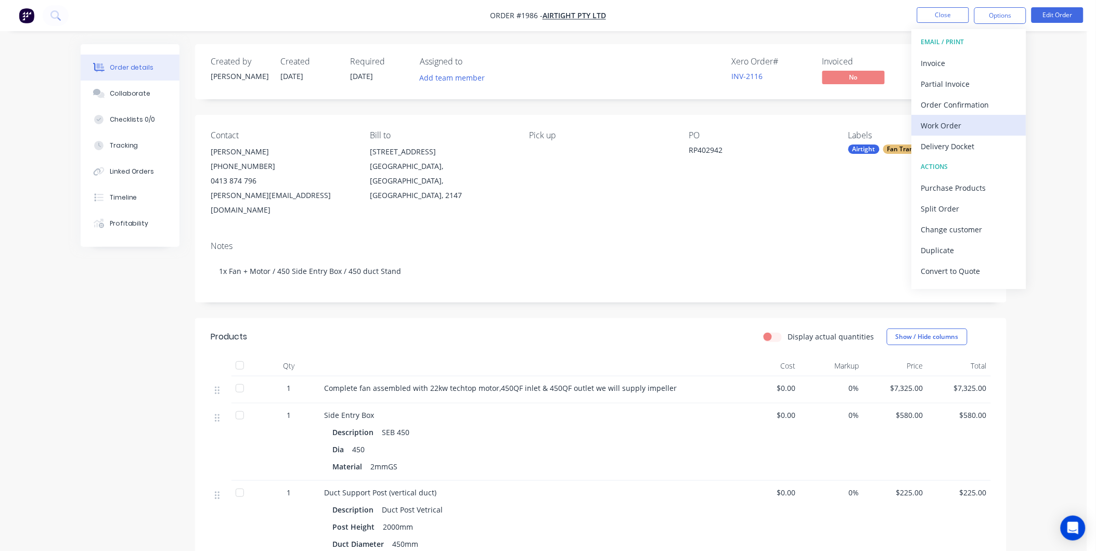
click at [956, 125] on div "Work Order" at bounding box center [969, 125] width 96 height 15
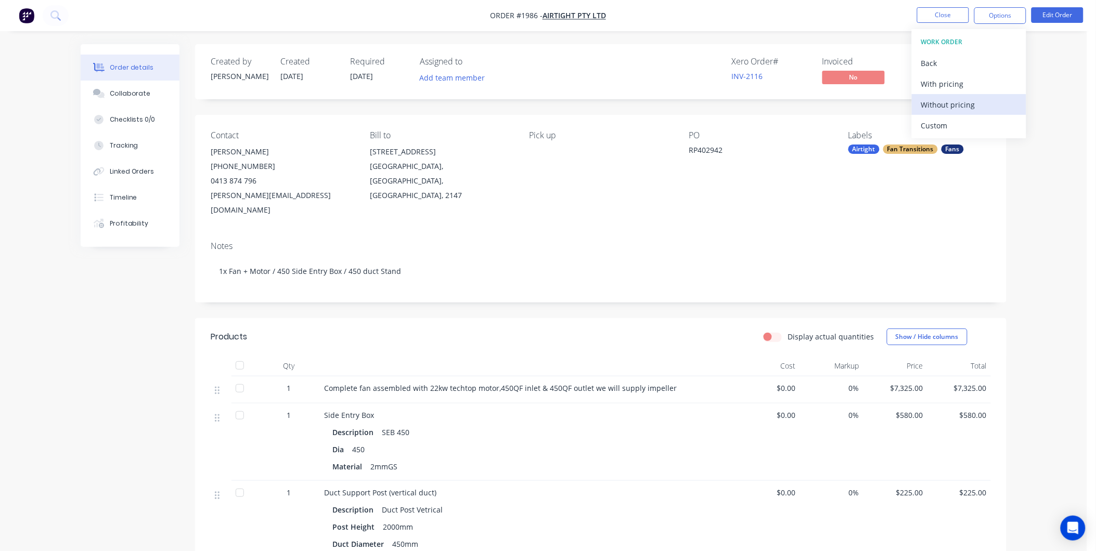
click at [950, 103] on div "Without pricing" at bounding box center [969, 104] width 96 height 15
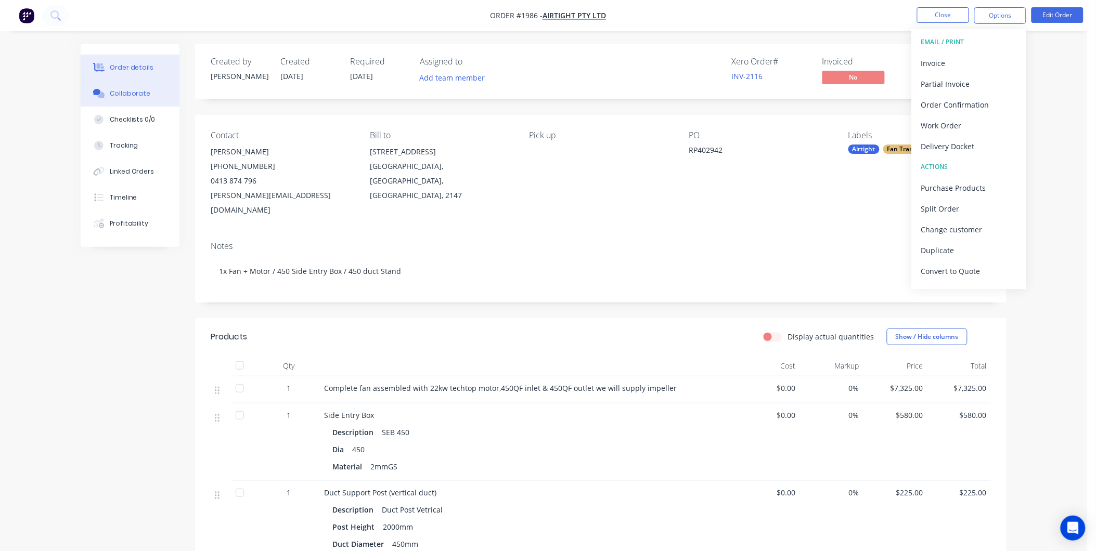
click at [146, 90] on div "Collaborate" at bounding box center [130, 93] width 41 height 9
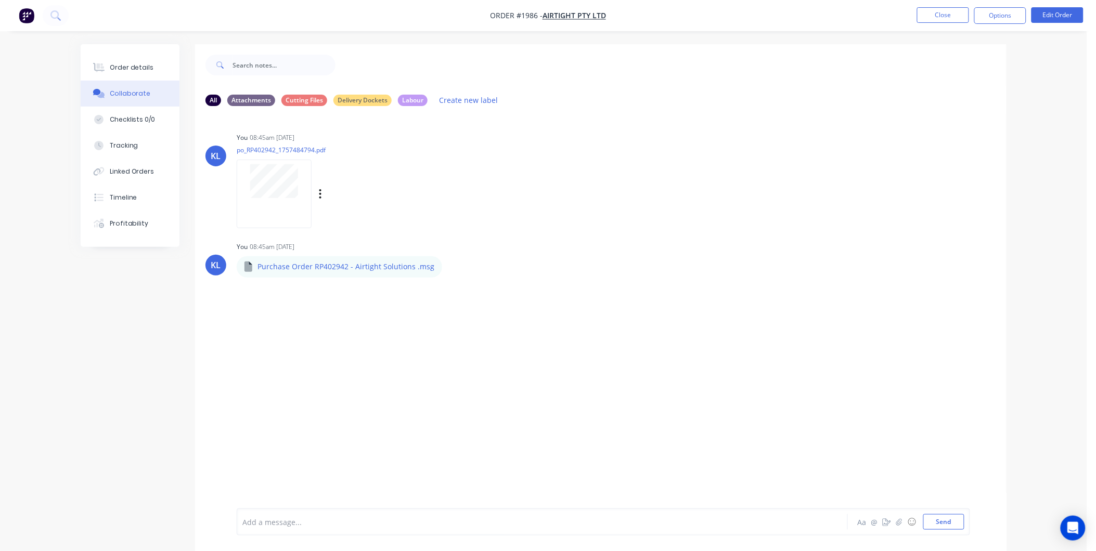
click at [271, 199] on div at bounding box center [274, 194] width 75 height 68
click at [139, 72] on div "Order details" at bounding box center [132, 67] width 44 height 9
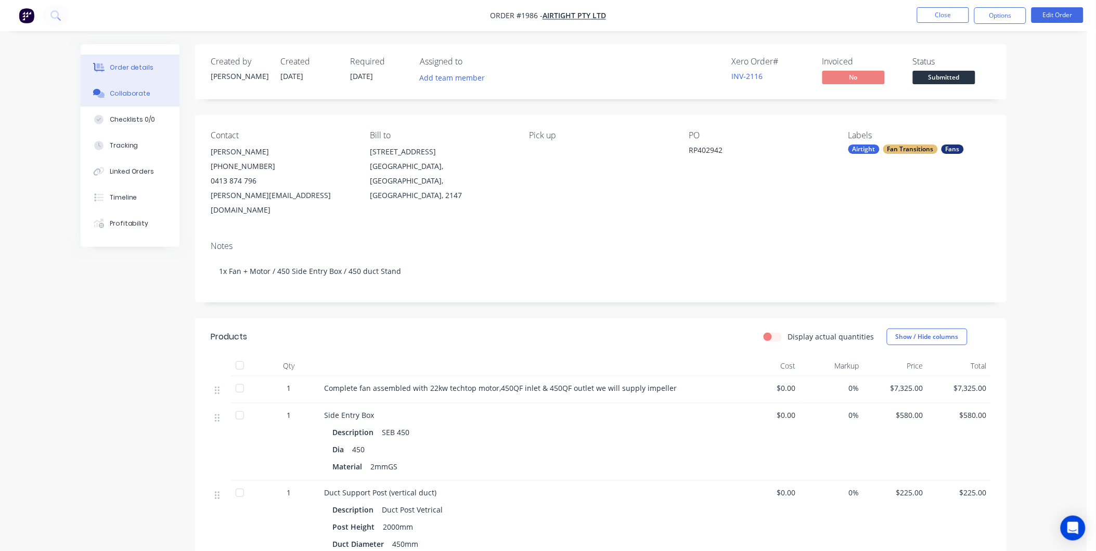
click at [132, 93] on div "Collaborate" at bounding box center [130, 93] width 41 height 9
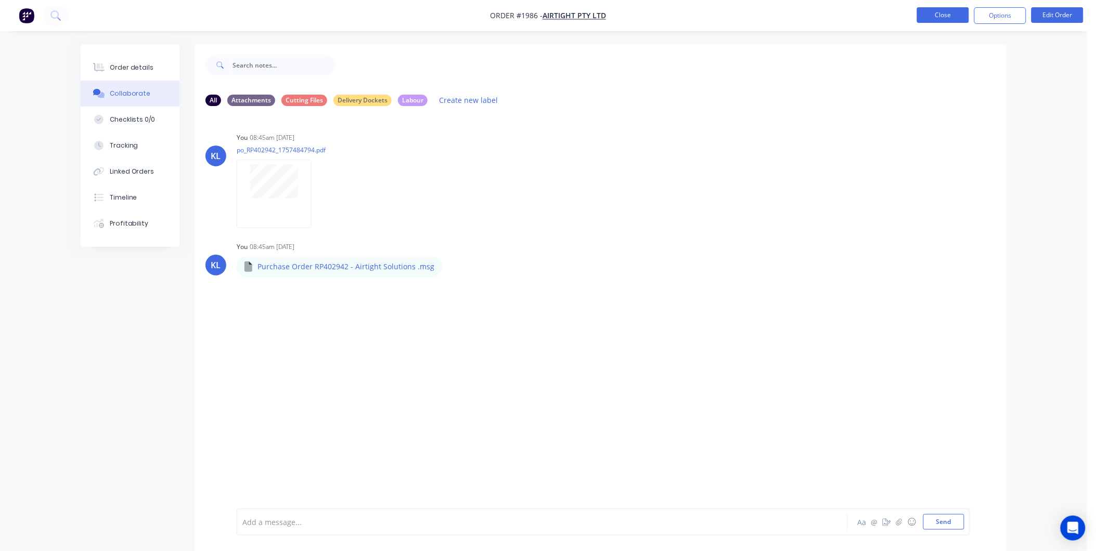
click at [926, 10] on button "Close" at bounding box center [943, 15] width 52 height 16
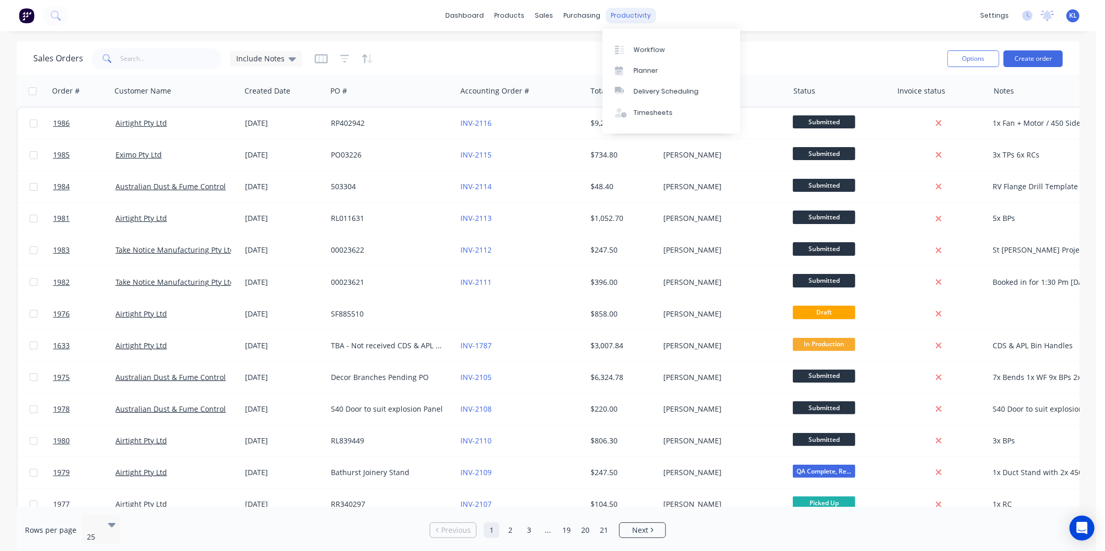
drag, startPoint x: 623, startPoint y: 22, endPoint x: 630, endPoint y: 22, distance: 7.3
click at [623, 22] on div "productivity" at bounding box center [631, 16] width 50 height 16
click at [647, 50] on div "Workflow" at bounding box center [649, 49] width 31 height 9
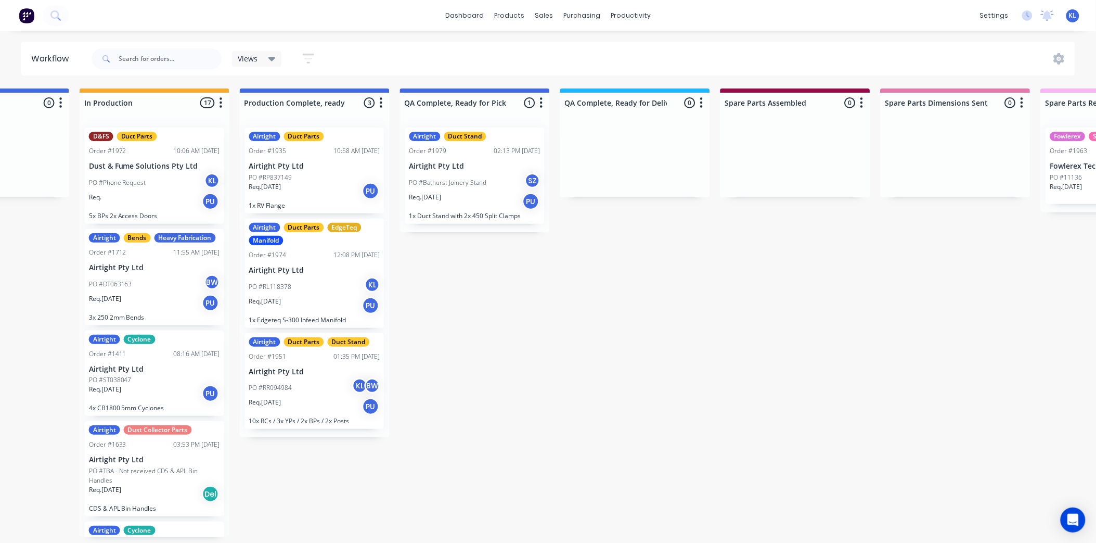
scroll to position [3, 505]
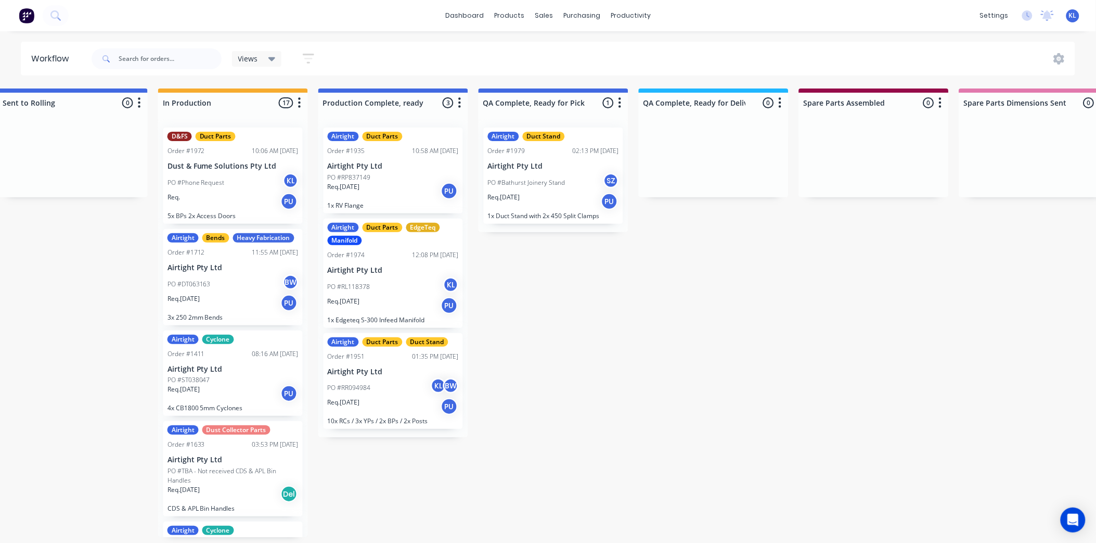
click at [398, 284] on div "PO #RL118378 KL" at bounding box center [393, 287] width 131 height 20
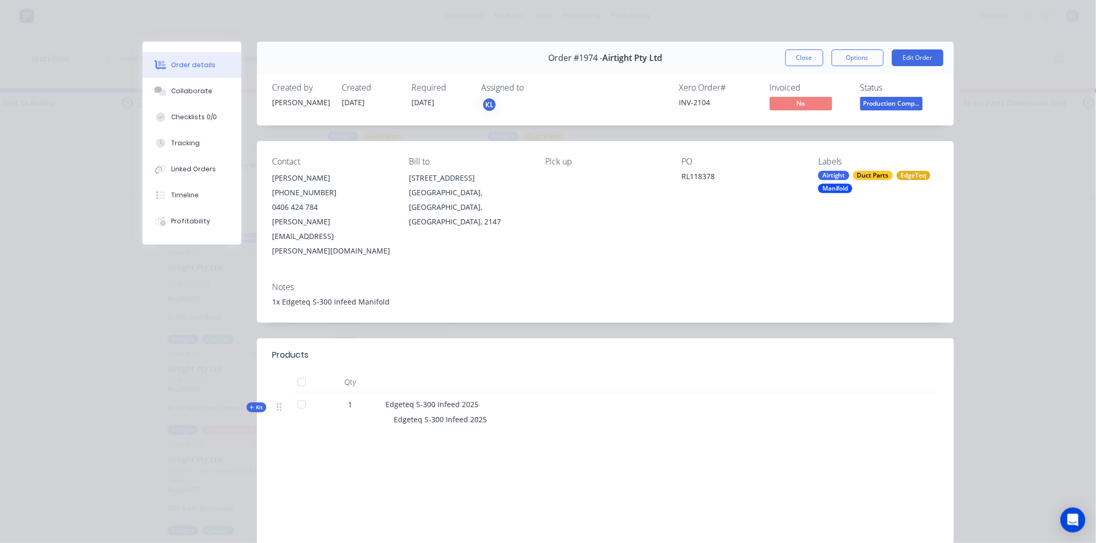
click at [879, 102] on span "Production Comp..." at bounding box center [891, 103] width 62 height 13
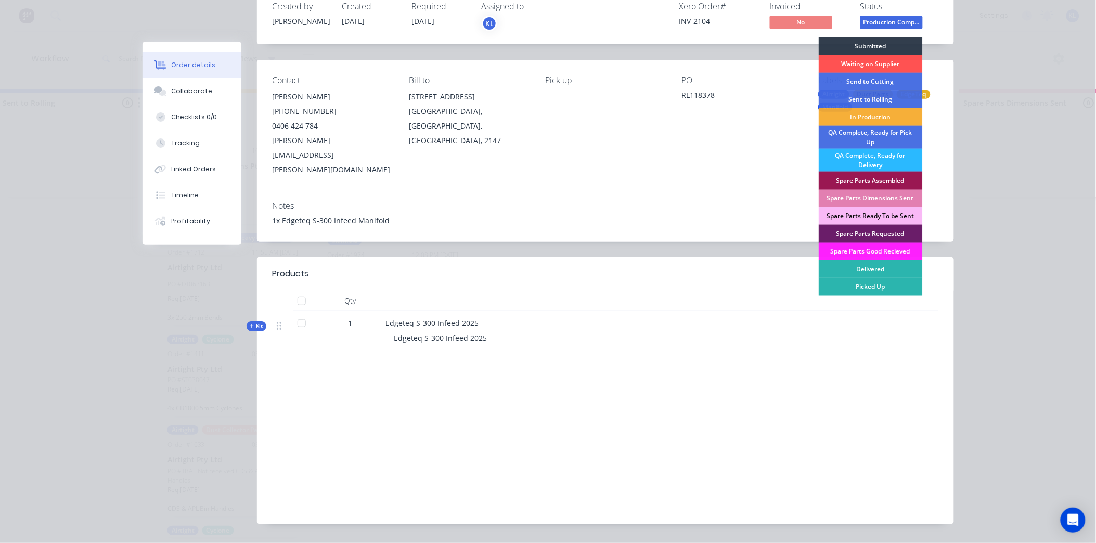
scroll to position [82, 0]
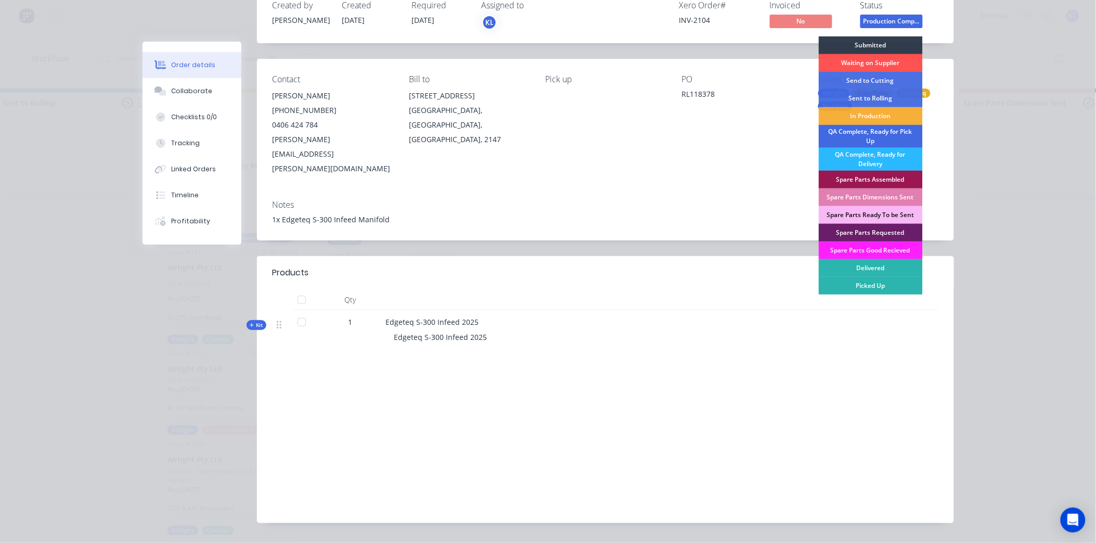
click at [887, 136] on div "QA Complete, Ready for Pick Up" at bounding box center [871, 136] width 104 height 23
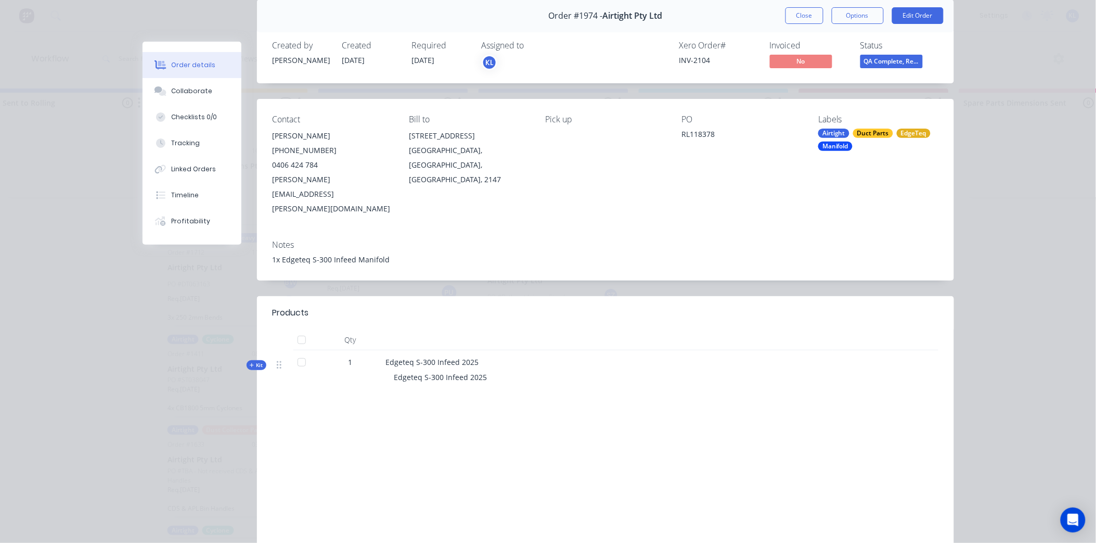
scroll to position [0, 0]
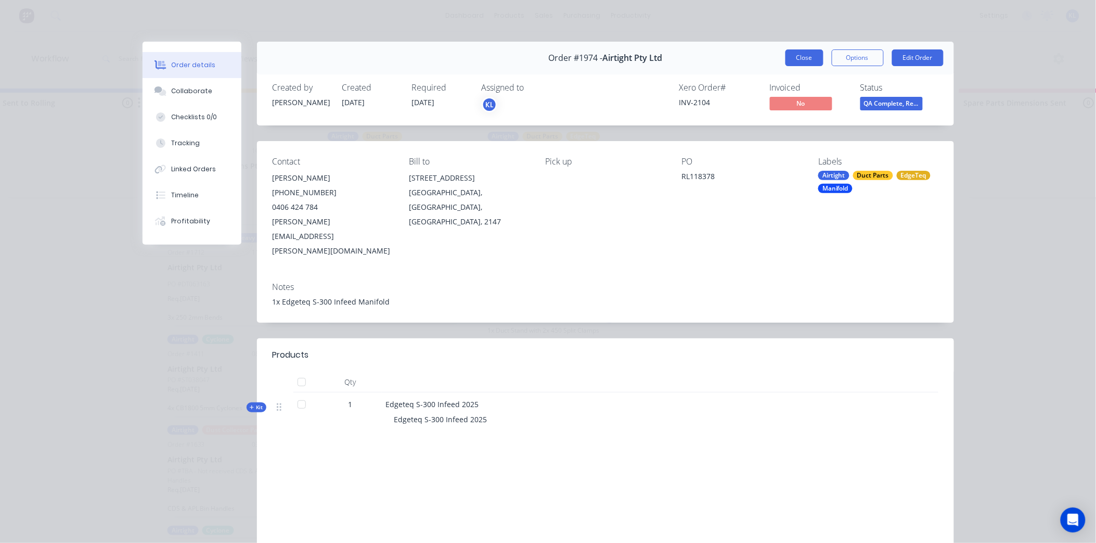
click at [807, 53] on button "Close" at bounding box center [804, 57] width 38 height 17
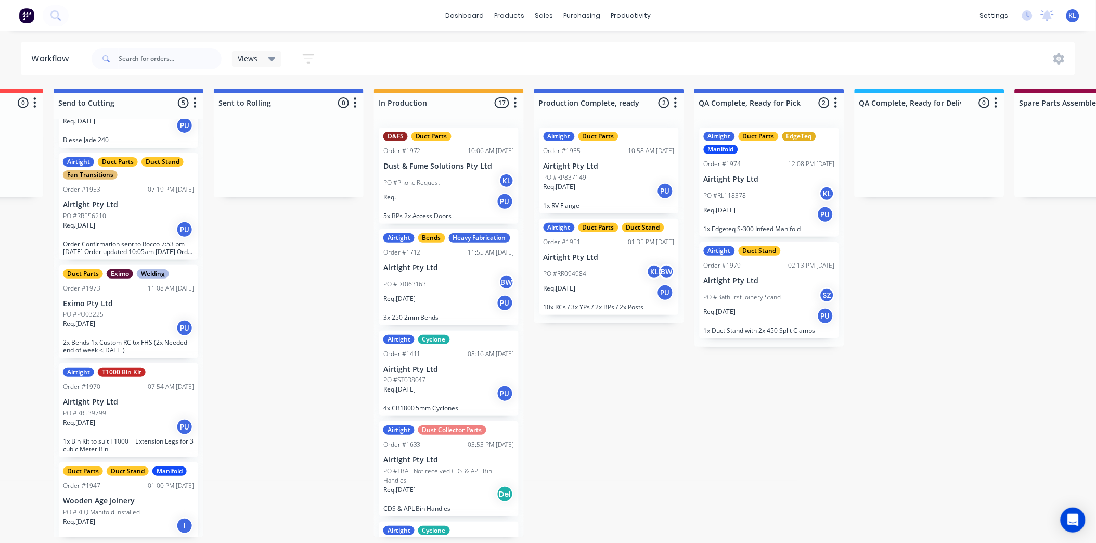
scroll to position [0, 169]
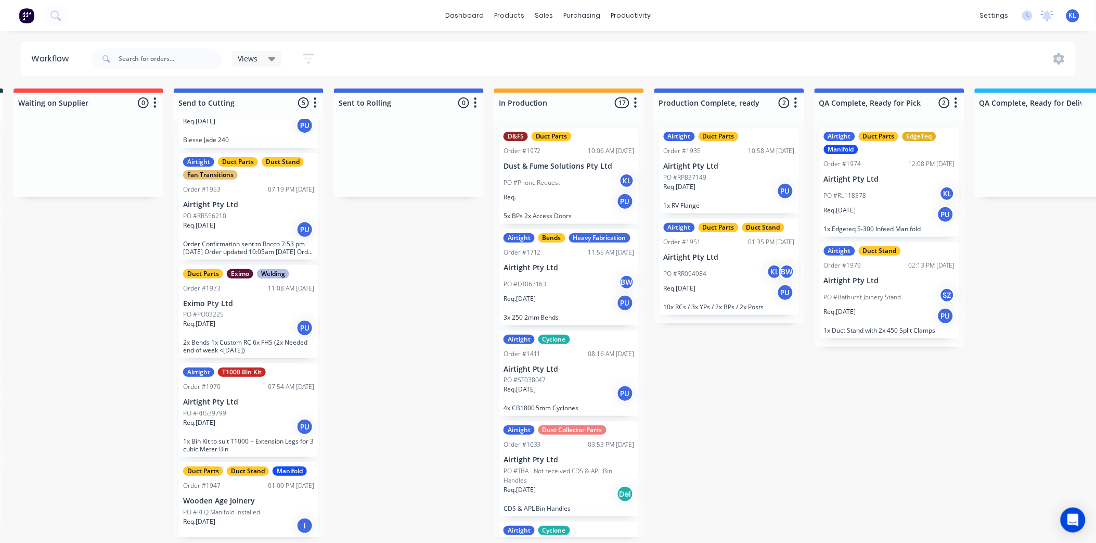
click at [711, 173] on div "PO #RP837149" at bounding box center [729, 177] width 131 height 9
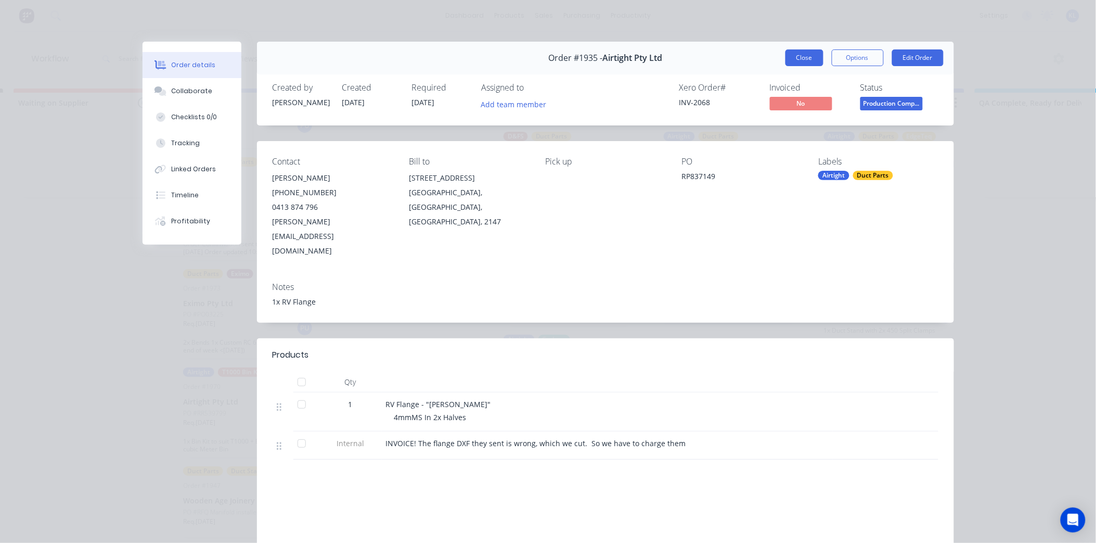
click at [788, 57] on button "Close" at bounding box center [804, 57] width 38 height 17
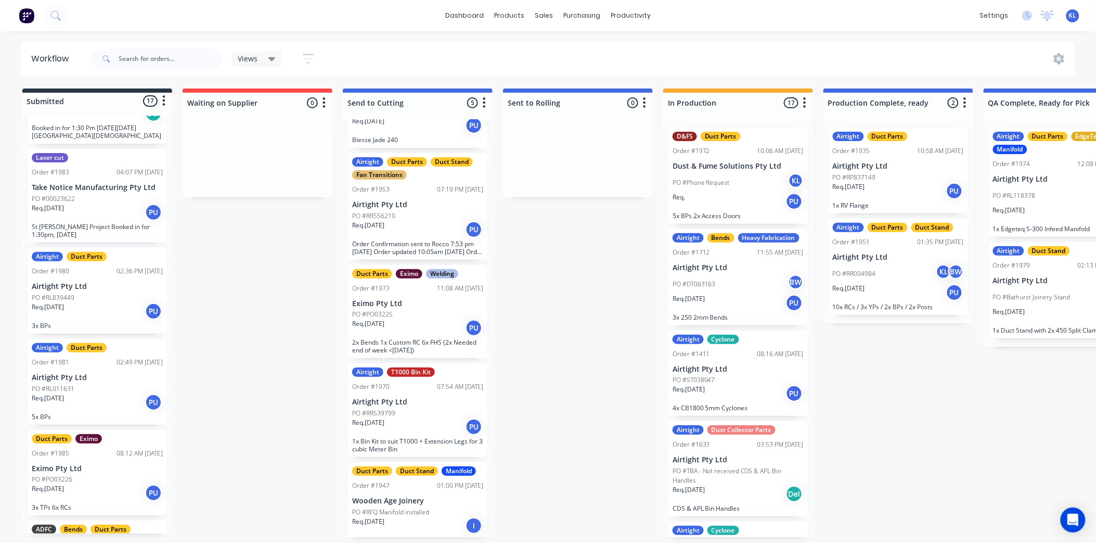
scroll to position [867, 0]
click at [107, 301] on div "Req. [DATE] PU" at bounding box center [97, 310] width 131 height 18
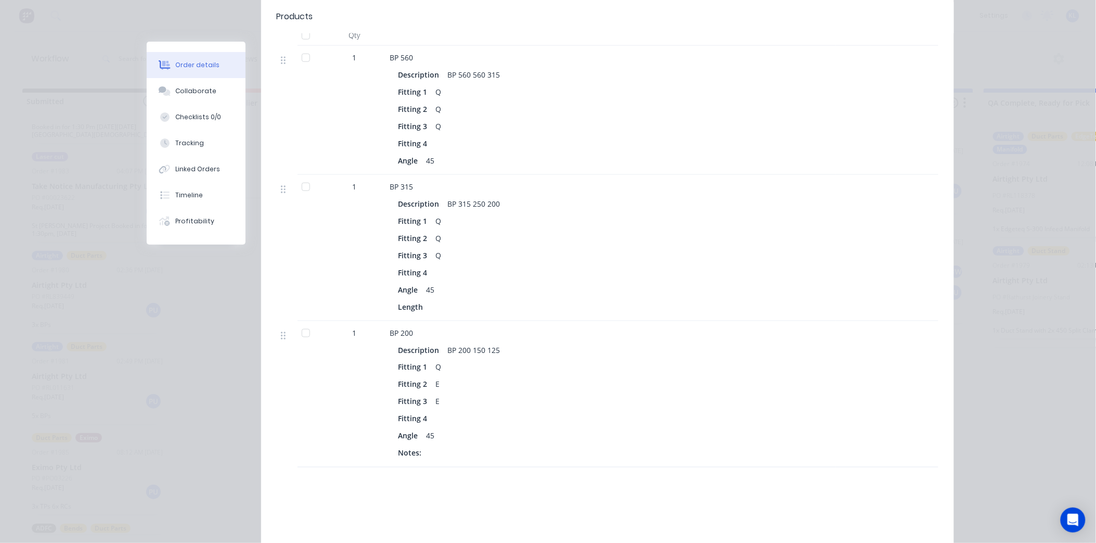
scroll to position [404, 0]
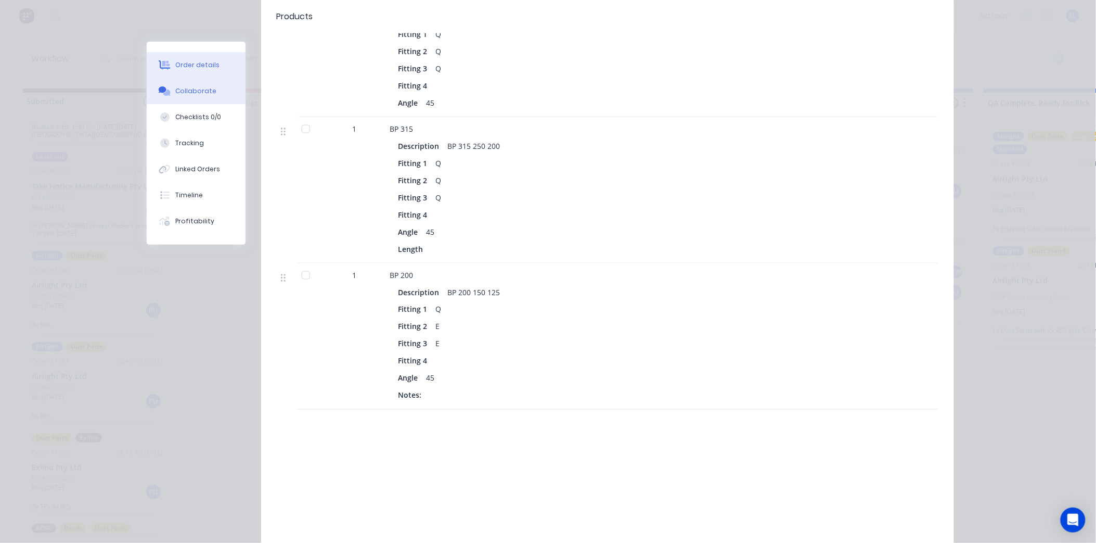
click at [194, 85] on button "Collaborate" at bounding box center [196, 91] width 99 height 26
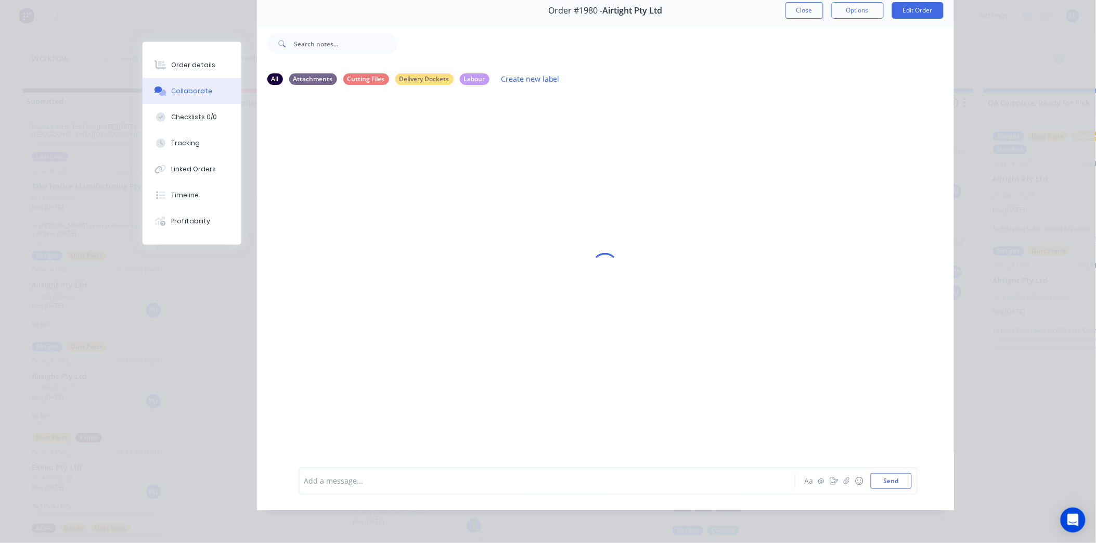
scroll to position [0, 0]
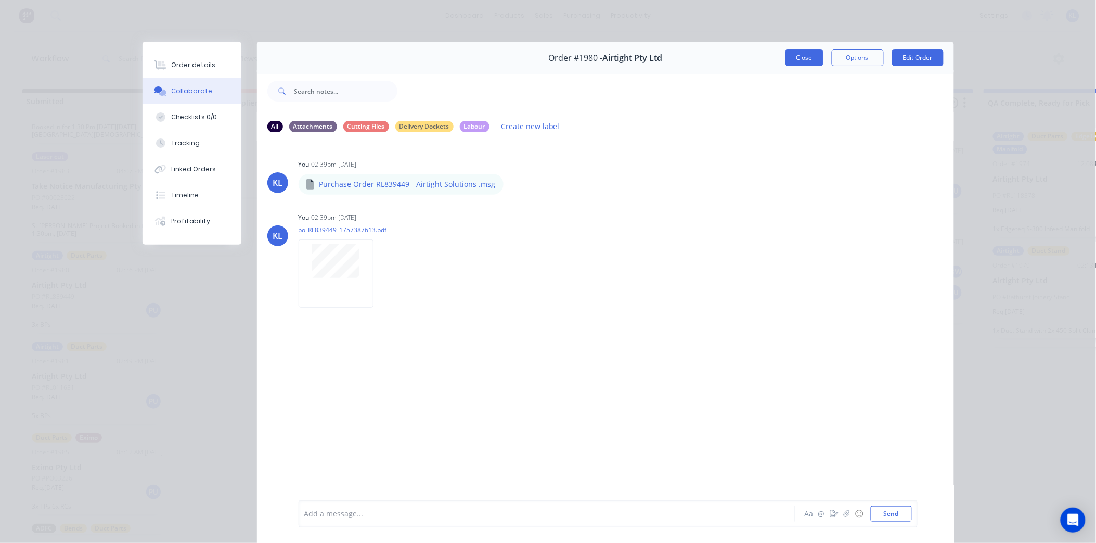
click at [808, 59] on button "Close" at bounding box center [804, 57] width 38 height 17
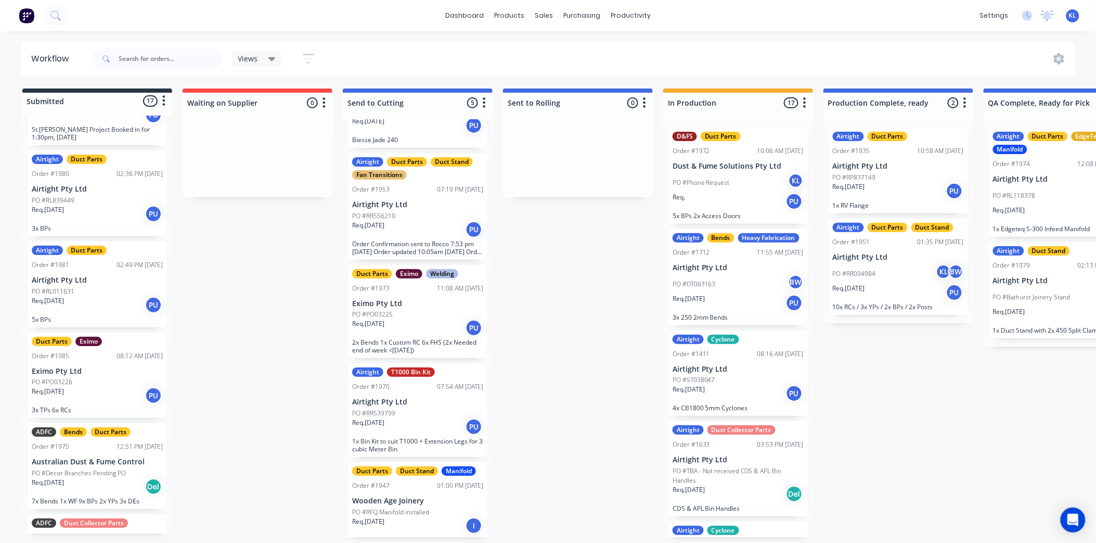
scroll to position [982, 0]
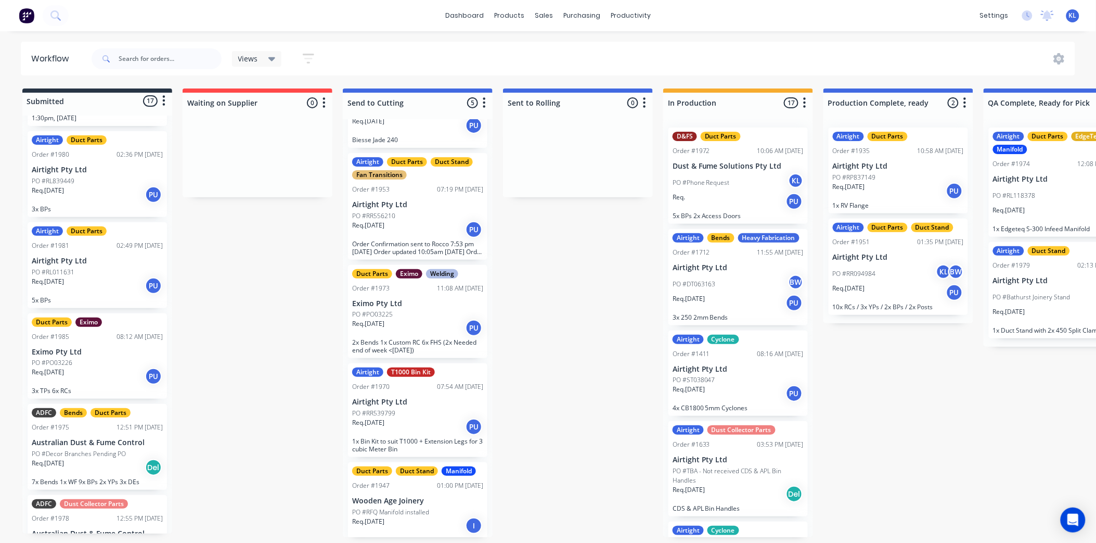
click at [74, 256] on p "Airtight Pty Ltd" at bounding box center [97, 260] width 131 height 9
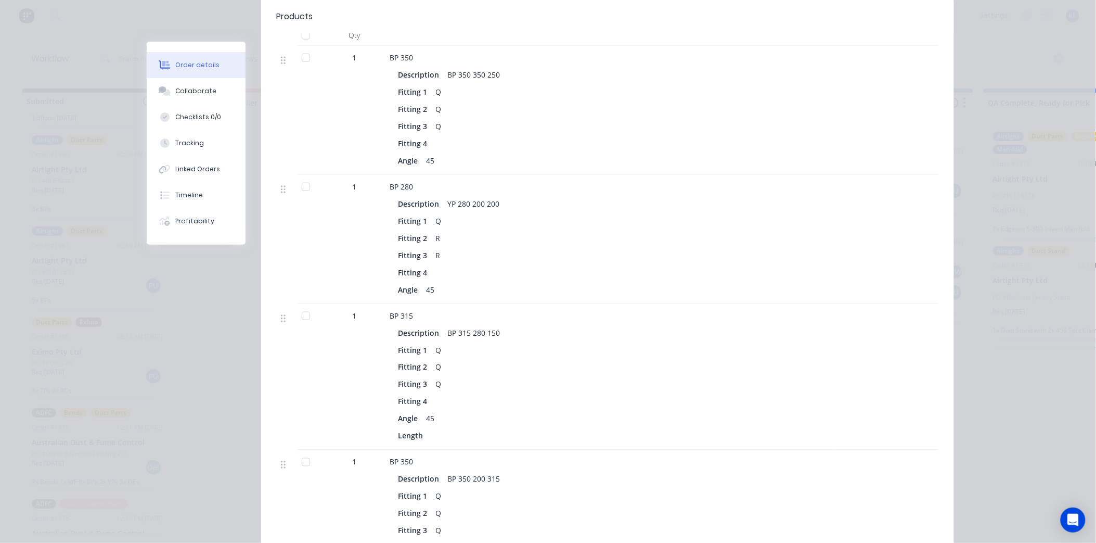
scroll to position [115, 0]
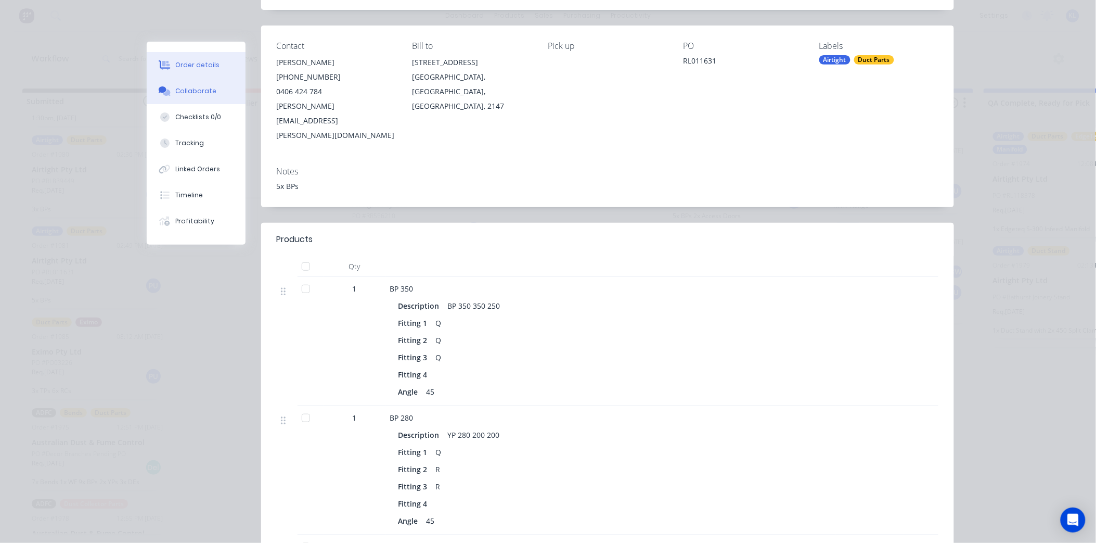
click at [178, 92] on div "Collaborate" at bounding box center [195, 90] width 41 height 9
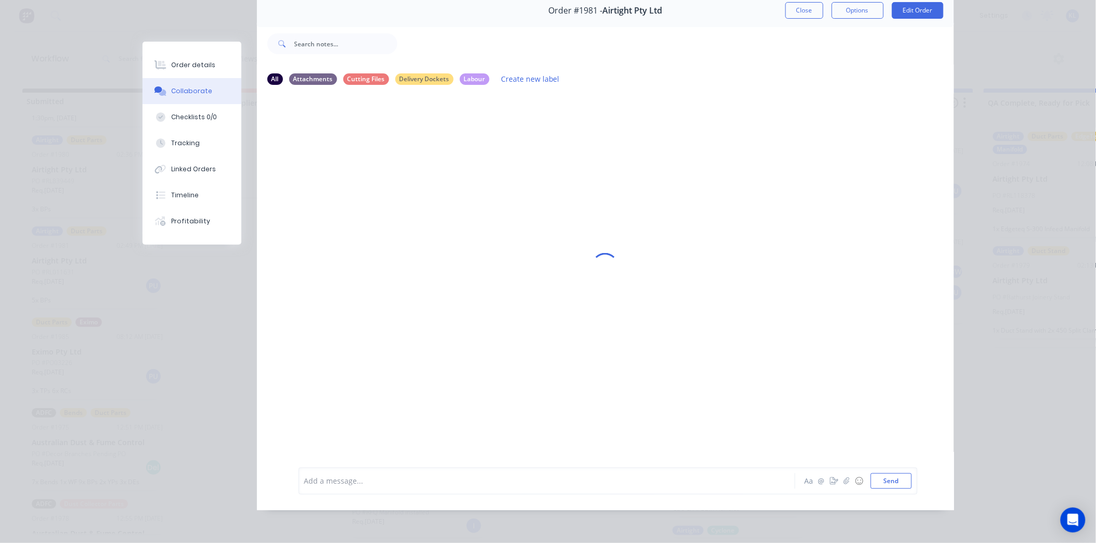
scroll to position [0, 0]
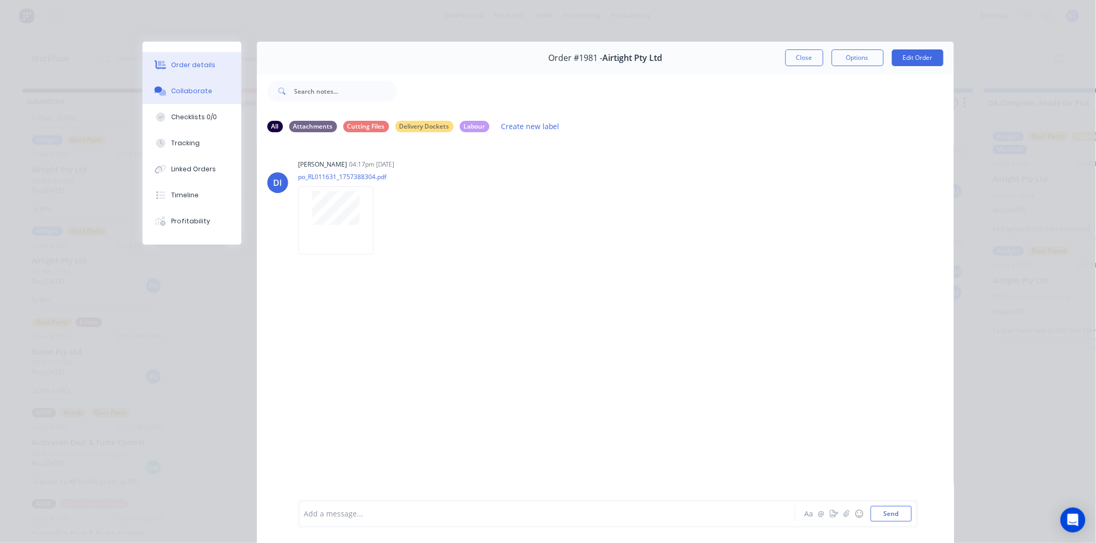
click at [180, 64] on div "Order details" at bounding box center [193, 64] width 44 height 9
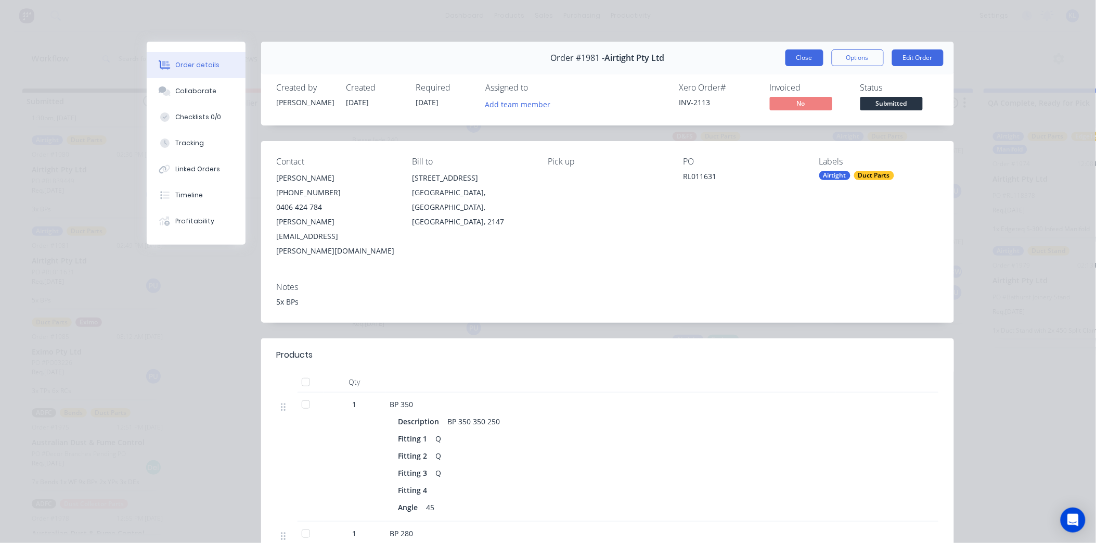
click at [800, 60] on button "Close" at bounding box center [804, 57] width 38 height 17
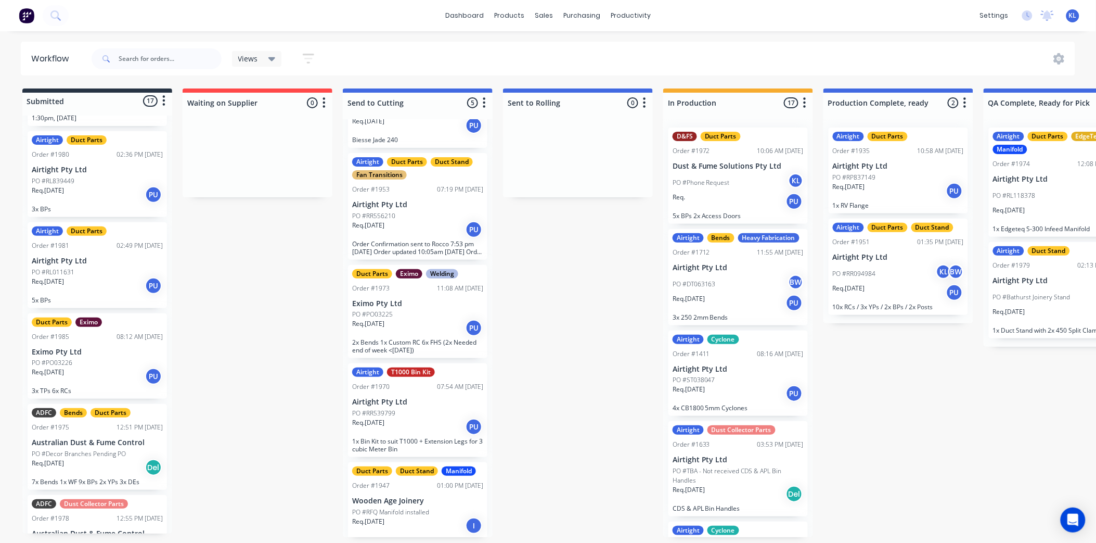
scroll to position [3, 0]
click at [78, 176] on div "PO #RL839449" at bounding box center [97, 180] width 131 height 9
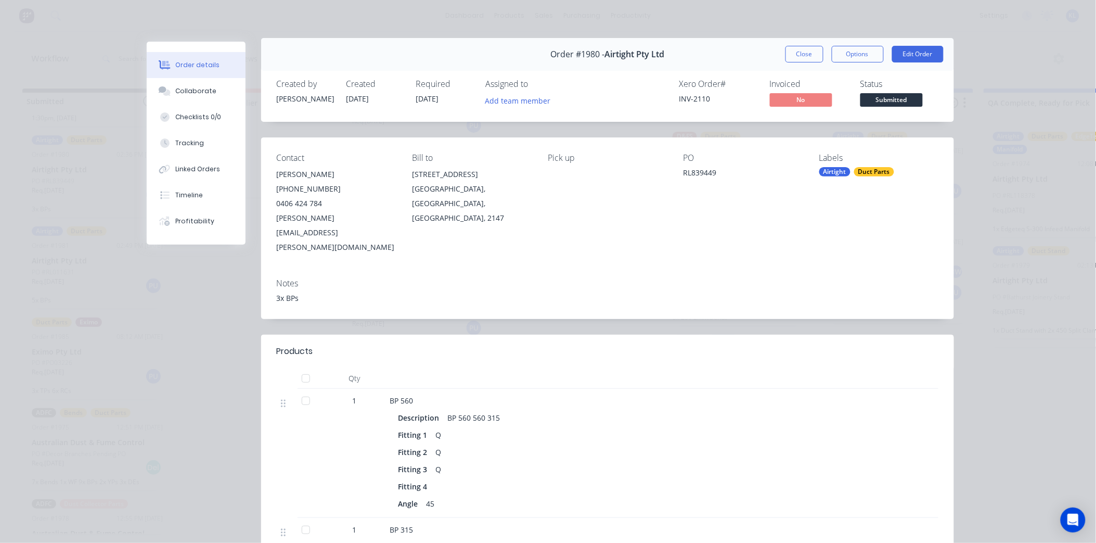
scroll to position [0, 0]
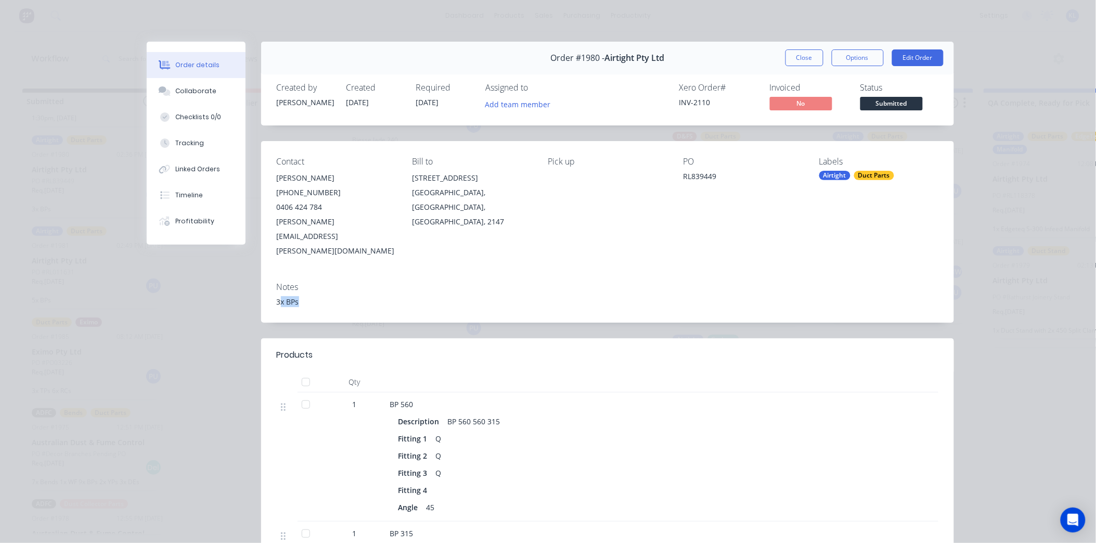
drag, startPoint x: 293, startPoint y: 274, endPoint x: 274, endPoint y: 271, distance: 19.4
click at [277, 296] on div "3x BPs" at bounding box center [608, 301] width 662 height 11
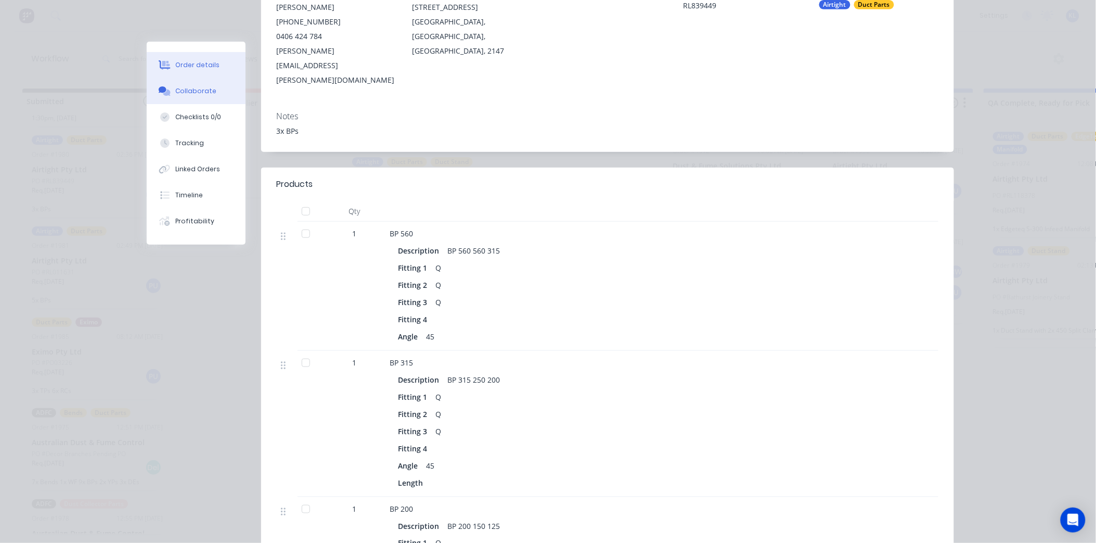
click at [199, 91] on div "Collaborate" at bounding box center [195, 90] width 41 height 9
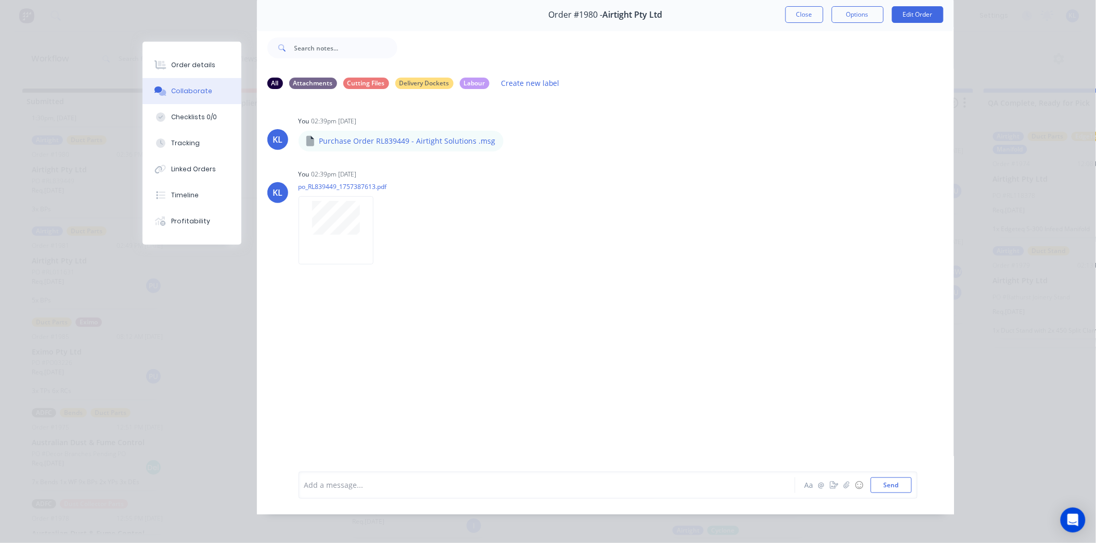
scroll to position [56, 0]
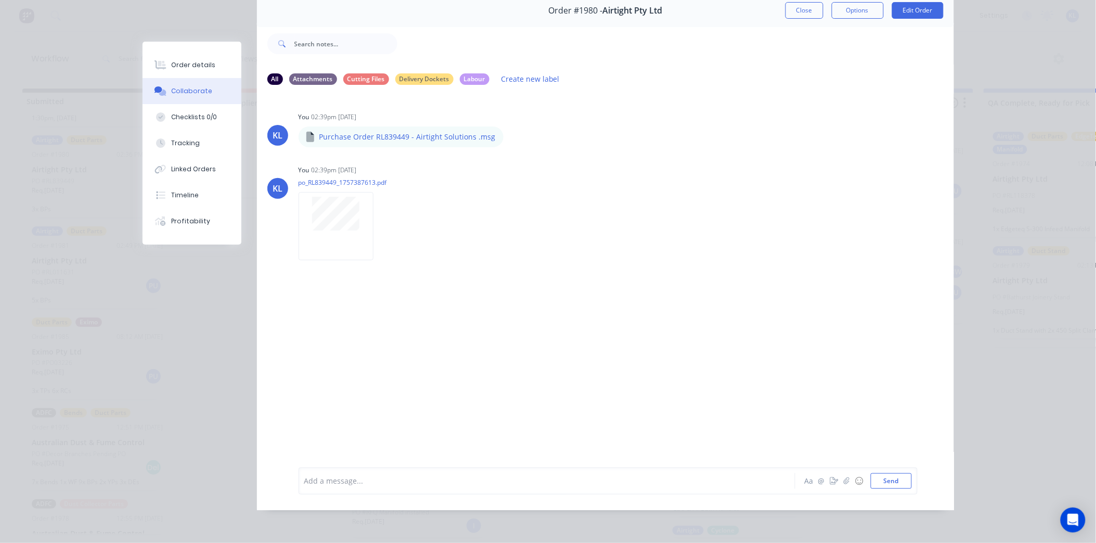
click at [344, 475] on div at bounding box center [532, 480] width 455 height 11
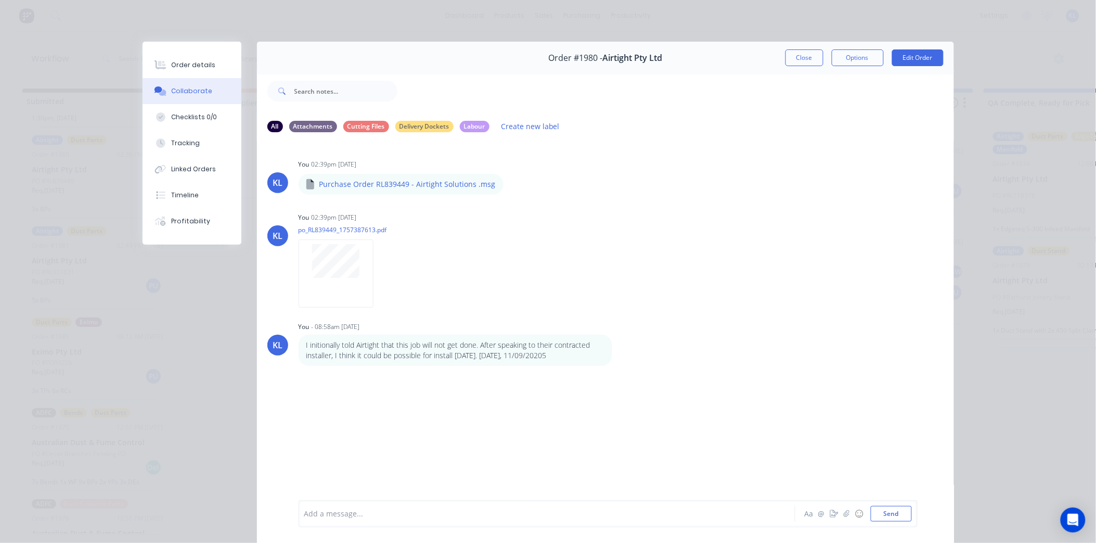
drag, startPoint x: 168, startPoint y: 64, endPoint x: 319, endPoint y: 63, distance: 151.4
click at [171, 64] on div "Order details" at bounding box center [193, 64] width 44 height 9
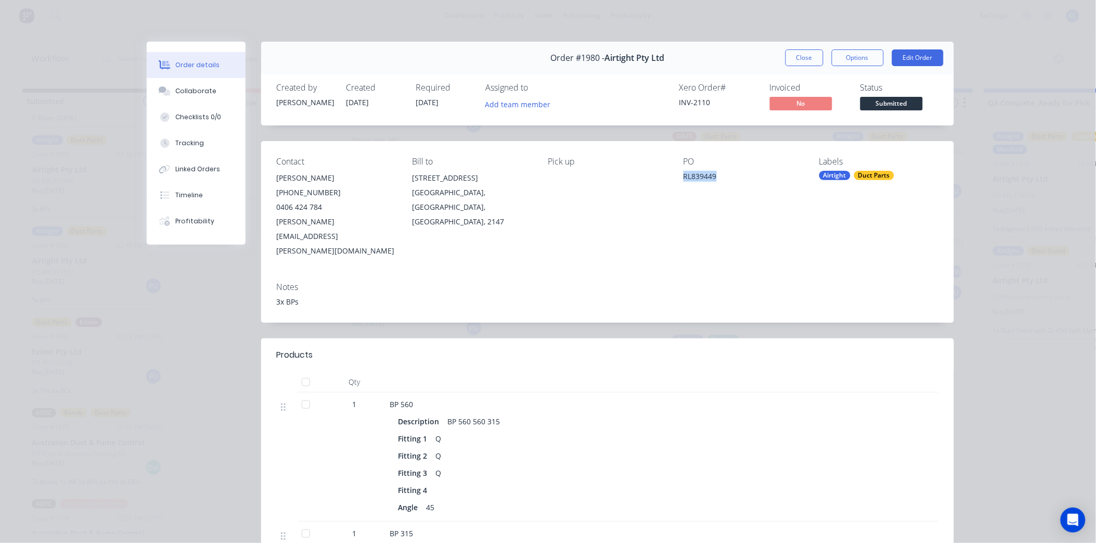
drag, startPoint x: 678, startPoint y: 173, endPoint x: 716, endPoint y: 185, distance: 39.8
click at [716, 185] on div "Contact [PERSON_NAME] [PHONE_NUMBER] [PERSON_NAME][EMAIL_ADDRESS][PERSON_NAME][…" at bounding box center [607, 207] width 693 height 133
drag, startPoint x: 716, startPoint y: 185, endPoint x: 704, endPoint y: 174, distance: 16.6
copy div "RL839449"
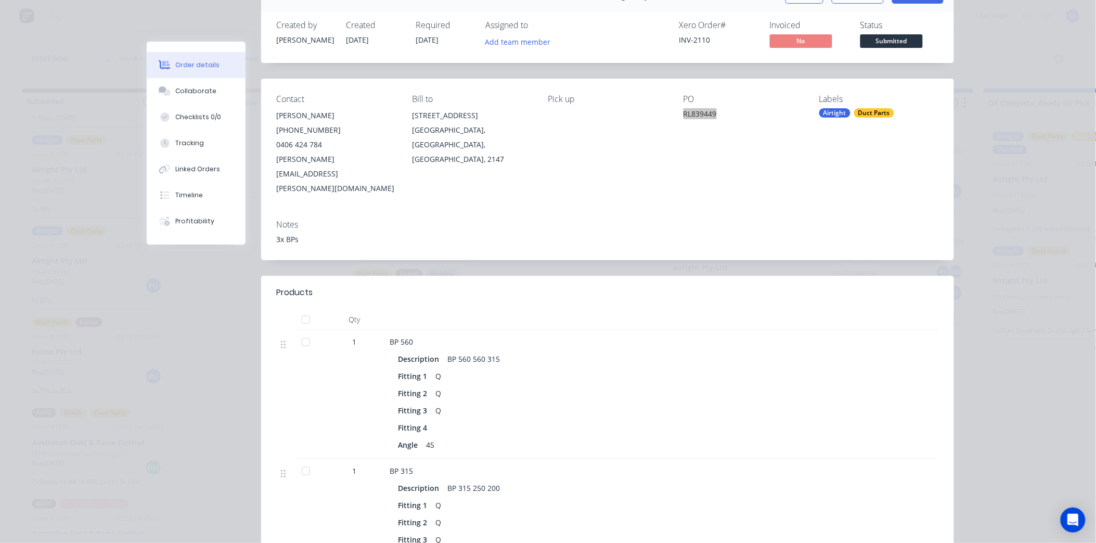
scroll to position [115, 0]
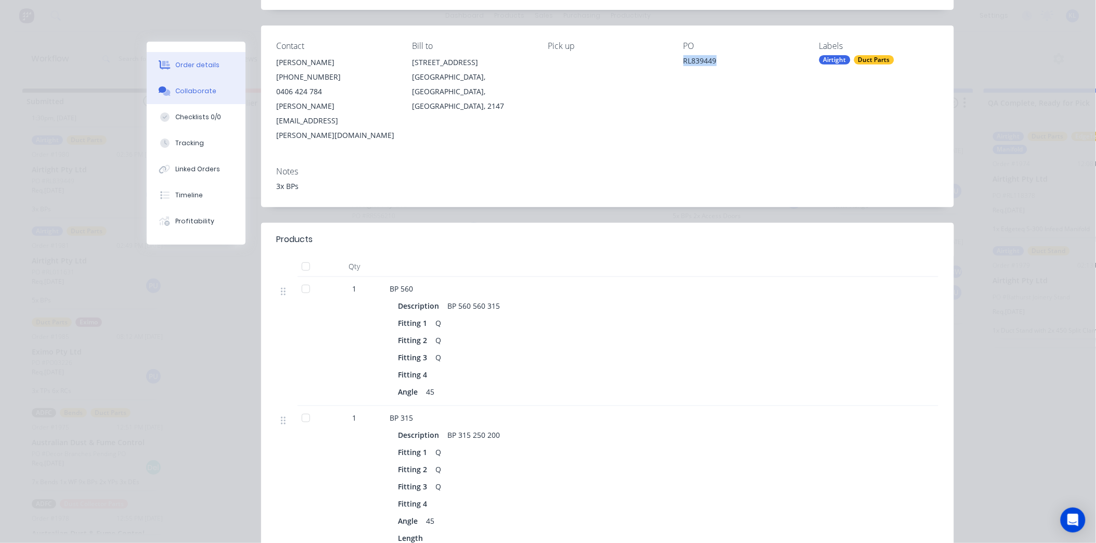
click at [183, 84] on button "Collaborate" at bounding box center [196, 91] width 99 height 26
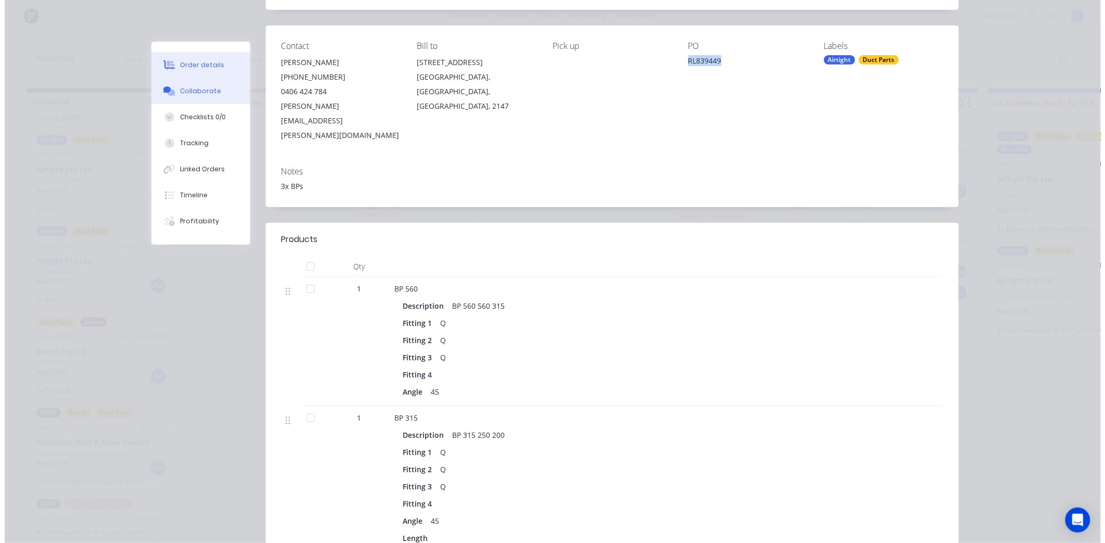
scroll to position [0, 0]
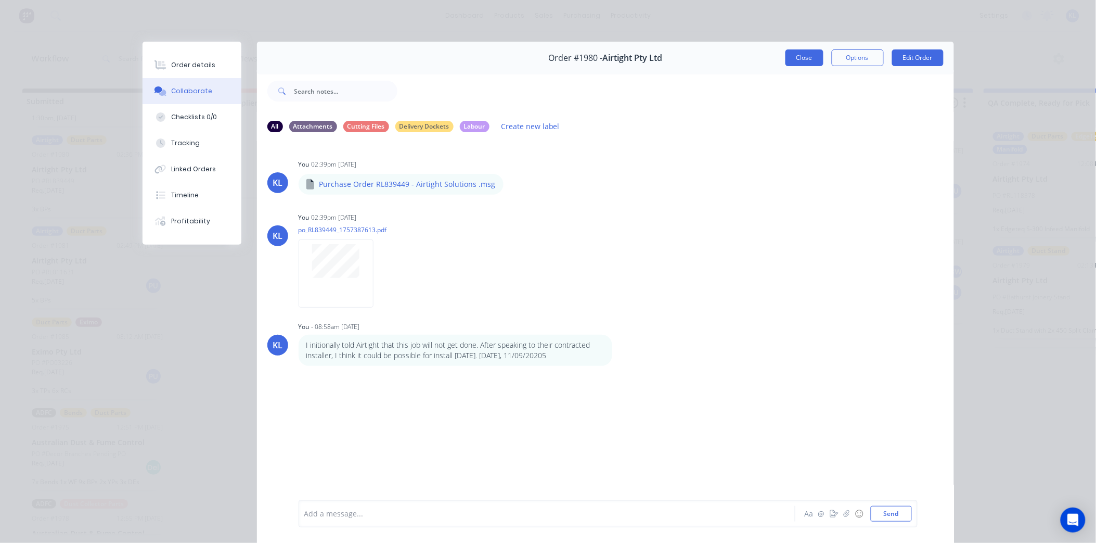
click at [792, 57] on button "Close" at bounding box center [804, 57] width 38 height 17
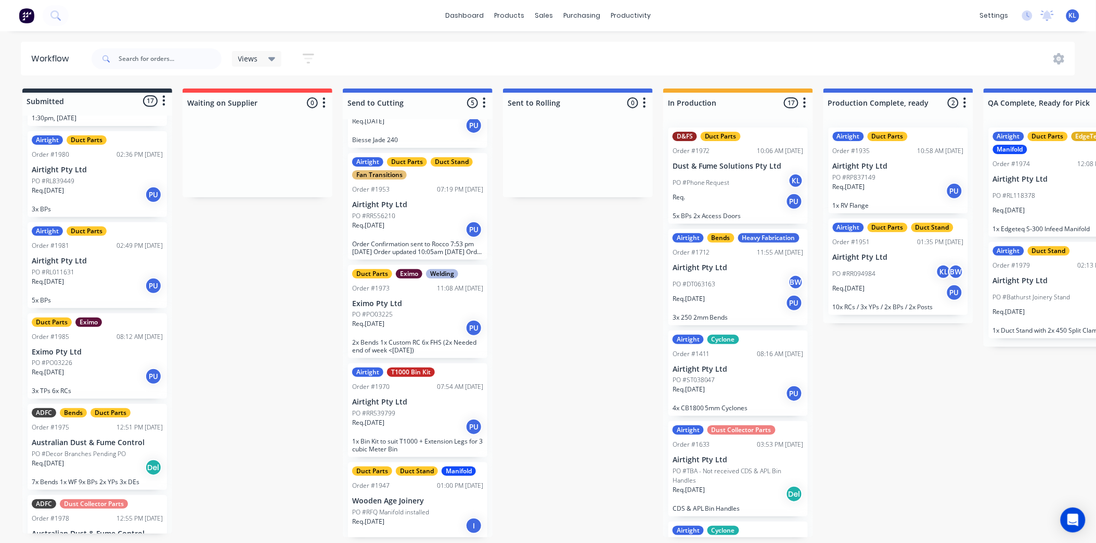
click at [267, 53] on div "Views" at bounding box center [257, 59] width 50 height 16
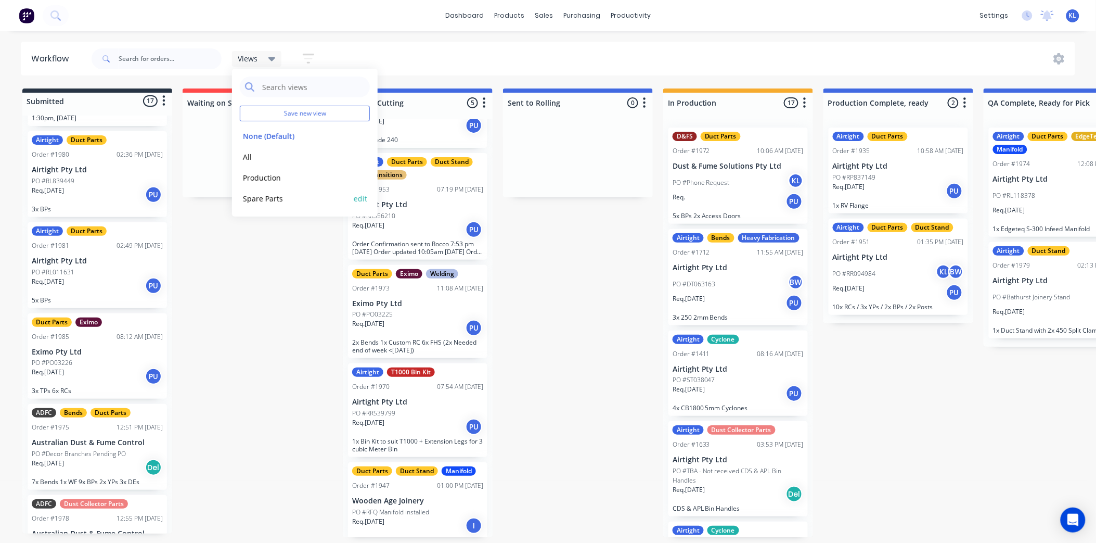
click at [263, 196] on button "Spare Parts" at bounding box center [295, 198] width 111 height 12
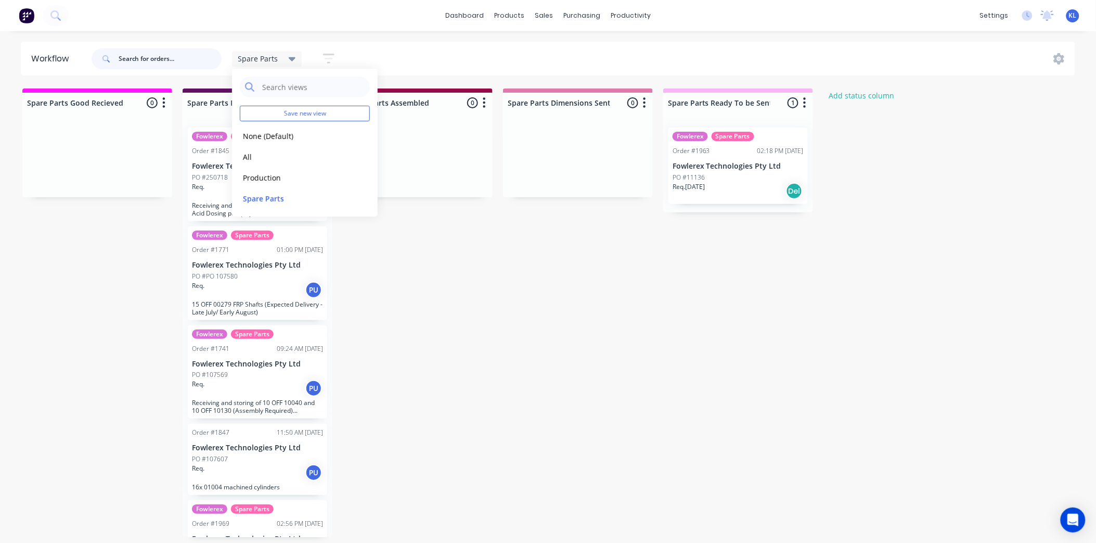
click at [147, 60] on input "text" at bounding box center [170, 58] width 103 height 21
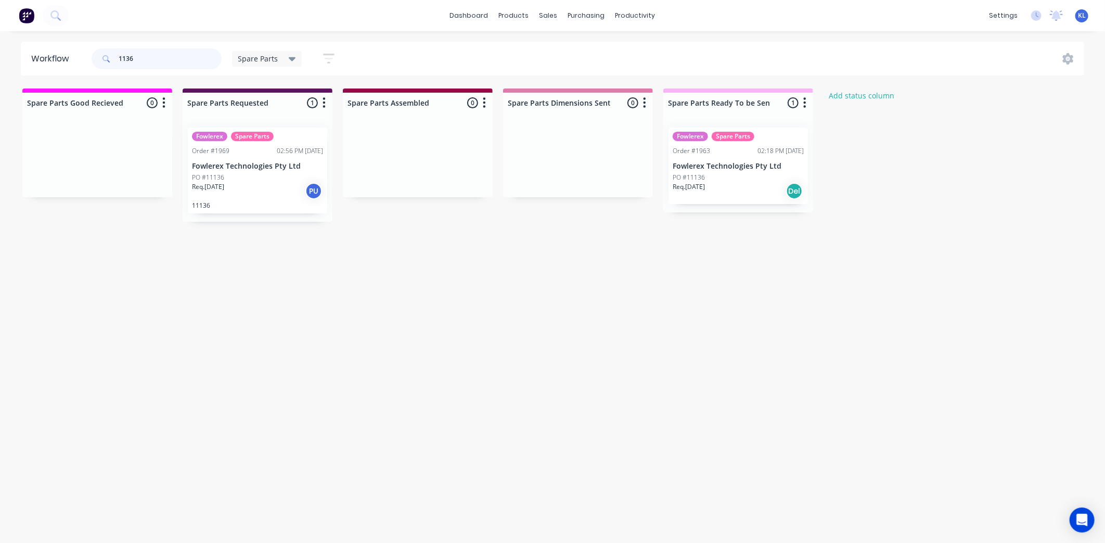
click at [125, 58] on input "1136" at bounding box center [170, 58] width 103 height 21
type input "11136"
click at [224, 182] on p "Req. [DATE]" at bounding box center [208, 186] width 32 height 9
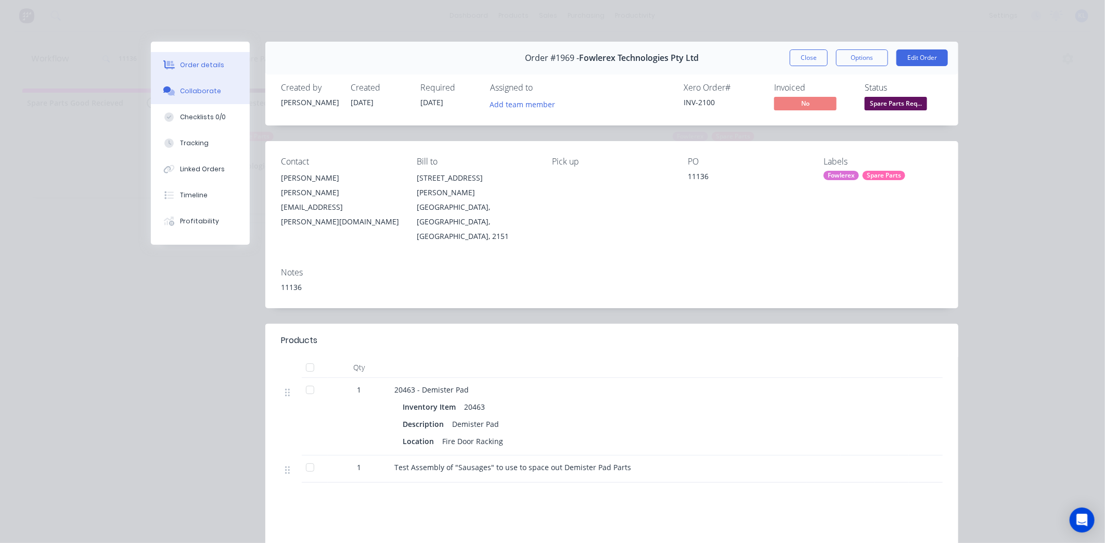
click at [217, 94] on button "Collaborate" at bounding box center [200, 91] width 99 height 26
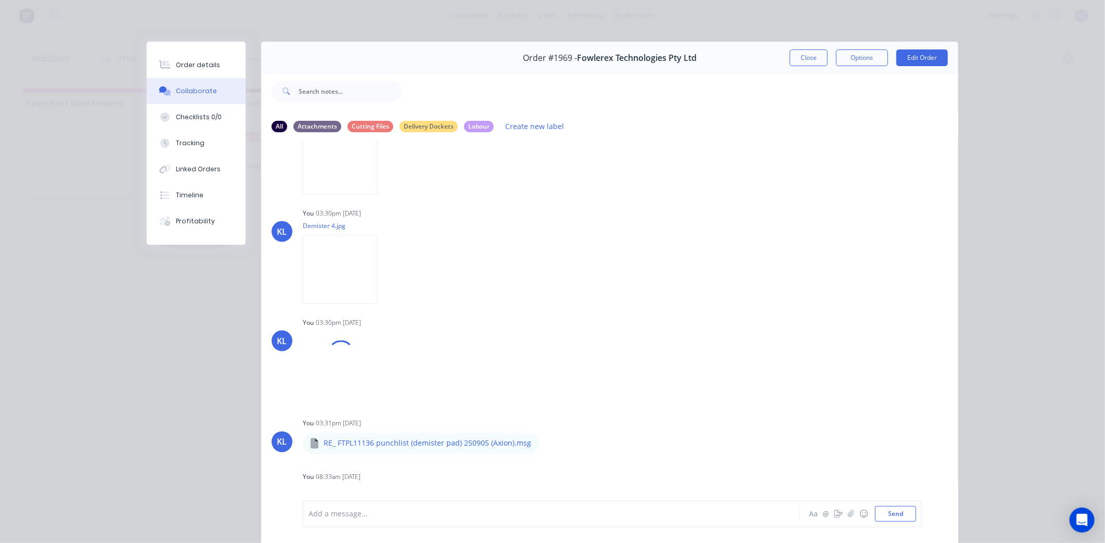
scroll to position [984, 0]
click at [877, 514] on button "Send" at bounding box center [895, 514] width 41 height 16
click at [220, 72] on button "Order details" at bounding box center [196, 65] width 99 height 26
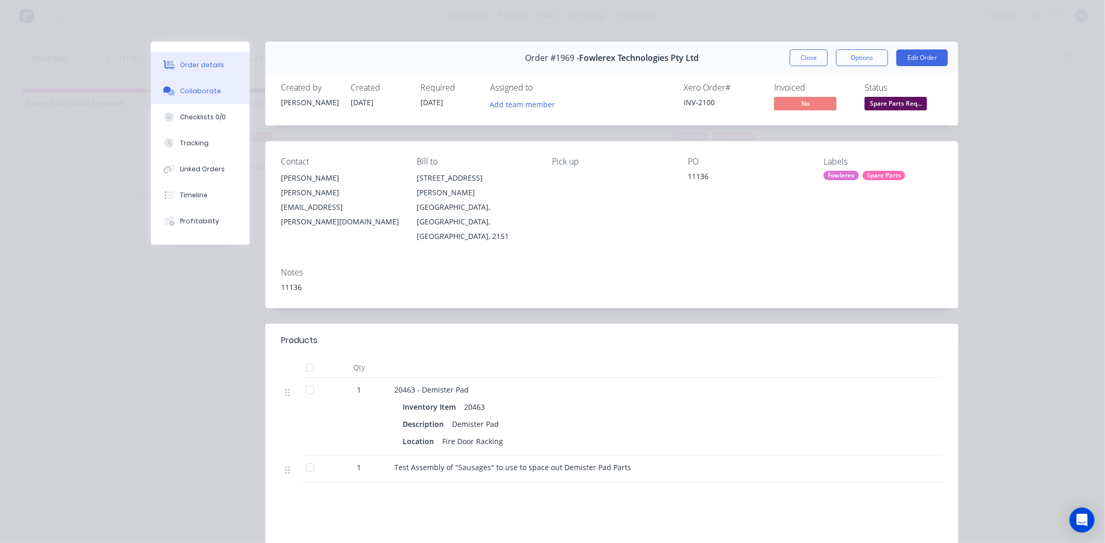
click at [184, 91] on div "Collaborate" at bounding box center [200, 90] width 41 height 9
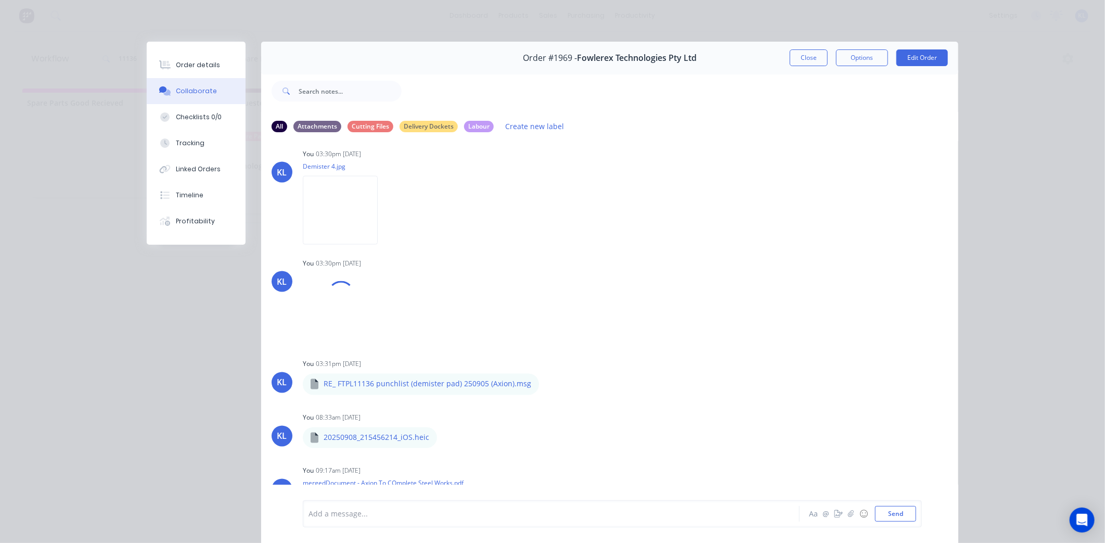
scroll to position [1101, 0]
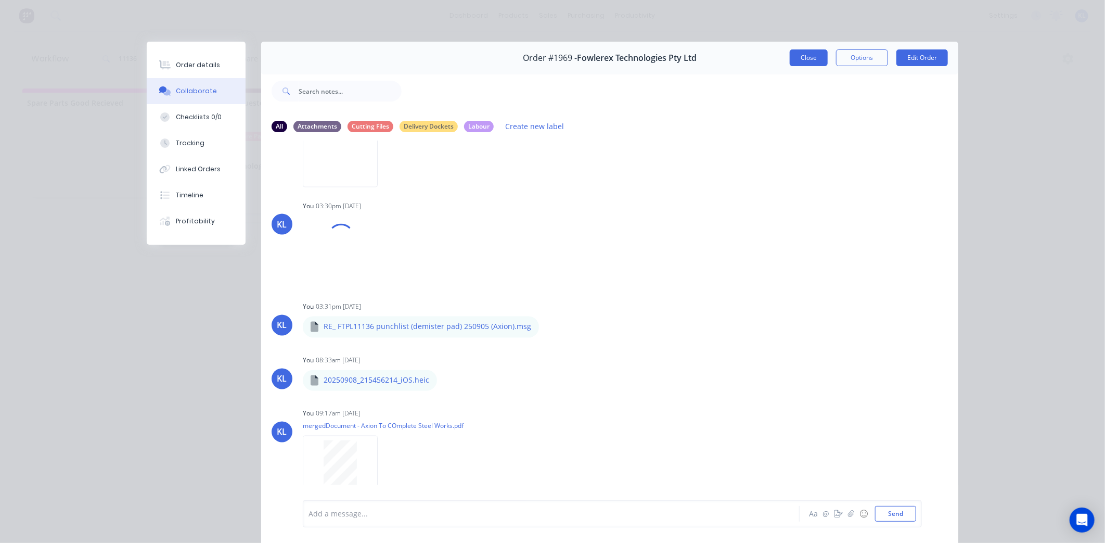
click at [813, 61] on button "Close" at bounding box center [809, 57] width 38 height 17
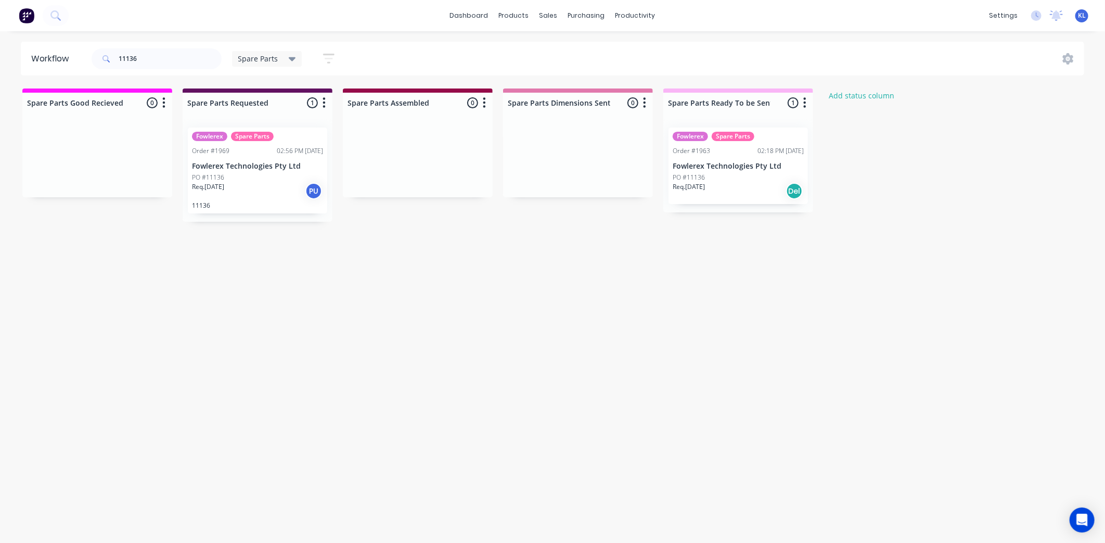
click at [729, 154] on div "Order #1963 02:18 PM [DATE]" at bounding box center [738, 150] width 131 height 9
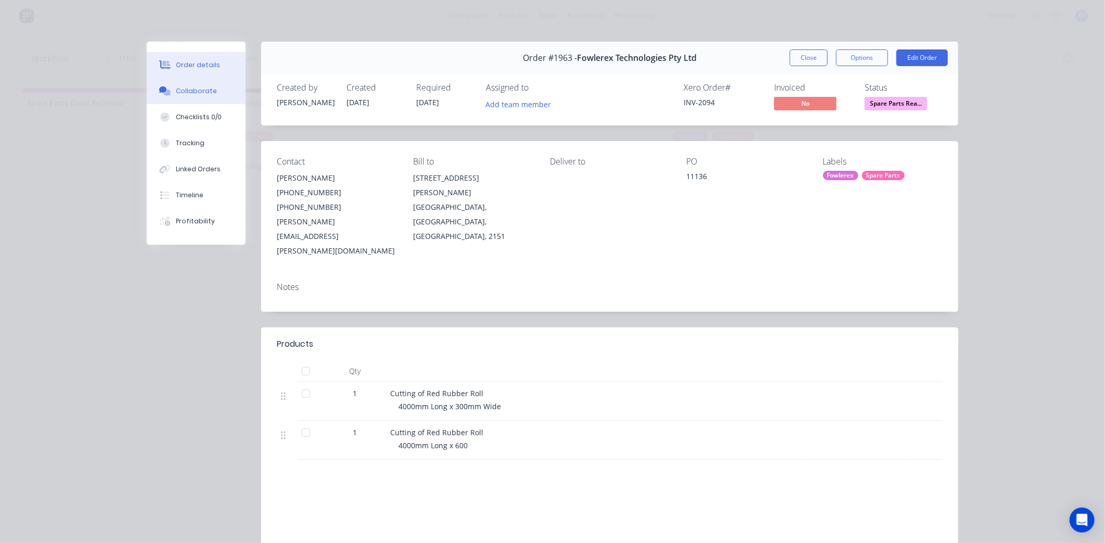
click at [197, 92] on div "Collaborate" at bounding box center [196, 90] width 41 height 9
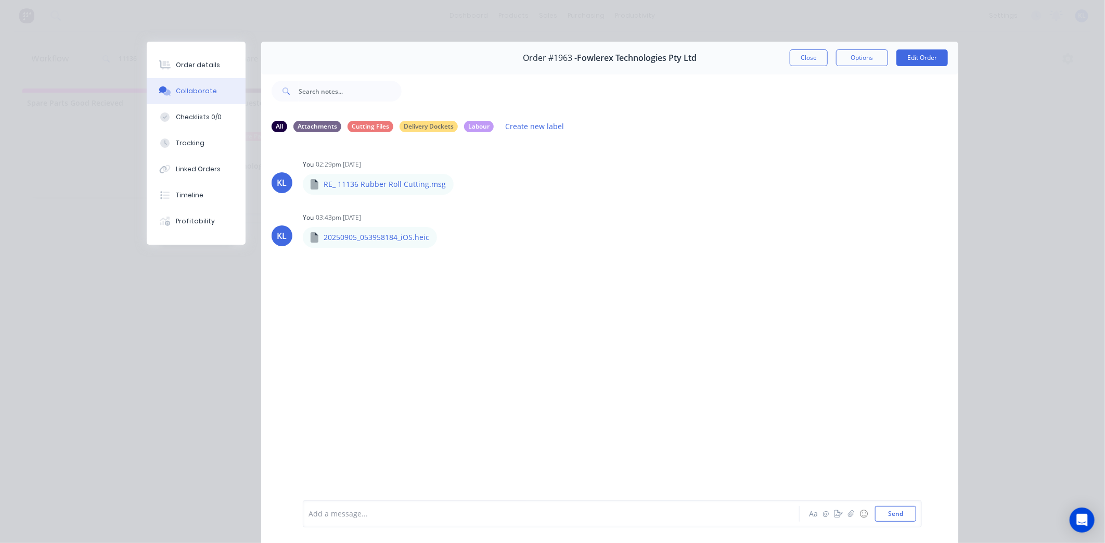
click at [349, 519] on div "Add a message..." at bounding box center [536, 514] width 456 height 16
click at [481, 517] on div "This job is to be packaged along side with 11136 Demister sausages. [PERSON_NAM…" at bounding box center [536, 510] width 455 height 22
click at [471, 517] on div "This job is to be packaged along side with 11136 Demister sausages. [PERSON_NAM…" at bounding box center [536, 510] width 455 height 22
click at [487, 517] on div "This job is to be packaged along side with 11136 Demister sausages. [PERSON_NAM…" at bounding box center [536, 510] width 455 height 22
click at [471, 517] on div "This job is to be packaged along side with 11136 Demister sausages. [PERSON_NAM…" at bounding box center [536, 510] width 455 height 22
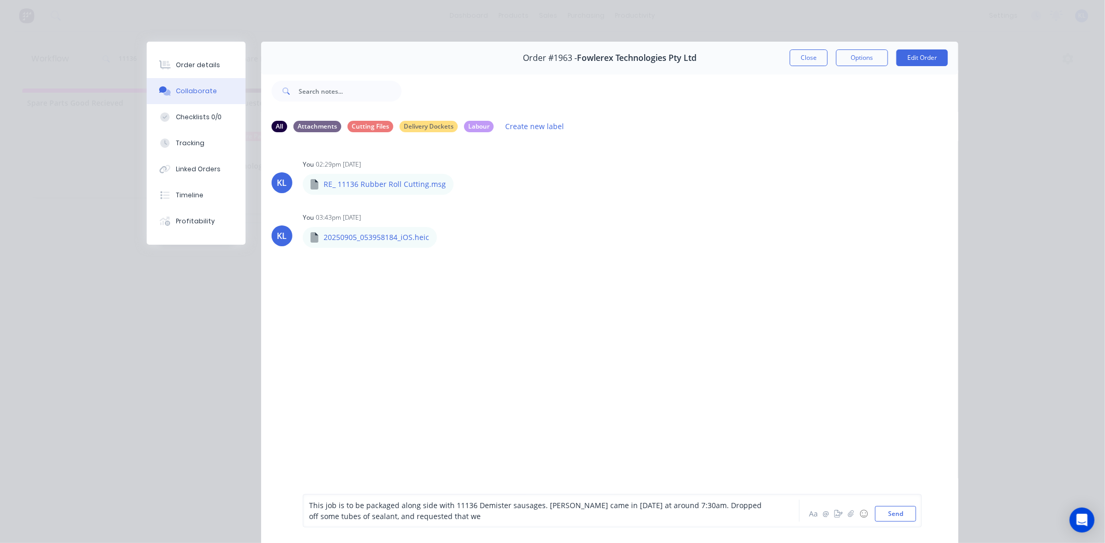
click at [545, 504] on span "This job is to be packaged along side with 11136 Demister sausages. [PERSON_NAM…" at bounding box center [536, 510] width 455 height 21
click at [499, 512] on div "This job is to be packaged along side with 11136 Demister sausages. [PERSON_NAM…" at bounding box center [536, 510] width 455 height 22
click at [903, 519] on button "Send" at bounding box center [895, 514] width 41 height 16
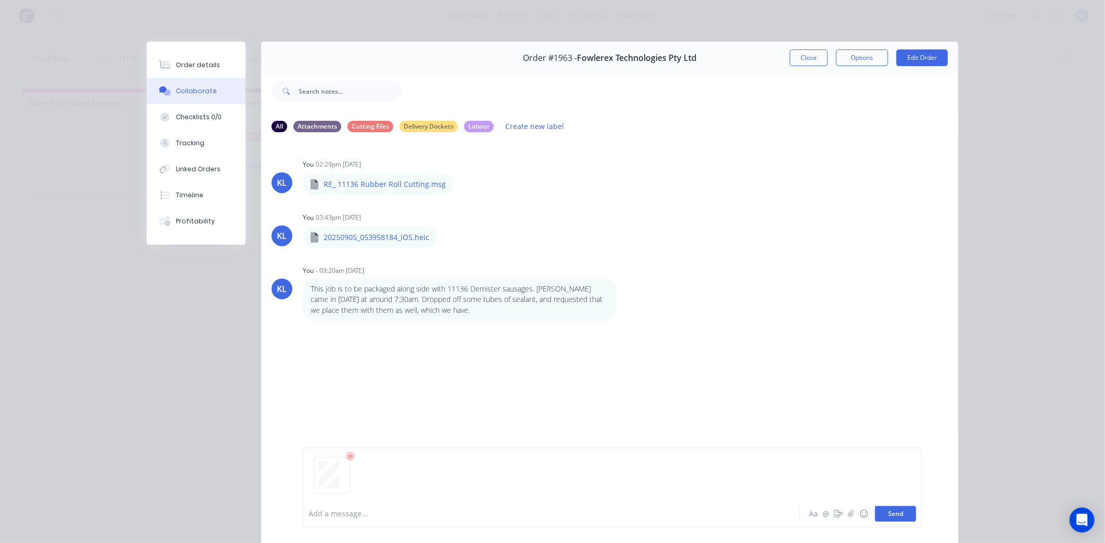
click at [884, 510] on button "Send" at bounding box center [895, 514] width 41 height 16
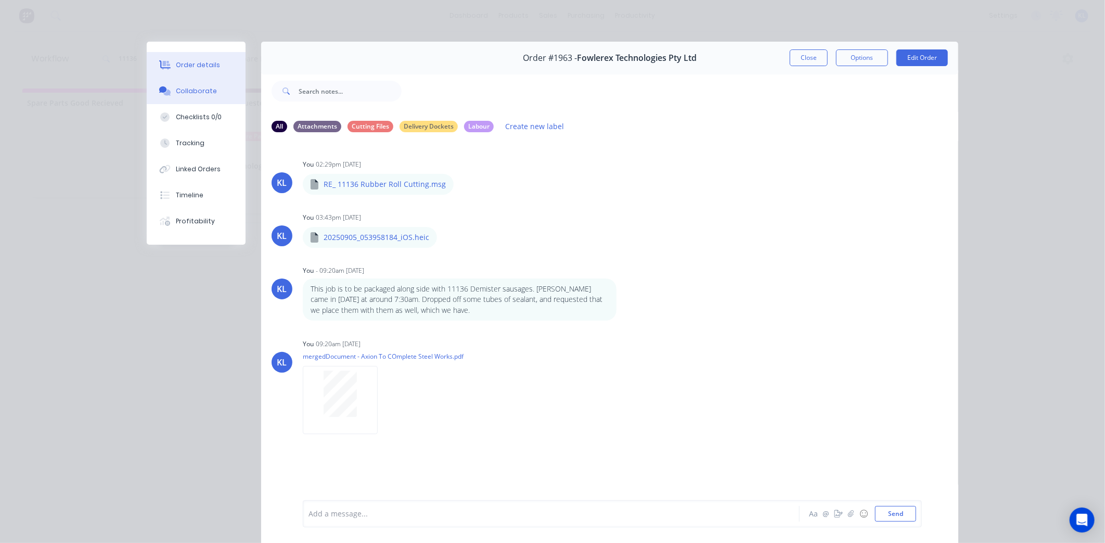
click at [204, 59] on button "Order details" at bounding box center [196, 65] width 99 height 26
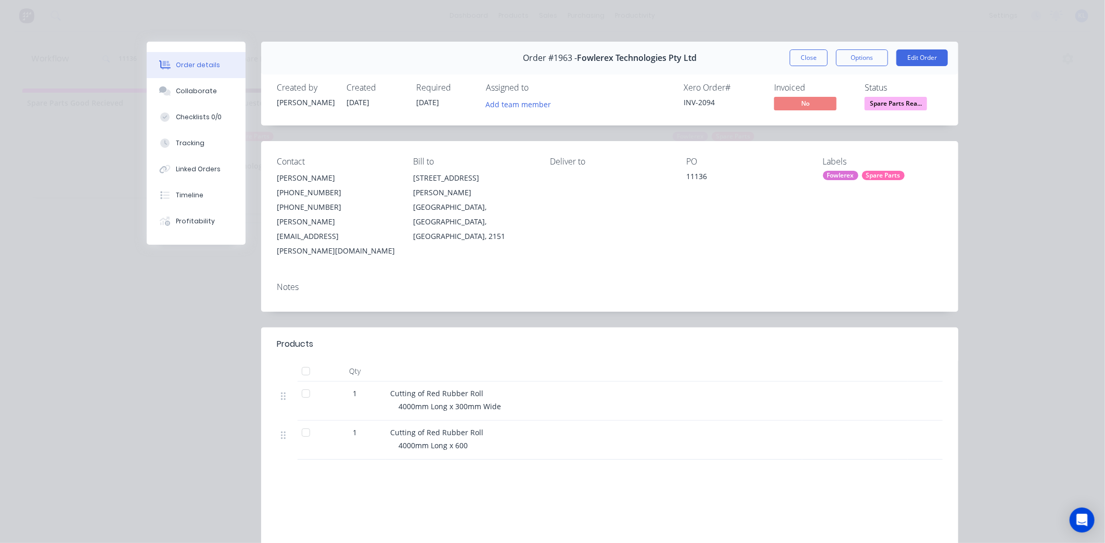
drag, startPoint x: 895, startPoint y: 103, endPoint x: 898, endPoint y: 110, distance: 8.1
click at [895, 103] on span "Spare Parts Rea..." at bounding box center [896, 103] width 62 height 13
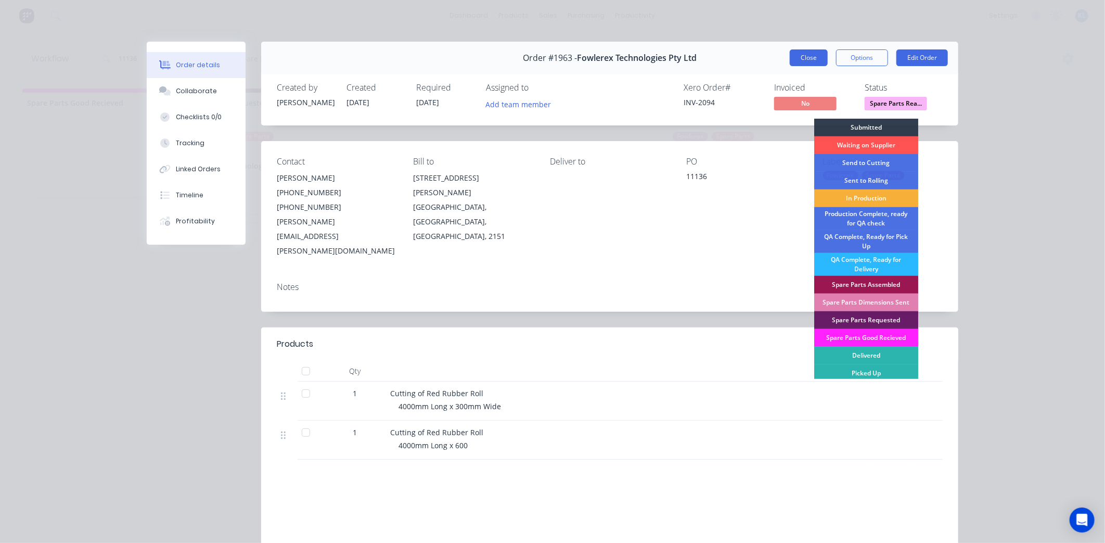
click at [808, 55] on button "Close" at bounding box center [809, 57] width 38 height 17
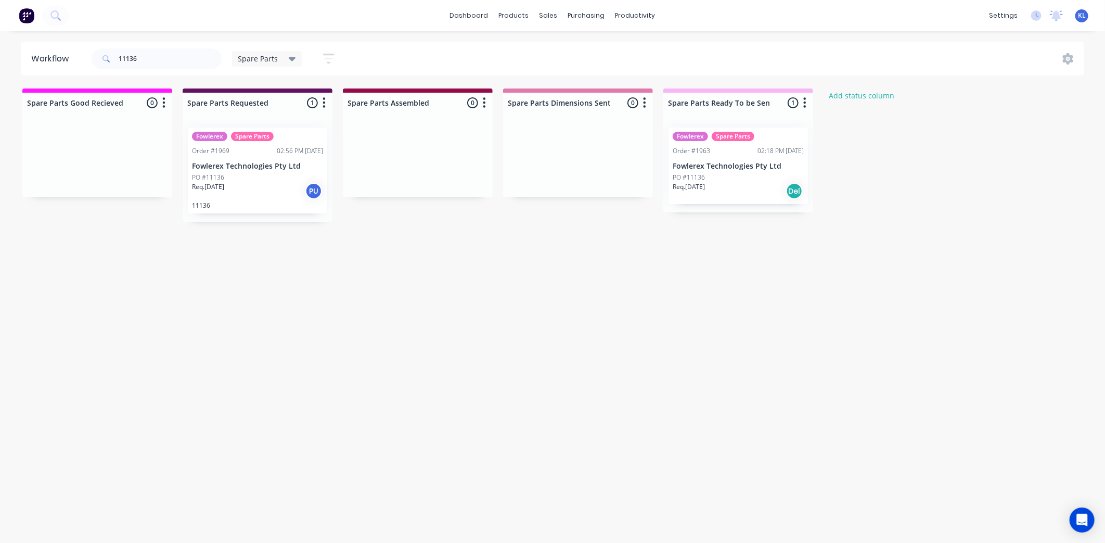
click at [228, 173] on div "PO #11136" at bounding box center [257, 177] width 131 height 9
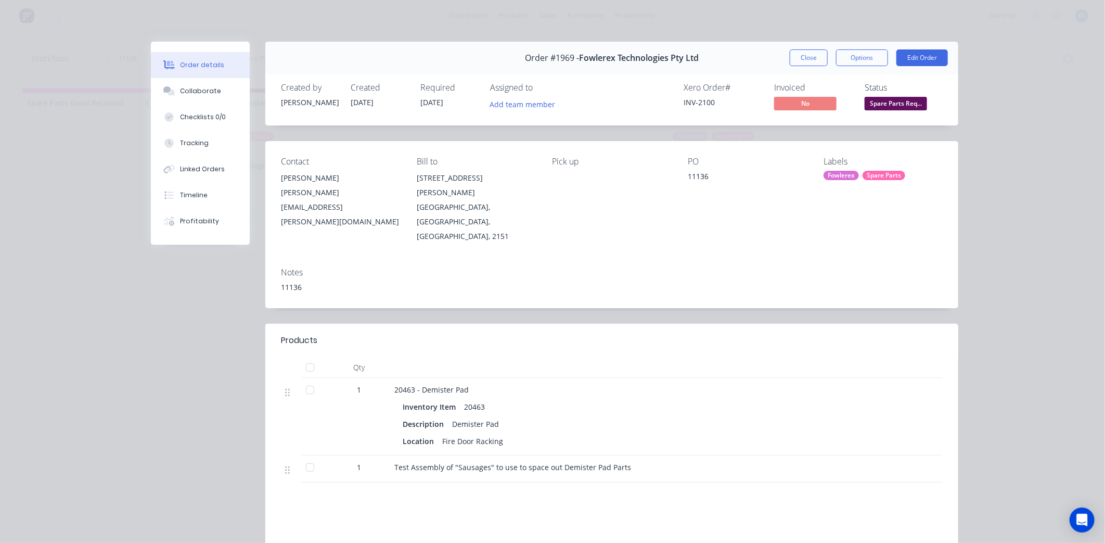
click at [899, 102] on span "Spare Parts Req..." at bounding box center [896, 103] width 62 height 13
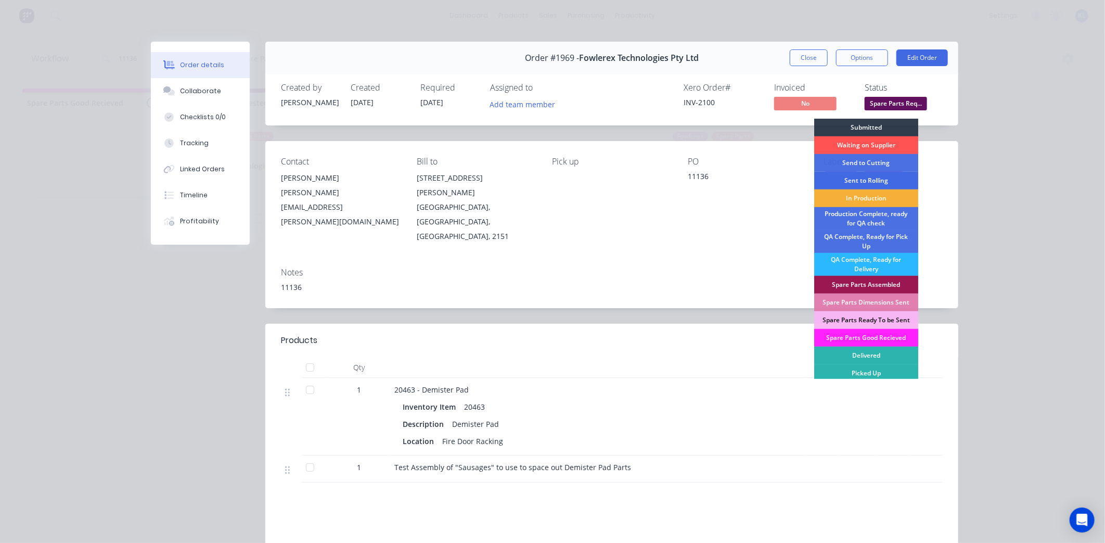
scroll to position [3, 0]
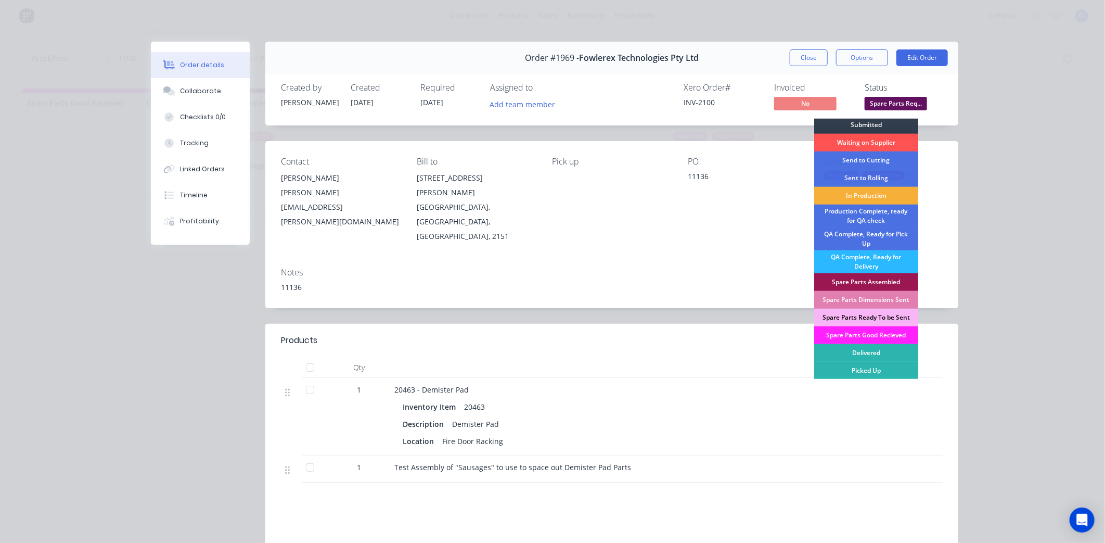
click at [879, 316] on div "Spare Parts Ready To be Sent" at bounding box center [866, 317] width 104 height 18
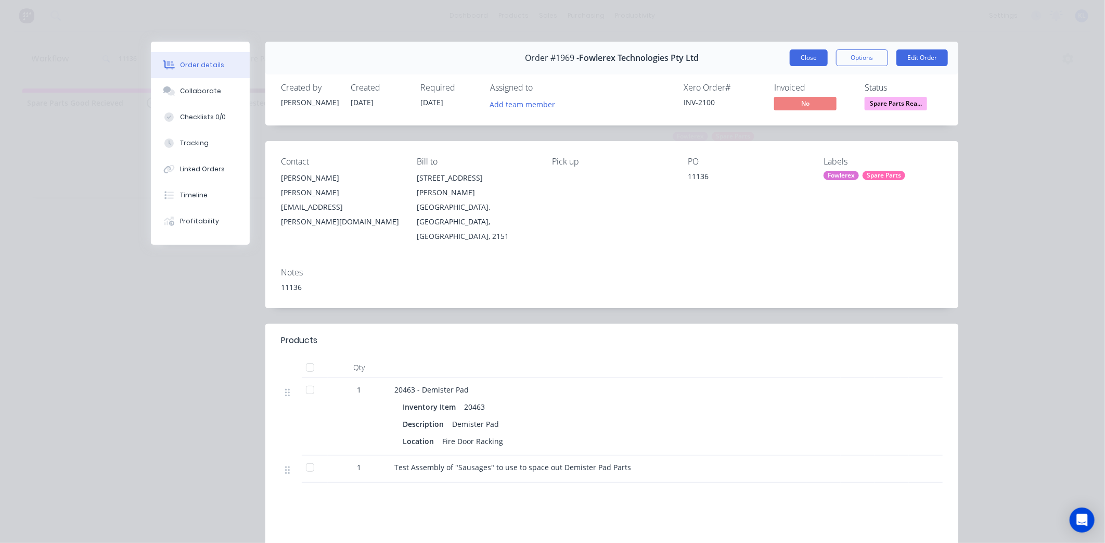
click at [790, 51] on button "Close" at bounding box center [809, 57] width 38 height 17
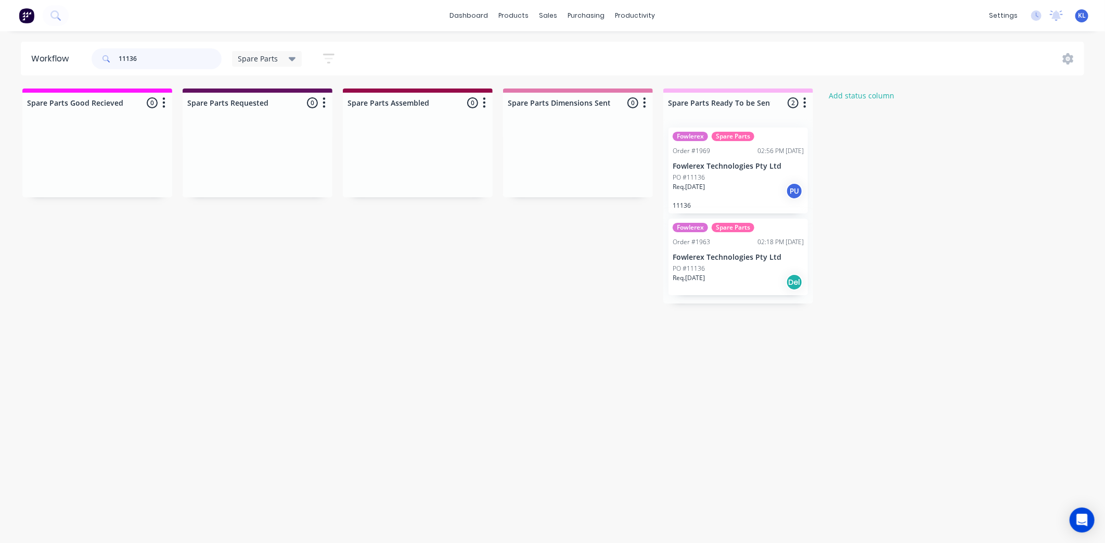
drag, startPoint x: 162, startPoint y: 55, endPoint x: 8, endPoint y: 76, distance: 155.4
click at [8, 76] on div "Workflow 11136 Spare Parts Save new view None (Default) edit All edit Productio…" at bounding box center [548, 282] width 1096 height 480
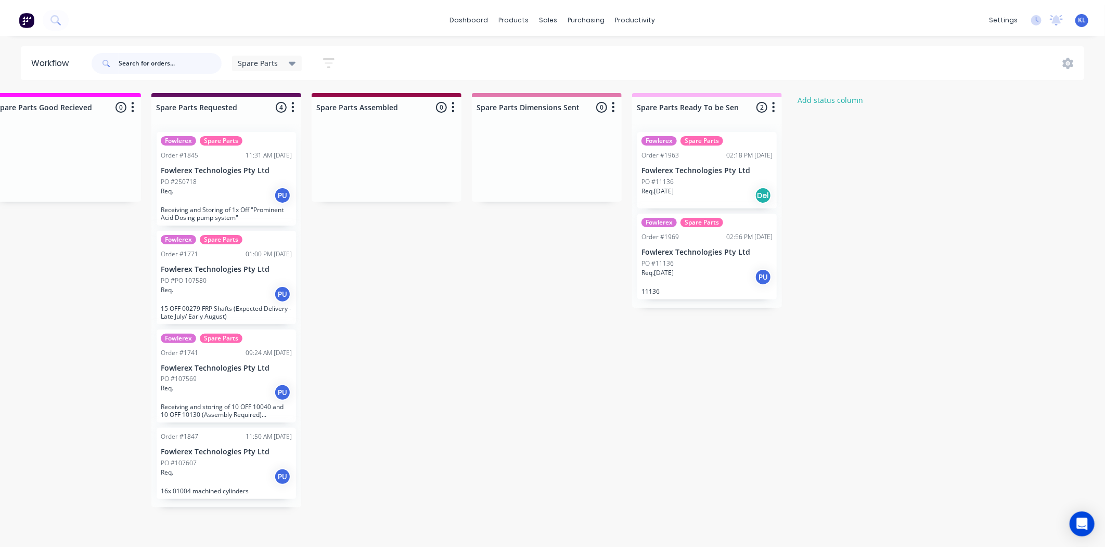
scroll to position [0, 0]
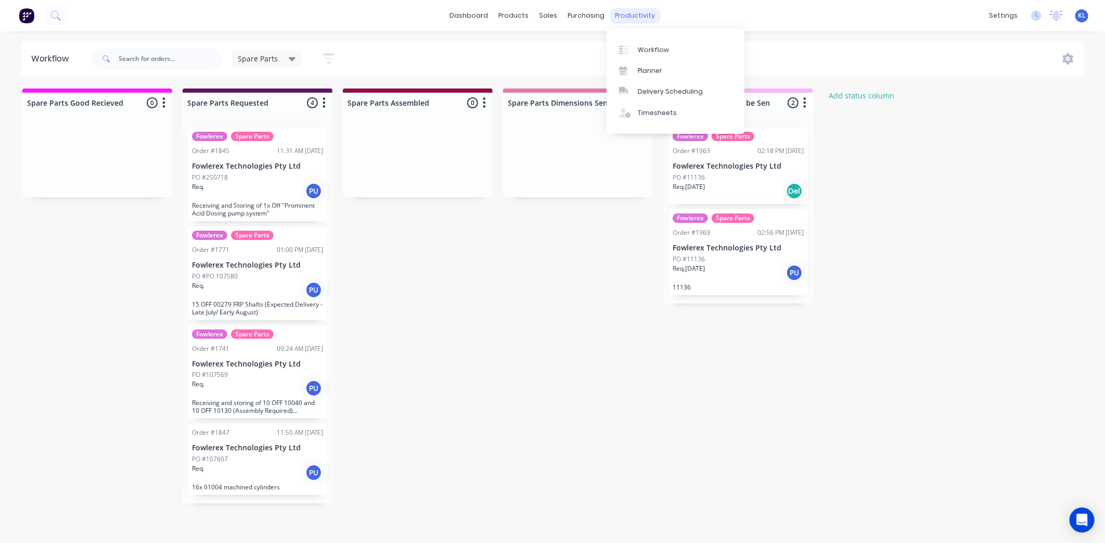
click at [635, 18] on div "productivity" at bounding box center [635, 16] width 50 height 16
click at [651, 45] on div "Workflow" at bounding box center [653, 49] width 31 height 9
drag, startPoint x: 518, startPoint y: 14, endPoint x: 541, endPoint y: 16, distance: 23.0
click at [518, 14] on div "products" at bounding box center [514, 16] width 41 height 16
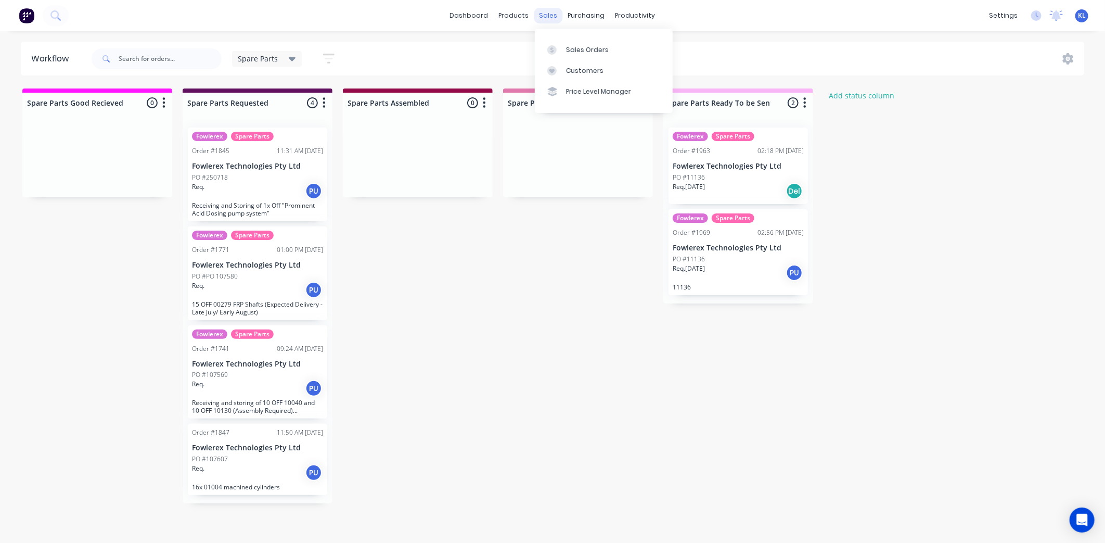
click at [550, 17] on div "sales" at bounding box center [548, 16] width 29 height 16
click at [573, 47] on div "Sales Orders" at bounding box center [587, 49] width 43 height 9
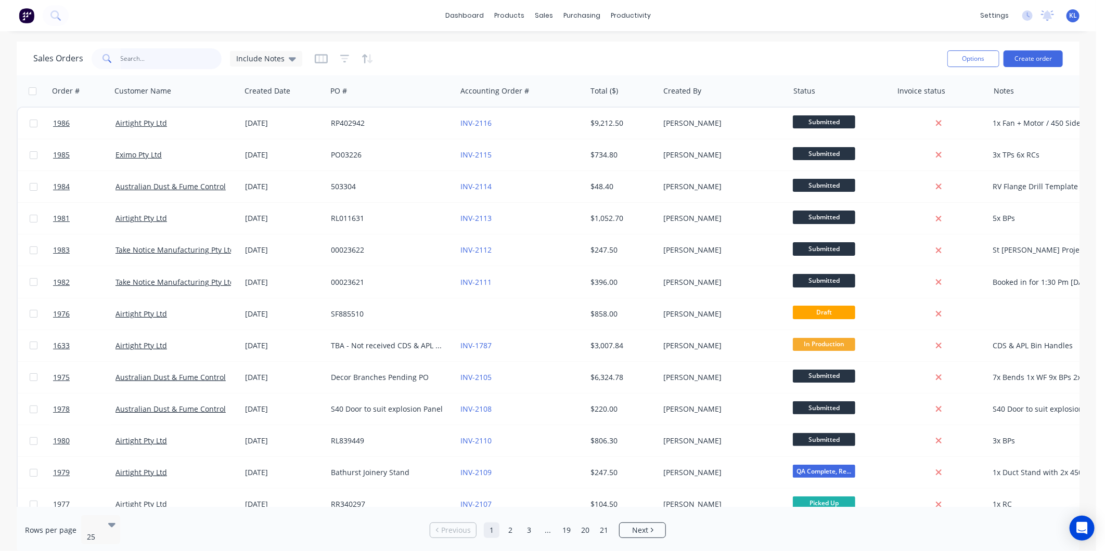
click at [165, 57] on input "text" at bounding box center [171, 58] width 101 height 21
click at [127, 54] on input "text" at bounding box center [171, 58] width 101 height 21
drag, startPoint x: 614, startPoint y: 16, endPoint x: 646, endPoint y: 35, distance: 36.8
click at [614, 16] on div "productivity" at bounding box center [631, 16] width 50 height 16
click at [648, 47] on div "Workflow" at bounding box center [649, 49] width 31 height 9
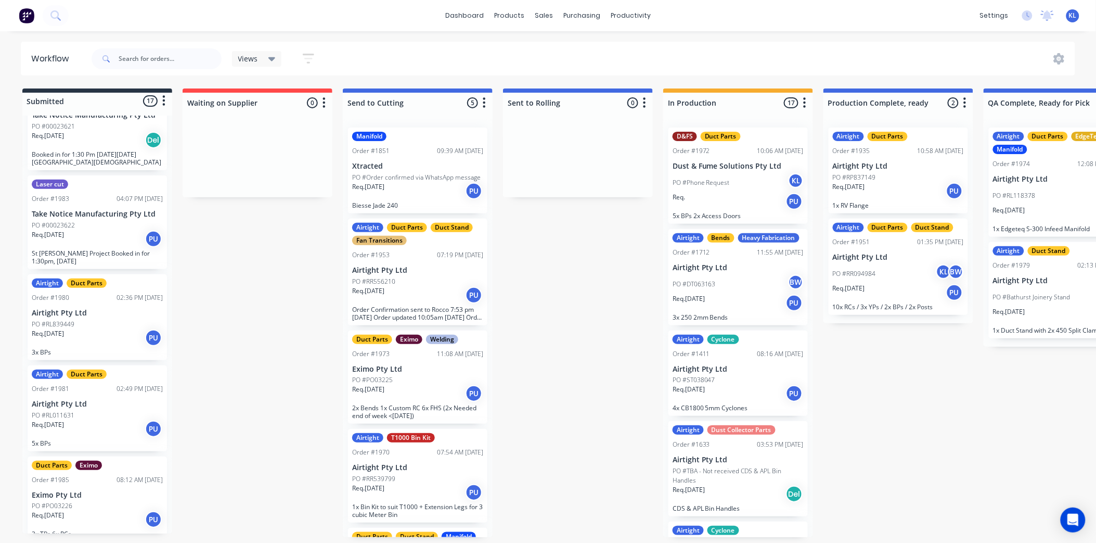
scroll to position [1059, 0]
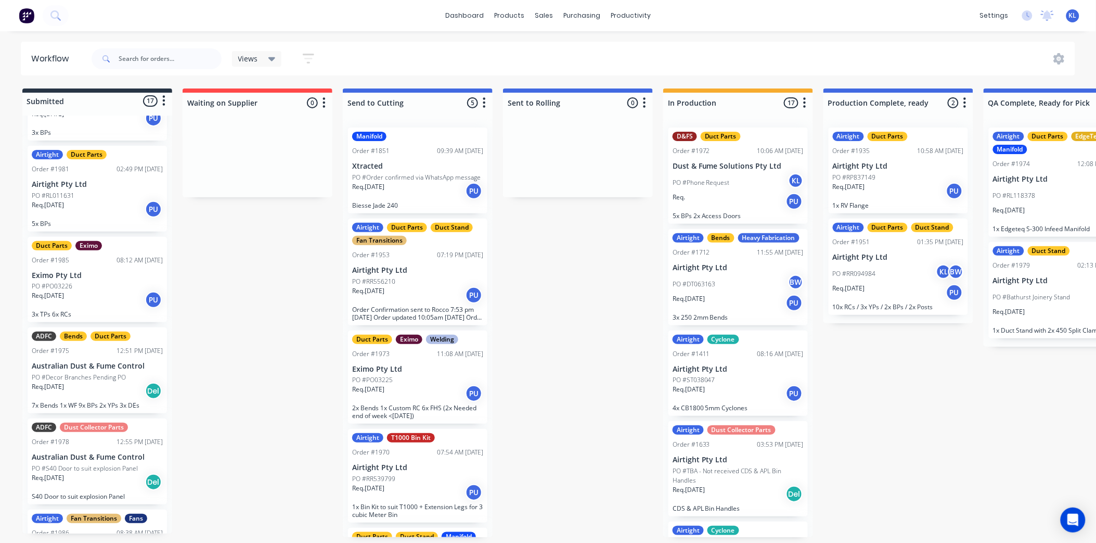
click at [85, 207] on div "Airtight Duct Parts Order #1981 02:49 PM [DATE] Airtight Pty Ltd PO #RL011631 R…" at bounding box center [97, 189] width 139 height 86
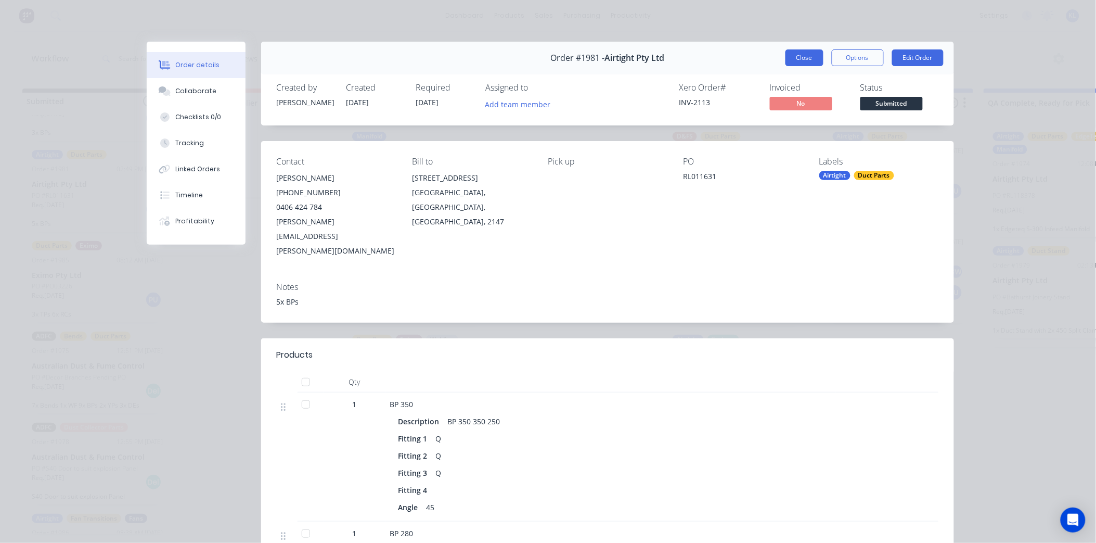
click at [798, 53] on button "Close" at bounding box center [804, 57] width 38 height 17
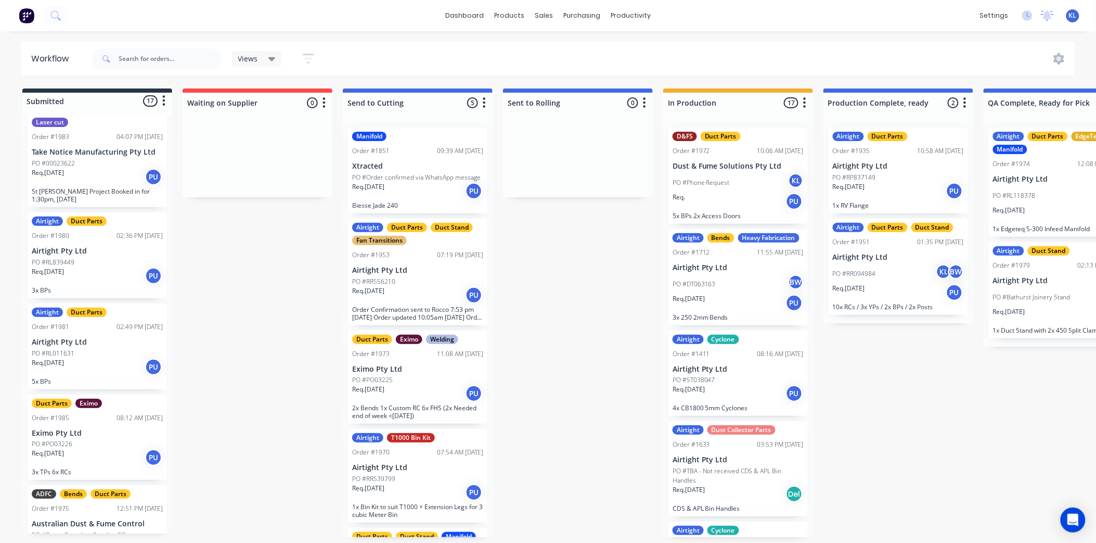
scroll to position [885, 0]
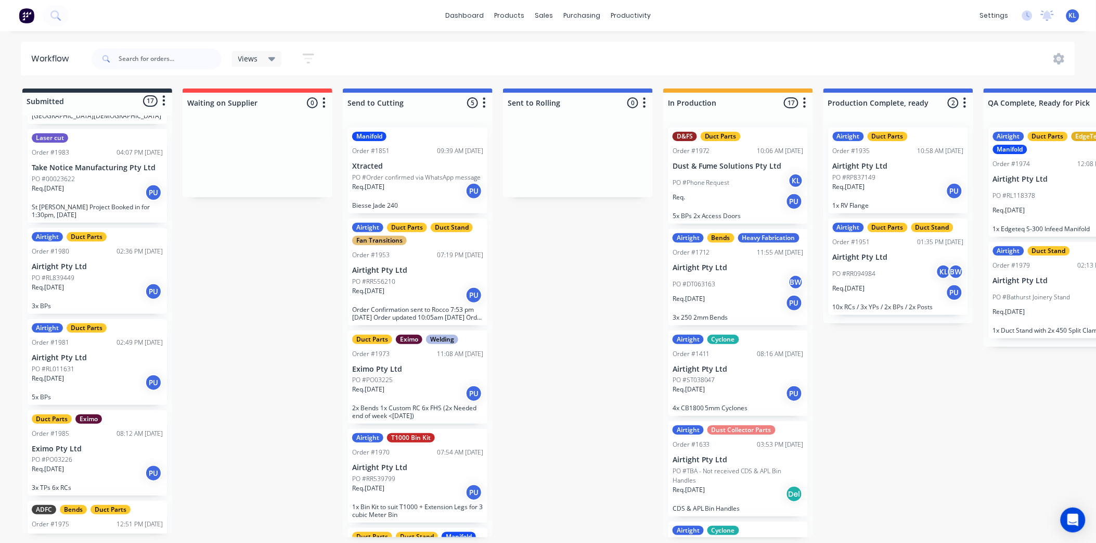
click at [86, 262] on p "Airtight Pty Ltd" at bounding box center [97, 266] width 131 height 9
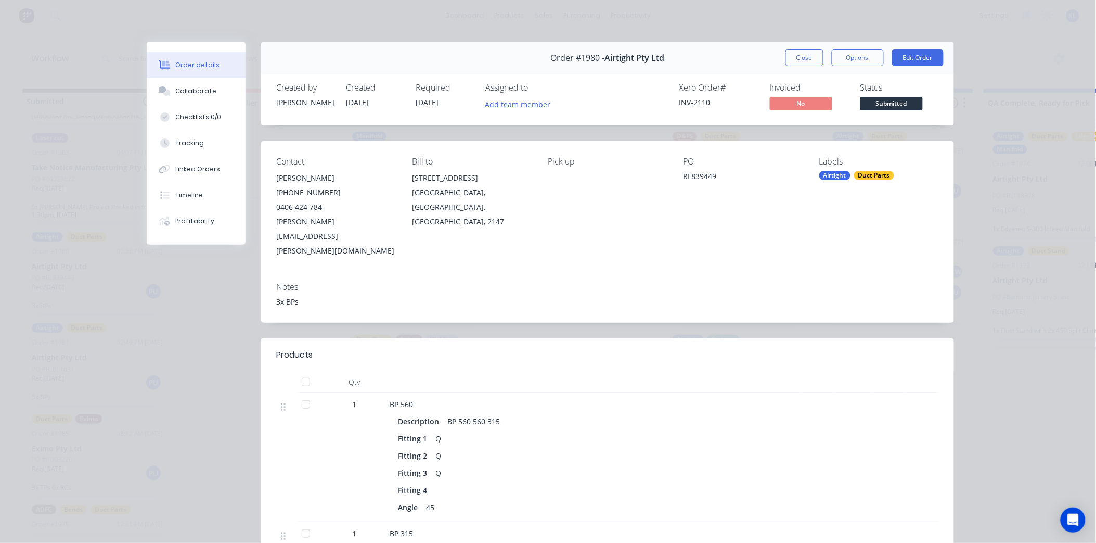
scroll to position [346, 0]
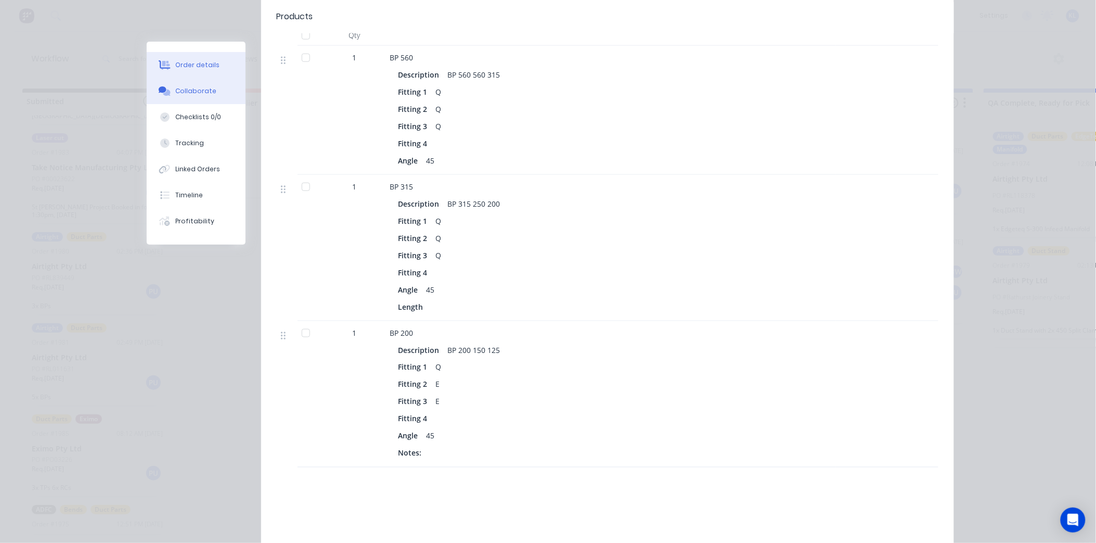
click at [192, 82] on button "Collaborate" at bounding box center [196, 91] width 99 height 26
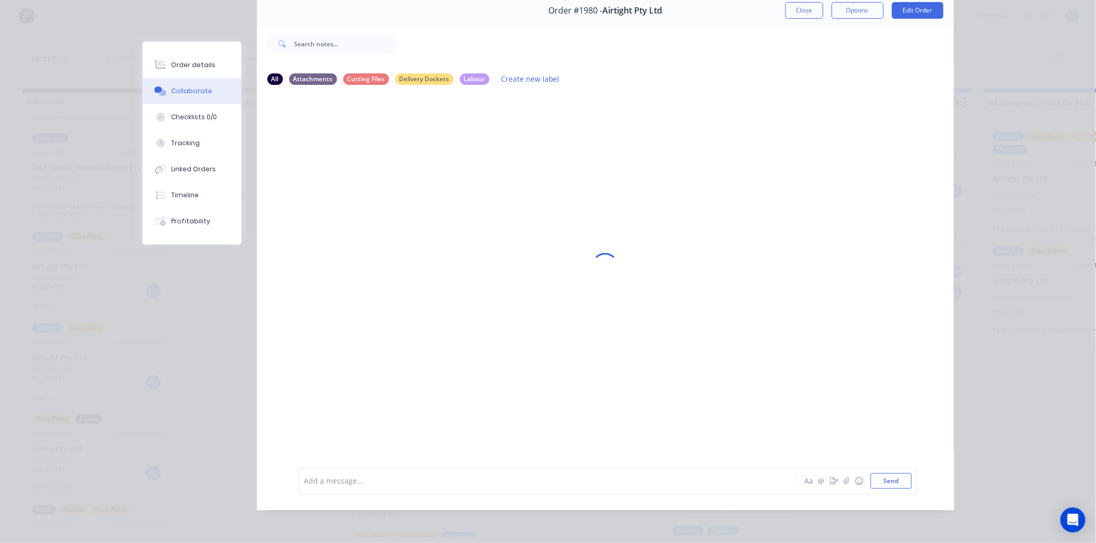
scroll to position [0, 0]
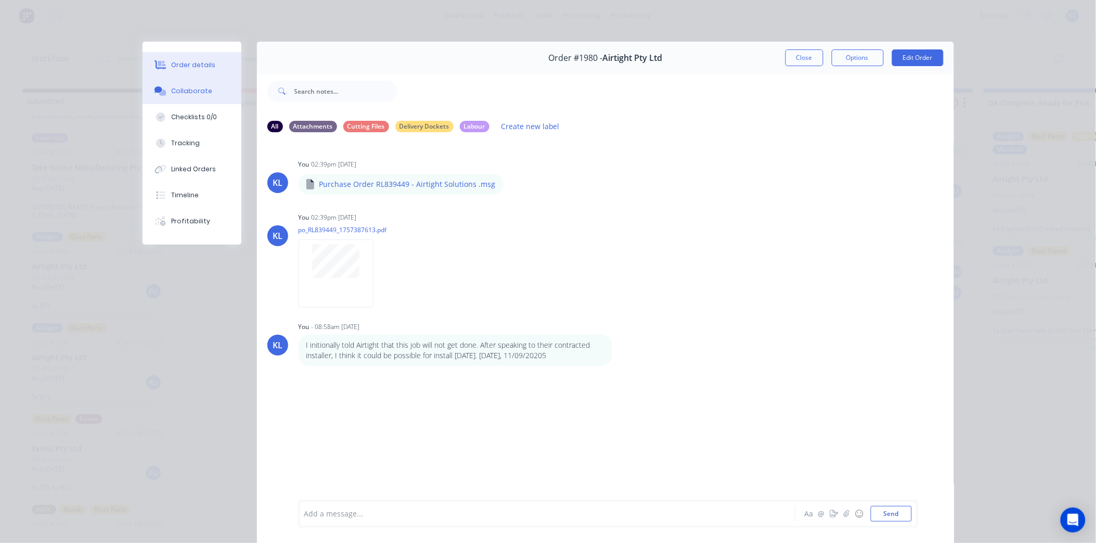
click at [192, 66] on div "Order details" at bounding box center [193, 64] width 44 height 9
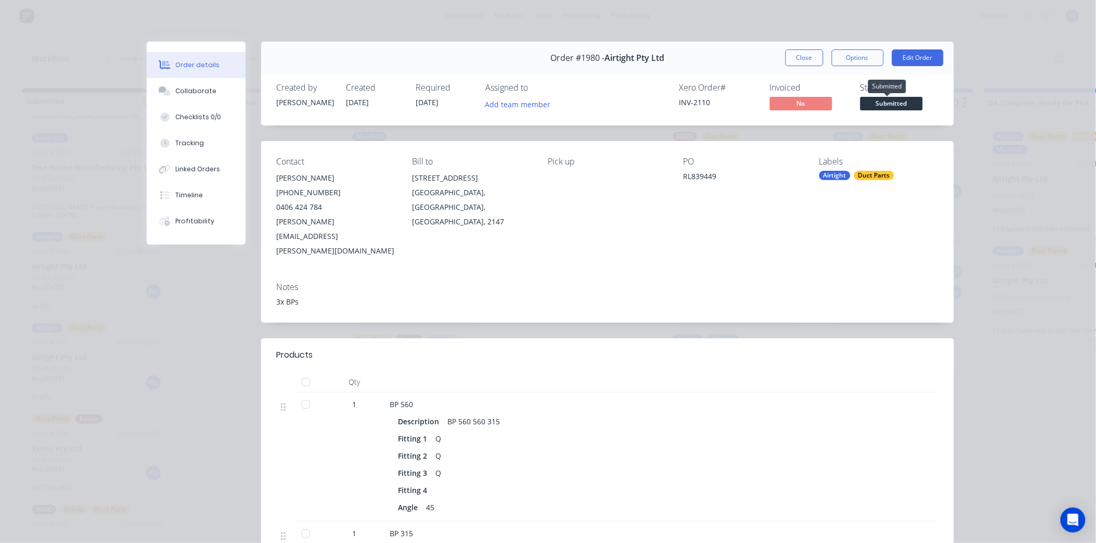
click at [882, 100] on span "Submitted" at bounding box center [891, 103] width 62 height 13
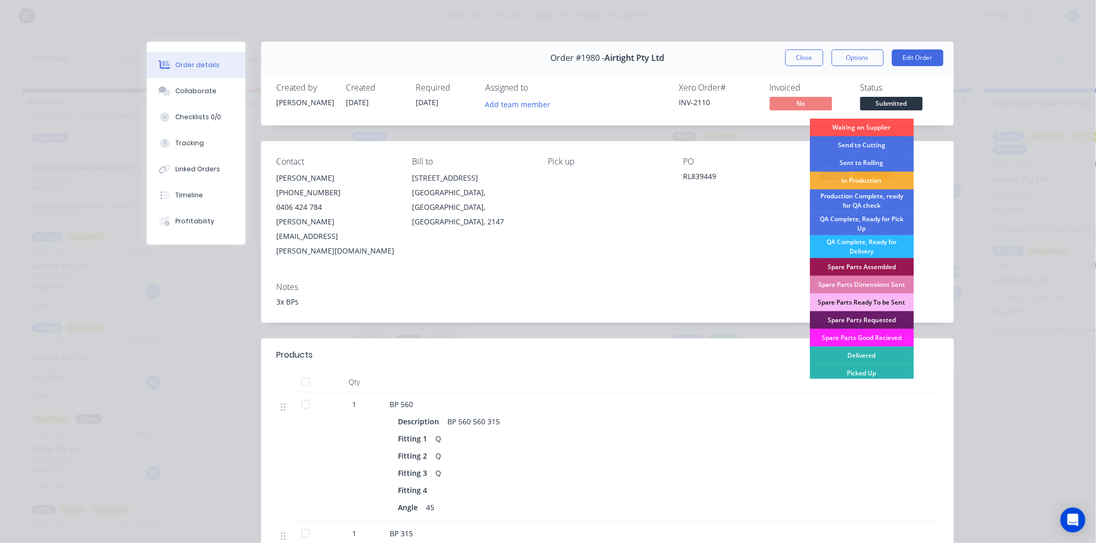
click at [869, 148] on div "Send to Cutting" at bounding box center [862, 145] width 104 height 18
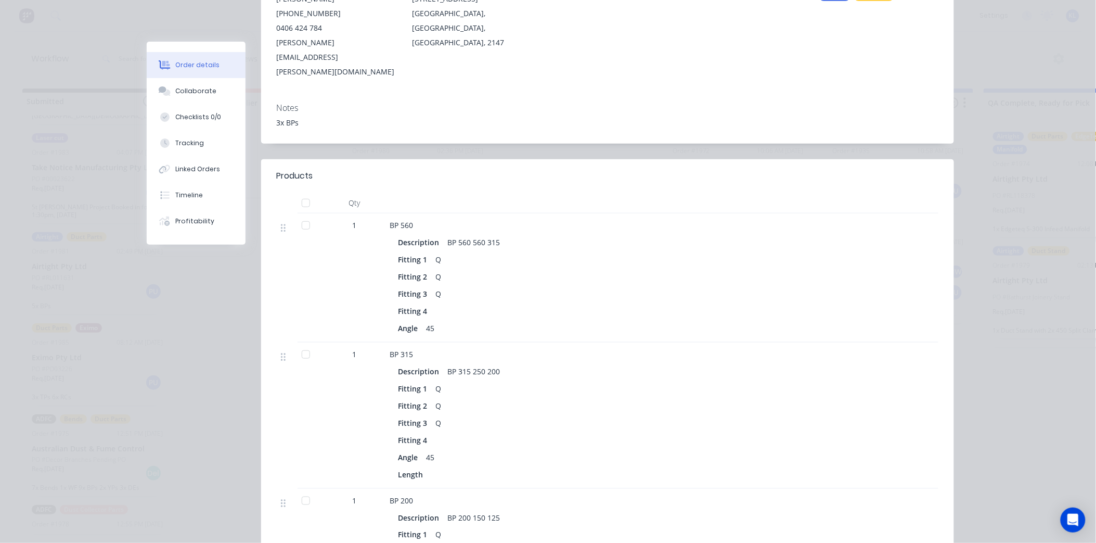
scroll to position [289, 0]
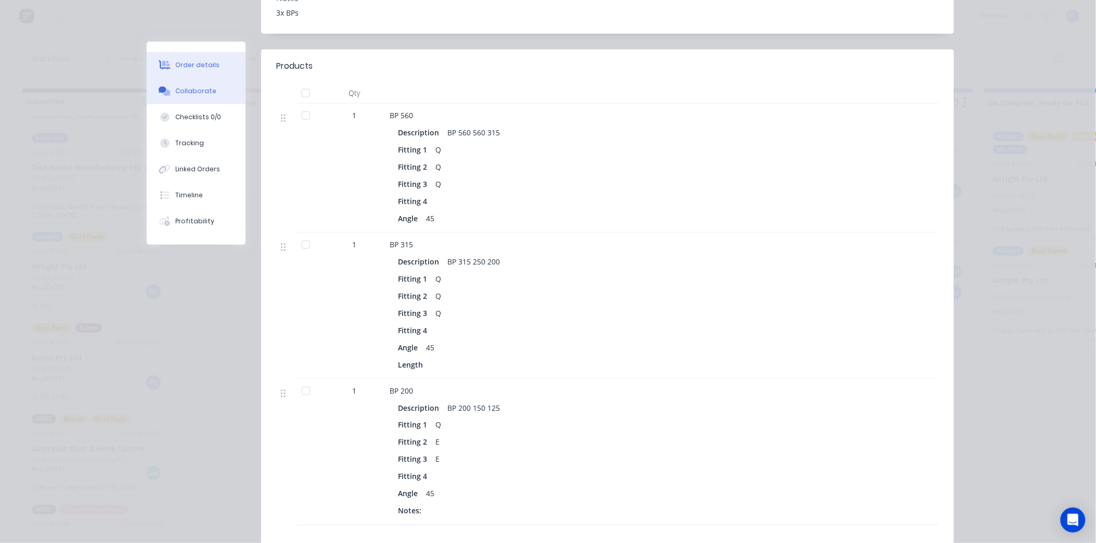
click at [191, 85] on button "Collaborate" at bounding box center [196, 91] width 99 height 26
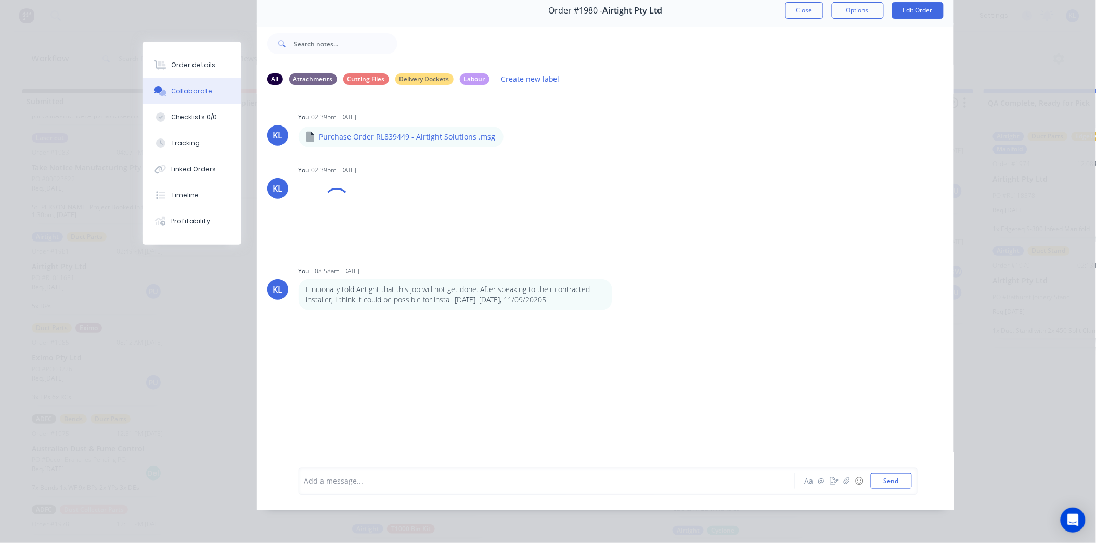
scroll to position [0, 0]
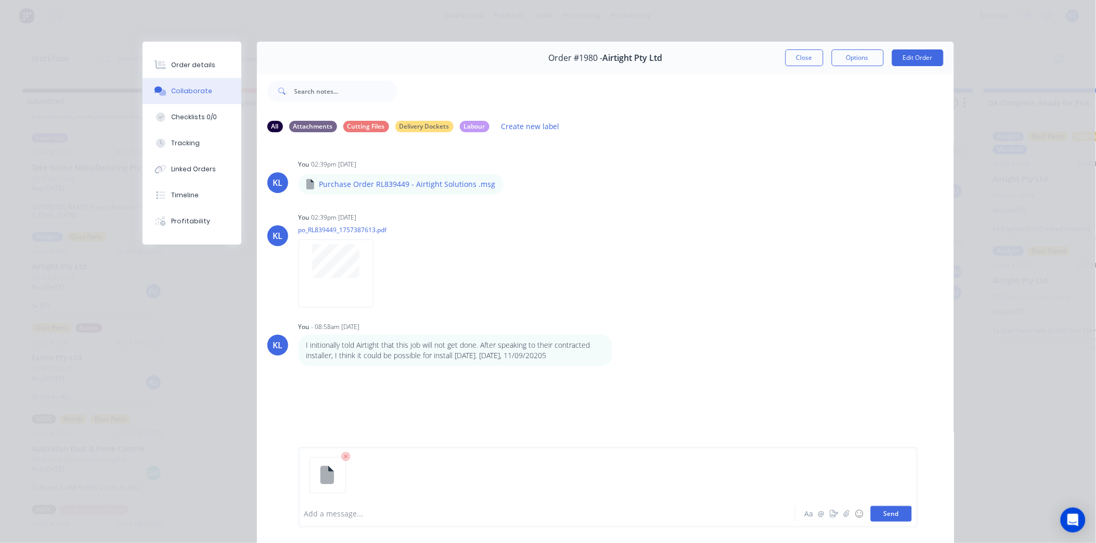
click at [893, 509] on button "Send" at bounding box center [891, 514] width 41 height 16
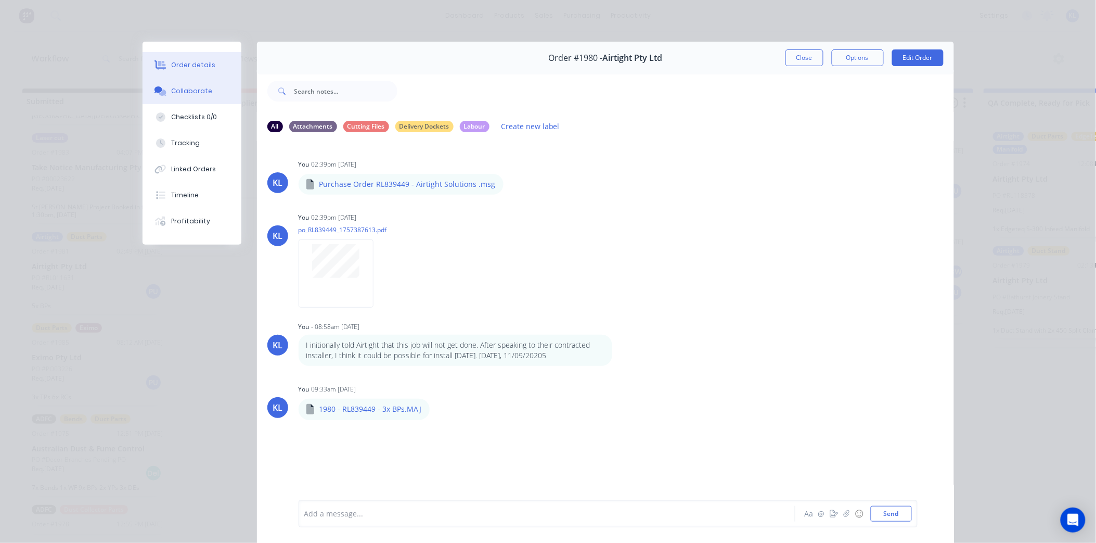
click at [185, 65] on div "Order details" at bounding box center [193, 64] width 44 height 9
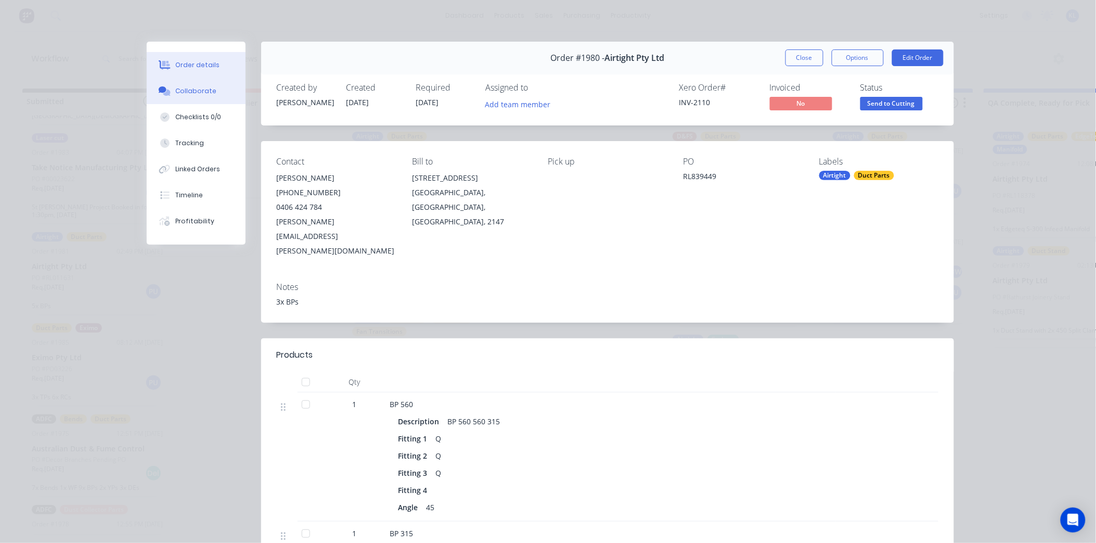
click at [185, 81] on button "Collaborate" at bounding box center [196, 91] width 99 height 26
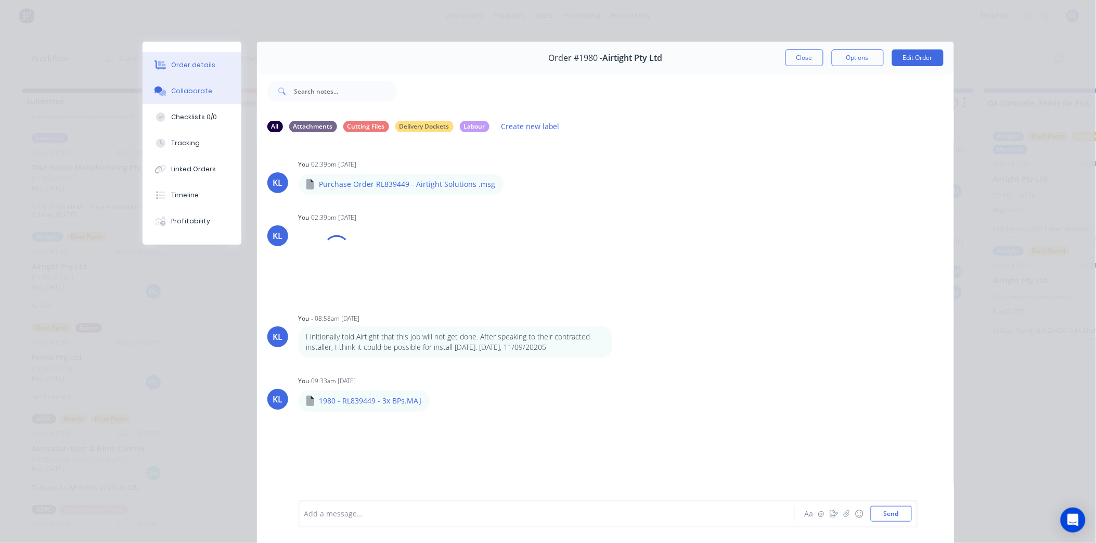
click at [185, 68] on div "Order details" at bounding box center [193, 64] width 44 height 9
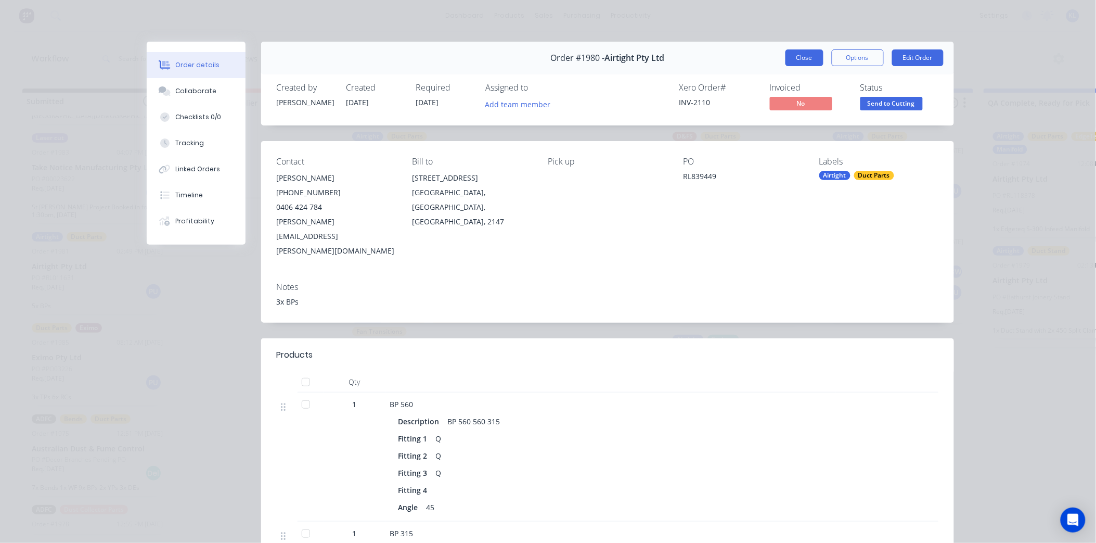
click at [805, 54] on button "Close" at bounding box center [804, 57] width 38 height 17
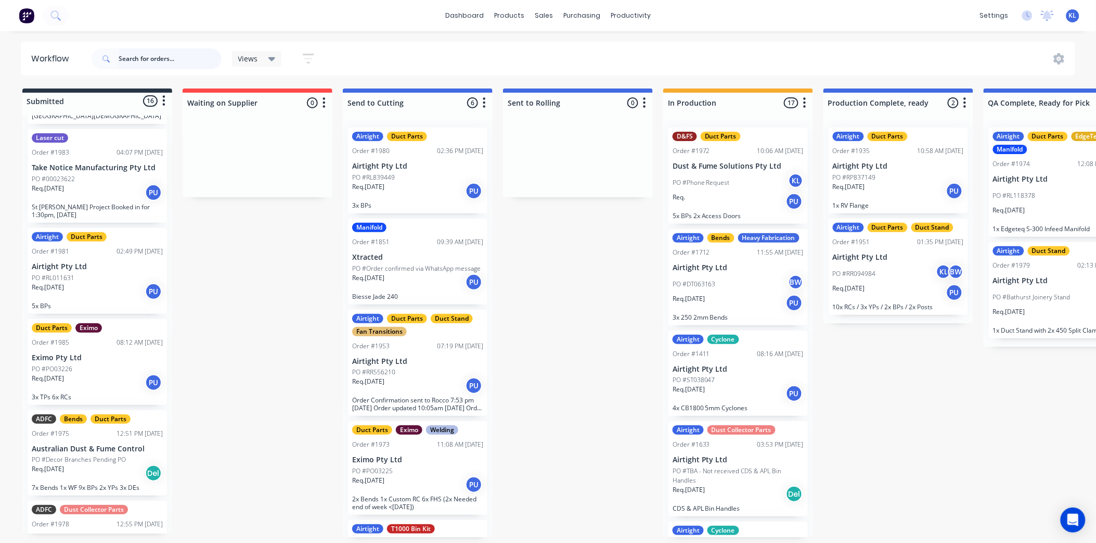
click at [146, 58] on input "text" at bounding box center [170, 58] width 103 height 21
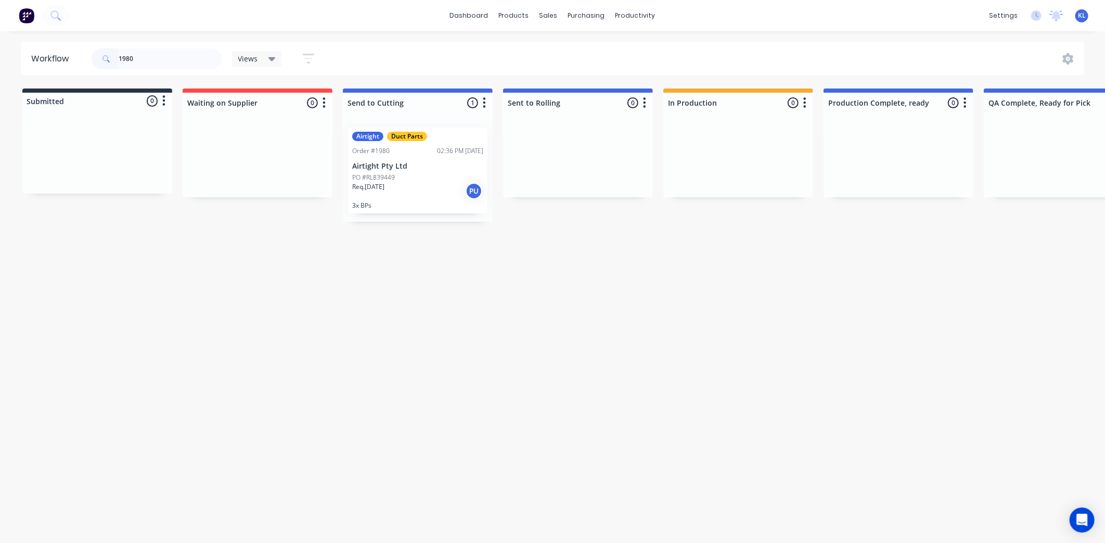
click at [384, 184] on p "Req. [DATE]" at bounding box center [368, 186] width 32 height 9
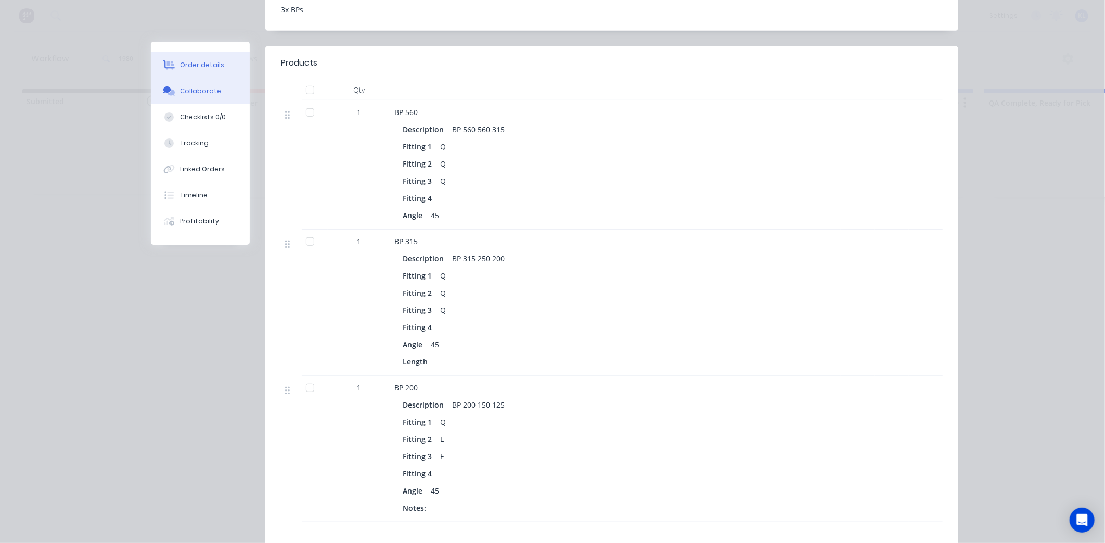
scroll to position [113, 0]
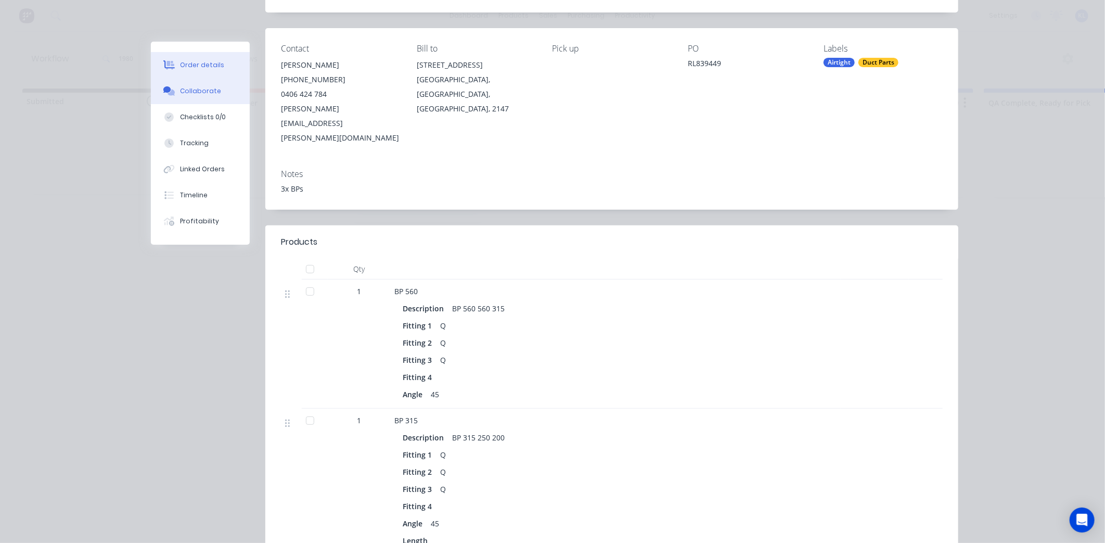
click at [194, 82] on button "Collaborate" at bounding box center [200, 91] width 99 height 26
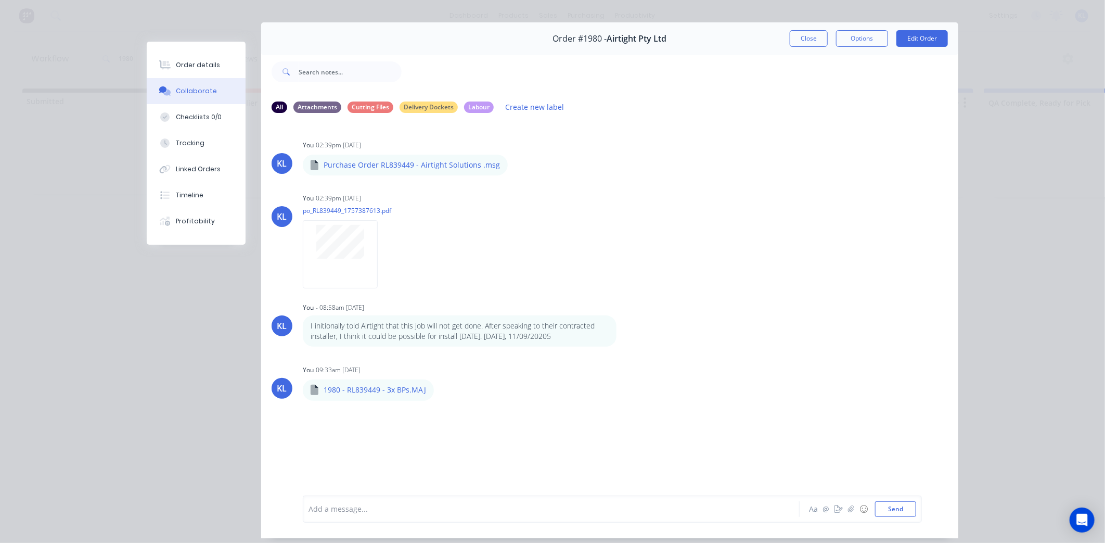
scroll to position [0, 0]
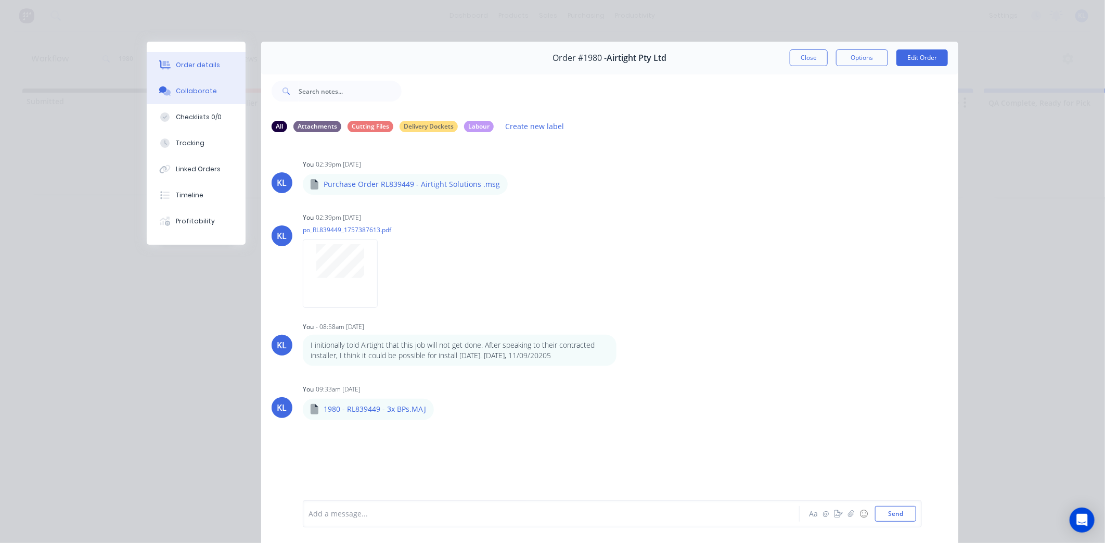
click at [188, 60] on div "Order details" at bounding box center [198, 64] width 44 height 9
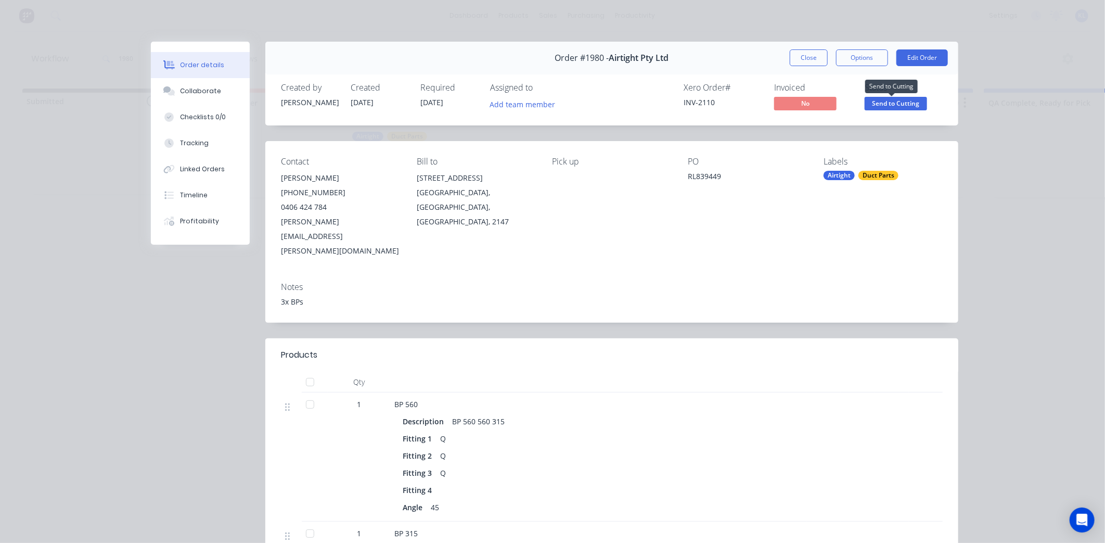
click at [888, 104] on span "Send to Cutting" at bounding box center [896, 103] width 62 height 13
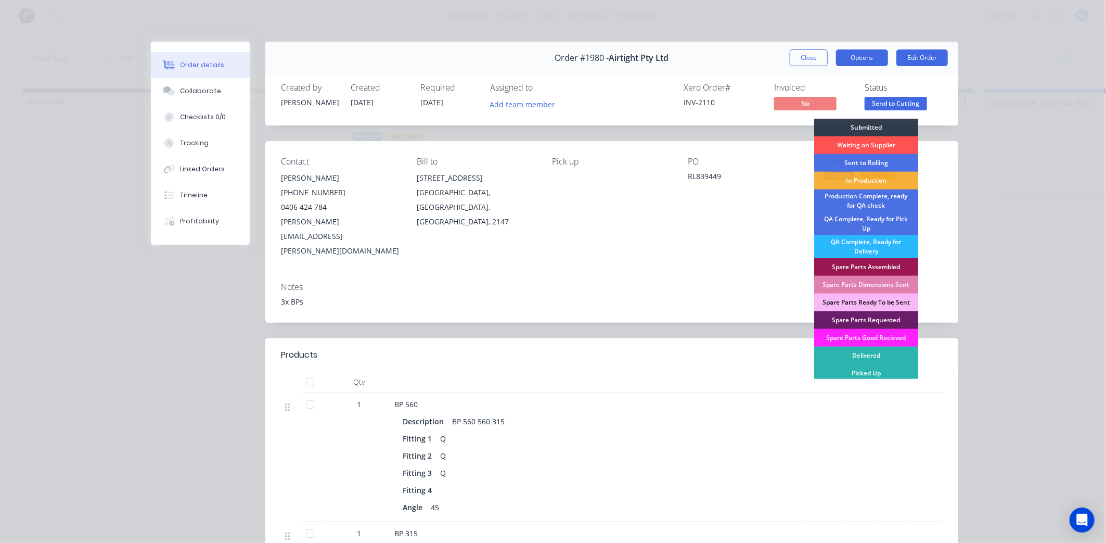
click at [848, 57] on button "Options" at bounding box center [862, 57] width 52 height 17
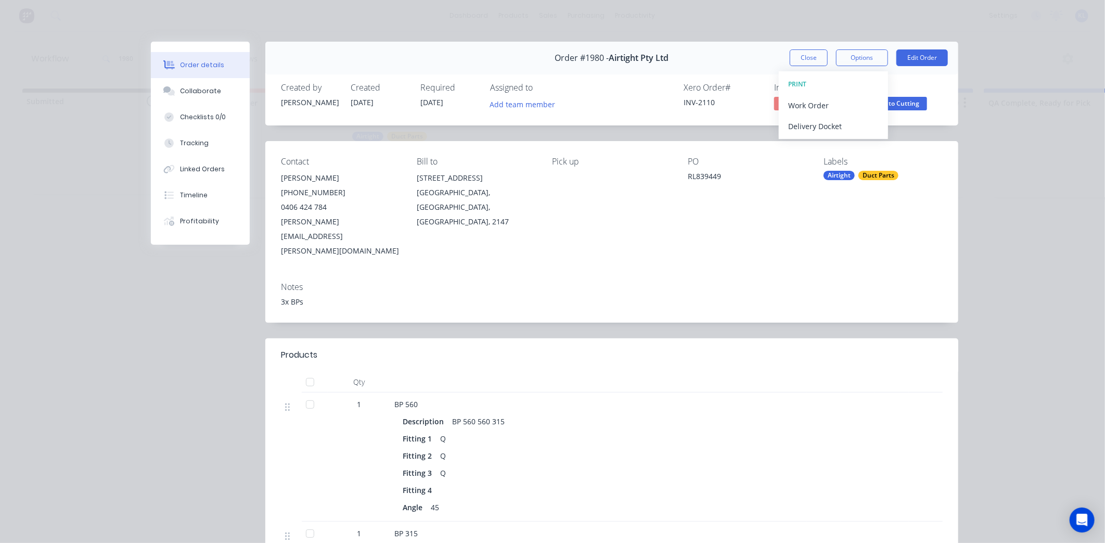
click at [741, 66] on div "Order #1980 - Airtight Pty Ltd Close Options PRINT Work Order Delivery Docket E…" at bounding box center [611, 58] width 693 height 33
click at [880, 107] on span "Send to Cutting" at bounding box center [896, 103] width 62 height 13
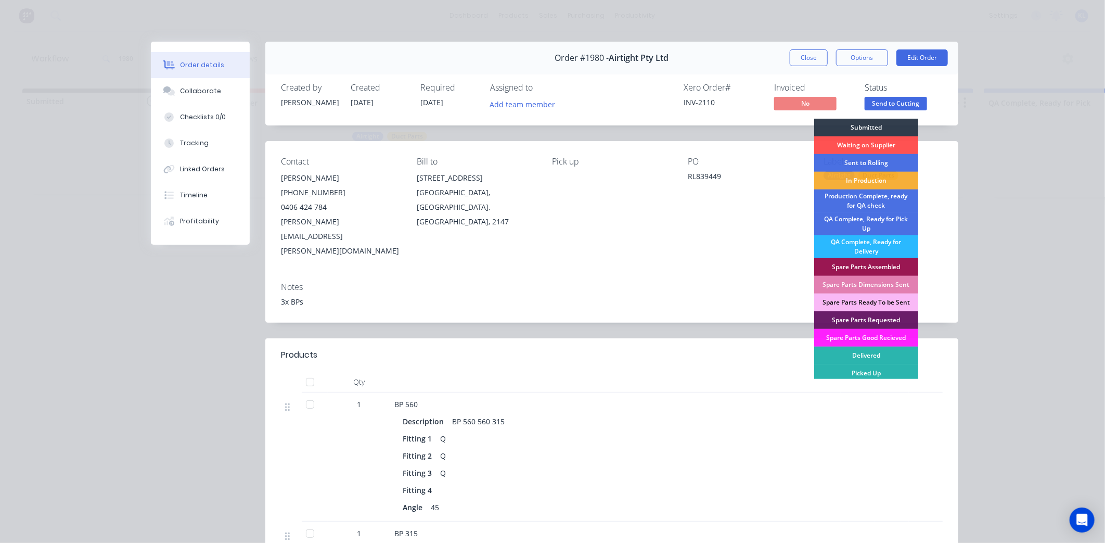
click at [440, 299] on div "Order #1980 - Airtight Pty Ltd Close Options Edit Order Created by [PERSON_NAME…" at bounding box center [554, 520] width 807 height 957
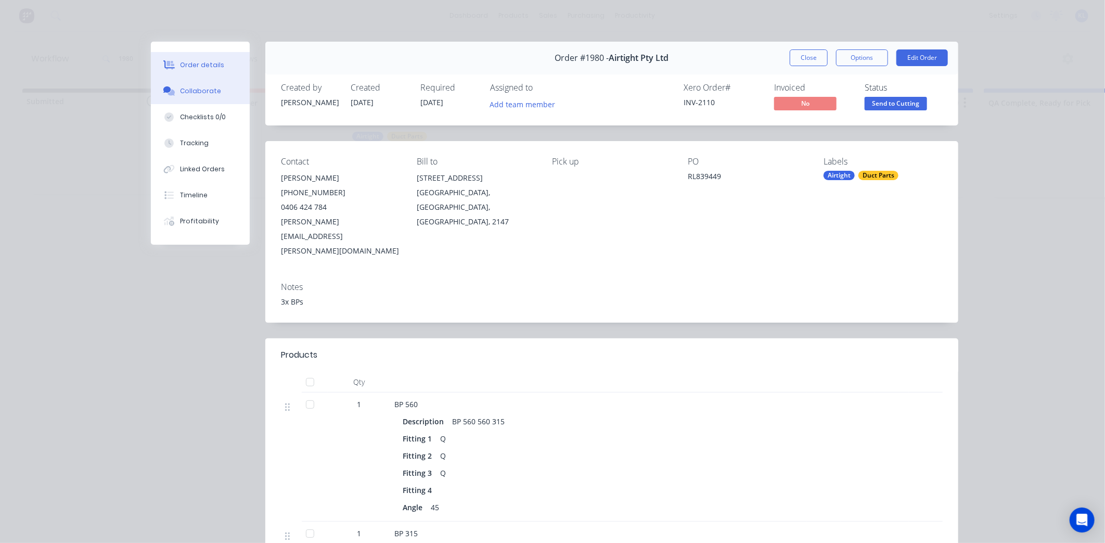
click at [208, 96] on button "Collaborate" at bounding box center [200, 91] width 99 height 26
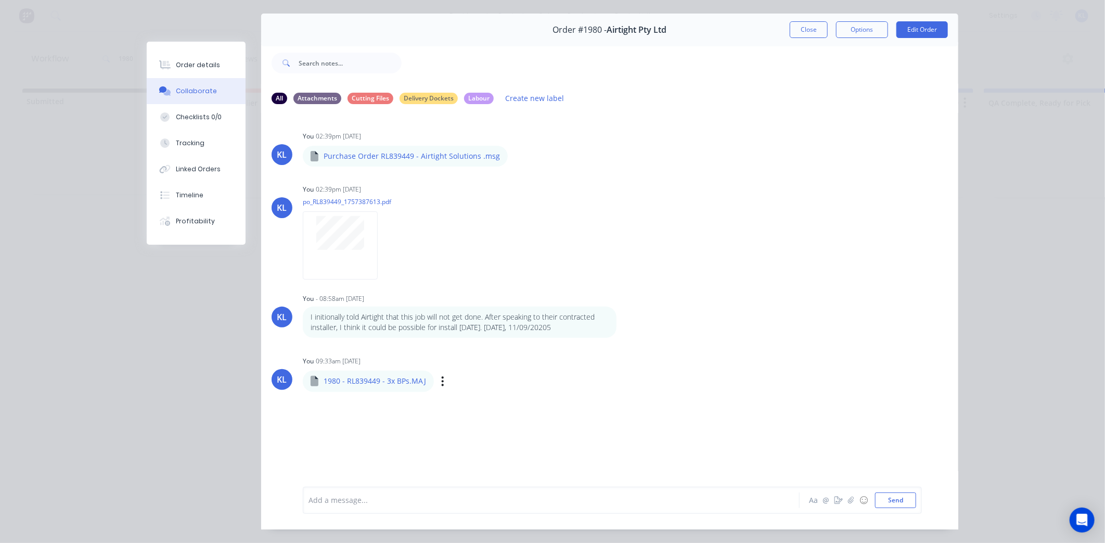
scroll to position [56, 0]
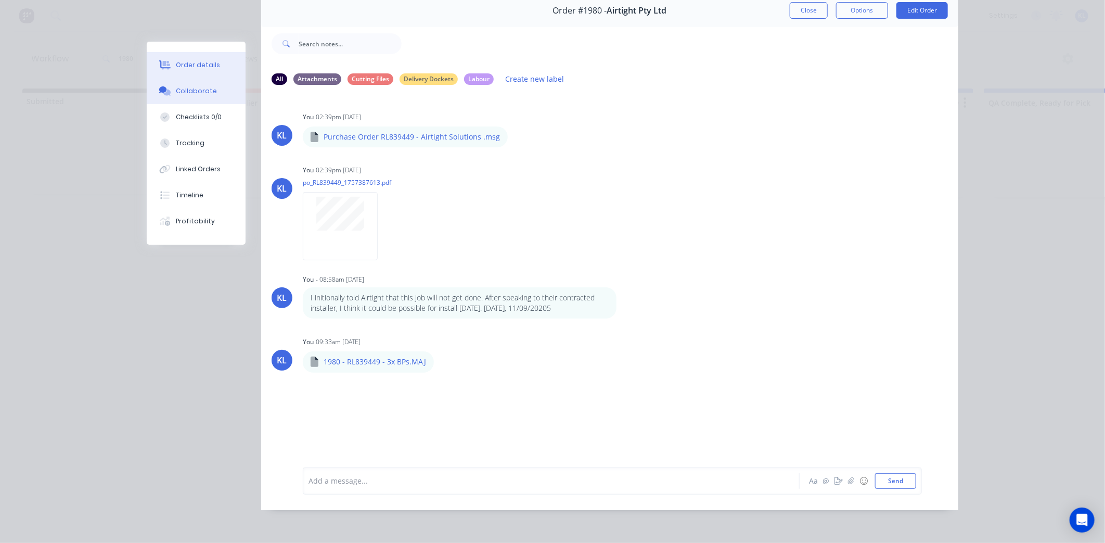
click at [199, 71] on button "Order details" at bounding box center [196, 65] width 99 height 26
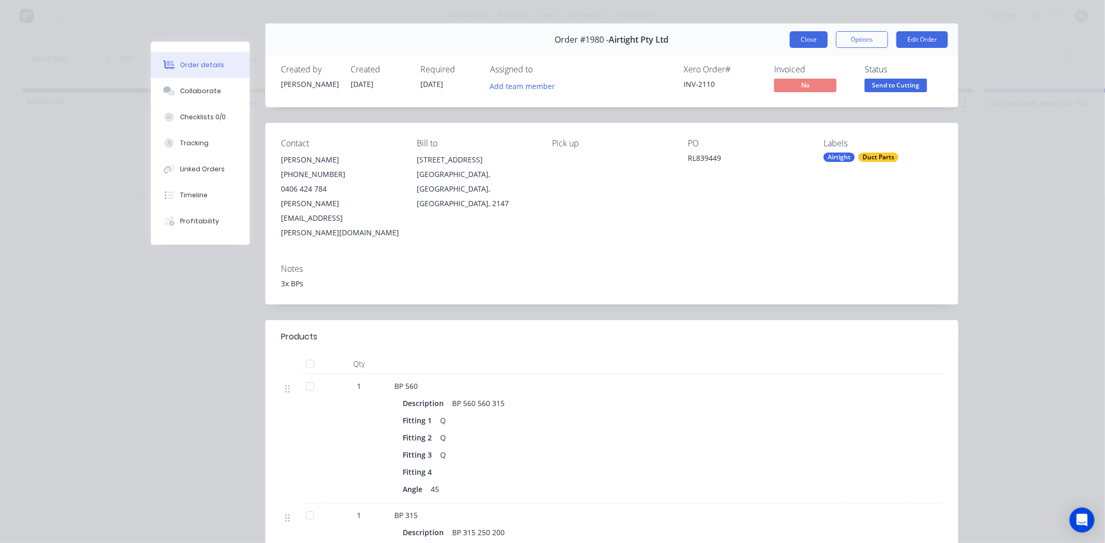
scroll to position [0, 0]
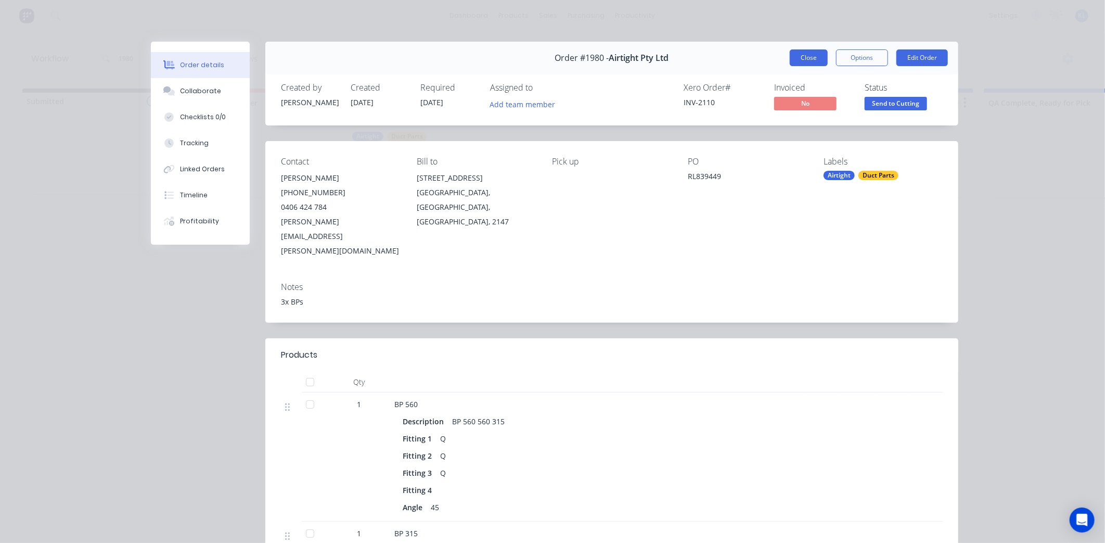
click at [800, 59] on button "Close" at bounding box center [809, 57] width 38 height 17
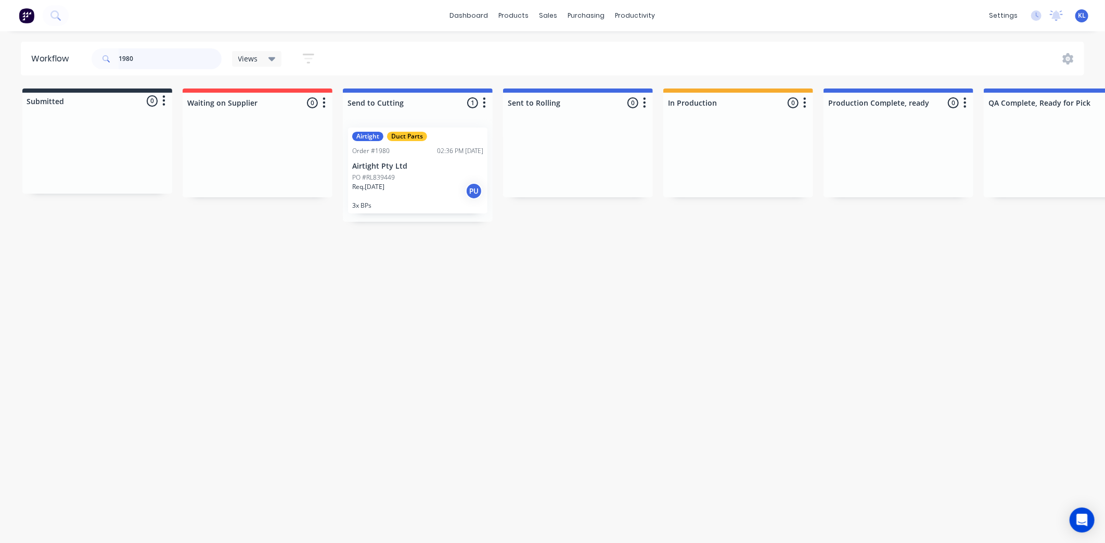
click at [157, 62] on input "1980" at bounding box center [170, 58] width 103 height 21
type input "1985"
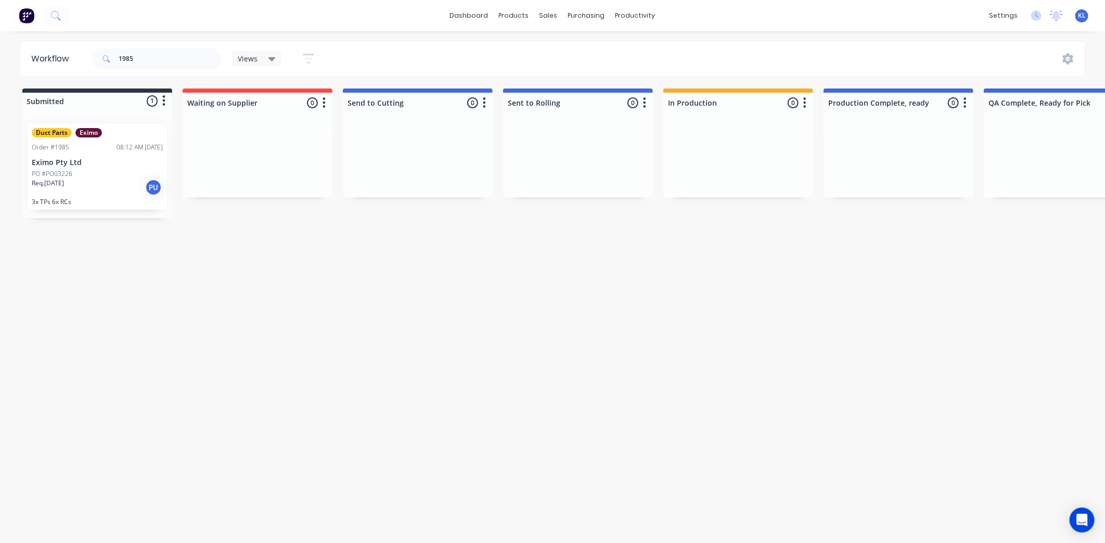
click at [97, 170] on div "PO #PO03226" at bounding box center [97, 173] width 131 height 9
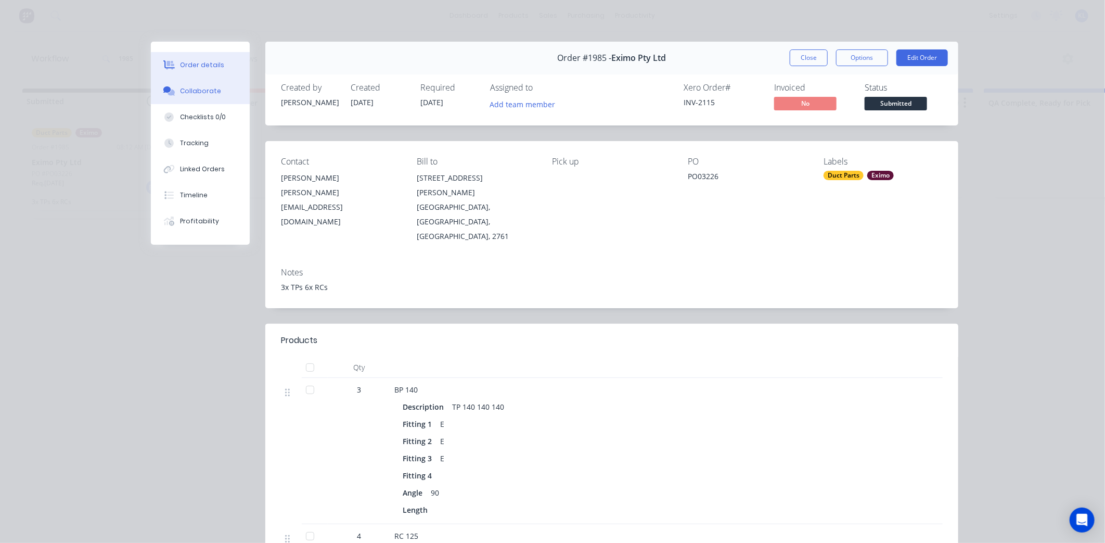
click at [220, 90] on button "Collaborate" at bounding box center [200, 91] width 99 height 26
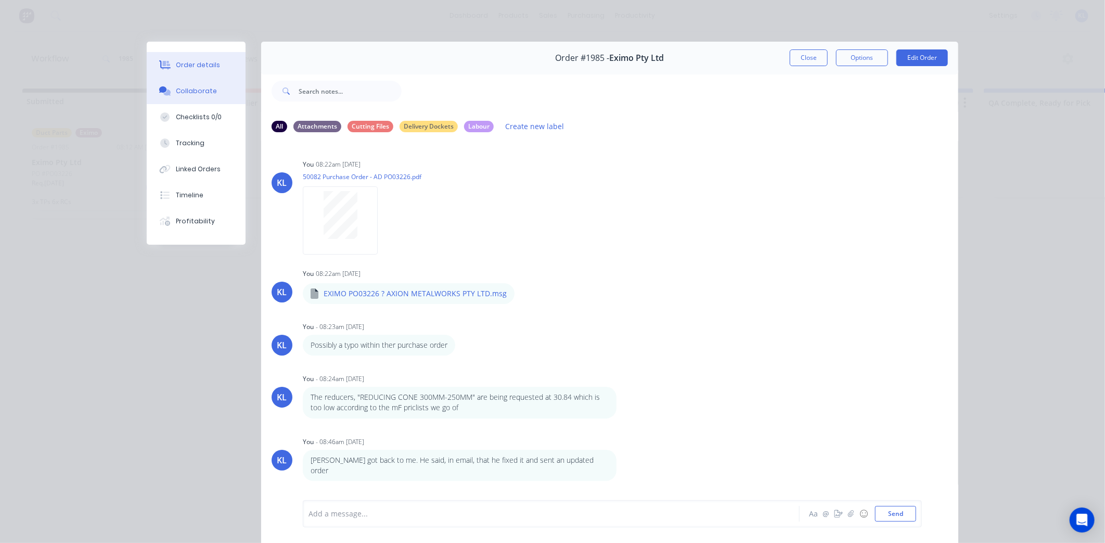
click at [209, 69] on div "Order details" at bounding box center [198, 64] width 44 height 9
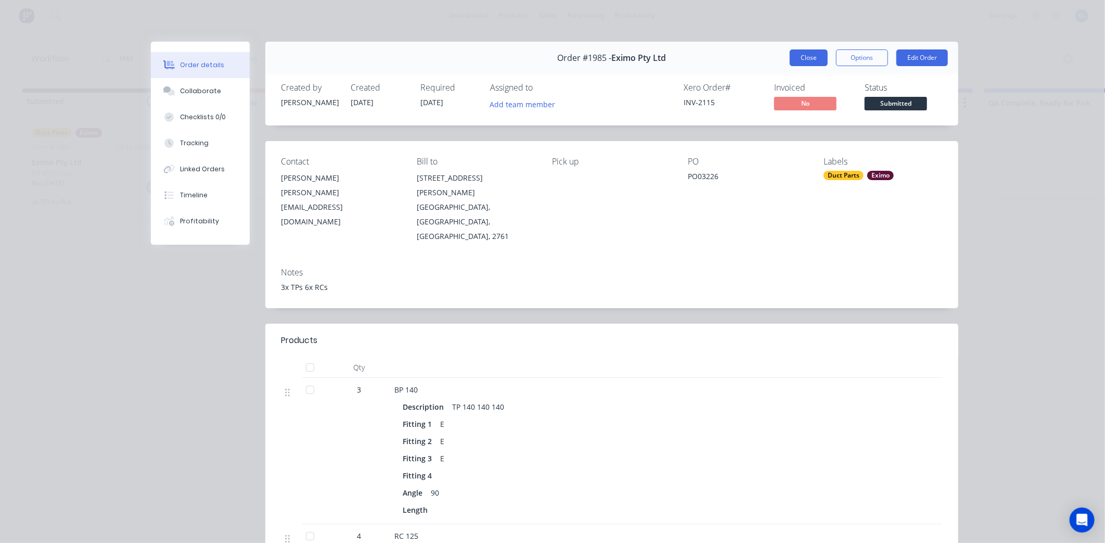
click at [800, 56] on button "Close" at bounding box center [809, 57] width 38 height 17
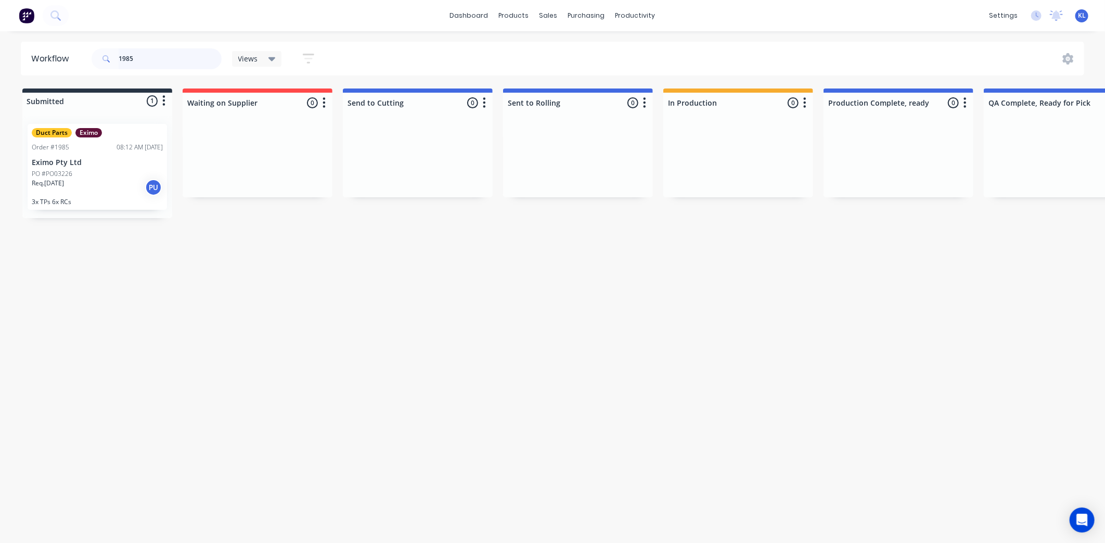
drag, startPoint x: 148, startPoint y: 56, endPoint x: 4, endPoint y: 68, distance: 144.6
click at [4, 68] on div "Workflow 1985 Views Save new view None (Default) edit All edit Production edit …" at bounding box center [552, 59] width 1105 height 34
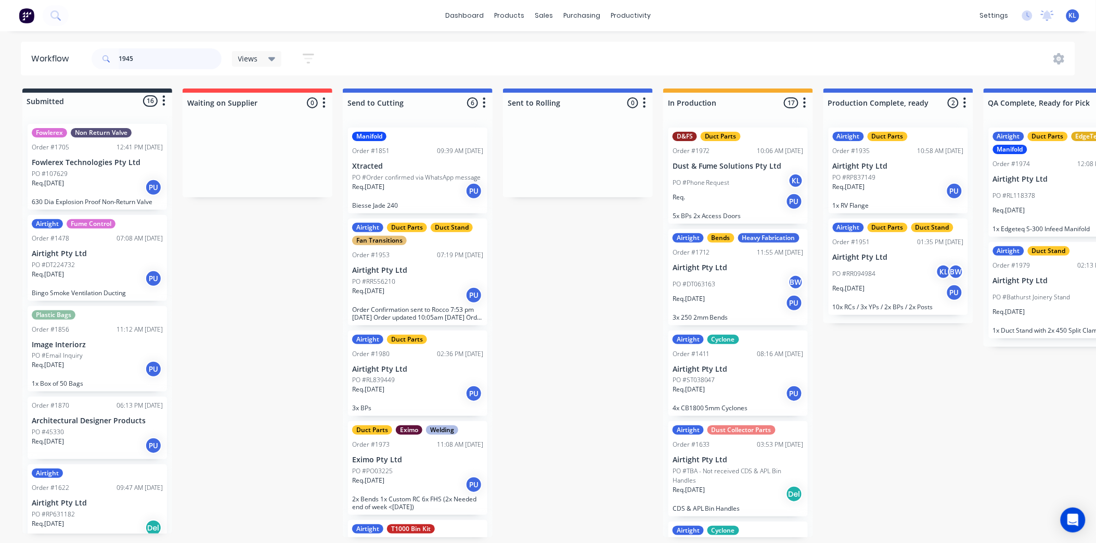
type input "1945"
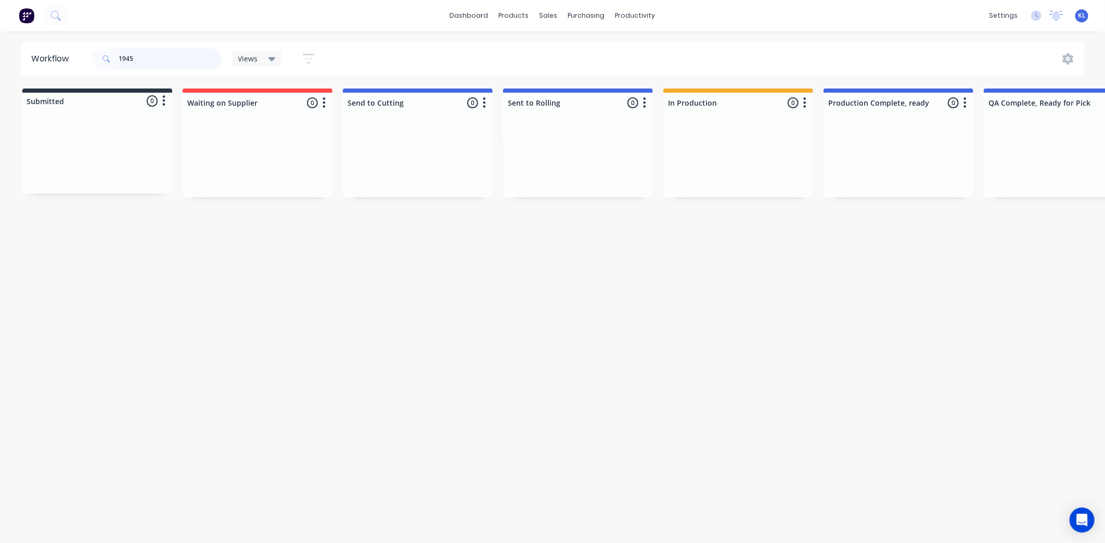
drag, startPoint x: 169, startPoint y: 55, endPoint x: 74, endPoint y: 63, distance: 95.1
click at [74, 63] on header "Workflow 1945 Views Save new view None (Default) edit All edit Production edit …" at bounding box center [553, 59] width 1064 height 34
click at [635, 9] on div "productivity" at bounding box center [635, 16] width 50 height 16
click at [664, 49] on div "Workflow" at bounding box center [653, 49] width 31 height 9
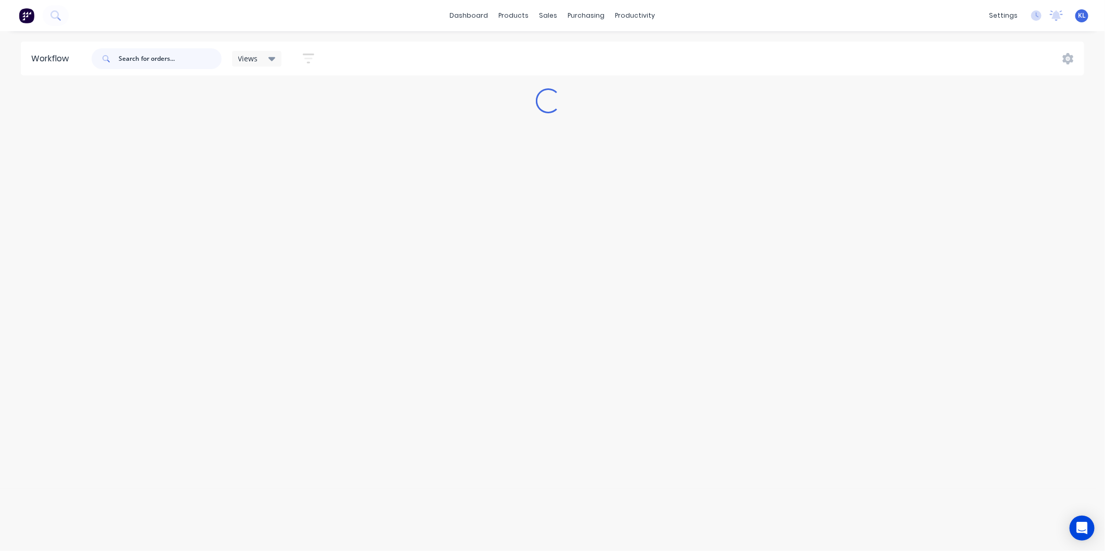
click at [148, 60] on input "text" at bounding box center [170, 58] width 103 height 21
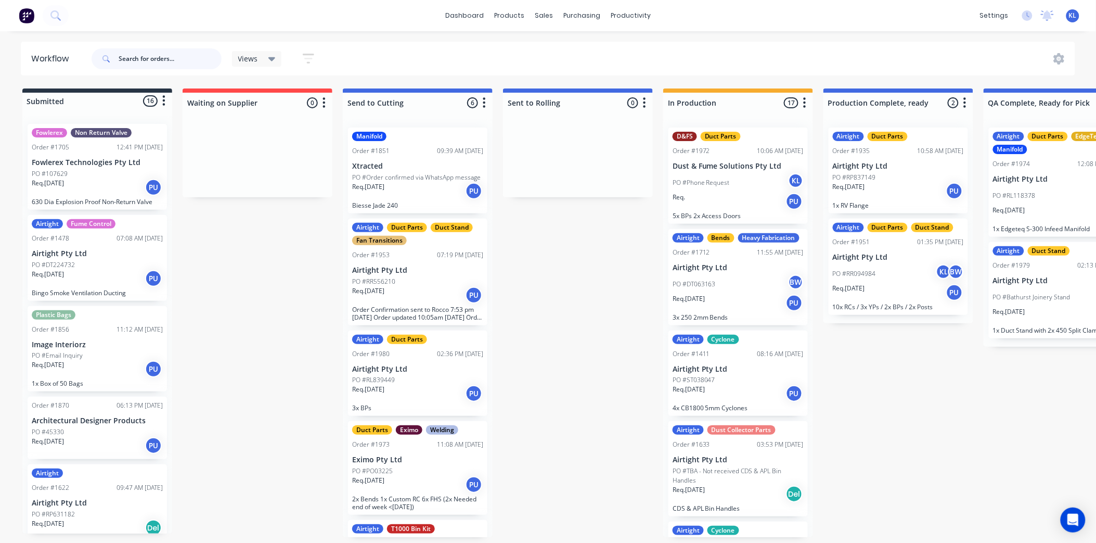
click at [159, 54] on input "text" at bounding box center [170, 58] width 103 height 21
click at [157, 63] on input "text" at bounding box center [170, 58] width 103 height 21
click at [544, 12] on div "sales" at bounding box center [544, 16] width 29 height 16
click at [581, 45] on div "Sales Orders" at bounding box center [582, 49] width 43 height 9
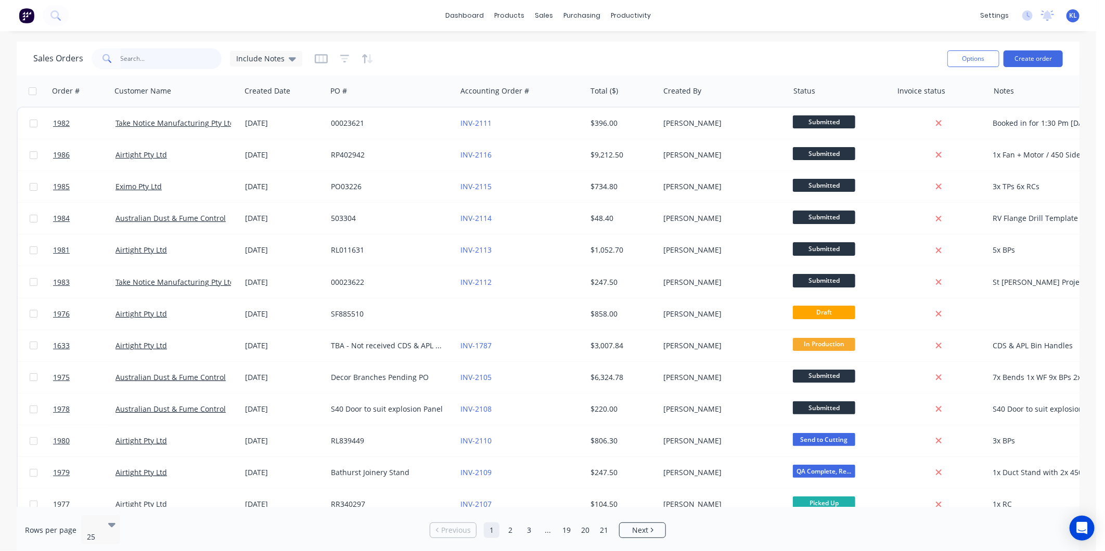
click at [148, 66] on input "text" at bounding box center [171, 58] width 101 height 21
type input "1945"
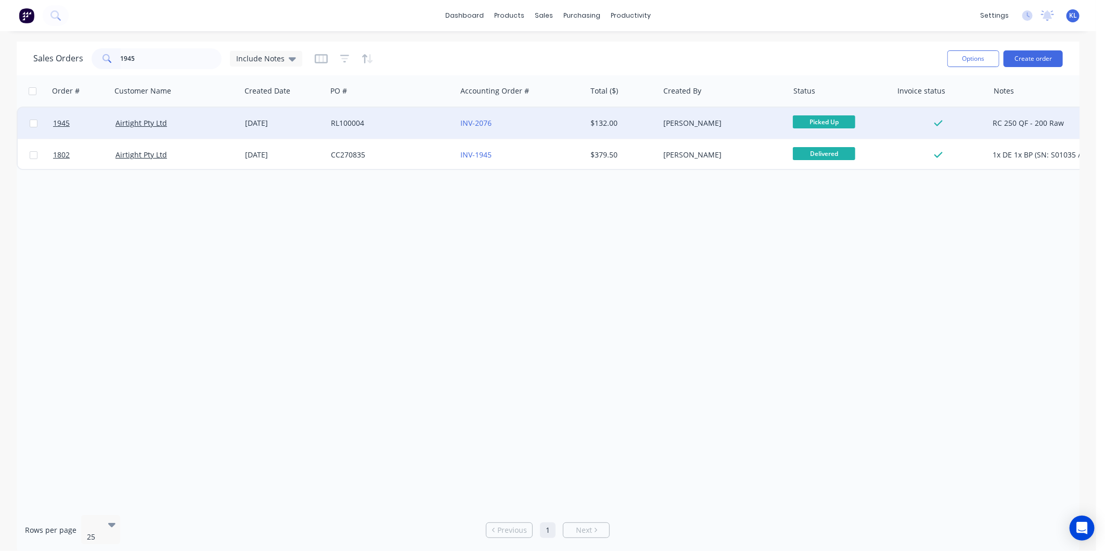
click at [391, 122] on div "RL100004" at bounding box center [388, 123] width 115 height 10
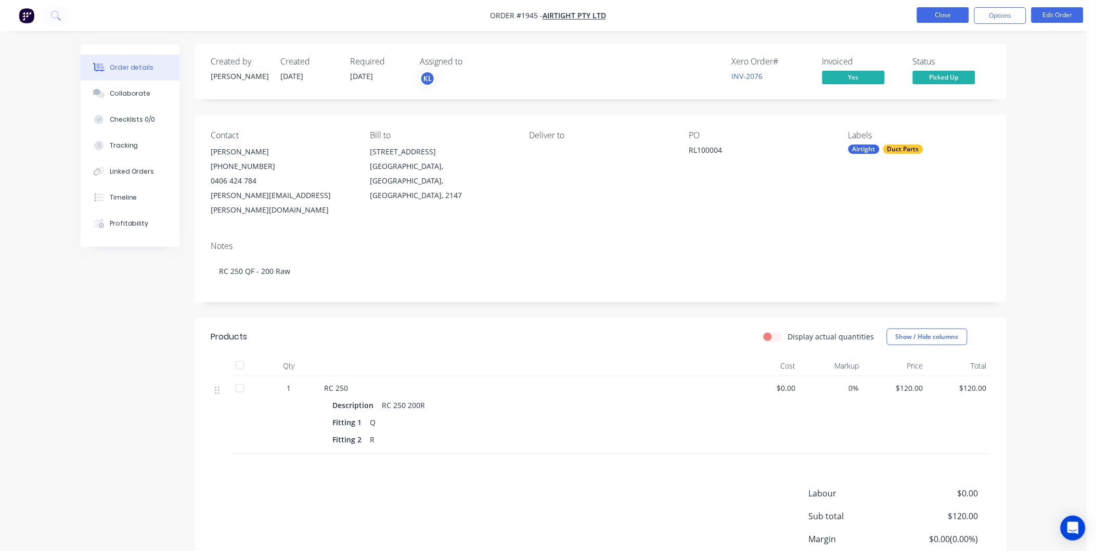
click at [943, 16] on button "Close" at bounding box center [943, 15] width 52 height 16
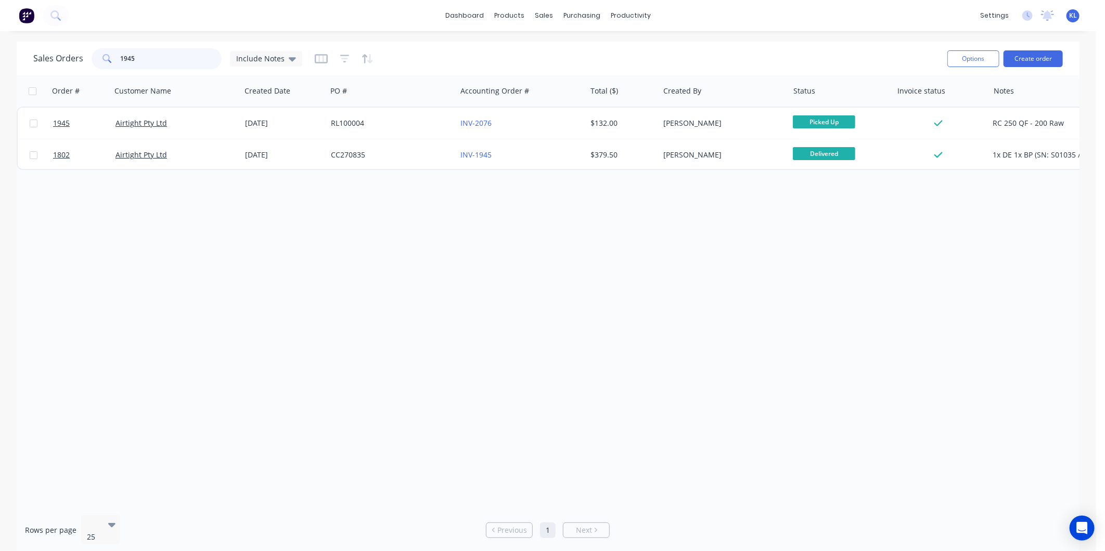
drag, startPoint x: 152, startPoint y: 56, endPoint x: 0, endPoint y: 76, distance: 153.8
click at [0, 71] on html "dashboard products sales purchasing productivity dashboard products Product Cat…" at bounding box center [552, 275] width 1105 height 551
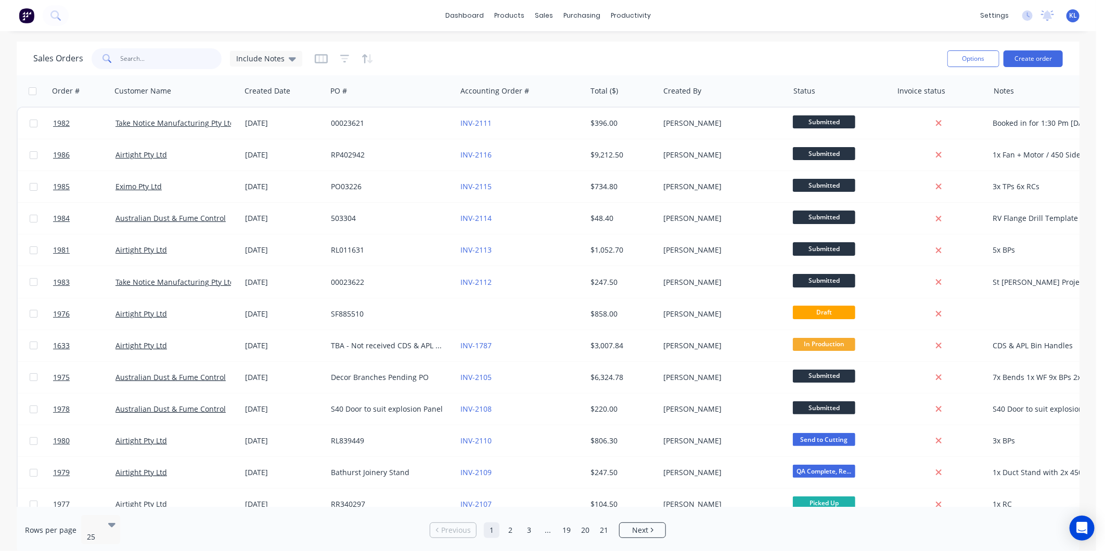
click at [136, 59] on input "text" at bounding box center [171, 58] width 101 height 21
click at [148, 61] on input "text" at bounding box center [171, 58] width 101 height 21
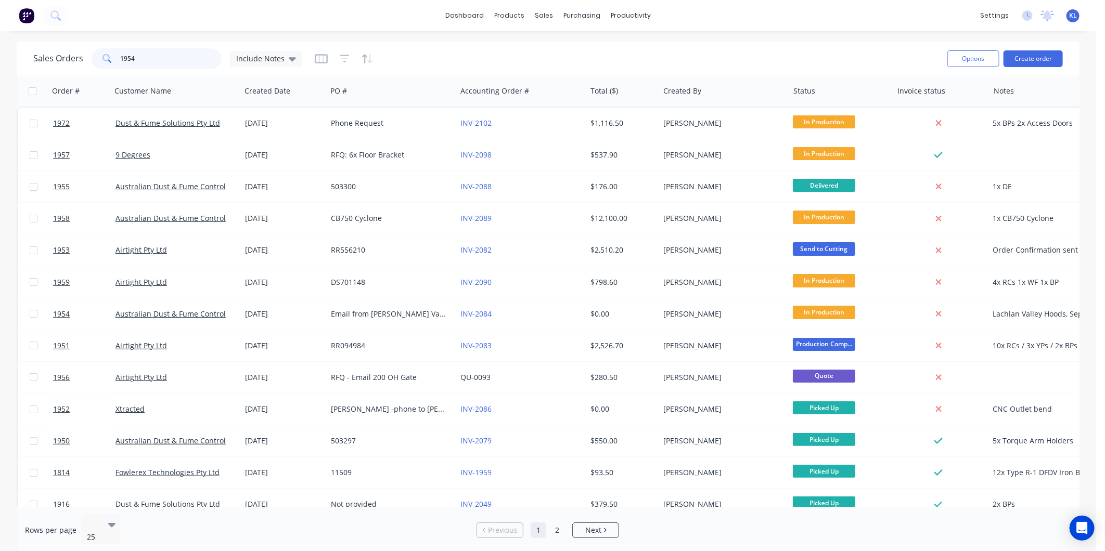
type input "1954"
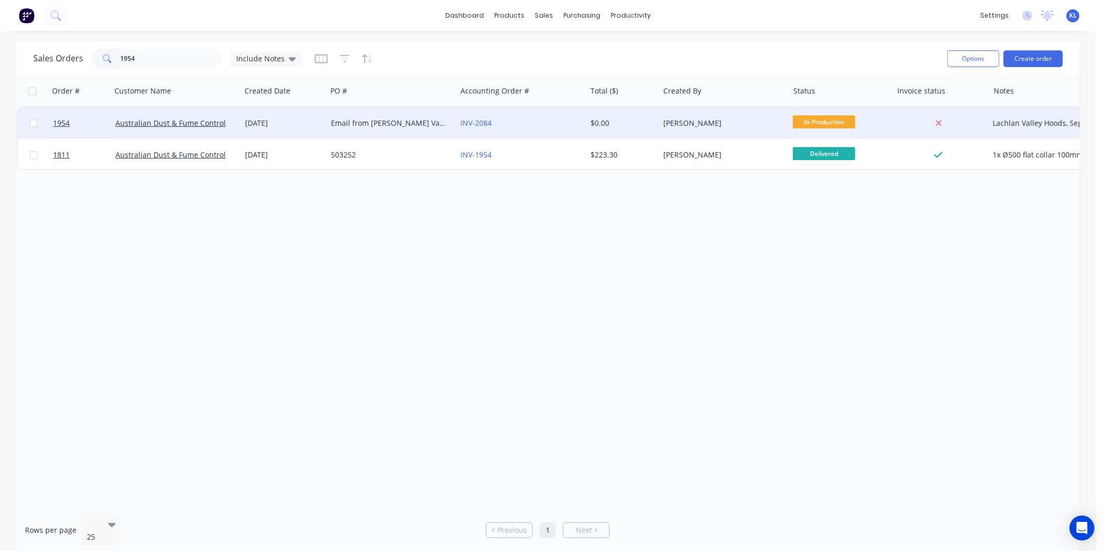
click at [331, 118] on div "Email from [PERSON_NAME] Valley Hoods" at bounding box center [388, 123] width 115 height 10
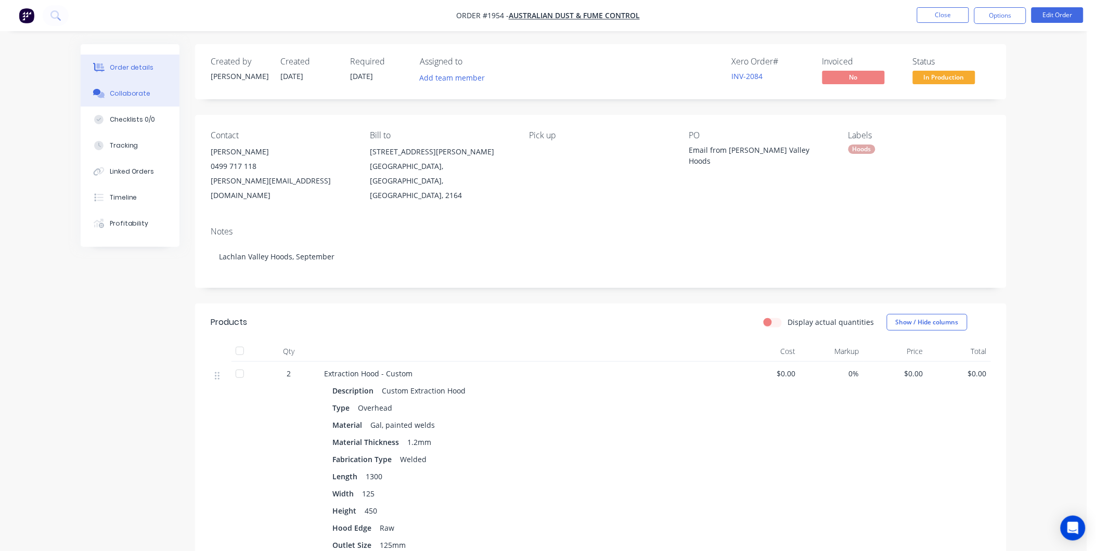
click at [136, 93] on div "Collaborate" at bounding box center [130, 93] width 41 height 9
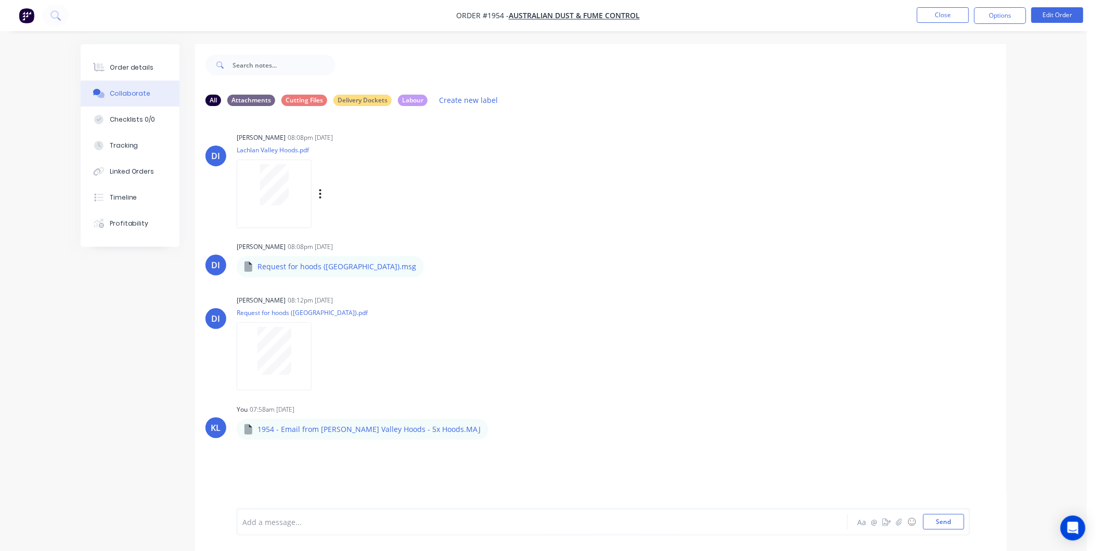
click at [292, 199] on div at bounding box center [274, 184] width 66 height 41
click at [144, 68] on div "Order details" at bounding box center [132, 67] width 44 height 9
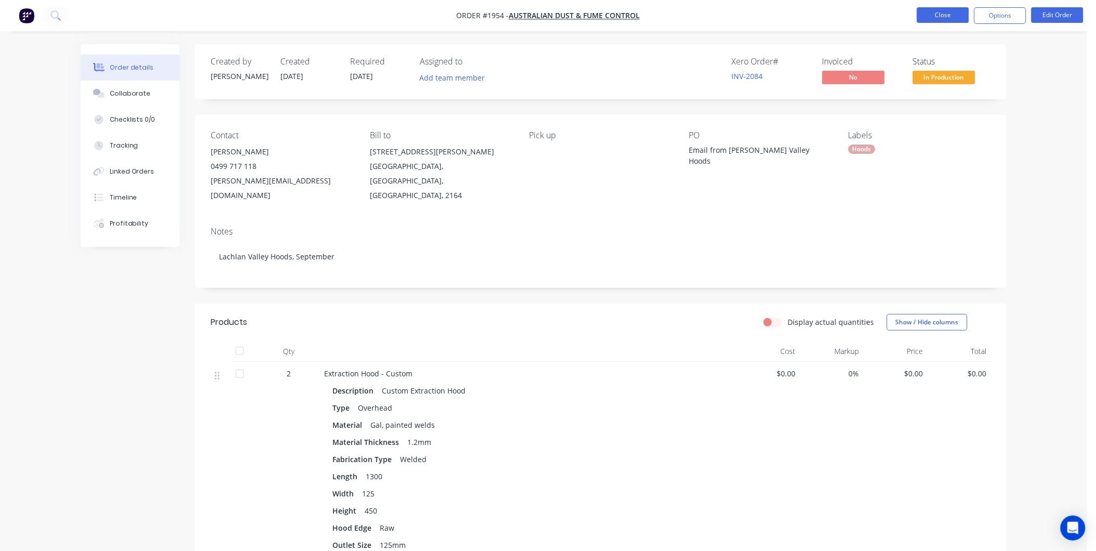
click at [949, 14] on button "Close" at bounding box center [943, 15] width 52 height 16
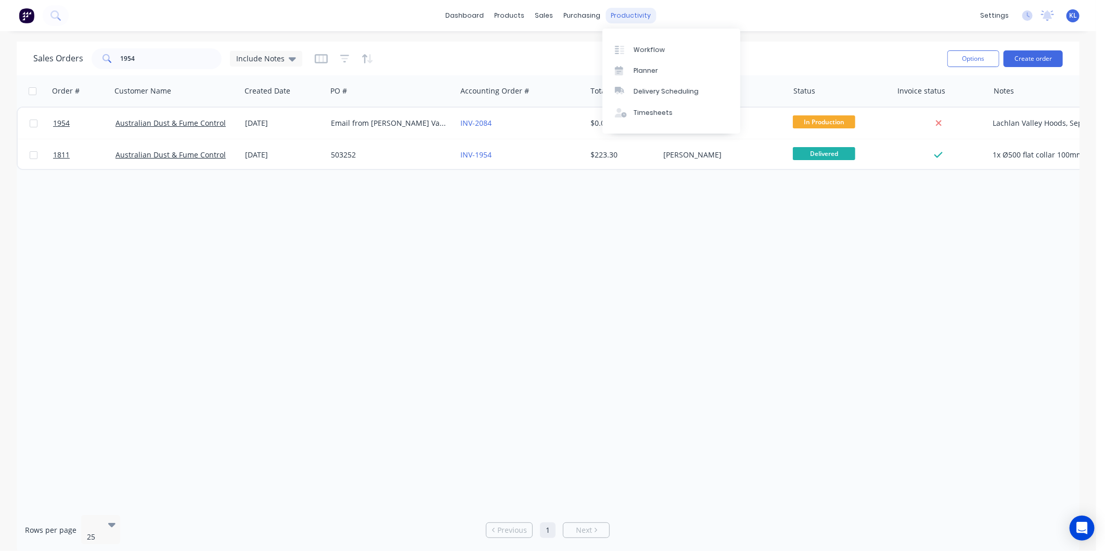
click at [638, 16] on div "productivity" at bounding box center [631, 16] width 50 height 16
click at [654, 55] on link "Workflow" at bounding box center [671, 49] width 138 height 21
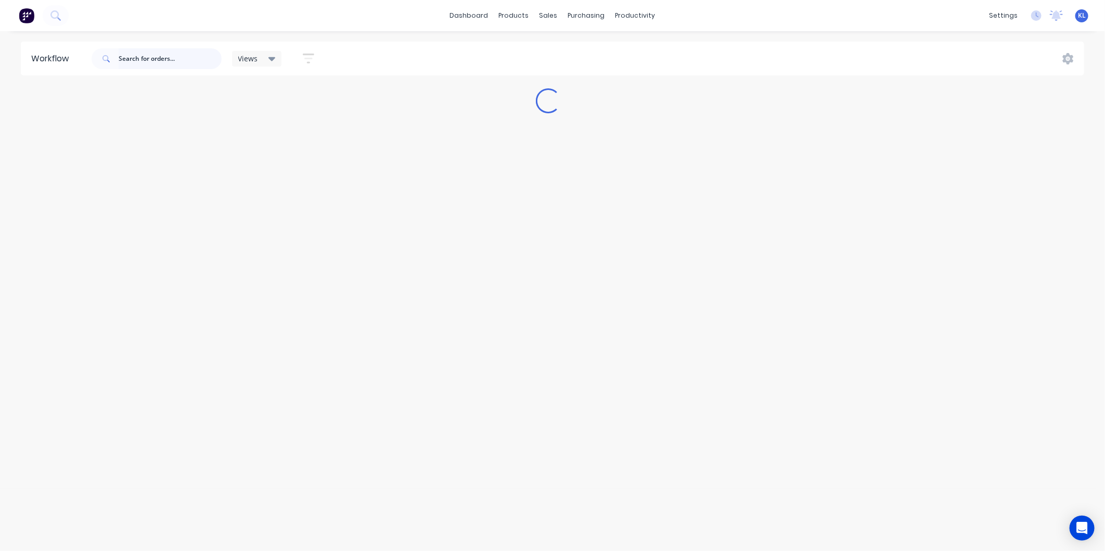
click at [155, 63] on input "text" at bounding box center [170, 58] width 103 height 21
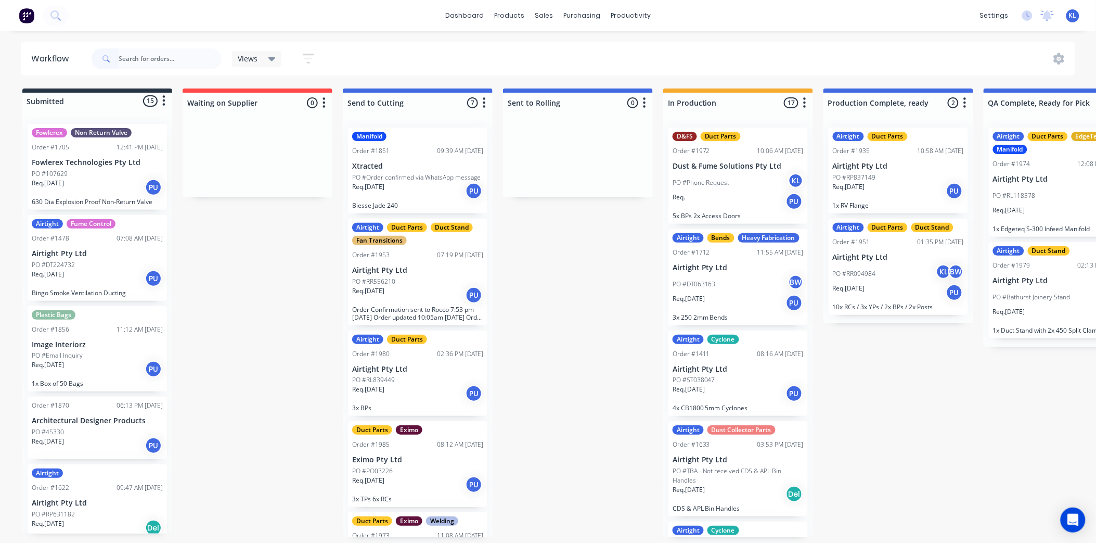
click at [251, 60] on span "Views" at bounding box center [248, 58] width 20 height 11
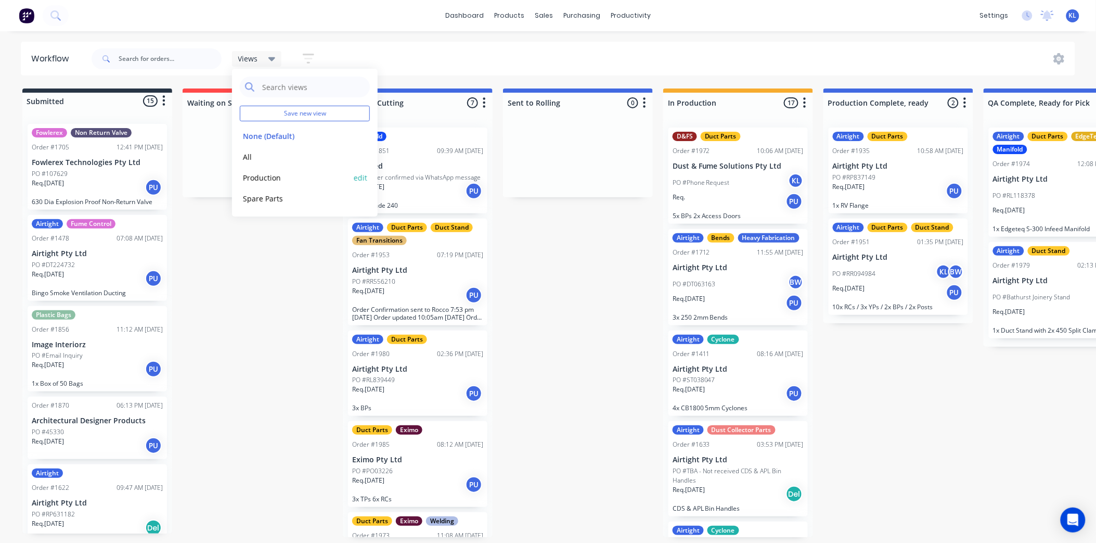
click at [264, 175] on button "Production" at bounding box center [295, 178] width 111 height 12
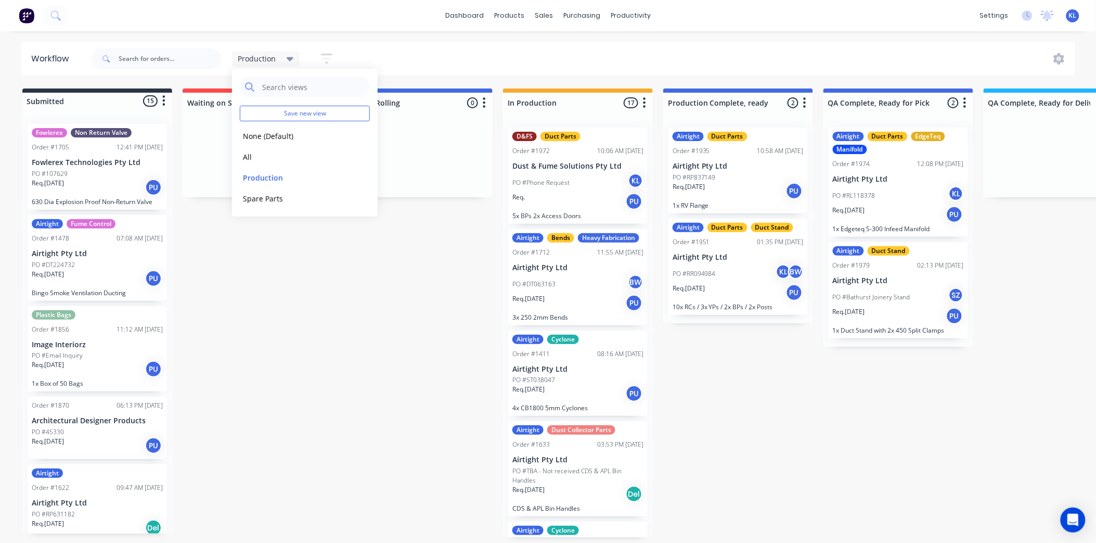
scroll to position [3, 0]
click at [895, 293] on p "PO #Bathurst Joinery Stand" at bounding box center [872, 296] width 78 height 9
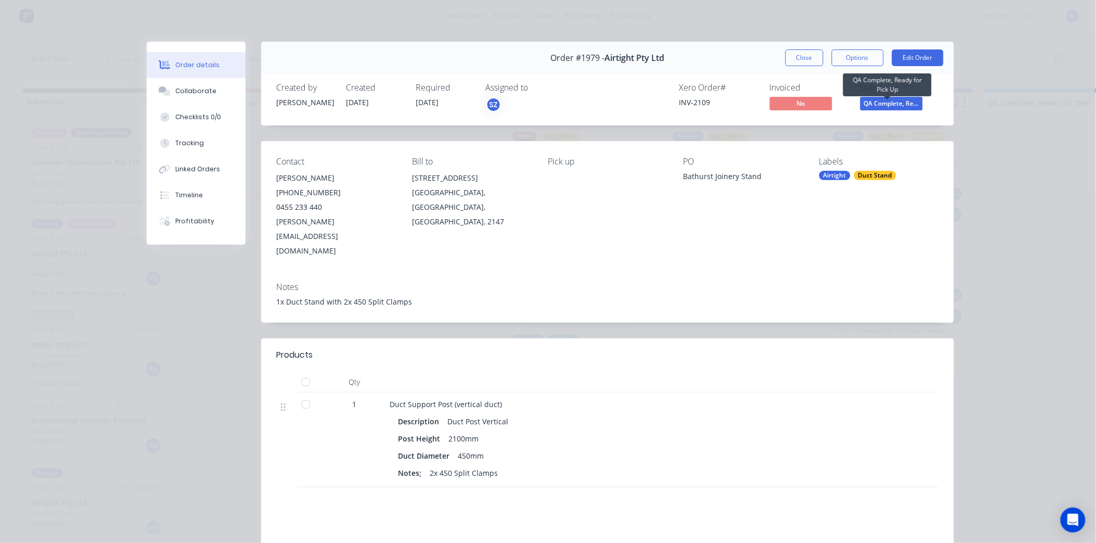
click at [892, 103] on span "QA Complete, Re..." at bounding box center [891, 103] width 62 height 13
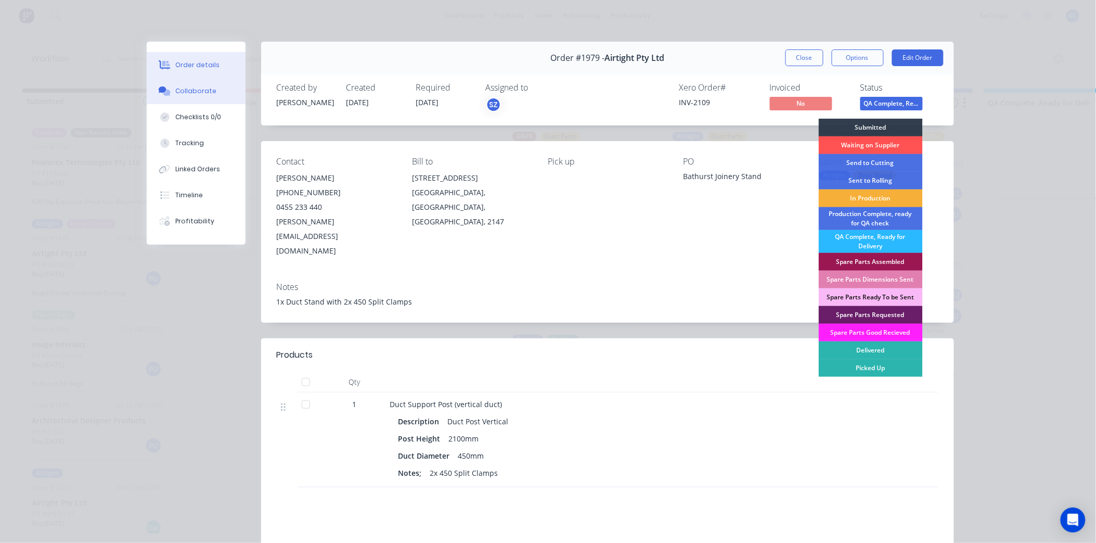
click at [176, 82] on button "Collaborate" at bounding box center [196, 91] width 99 height 26
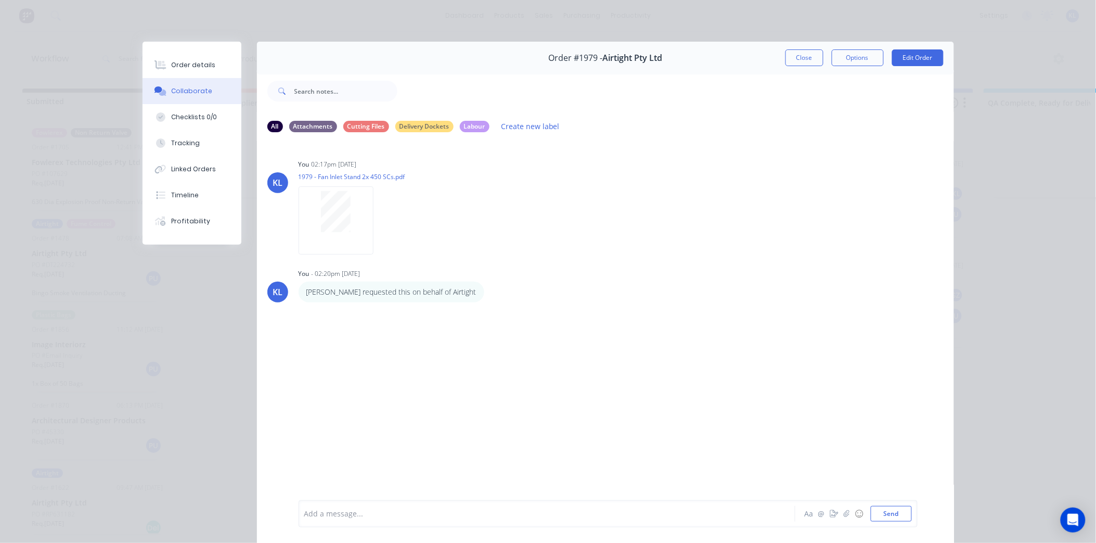
click at [343, 508] on div at bounding box center [532, 513] width 455 height 11
click at [172, 65] on div "Order details" at bounding box center [193, 64] width 44 height 9
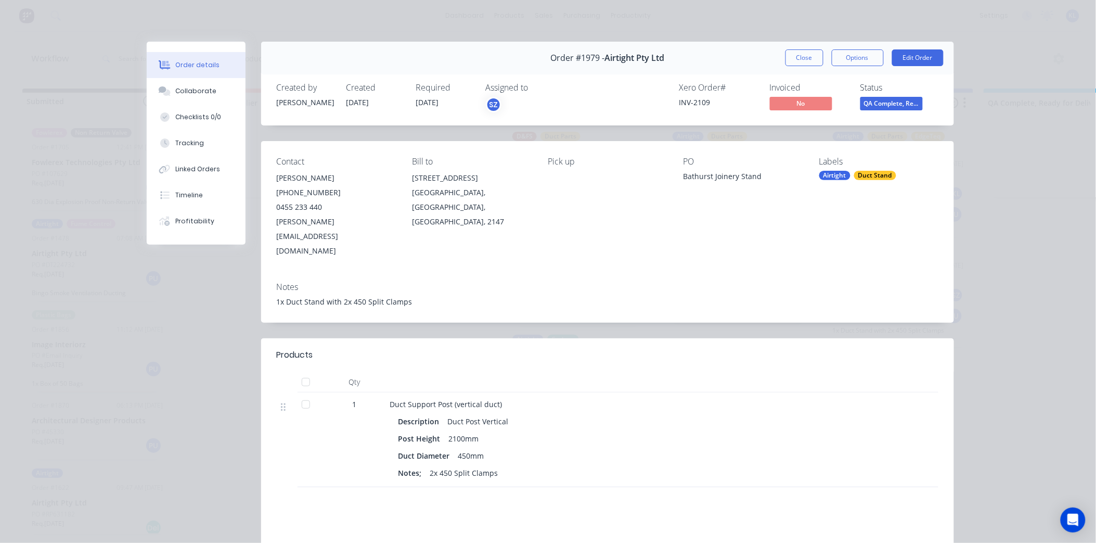
click at [887, 107] on span "QA Complete, Re..." at bounding box center [891, 103] width 62 height 13
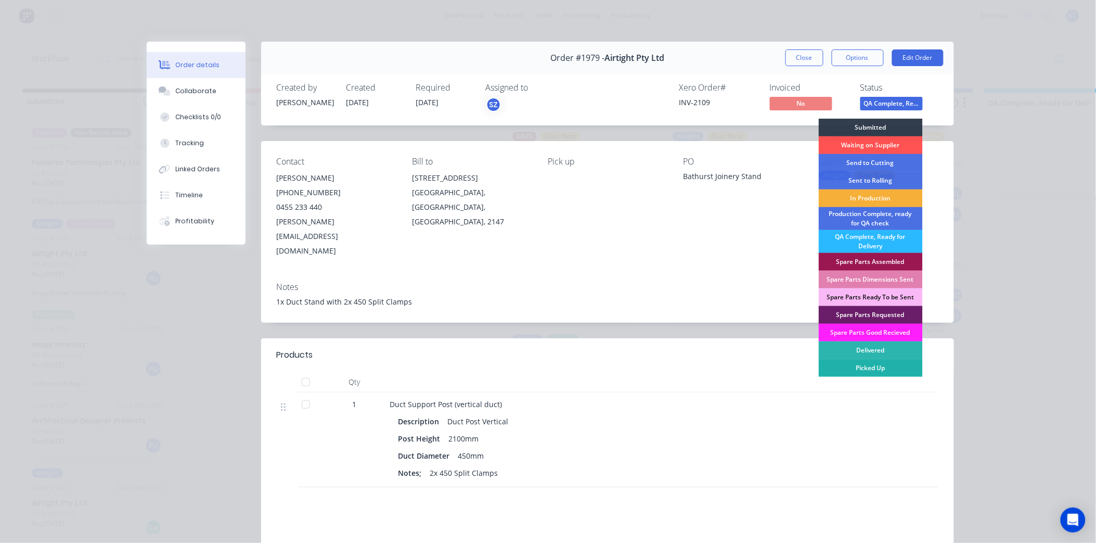
click at [874, 370] on div "Picked Up" at bounding box center [871, 368] width 104 height 18
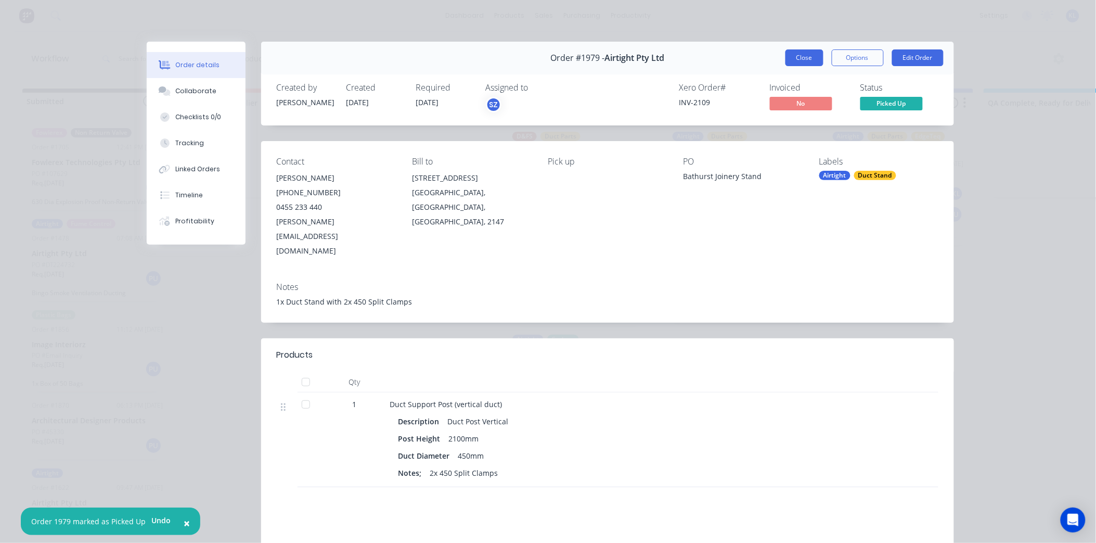
click at [793, 62] on button "Close" at bounding box center [804, 57] width 38 height 17
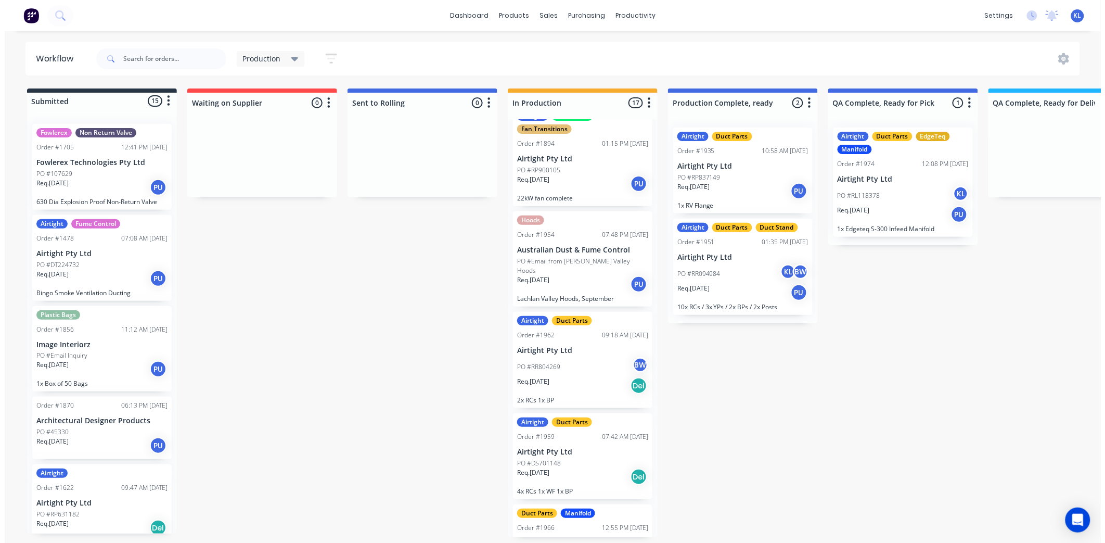
scroll to position [1098, 0]
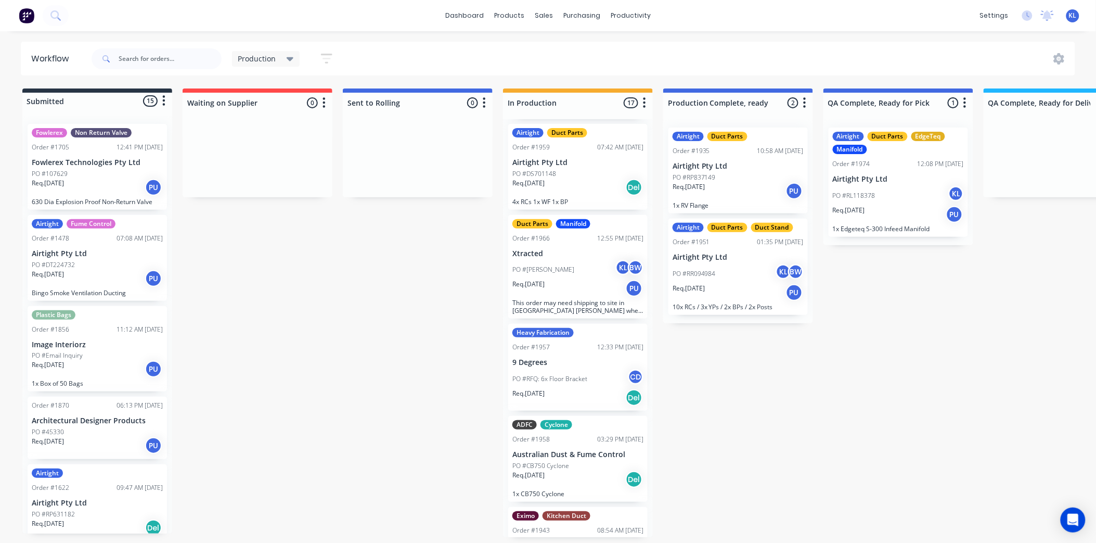
click at [284, 56] on div "Production" at bounding box center [266, 58] width 56 height 9
click at [263, 201] on button "Spare Parts" at bounding box center [295, 198] width 111 height 12
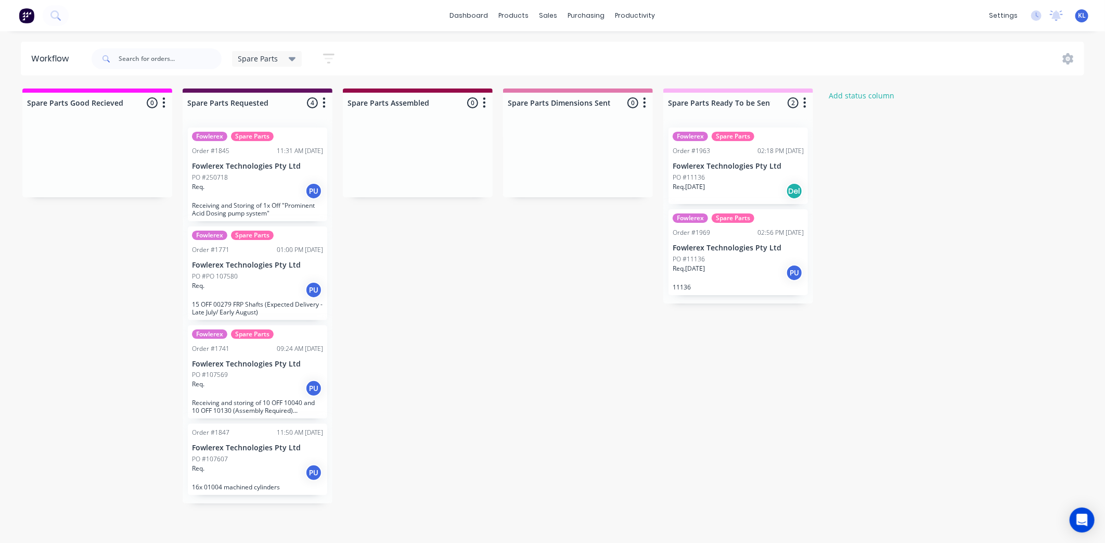
click at [731, 252] on div "Fowlerex Spare Parts Order #1969 02:56 PM [DATE] Fowlerex Technologies Pty Ltd …" at bounding box center [737, 252] width 139 height 86
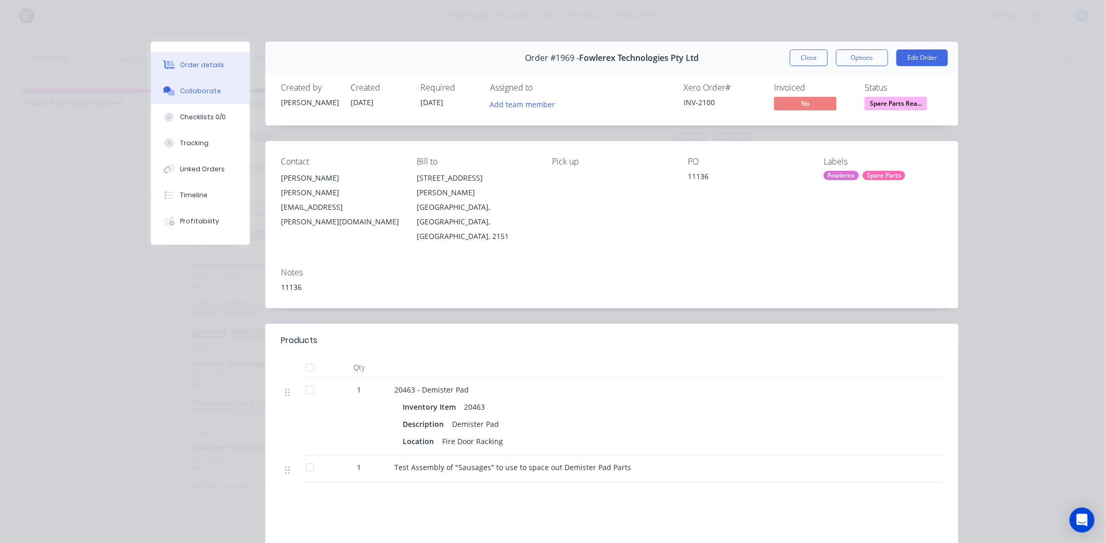
click at [189, 92] on div "Collaborate" at bounding box center [200, 90] width 41 height 9
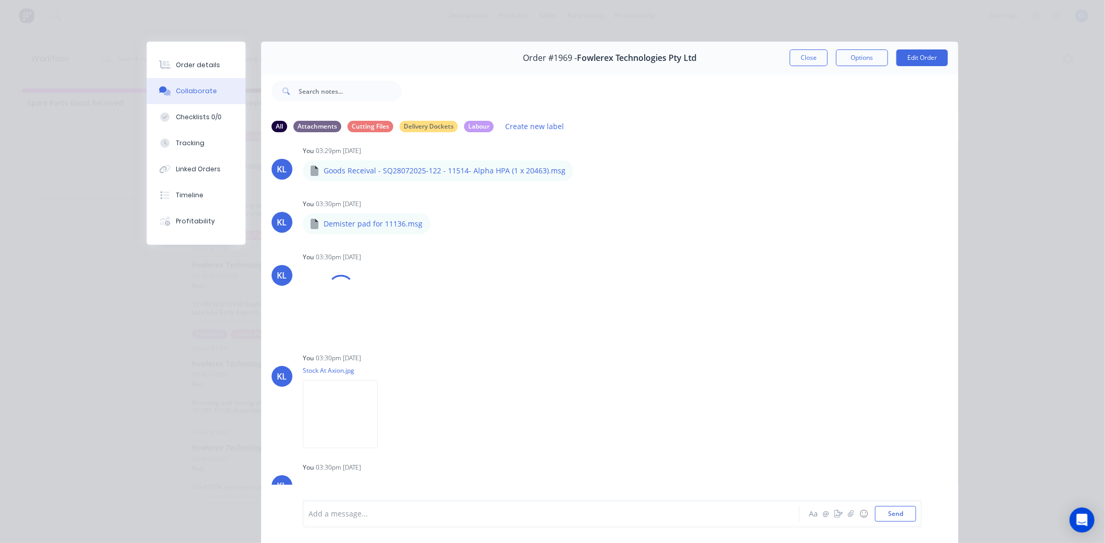
scroll to position [231, 0]
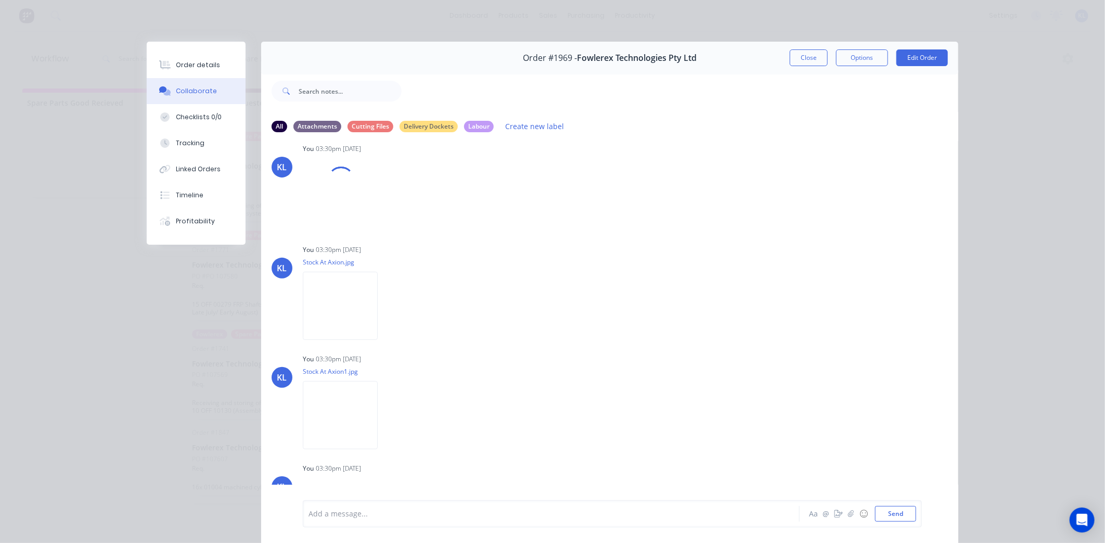
click at [343, 513] on div at bounding box center [536, 513] width 455 height 11
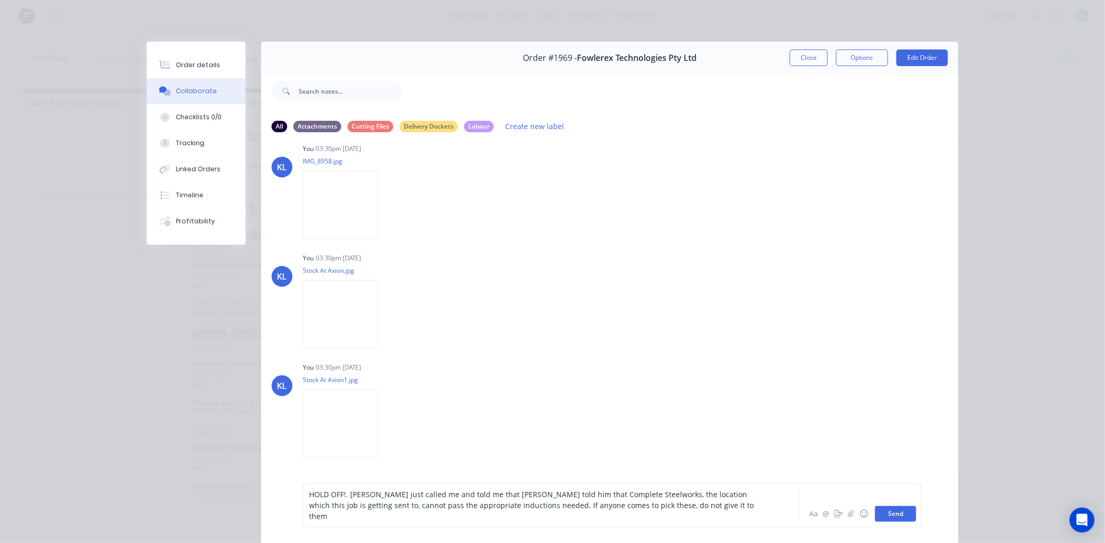
click at [877, 510] on button "Send" at bounding box center [895, 514] width 41 height 16
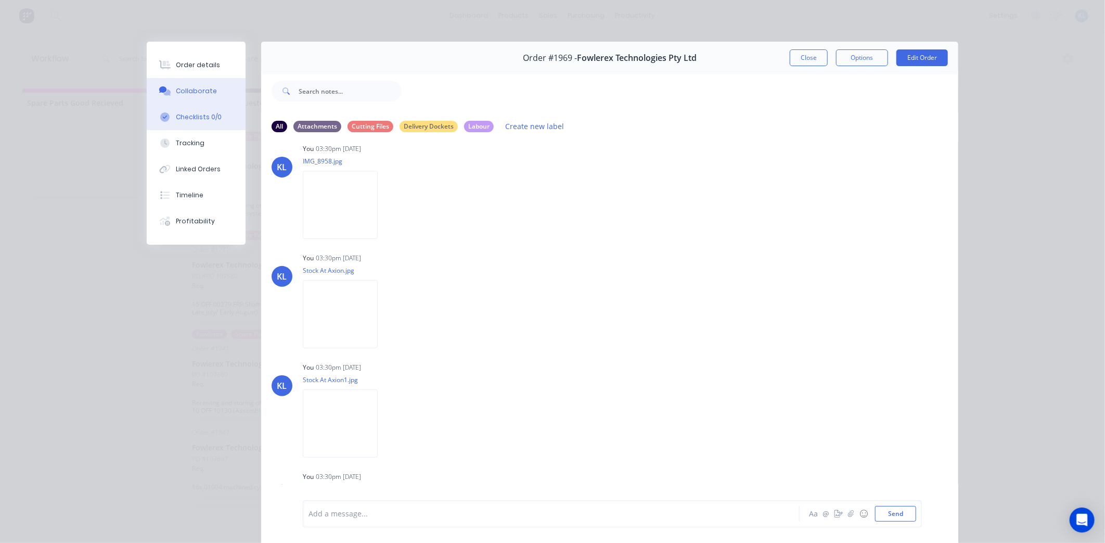
scroll to position [1101, 0]
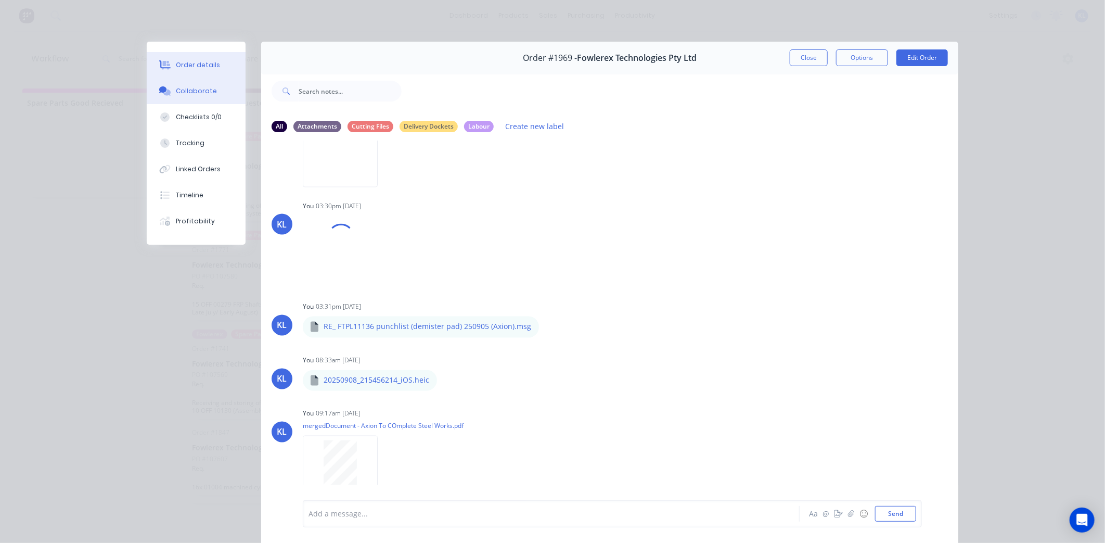
click at [195, 60] on div "Order details" at bounding box center [198, 64] width 44 height 9
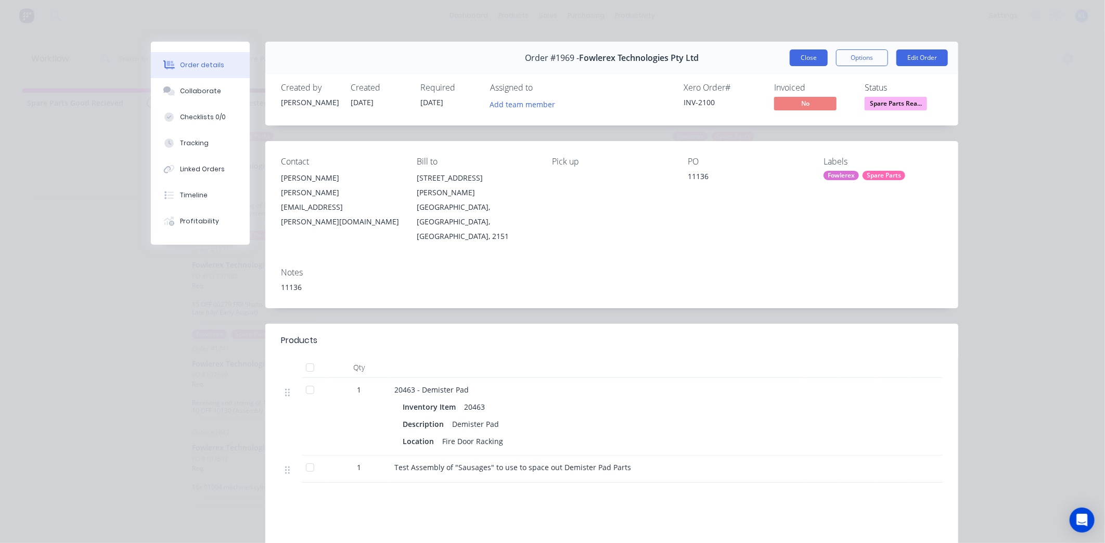
click at [805, 55] on button "Close" at bounding box center [809, 57] width 38 height 17
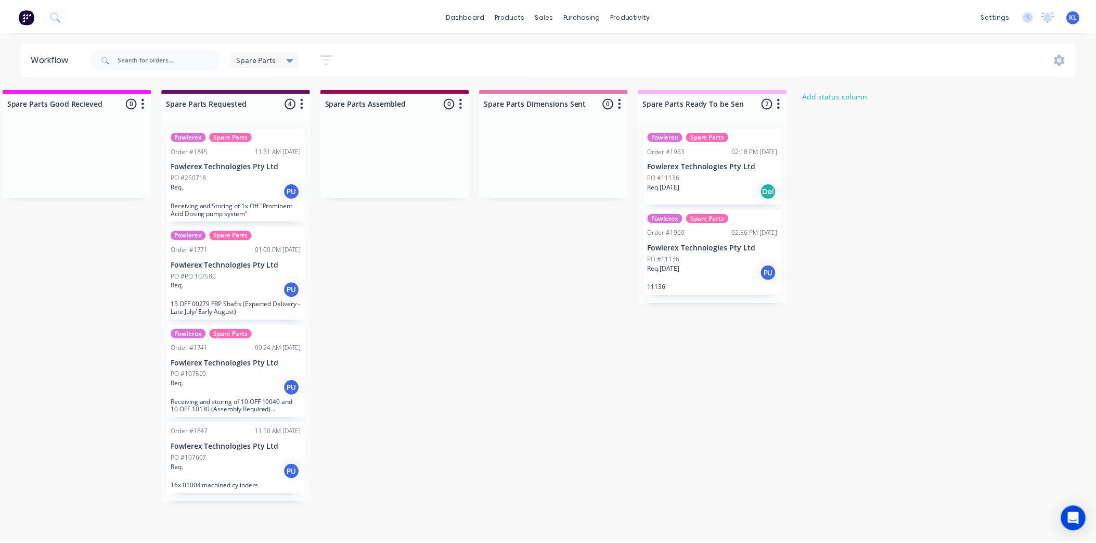
scroll to position [0, 0]
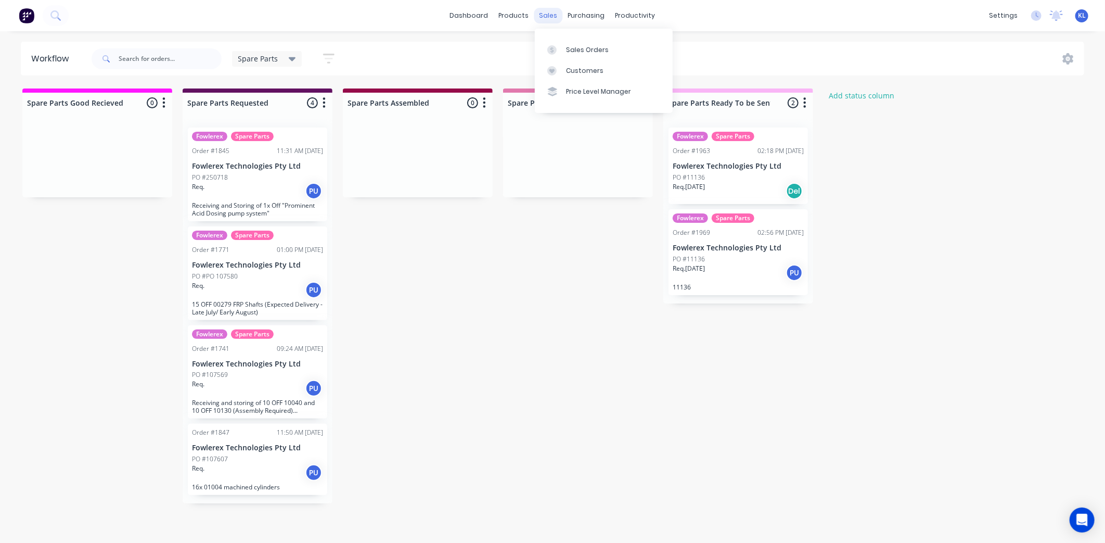
click at [546, 12] on div "sales" at bounding box center [548, 16] width 29 height 16
click at [588, 56] on link "Sales Orders" at bounding box center [604, 49] width 138 height 21
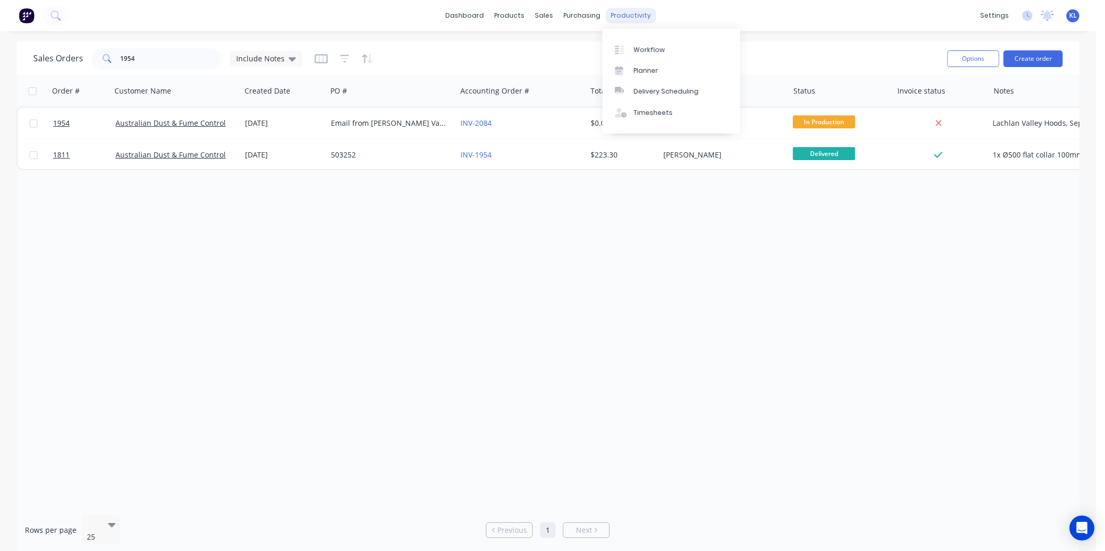
drag, startPoint x: 639, startPoint y: 9, endPoint x: 644, endPoint y: 20, distance: 11.6
click at [639, 9] on div "productivity" at bounding box center [631, 16] width 50 height 16
click at [658, 42] on link "Workflow" at bounding box center [671, 49] width 138 height 21
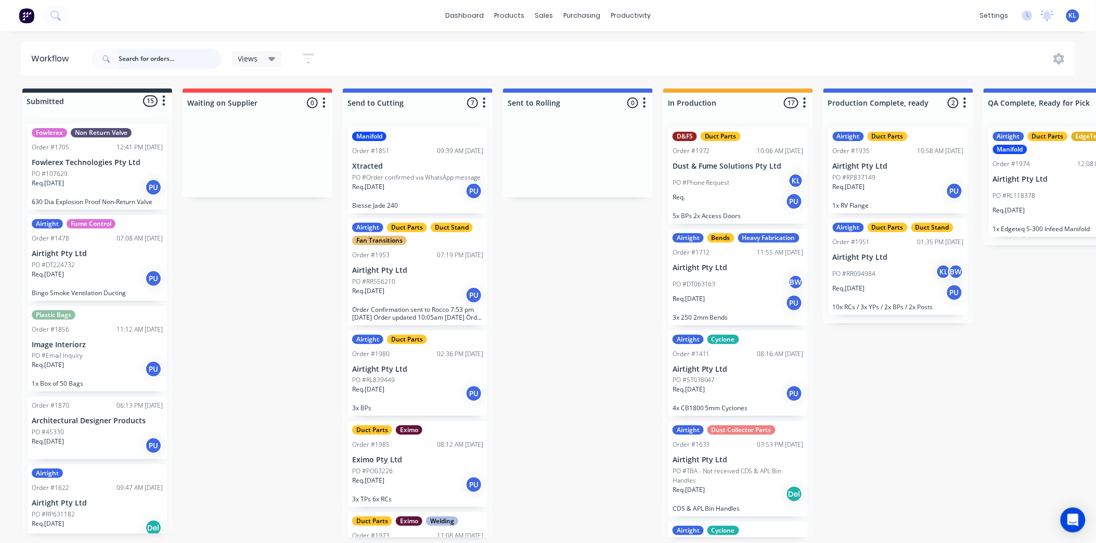
click at [178, 65] on input "text" at bounding box center [170, 58] width 103 height 21
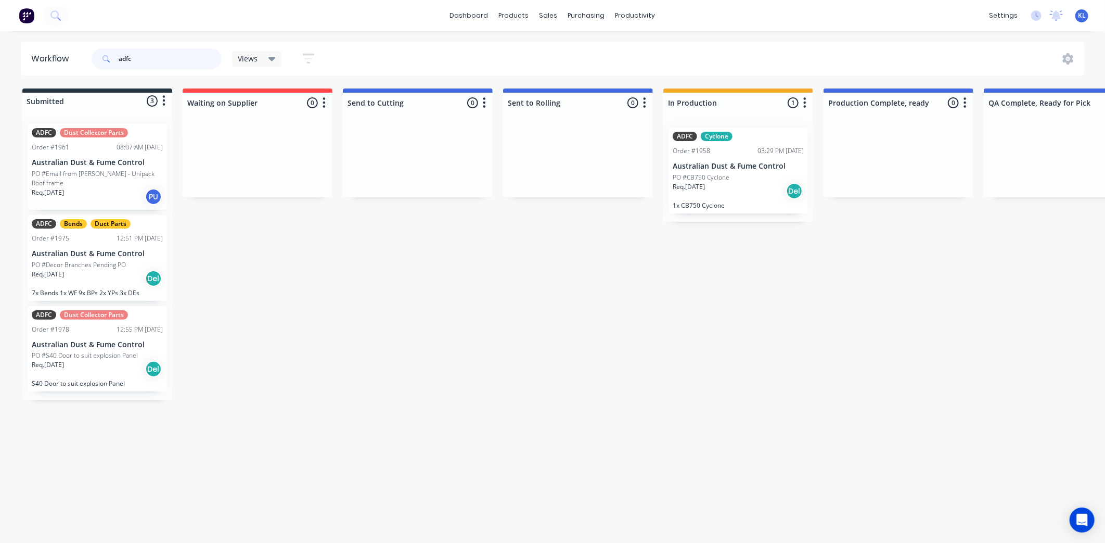
drag, startPoint x: 149, startPoint y: 54, endPoint x: 91, endPoint y: 52, distance: 58.3
click at [92, 52] on div "adfc" at bounding box center [157, 58] width 130 height 21
paste input "503304"
type input "503304"
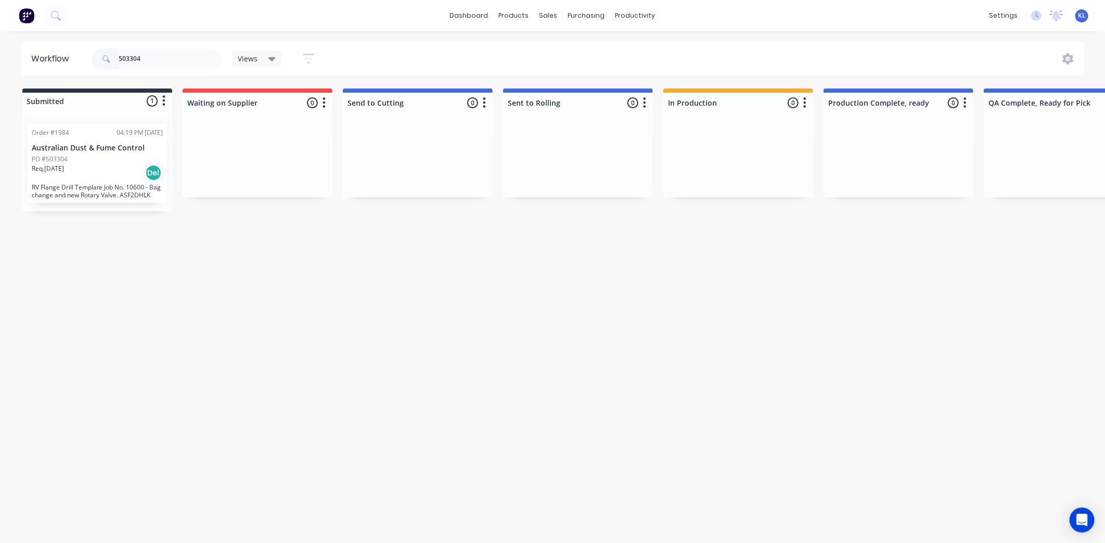
click at [115, 154] on div "PO #503304" at bounding box center [97, 158] width 131 height 9
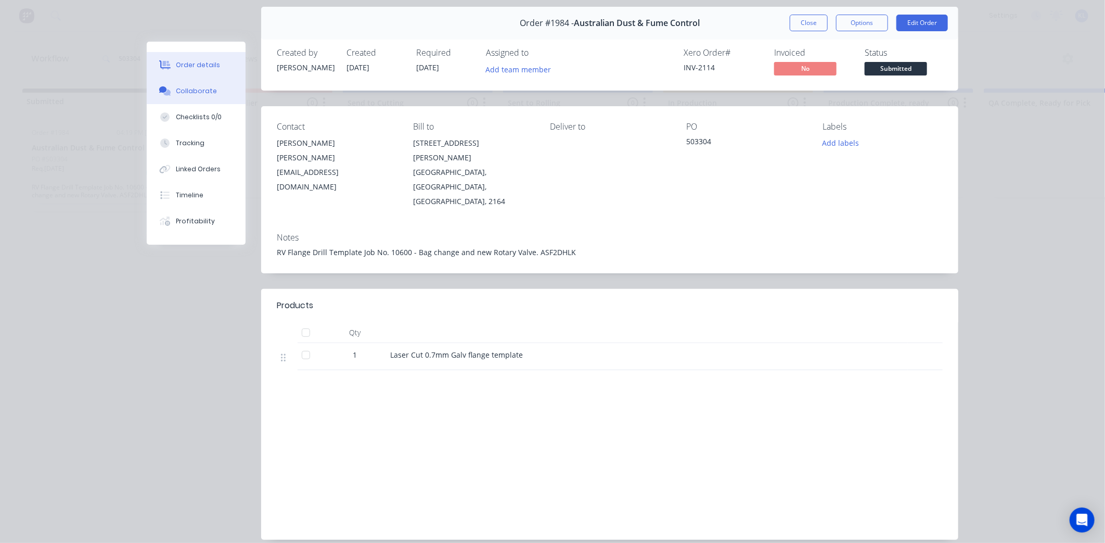
scroll to position [53, 0]
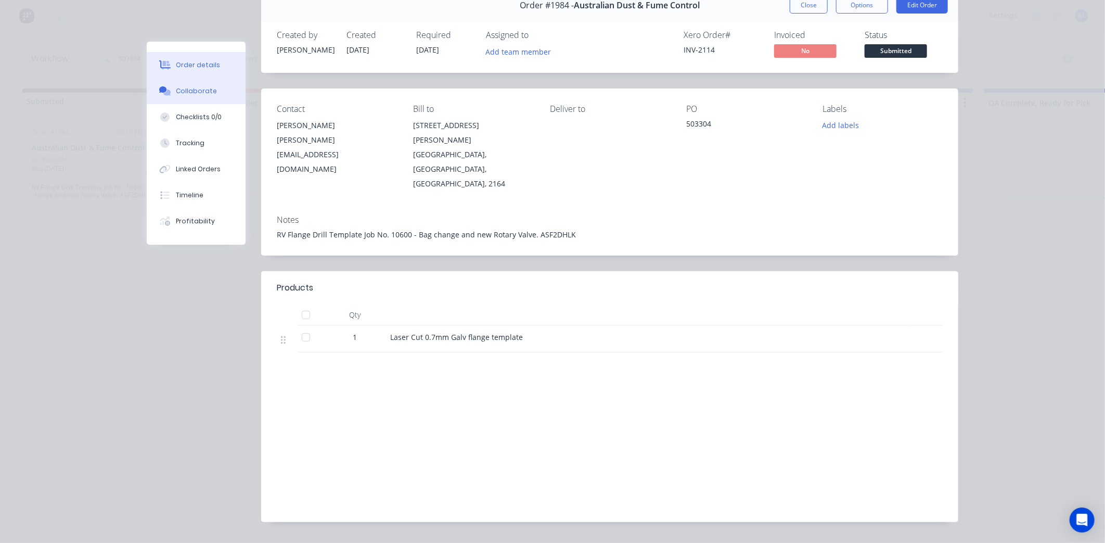
click at [193, 92] on div "Collaborate" at bounding box center [196, 90] width 41 height 9
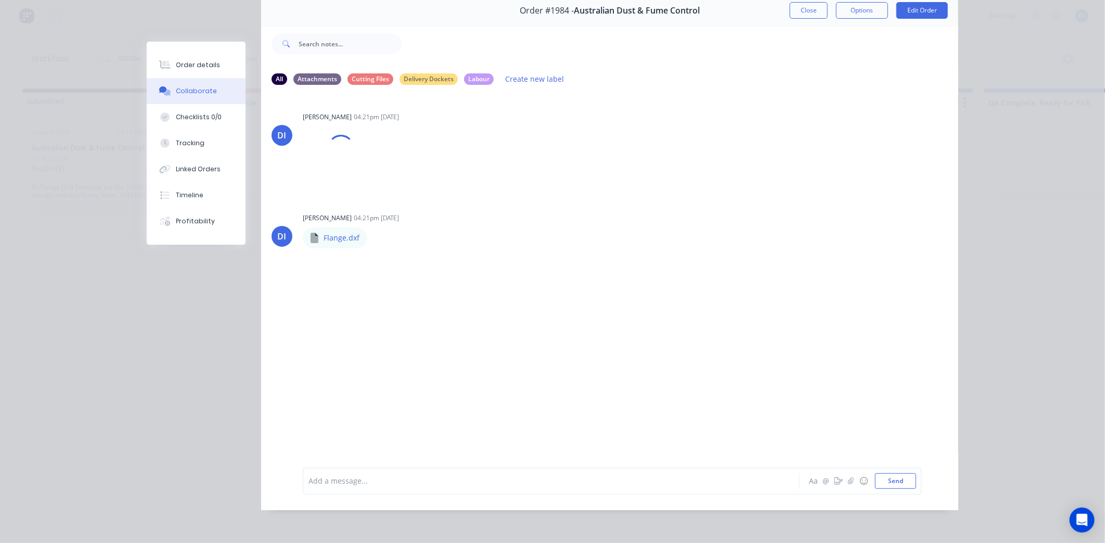
scroll to position [0, 0]
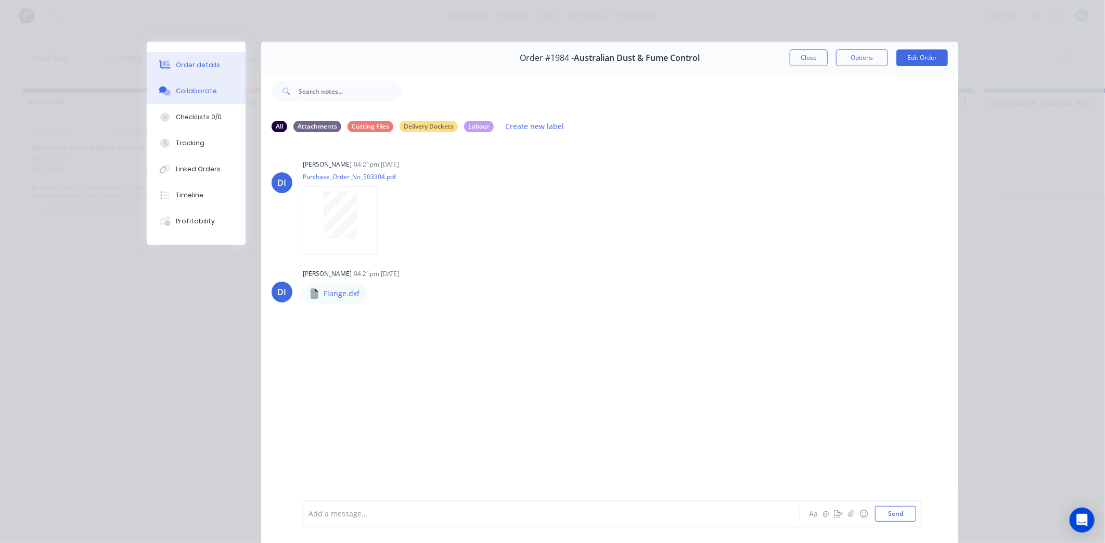
click at [192, 73] on button "Order details" at bounding box center [196, 65] width 99 height 26
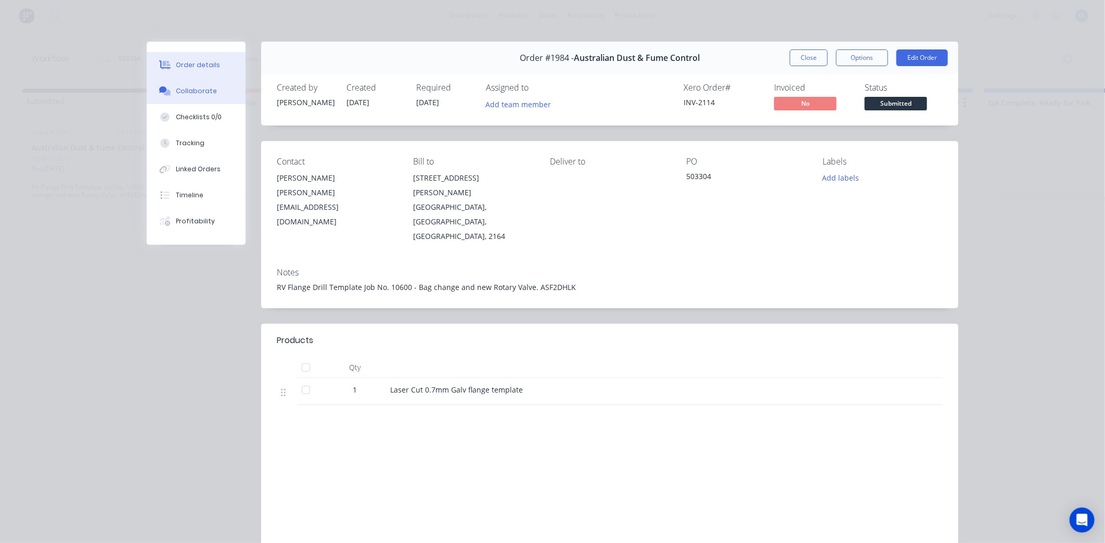
click at [194, 91] on div "Collaborate" at bounding box center [196, 90] width 41 height 9
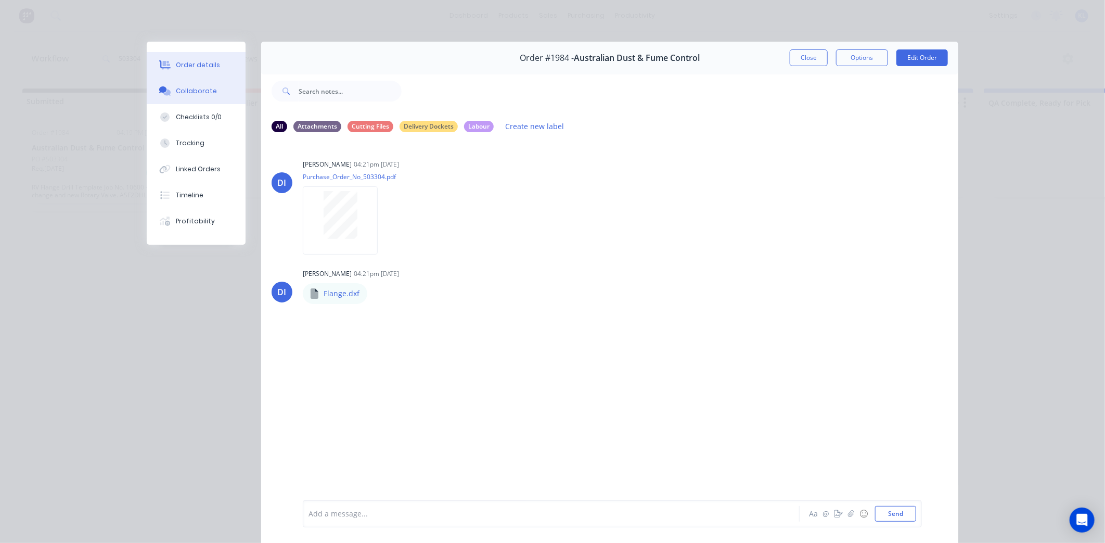
click at [193, 70] on button "Order details" at bounding box center [196, 65] width 99 height 26
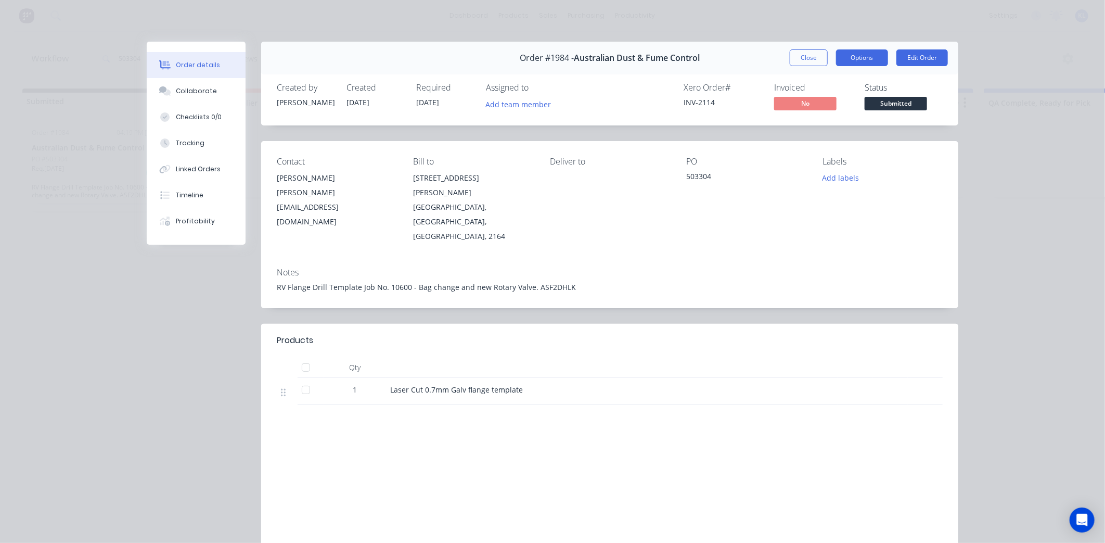
click at [844, 57] on button "Options" at bounding box center [862, 57] width 52 height 17
click at [817, 110] on div "Work Order" at bounding box center [833, 105] width 91 height 15
click at [802, 119] on div "Standard" at bounding box center [833, 126] width 91 height 15
click at [161, 87] on icon at bounding box center [163, 89] width 8 height 6
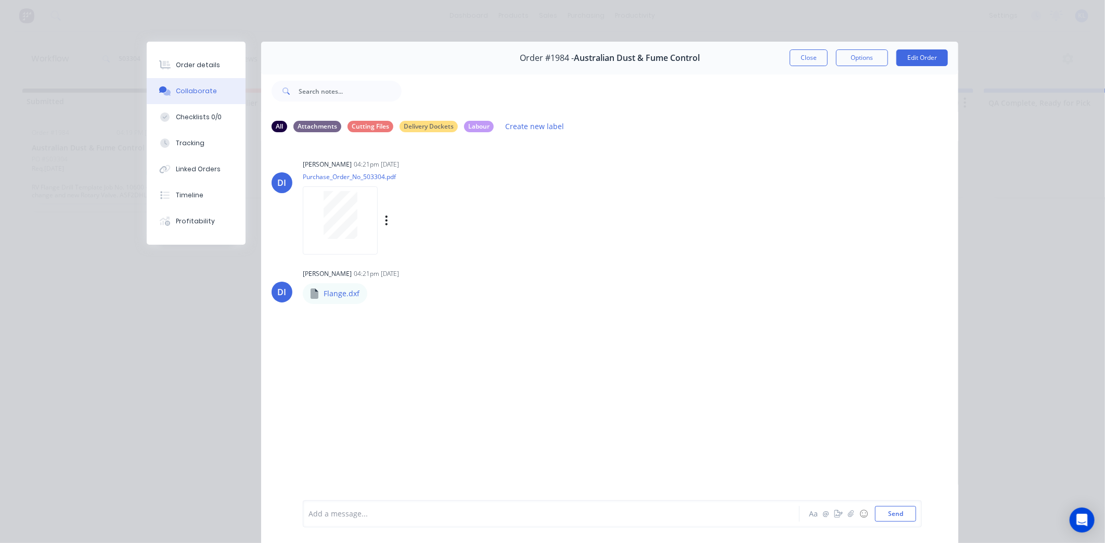
click at [315, 220] on div at bounding box center [340, 215] width 66 height 48
click at [181, 63] on div "Order details" at bounding box center [198, 64] width 44 height 9
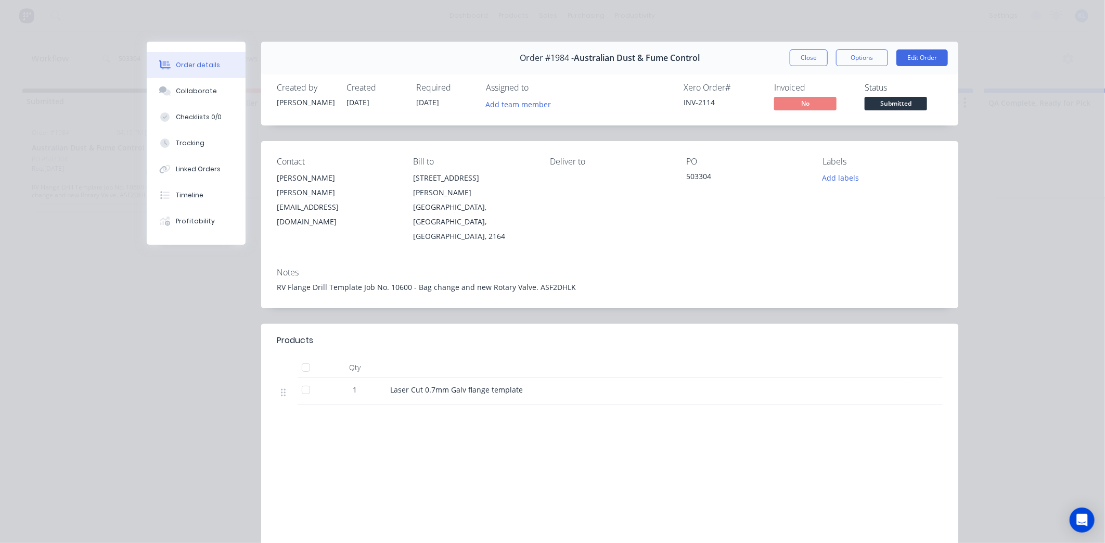
click at [884, 102] on span "Submitted" at bounding box center [896, 103] width 62 height 13
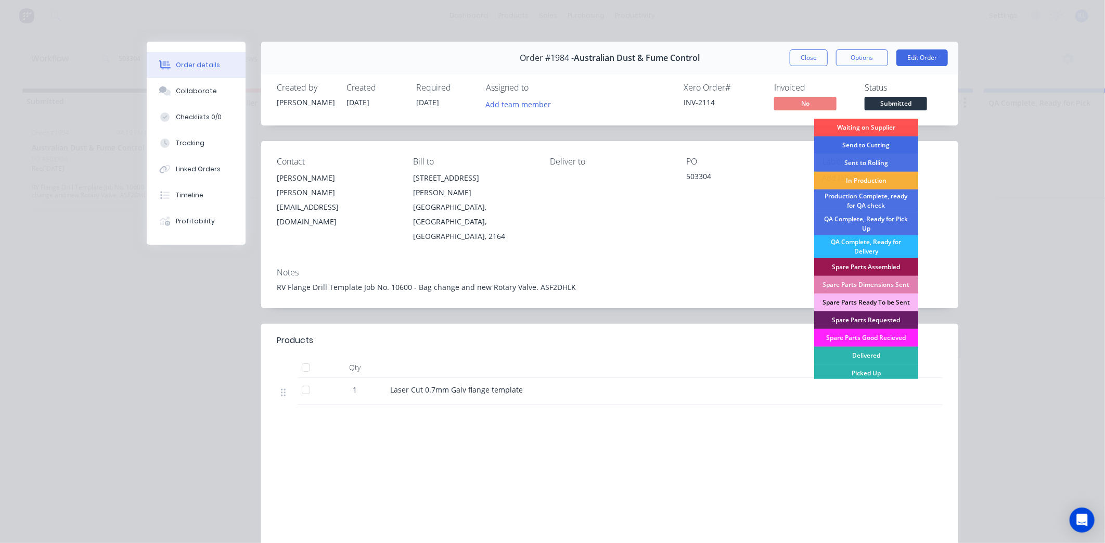
click at [874, 144] on div "Send to Cutting" at bounding box center [866, 145] width 104 height 18
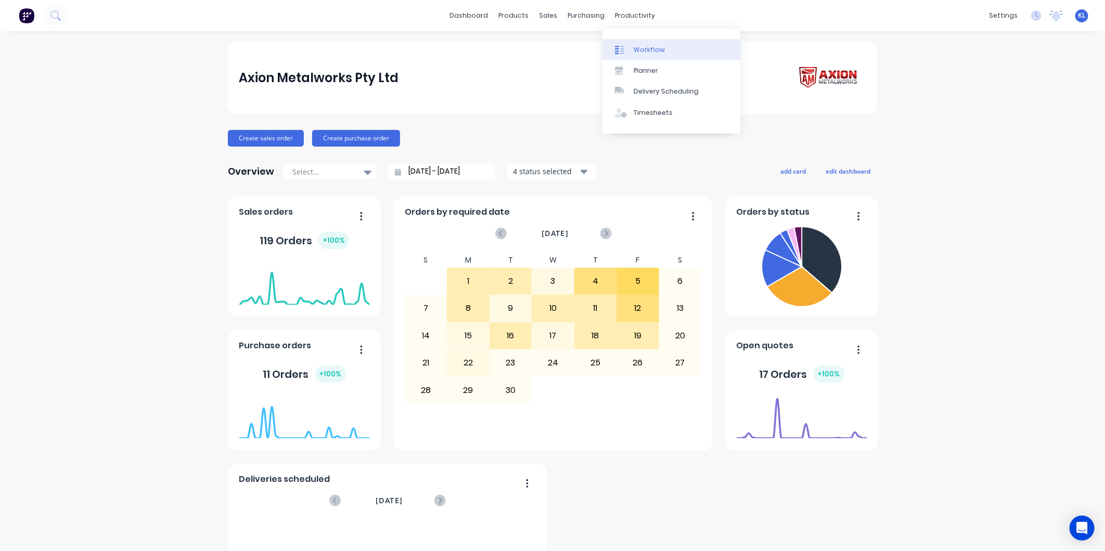
click at [637, 48] on div "Workflow" at bounding box center [649, 49] width 31 height 9
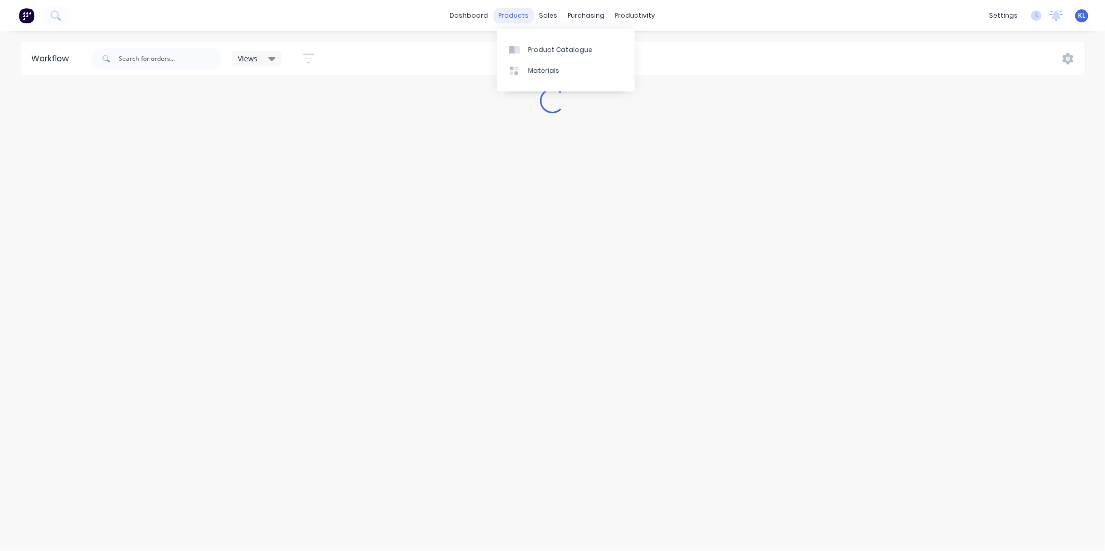
click at [507, 17] on div "products" at bounding box center [514, 16] width 41 height 16
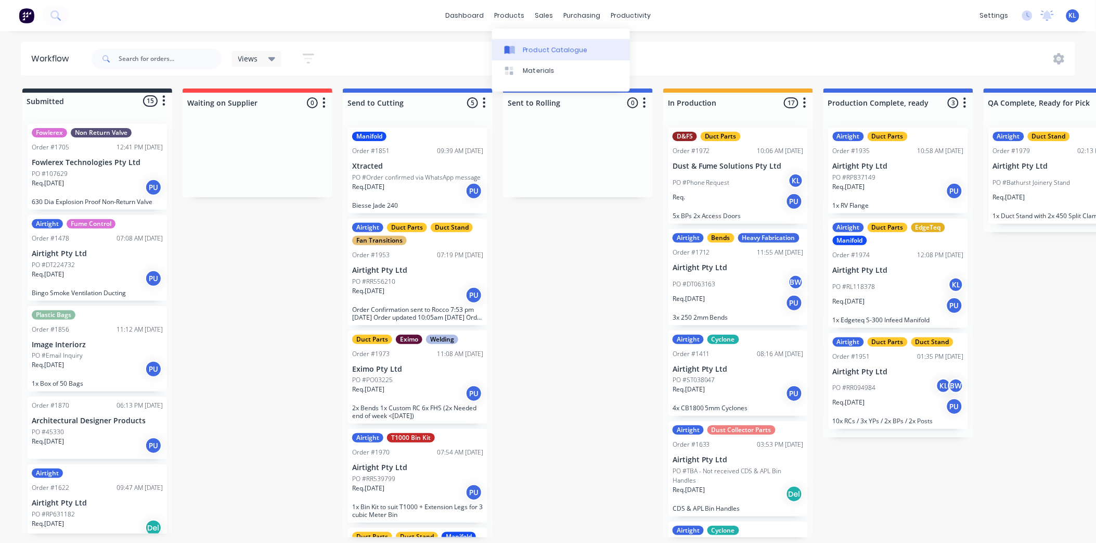
click at [540, 46] on div "Product Catalogue" at bounding box center [555, 49] width 65 height 9
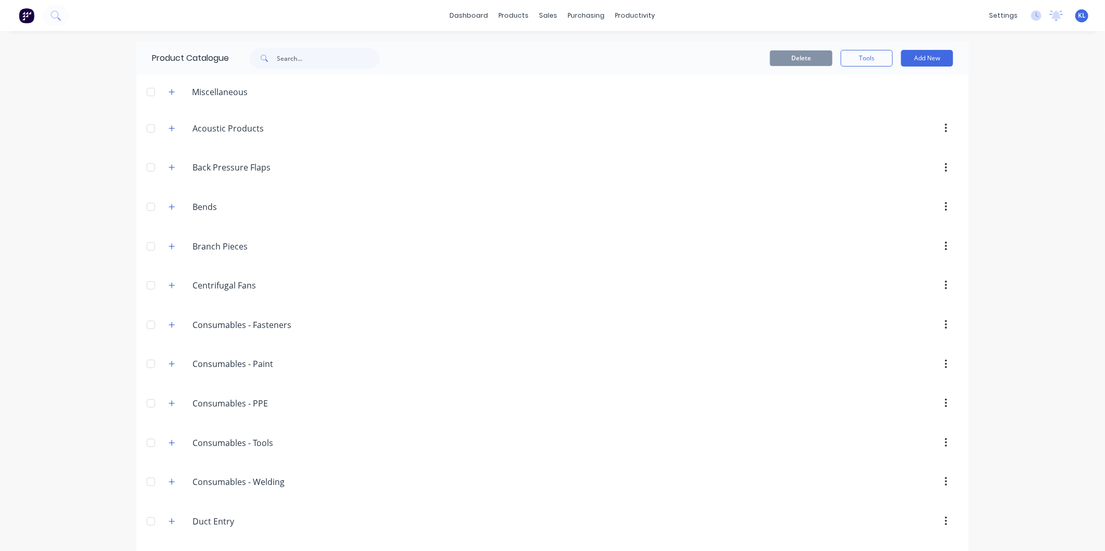
click at [165, 242] on span at bounding box center [171, 246] width 13 height 13
click at [170, 247] on button "button" at bounding box center [171, 246] width 13 height 13
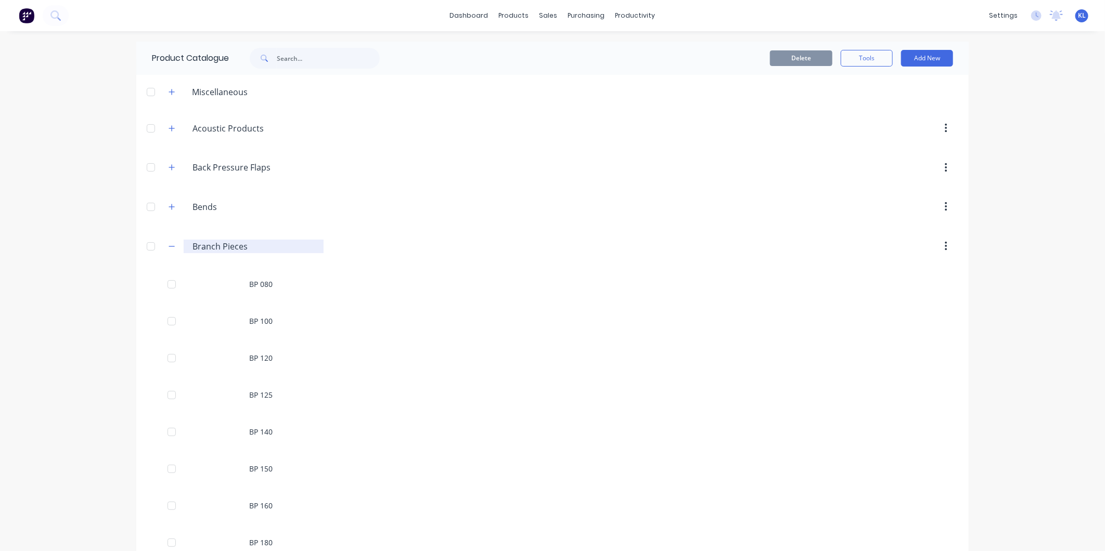
scroll to position [173, 0]
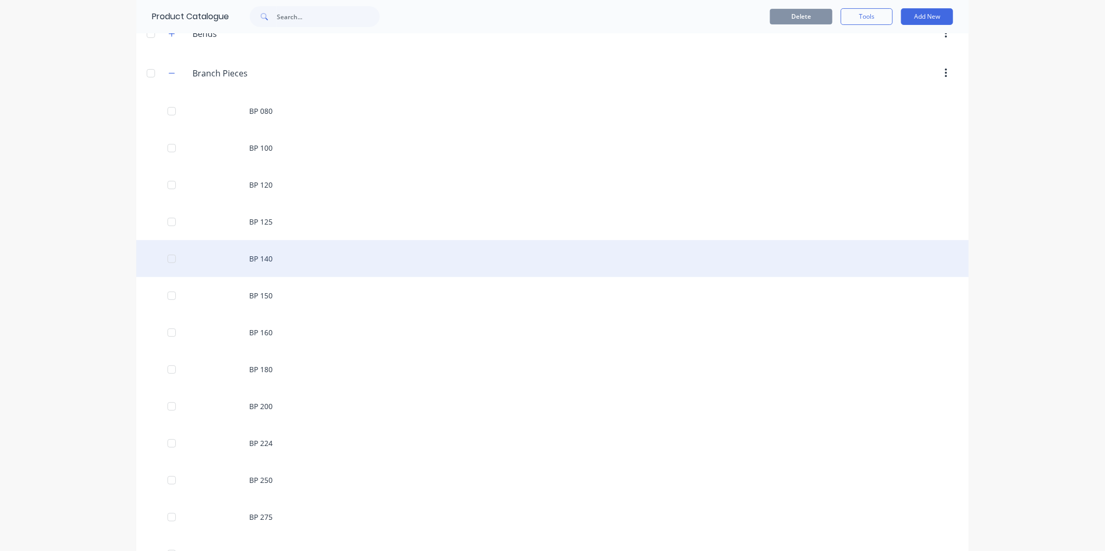
click at [250, 269] on div "BP 140" at bounding box center [552, 258] width 832 height 37
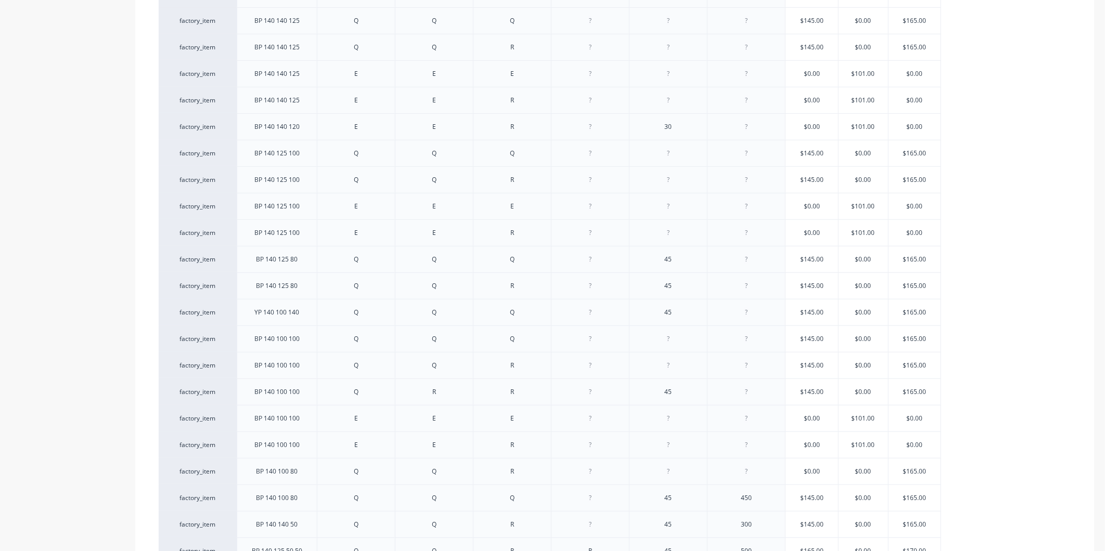
scroll to position [575, 0]
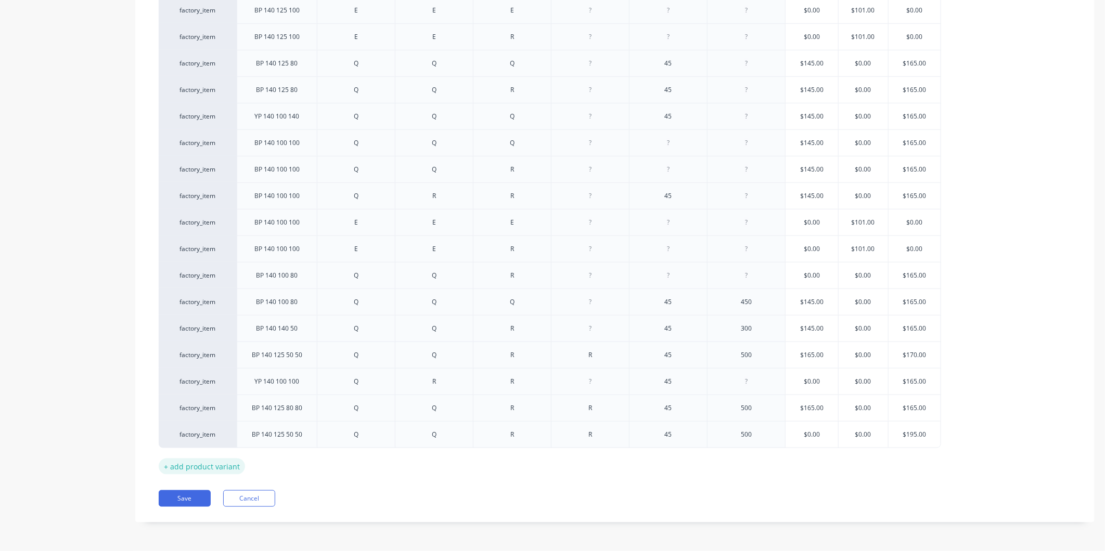
click at [205, 459] on div "+ add product variant" at bounding box center [202, 467] width 86 height 16
type textarea "x"
click at [295, 459] on div at bounding box center [277, 460] width 52 height 14
type textarea "x"
click at [344, 461] on div at bounding box center [356, 460] width 52 height 14
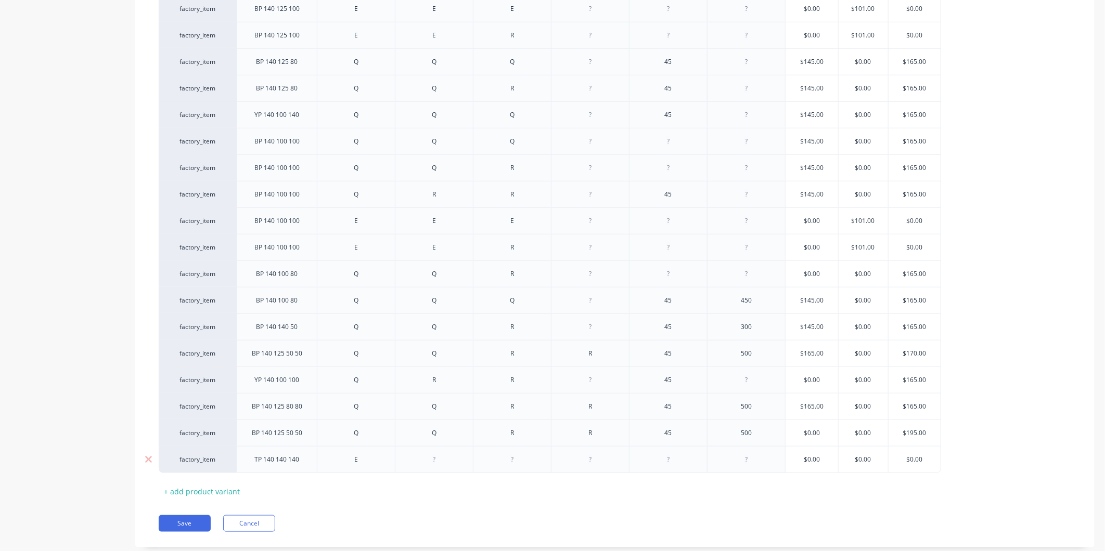
click at [441, 462] on div at bounding box center [434, 460] width 52 height 14
type textarea "x"
click at [522, 467] on div at bounding box center [512, 460] width 52 height 14
click at [601, 463] on div at bounding box center [590, 460] width 52 height 14
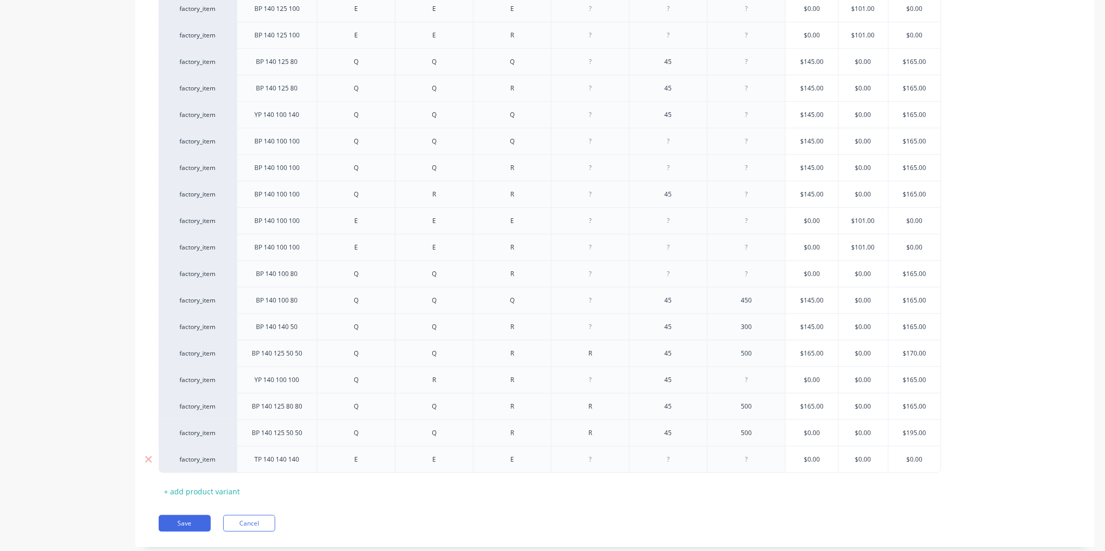
click at [672, 461] on div at bounding box center [668, 460] width 52 height 14
type textarea "x"
click at [754, 465] on div at bounding box center [746, 460] width 52 height 14
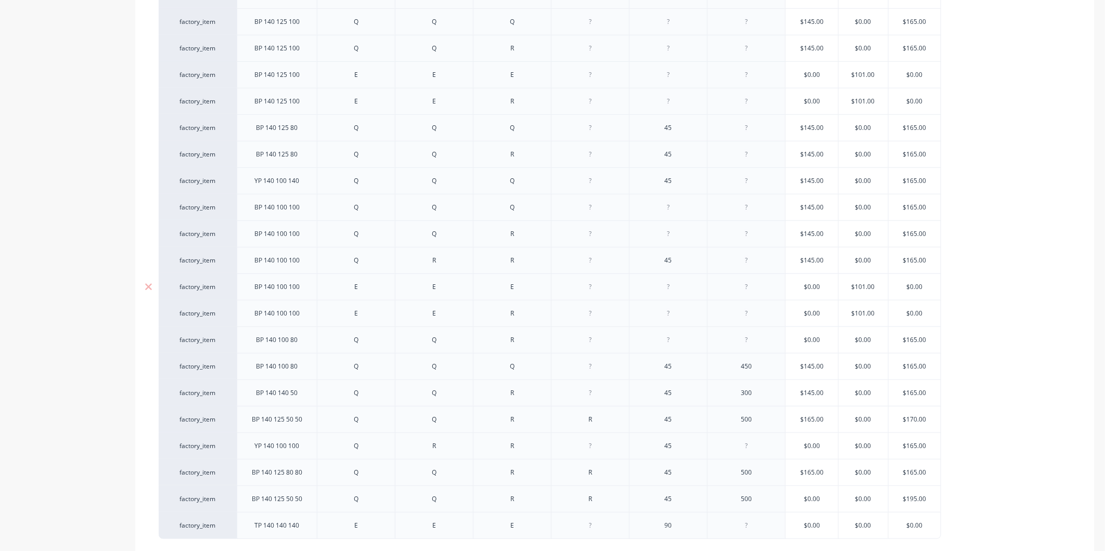
scroll to position [601, 0]
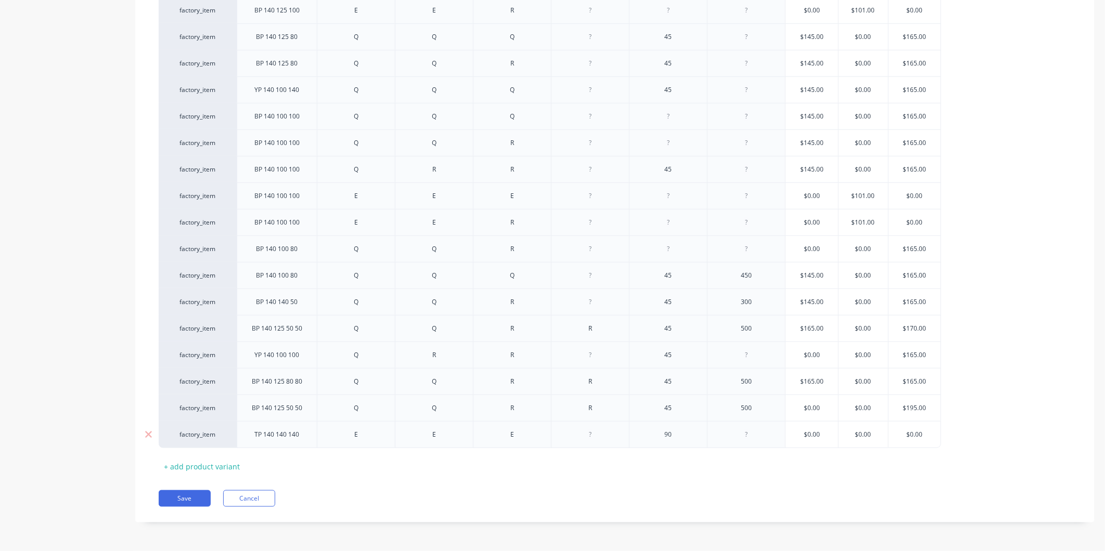
type textarea "x"
type input "$0.00"
drag, startPoint x: 877, startPoint y: 434, endPoint x: 856, endPoint y: 434, distance: 20.8
click at [856, 434] on input "$0.00" at bounding box center [863, 434] width 52 height 9
type textarea "x"
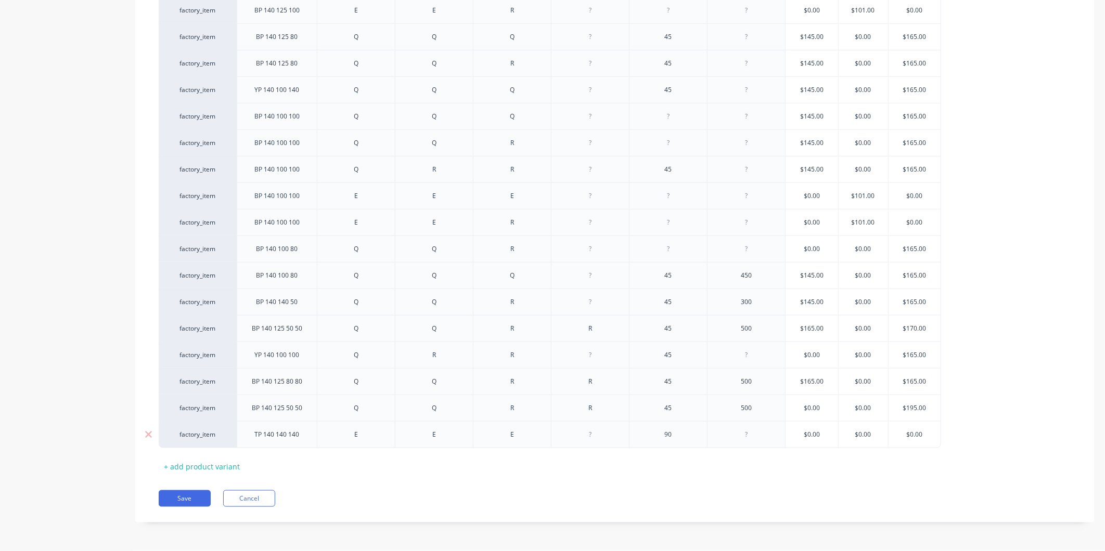
type input "9"
type textarea "x"
type input "90"
click at [874, 466] on div "Xero Item # Description Fitting 1 Fitting 2 Fitting 3 Fitting 4 Angle Length St…" at bounding box center [615, 65] width 912 height 820
click at [181, 501] on button "Save" at bounding box center [185, 499] width 52 height 17
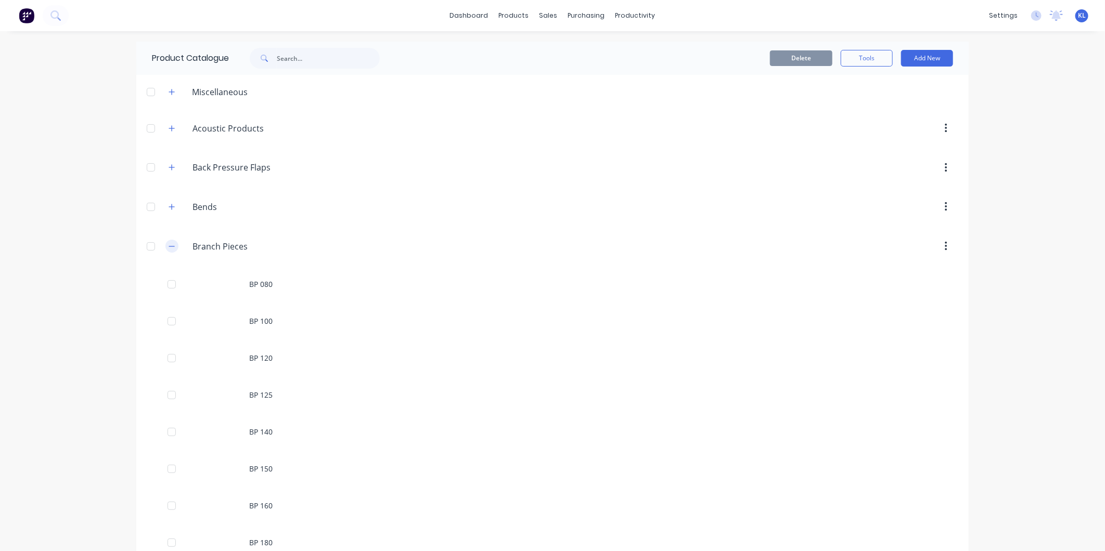
click at [172, 246] on button "button" at bounding box center [171, 246] width 13 height 13
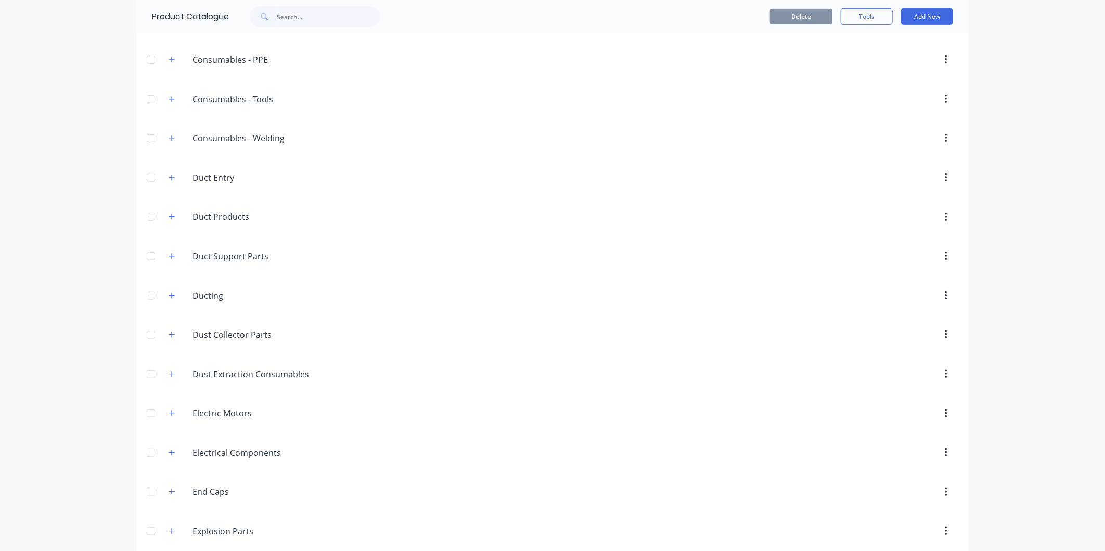
scroll to position [404, 0]
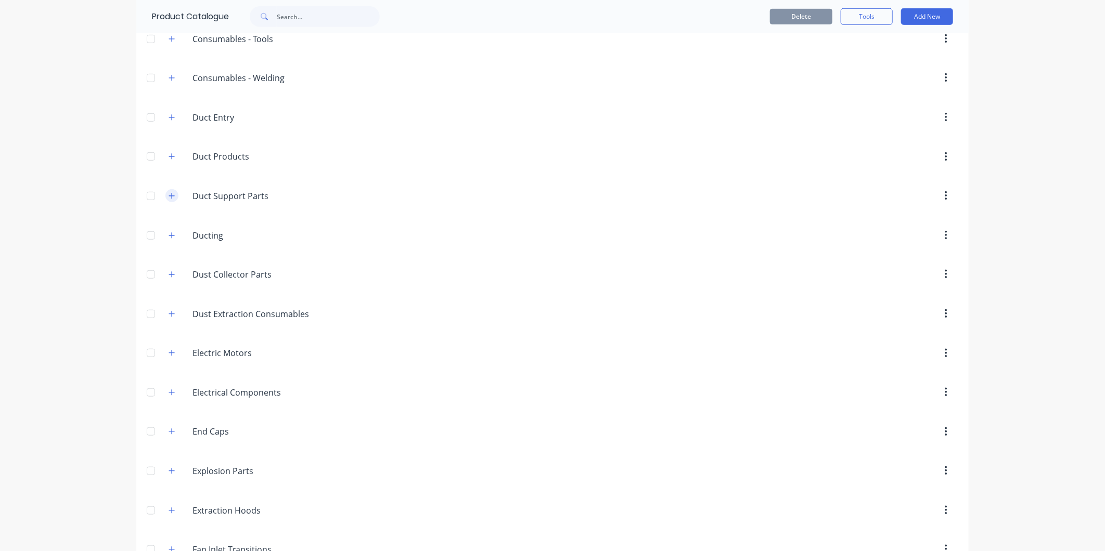
click at [173, 199] on button "button" at bounding box center [171, 195] width 13 height 13
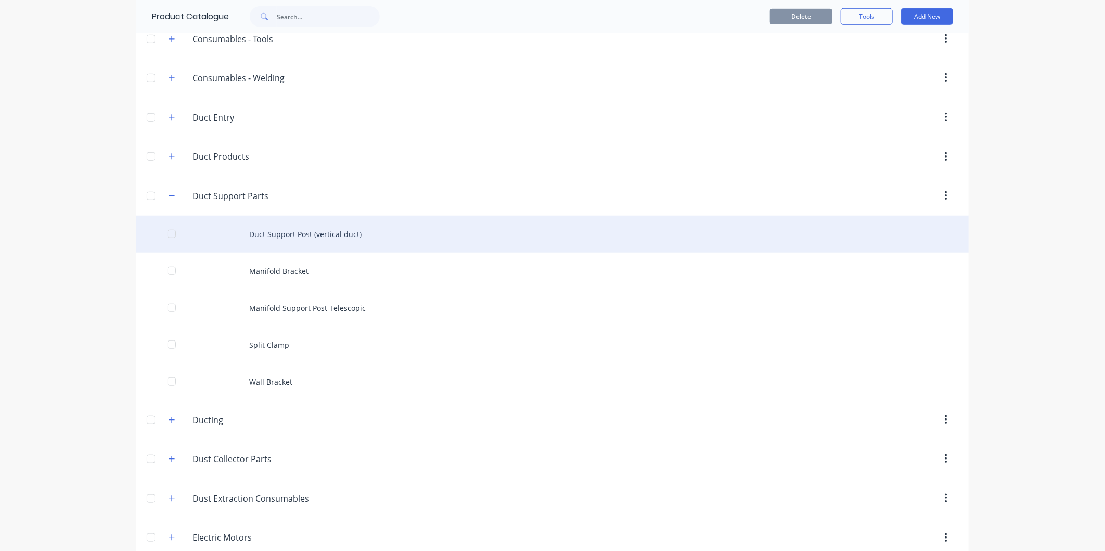
click at [286, 237] on div "Duct Support Post (vertical duct)" at bounding box center [552, 234] width 832 height 37
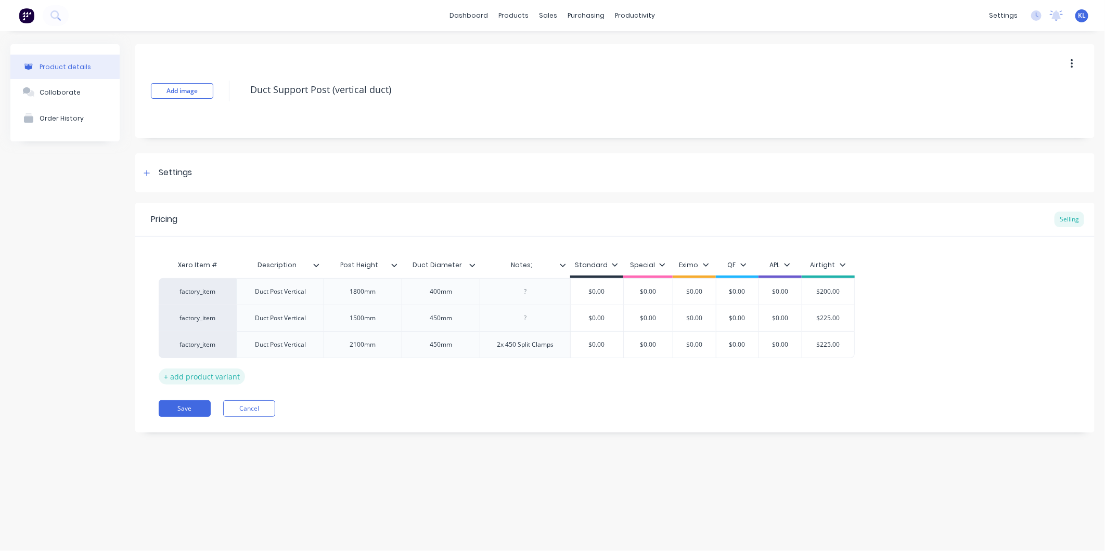
click at [203, 376] on div "+ add product variant" at bounding box center [202, 377] width 86 height 16
type textarea "x"
click at [288, 369] on div at bounding box center [280, 372] width 52 height 14
type textarea "x"
click at [369, 373] on div at bounding box center [363, 372] width 52 height 14
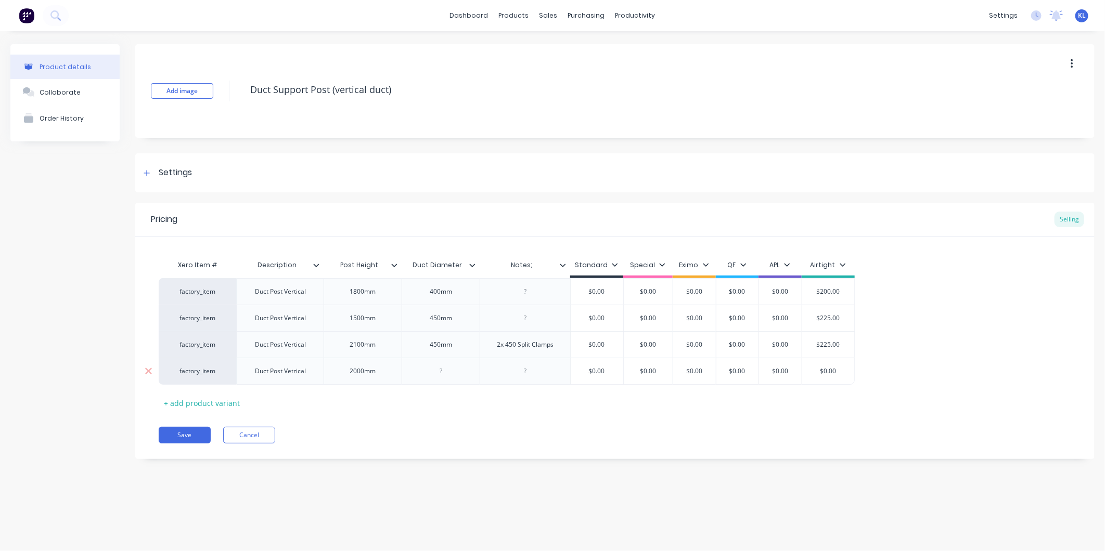
type textarea "x"
click at [455, 370] on div at bounding box center [441, 372] width 52 height 14
type textarea "x"
click at [523, 370] on div at bounding box center [525, 372] width 52 height 14
drag, startPoint x: 556, startPoint y: 345, endPoint x: 475, endPoint y: 343, distance: 80.6
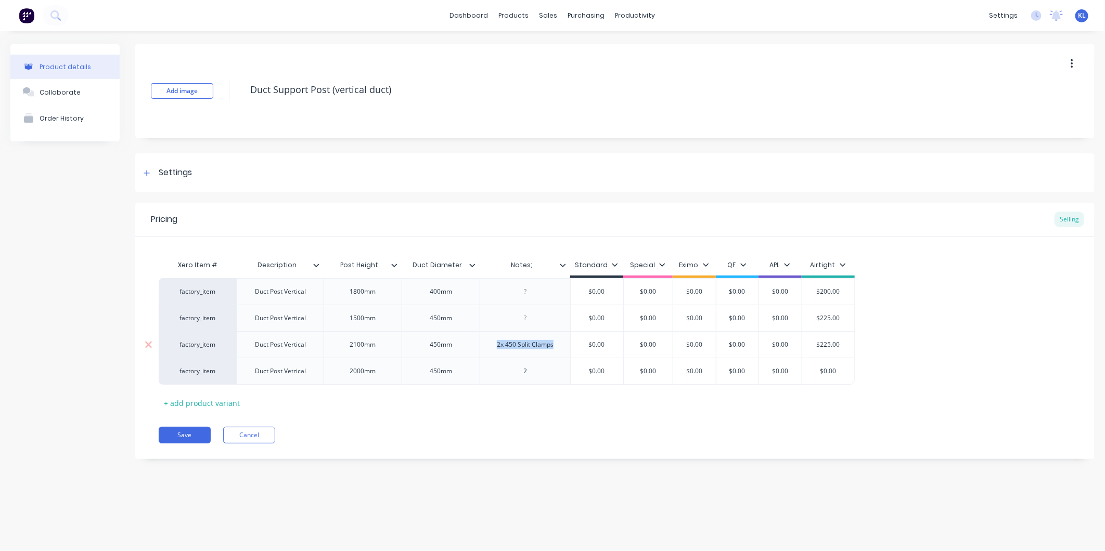
click at [475, 343] on div "factory_item Duct Post Vertical 2100mm 450mm 2x 450 Split Clamps $0.00 $0.00 $0…" at bounding box center [507, 344] width 696 height 27
copy div "2x 450 Split Clamps"
click at [536, 364] on div "2" at bounding box center [525, 371] width 91 height 27
click at [536, 375] on div "2" at bounding box center [525, 372] width 52 height 14
click at [523, 369] on div "2x 2x 450 Split Clamps" at bounding box center [525, 374] width 82 height 23
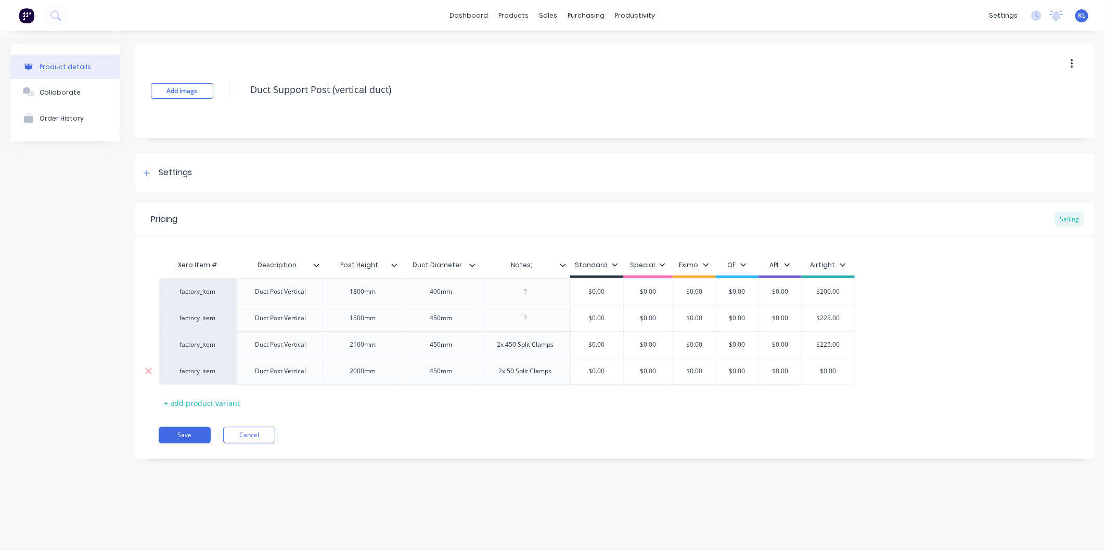
click at [558, 371] on div "2x 50 Split Clamps" at bounding box center [525, 372] width 70 height 14
type textarea "x"
click at [519, 418] on div "Pricing Selling Xero Item # Description Post Height Duct Diameter Notes; Standa…" at bounding box center [614, 334] width 959 height 262
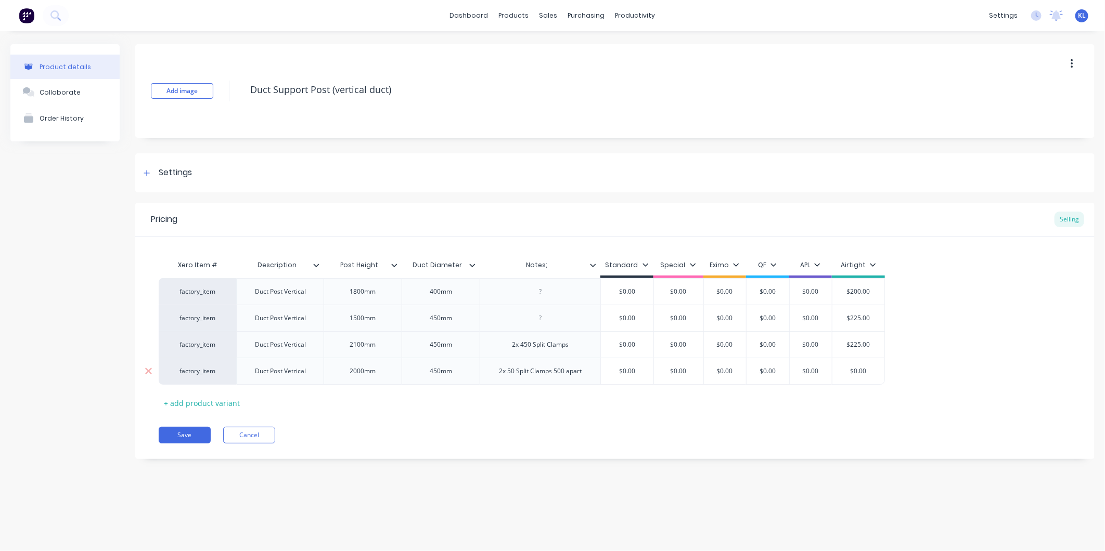
type input "$0.00"
drag, startPoint x: 874, startPoint y: 371, endPoint x: 846, endPoint y: 375, distance: 28.8
click at [846, 375] on input "$0.00" at bounding box center [858, 371] width 52 height 9
type textarea "x"
type input "2"
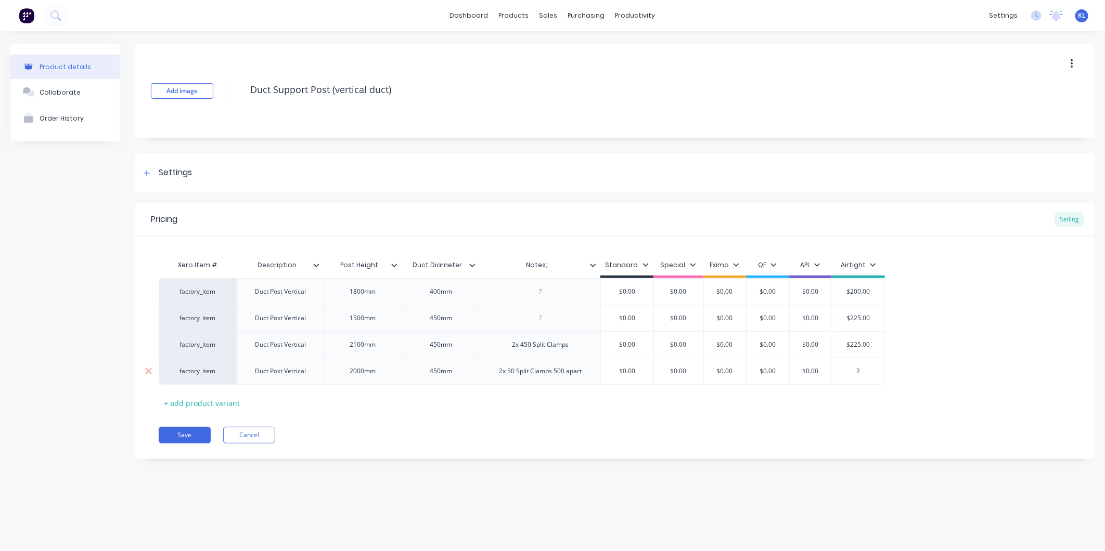
type textarea "x"
type input "22"
type textarea "x"
type input "225"
click at [846, 393] on div "Xero Item # Description Post Height Duct Diameter Notes; Standard Special Eximo…" at bounding box center [615, 333] width 912 height 157
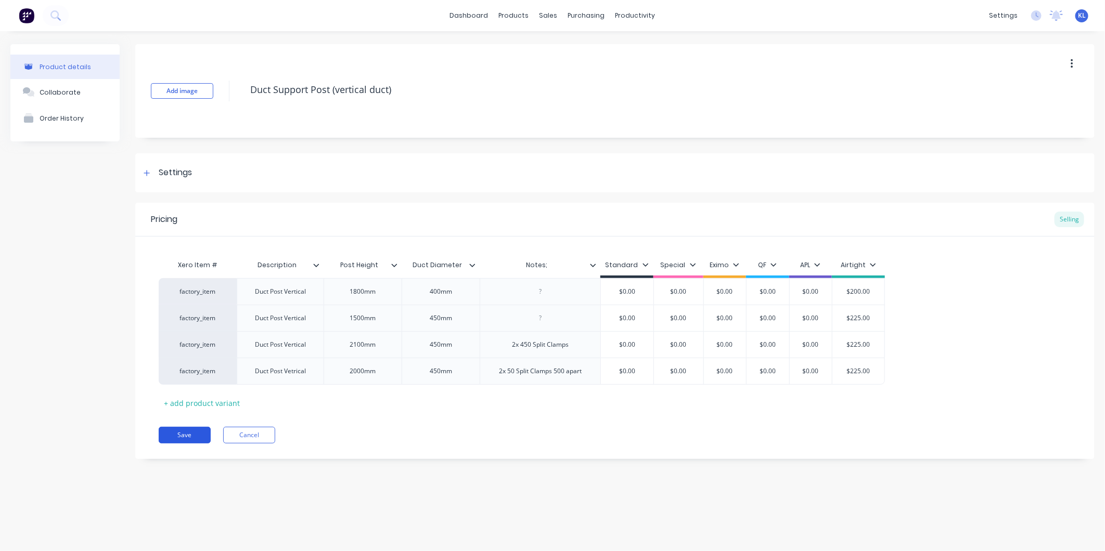
click at [198, 439] on button "Save" at bounding box center [185, 435] width 52 height 17
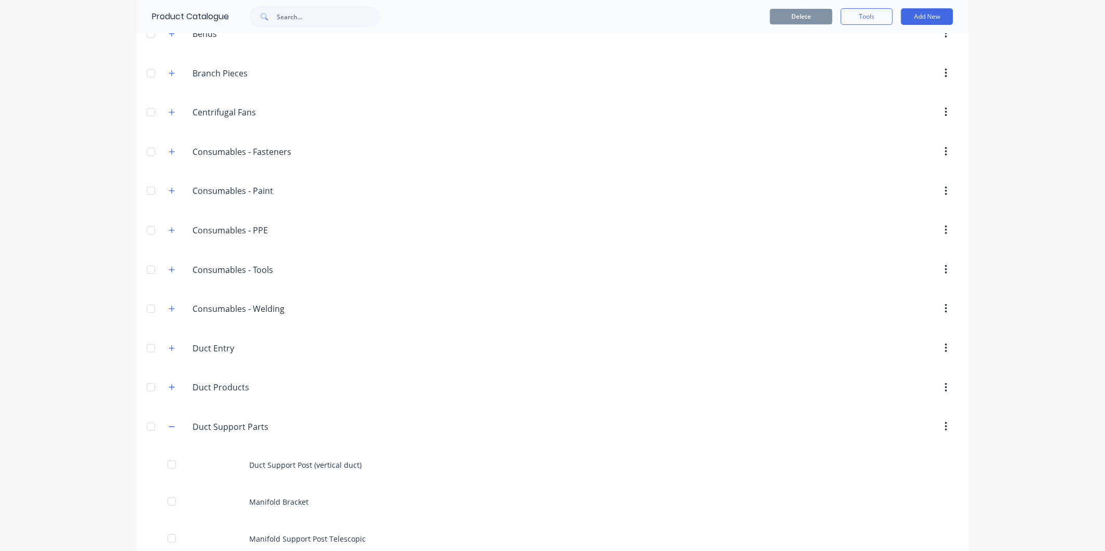
scroll to position [289, 0]
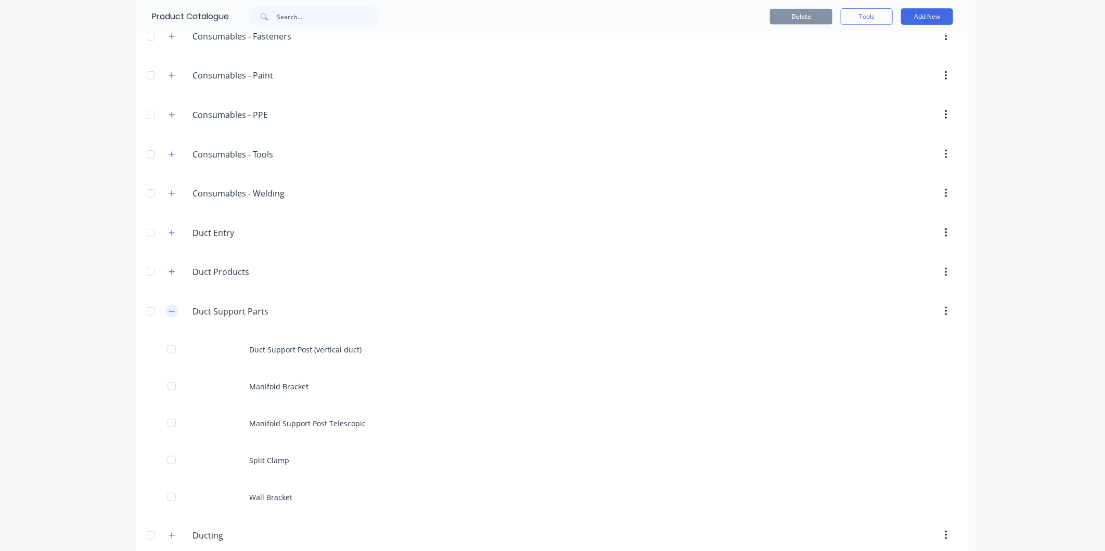
click at [170, 312] on icon "button" at bounding box center [172, 311] width 6 height 1
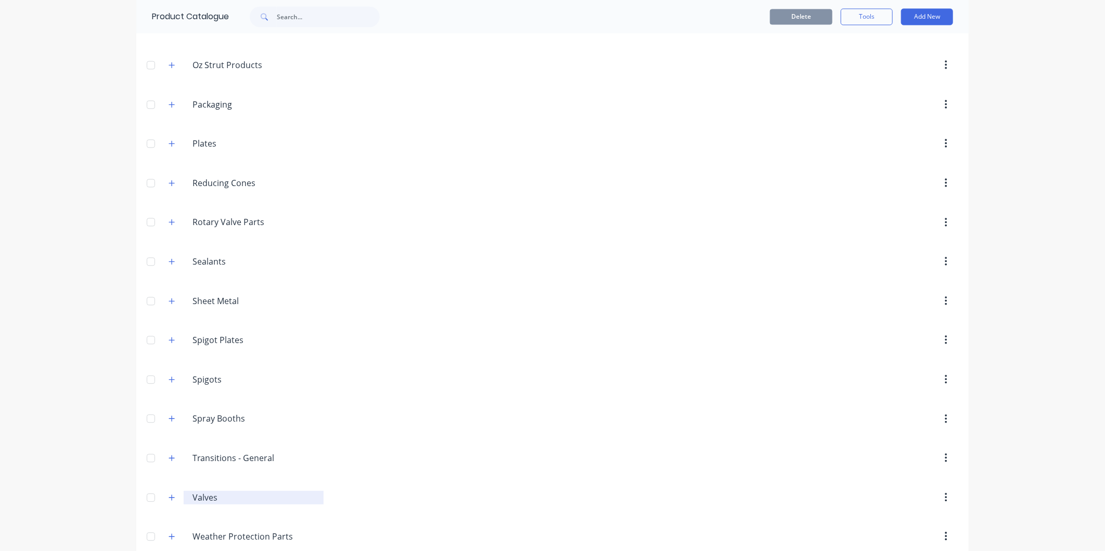
scroll to position [1421, 0]
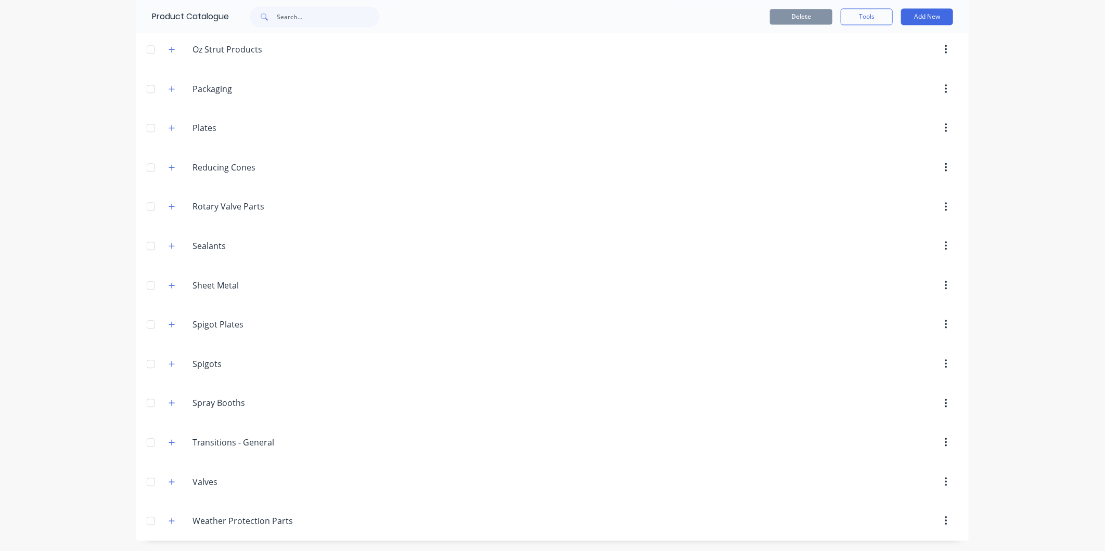
click at [173, 526] on span at bounding box center [171, 521] width 13 height 13
click at [172, 526] on button "button" at bounding box center [171, 521] width 13 height 13
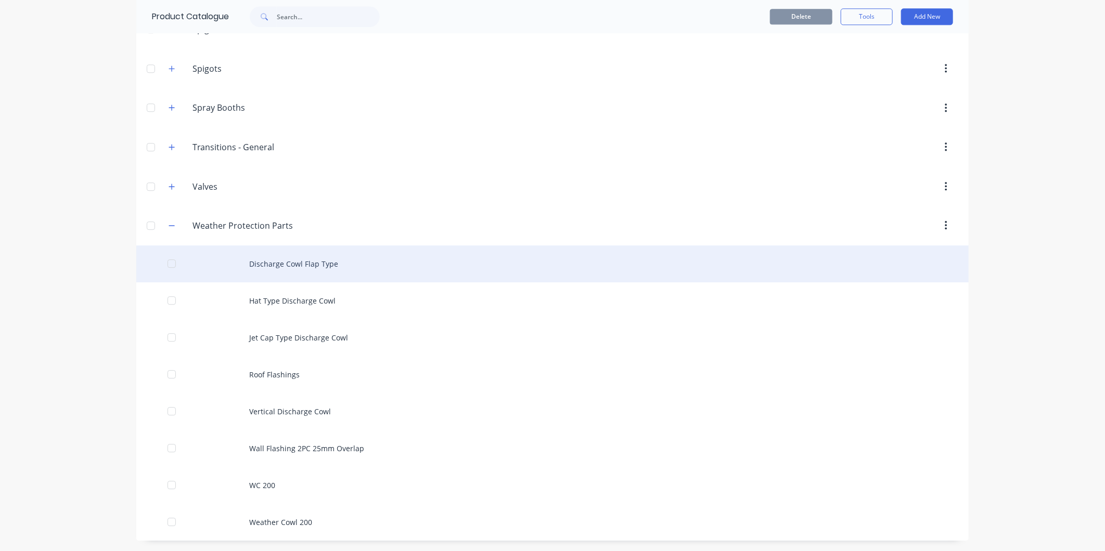
scroll to position [1716, 0]
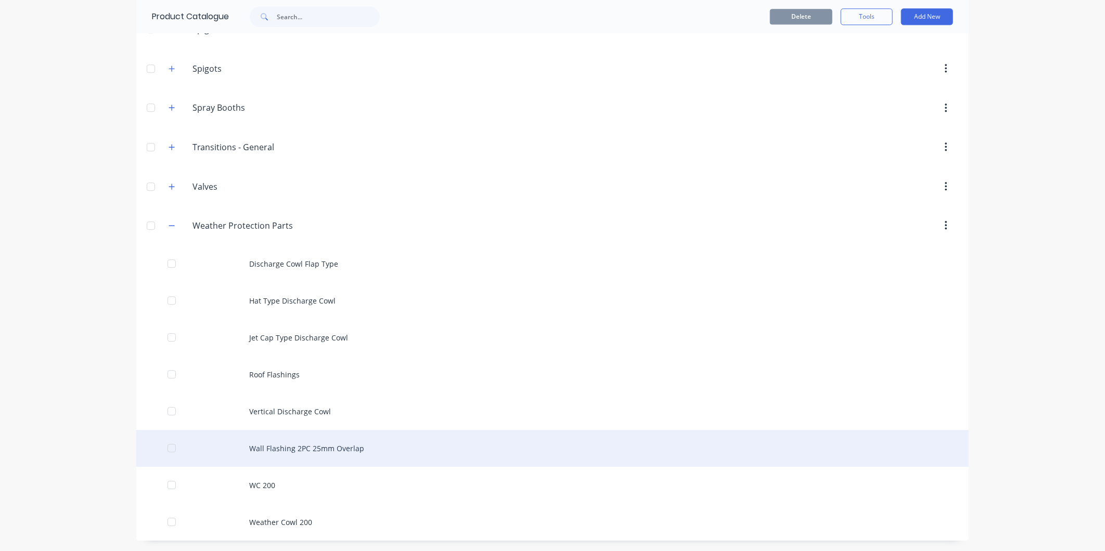
click at [269, 451] on div "Wall Flashing 2PC 25mm Overlap" at bounding box center [552, 448] width 832 height 37
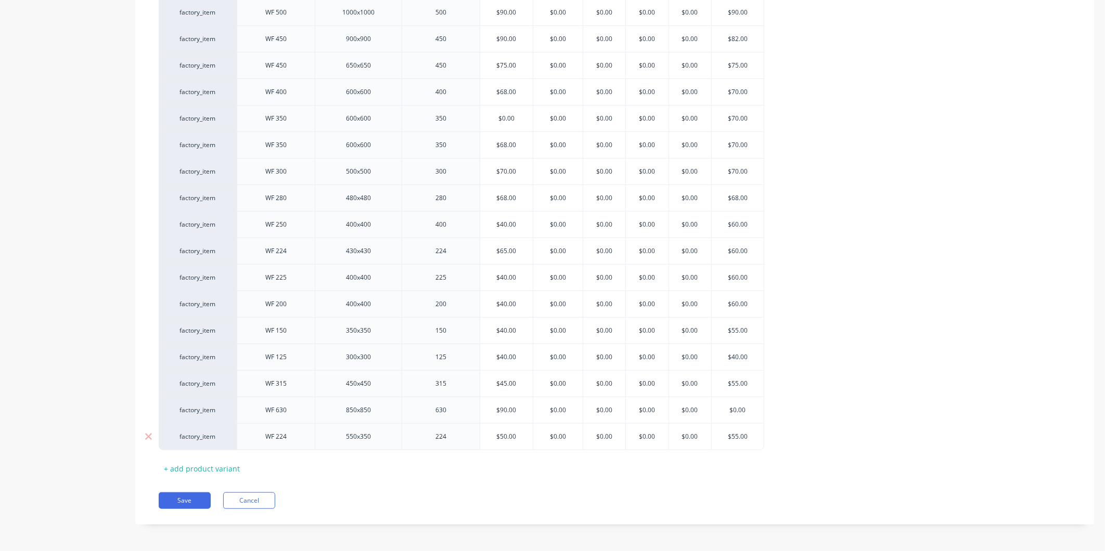
scroll to position [309, 0]
click at [212, 465] on div "+ add product variant" at bounding box center [202, 467] width 86 height 16
type textarea "x"
click at [283, 460] on div at bounding box center [276, 461] width 52 height 14
click at [364, 458] on div at bounding box center [358, 461] width 52 height 14
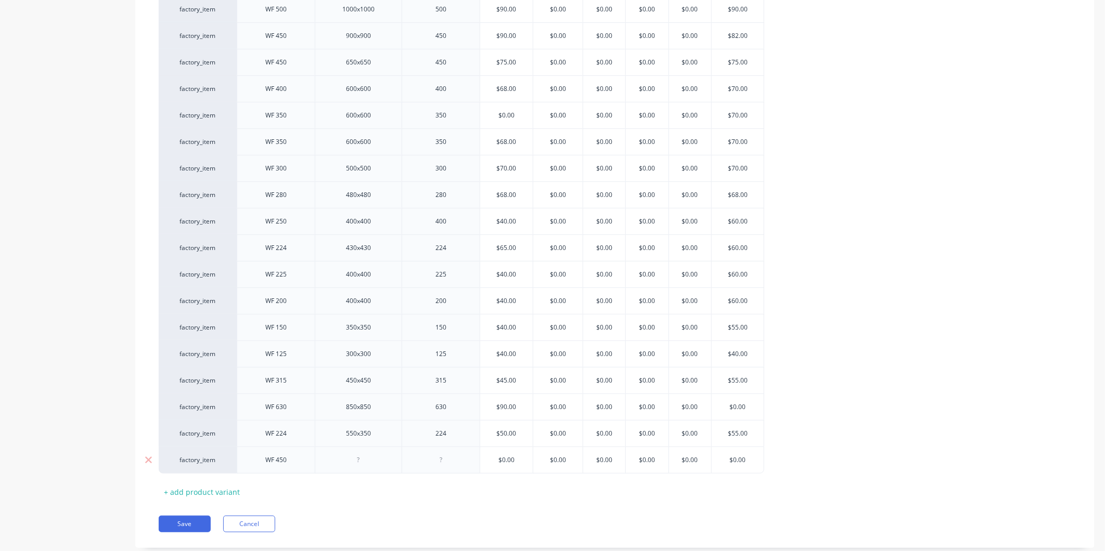
type textarea "x"
click at [450, 465] on div at bounding box center [441, 461] width 52 height 14
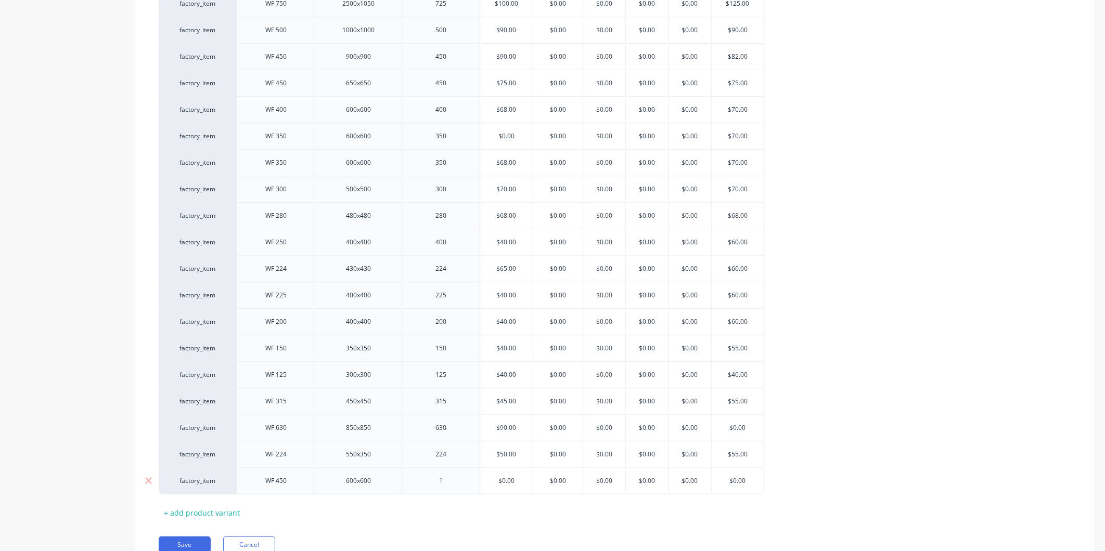
scroll to position [289, 0]
type textarea "x"
click at [471, 517] on div "Xero Item # Description Outside Dimensions Duct Size Standard Special Eximo QF …" at bounding box center [615, 243] width 912 height 555
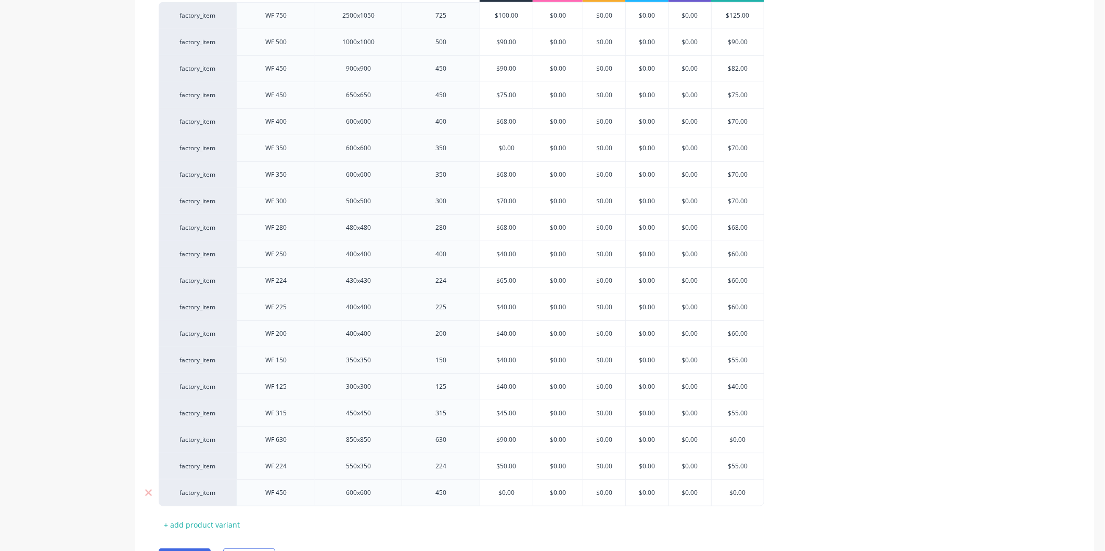
scroll to position [336, 0]
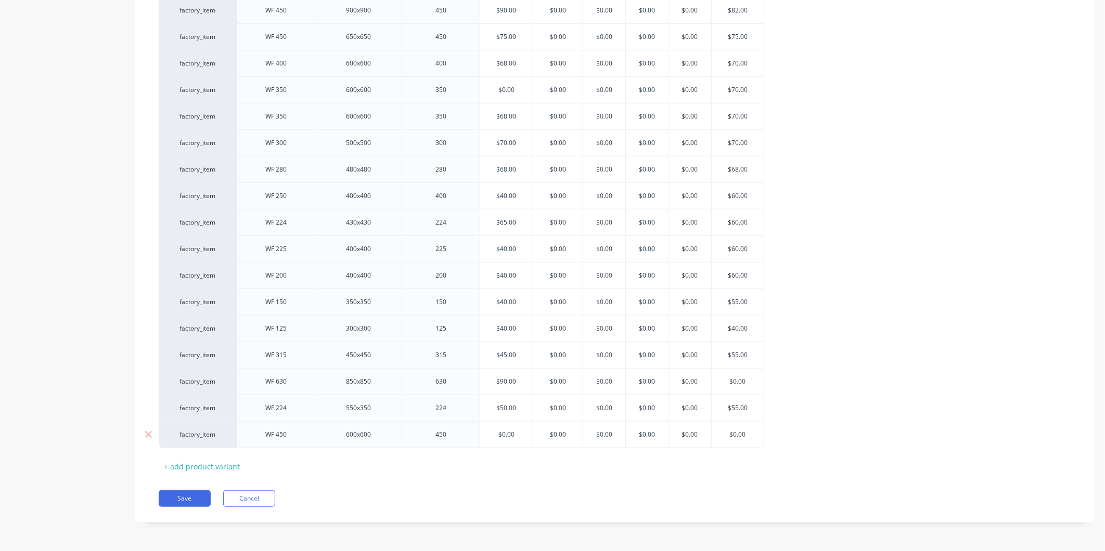
type input "$0.00"
drag, startPoint x: 521, startPoint y: 439, endPoint x: 492, endPoint y: 430, distance: 29.9
click at [492, 430] on input "$0.00" at bounding box center [506, 434] width 53 height 9
type textarea "x"
type input "7"
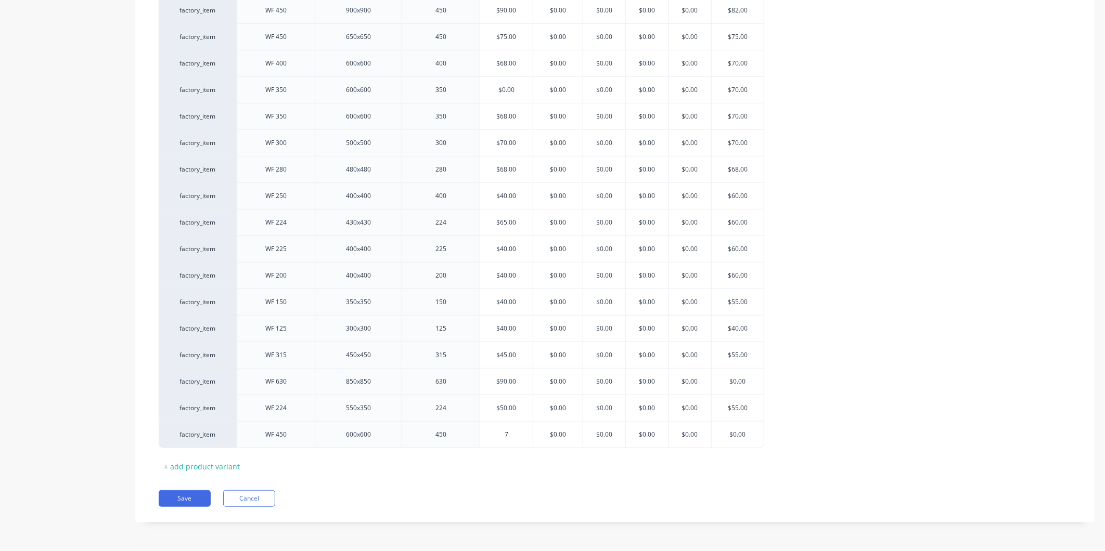
type textarea "x"
type input "70"
type input "$0.00"
drag, startPoint x: 753, startPoint y: 437, endPoint x: 711, endPoint y: 440, distance: 41.7
click at [712, 440] on div "$0.00 $0.00" at bounding box center [738, 435] width 52 height 26
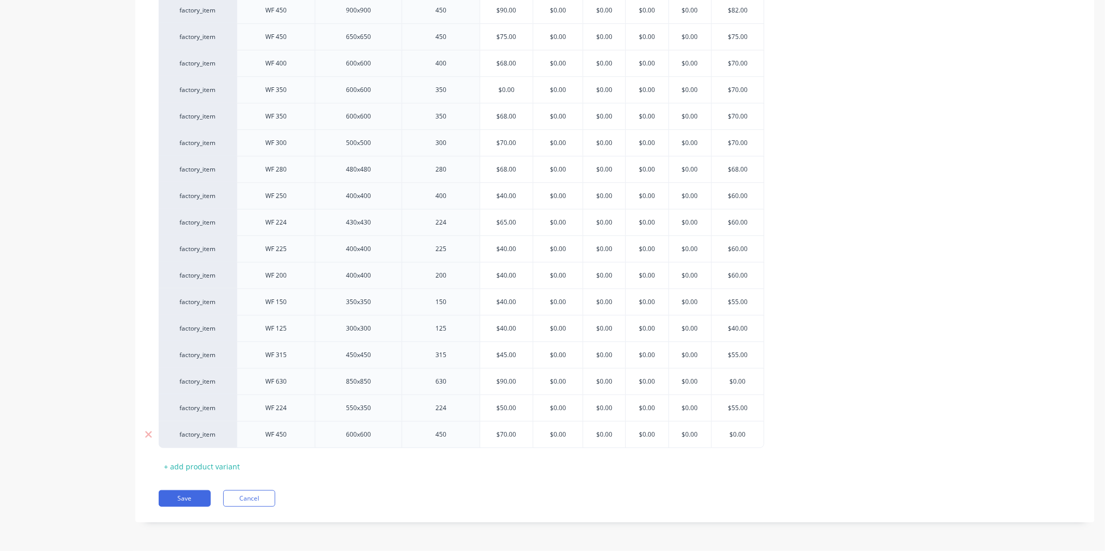
type textarea "x"
type input "7"
type textarea "x"
type input "70"
drag, startPoint x: 731, startPoint y: 477, endPoint x: 723, endPoint y: 475, distance: 8.0
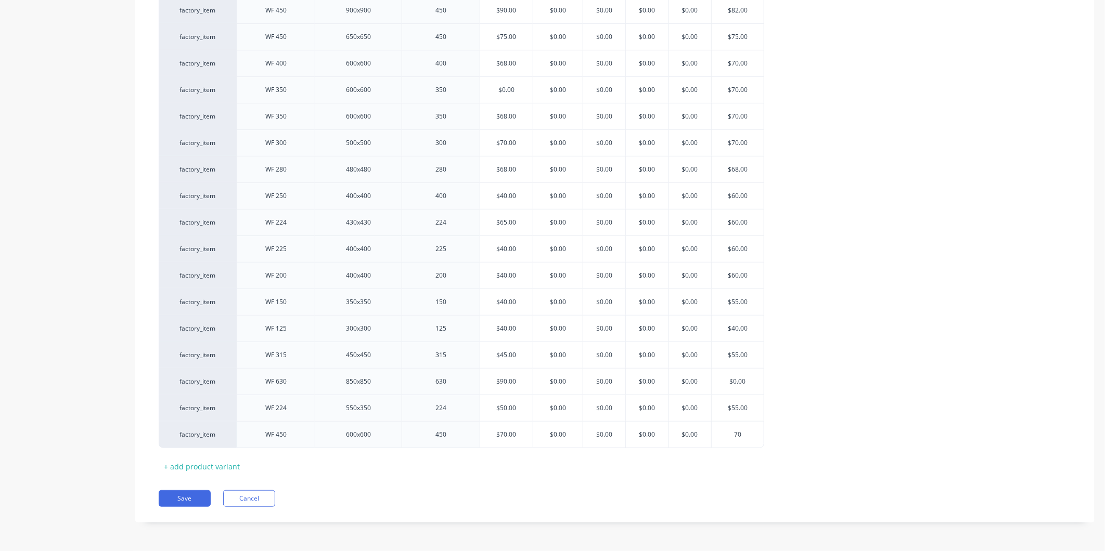
click at [723, 475] on div "Pricing Selling Xero Item # Description Outside Dimensions Duct Size Standard S…" at bounding box center [614, 195] width 959 height 654
click at [192, 497] on button "Save" at bounding box center [185, 499] width 52 height 17
type textarea "x"
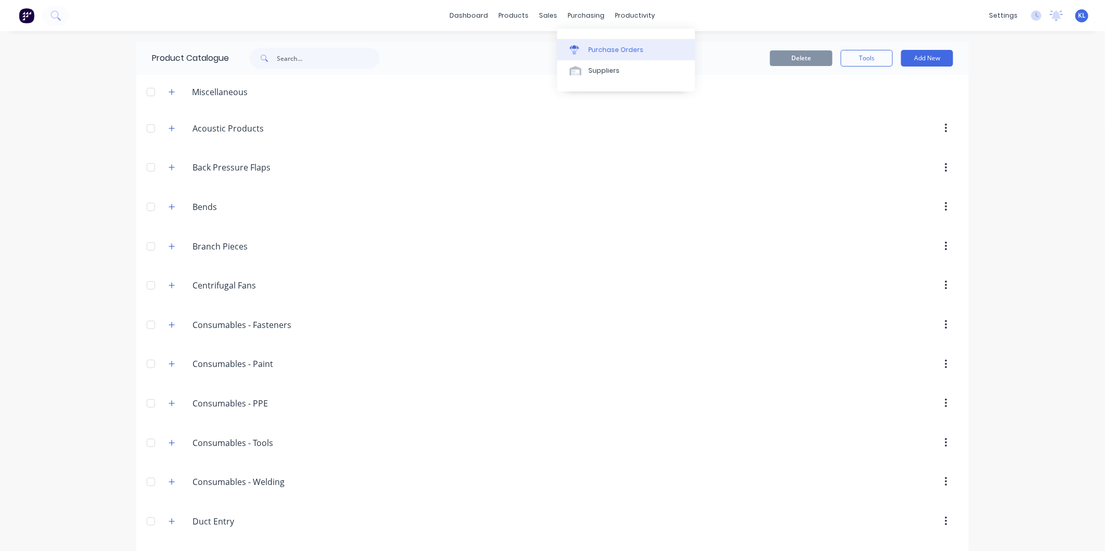
click at [609, 51] on div "Purchase Orders" at bounding box center [615, 49] width 55 height 9
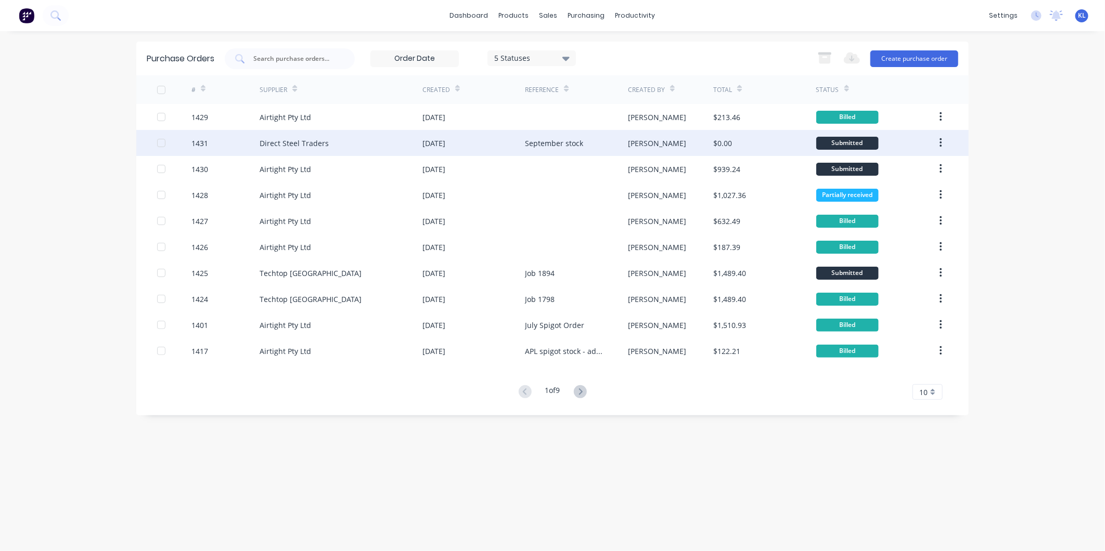
click at [754, 143] on div "$0.00" at bounding box center [764, 143] width 102 height 26
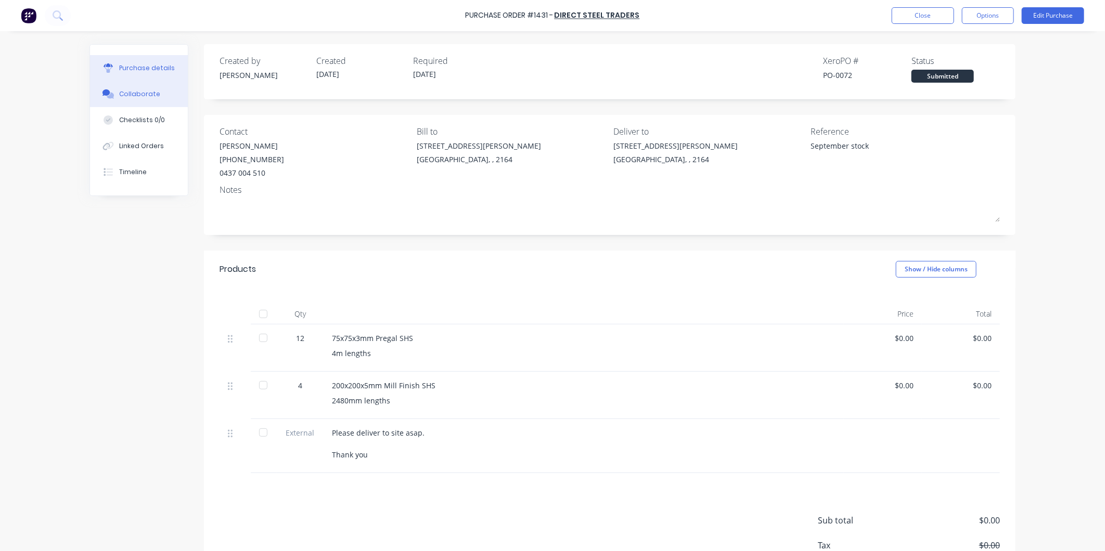
click at [143, 95] on div "Collaborate" at bounding box center [139, 93] width 41 height 9
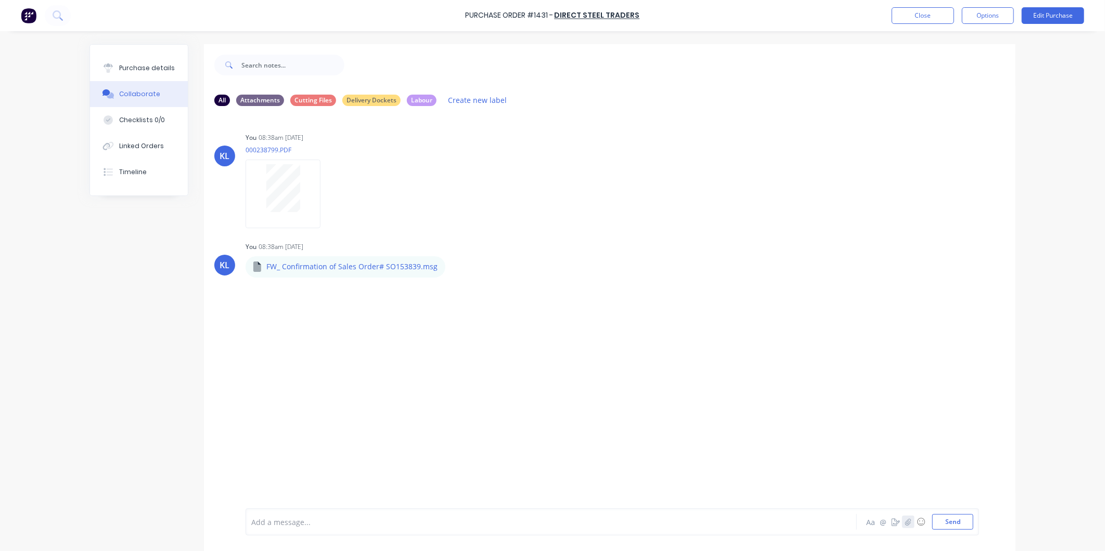
click at [905, 519] on icon "button" at bounding box center [908, 522] width 6 height 7
click at [947, 517] on button "Send" at bounding box center [952, 522] width 41 height 16
click at [917, 16] on button "Close" at bounding box center [923, 15] width 62 height 17
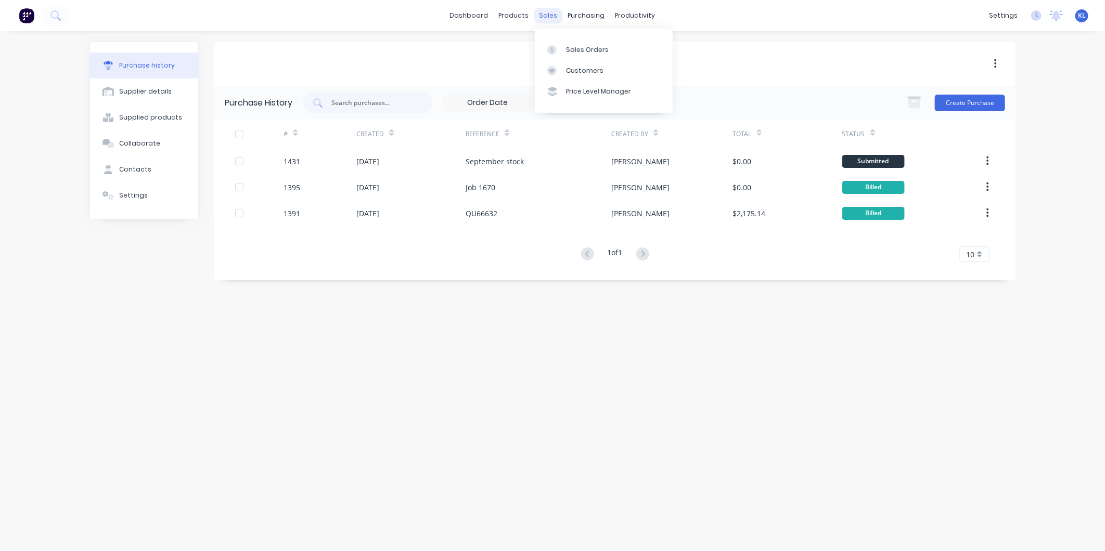
click at [548, 9] on div "sales" at bounding box center [548, 16] width 29 height 16
click at [569, 48] on div "Sales Orders" at bounding box center [587, 49] width 43 height 9
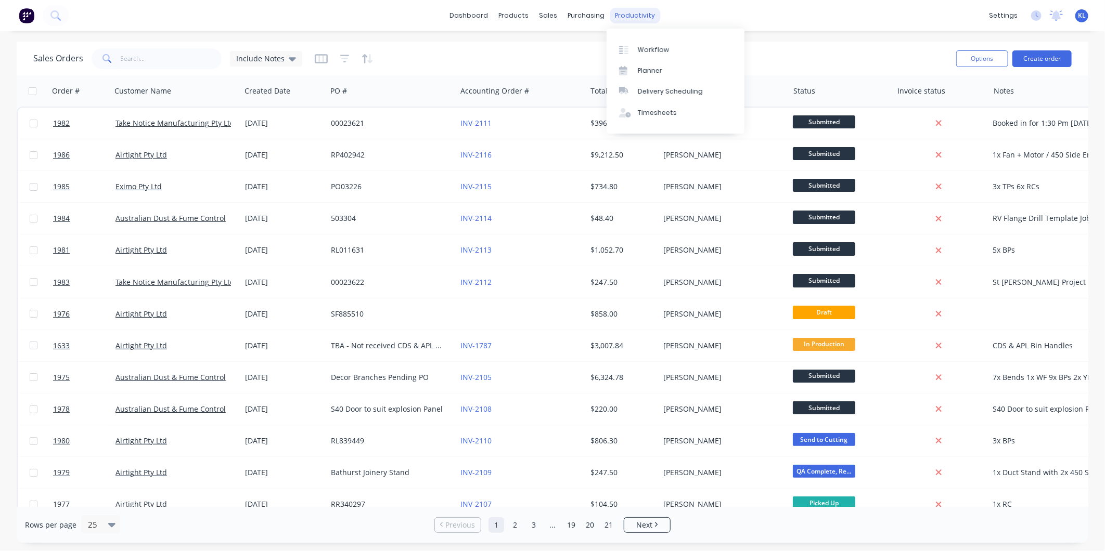
click at [627, 9] on div "productivity" at bounding box center [635, 16] width 50 height 16
click at [654, 47] on div "Workflow" at bounding box center [653, 49] width 31 height 9
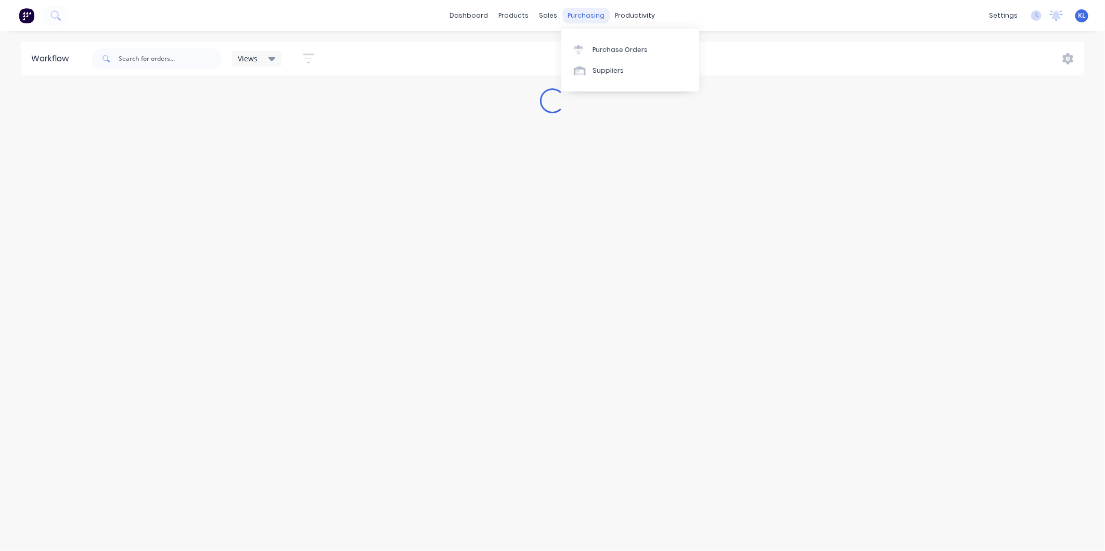
click at [588, 19] on div "purchasing" at bounding box center [586, 16] width 47 height 16
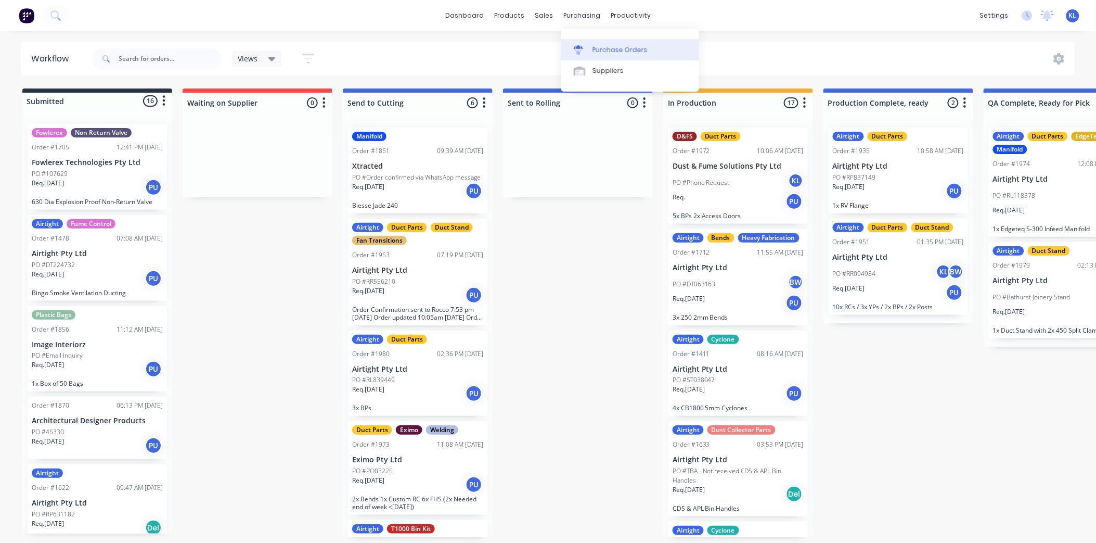
click at [601, 43] on link "Purchase Orders" at bounding box center [630, 49] width 138 height 21
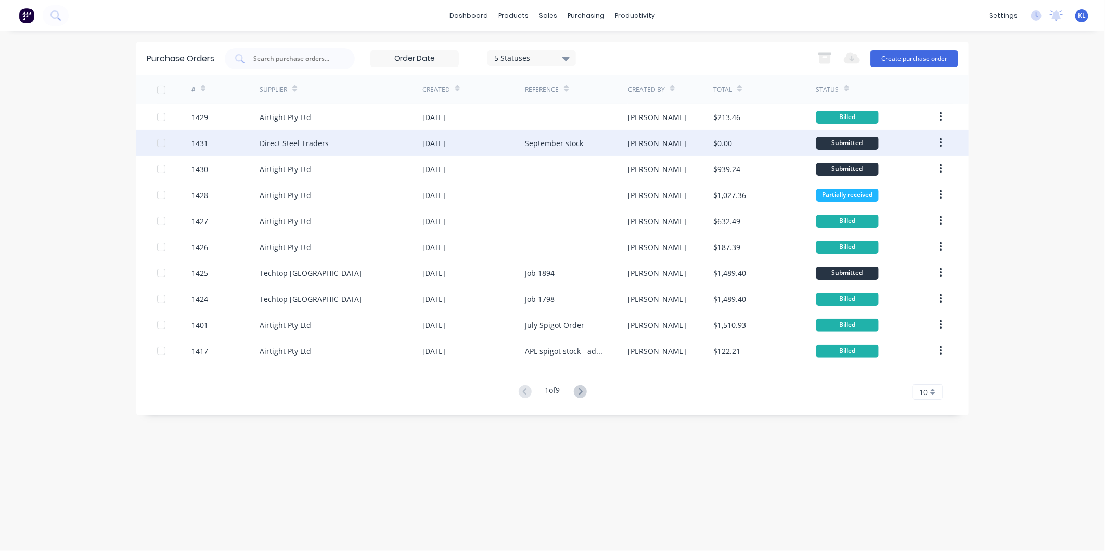
click at [761, 148] on div "$0.00" at bounding box center [764, 143] width 102 height 26
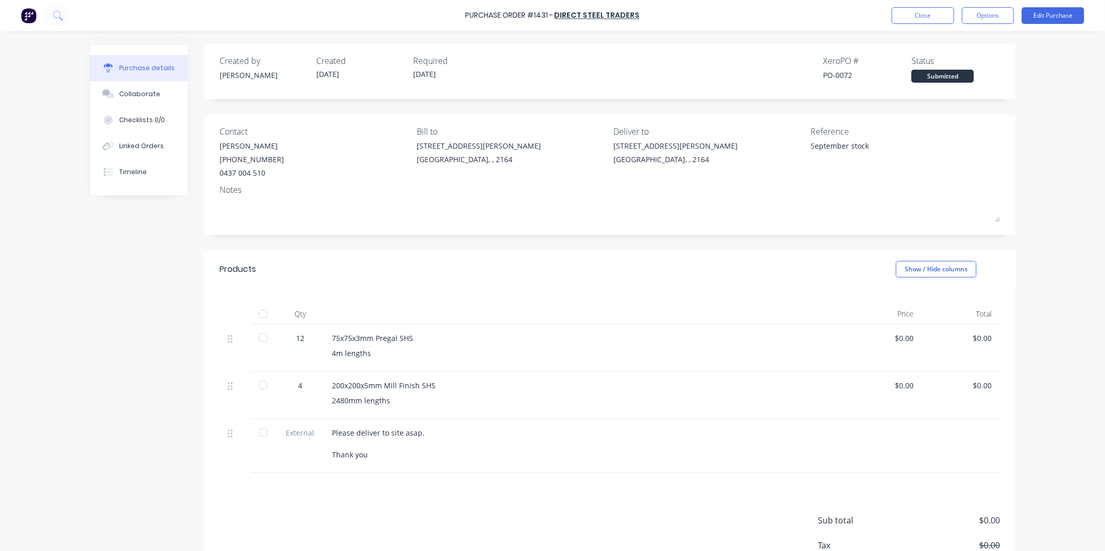
click at [946, 69] on div "Status Submitted" at bounding box center [955, 69] width 88 height 28
click at [932, 74] on div "Submitted" at bounding box center [942, 76] width 62 height 13
click at [1059, 15] on button "Edit Purchase" at bounding box center [1053, 15] width 62 height 17
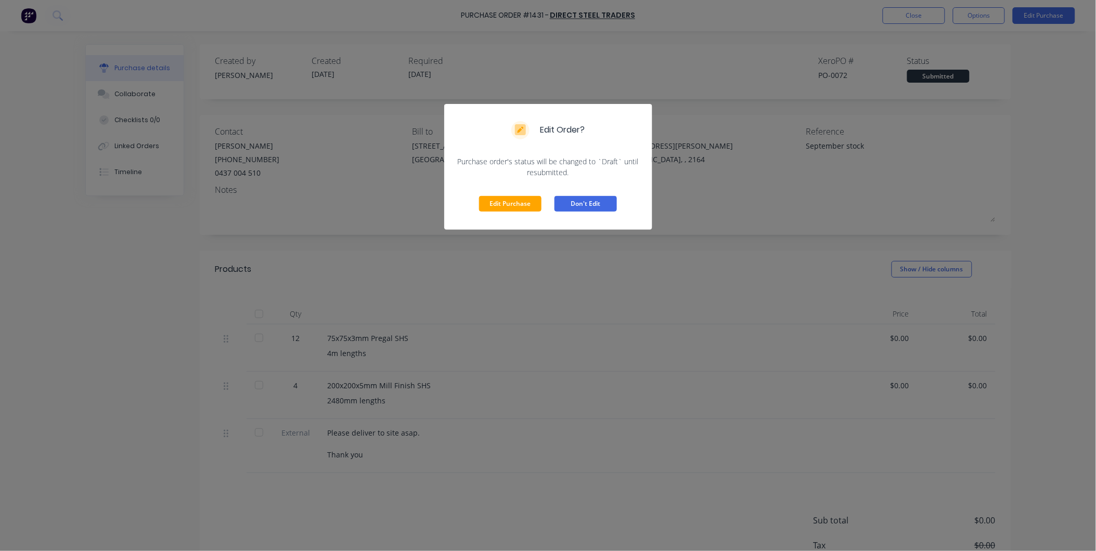
click at [609, 207] on button "Don't Edit" at bounding box center [586, 204] width 62 height 16
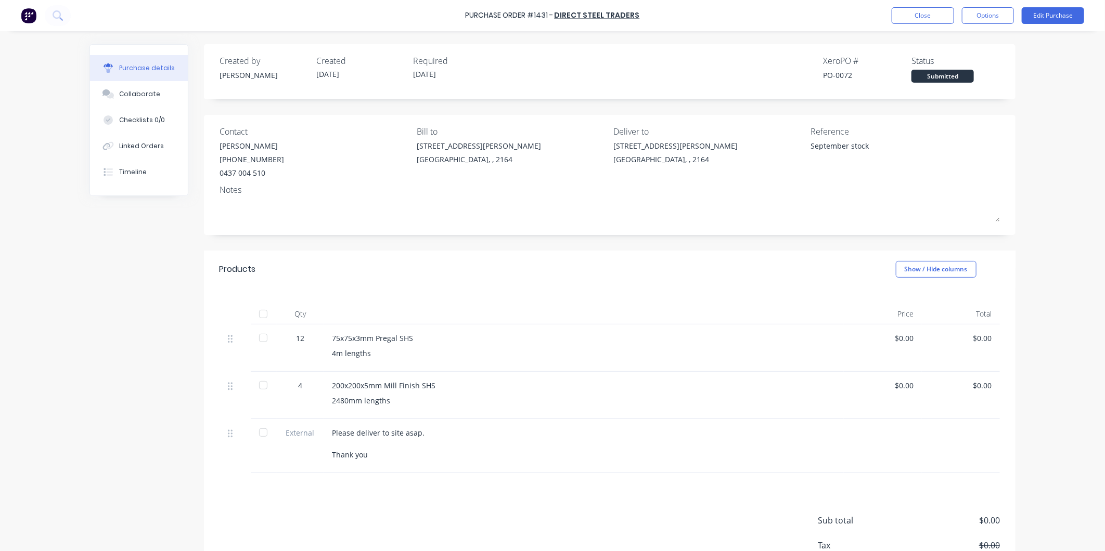
click at [253, 315] on div at bounding box center [263, 314] width 21 height 21
click at [930, 15] on button "Close" at bounding box center [923, 15] width 62 height 17
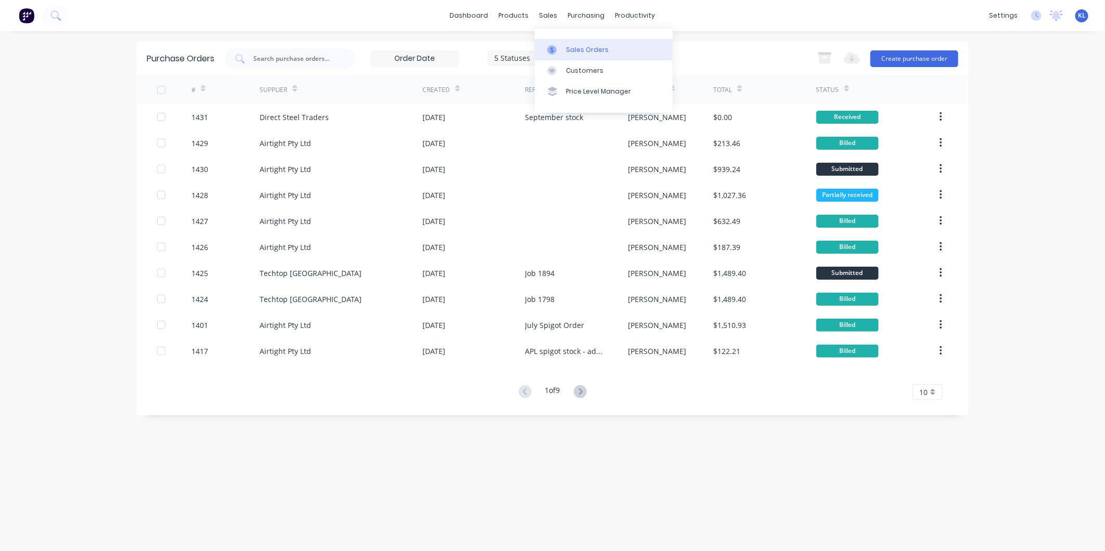
click at [570, 48] on div "Sales Orders" at bounding box center [587, 49] width 43 height 9
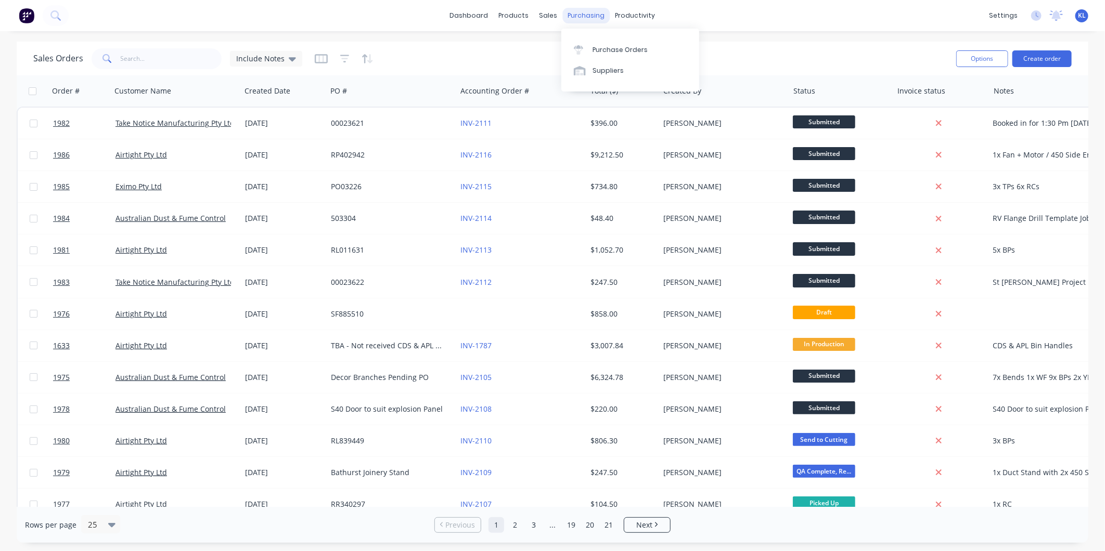
click at [583, 14] on div "purchasing" at bounding box center [586, 16] width 47 height 16
click at [599, 41] on link "Purchase Orders" at bounding box center [630, 49] width 138 height 21
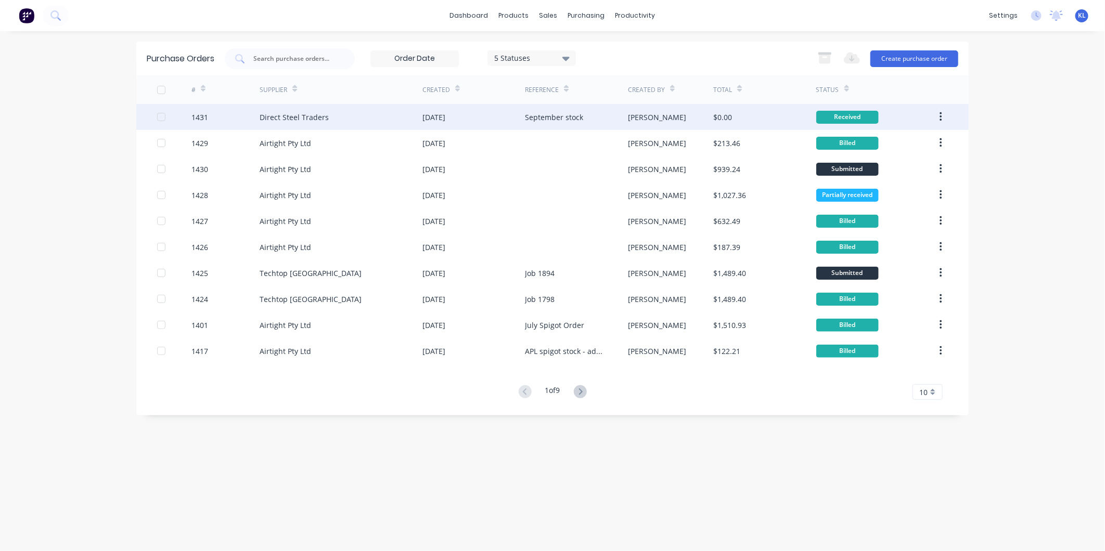
click at [763, 120] on div "$0.00" at bounding box center [764, 117] width 102 height 26
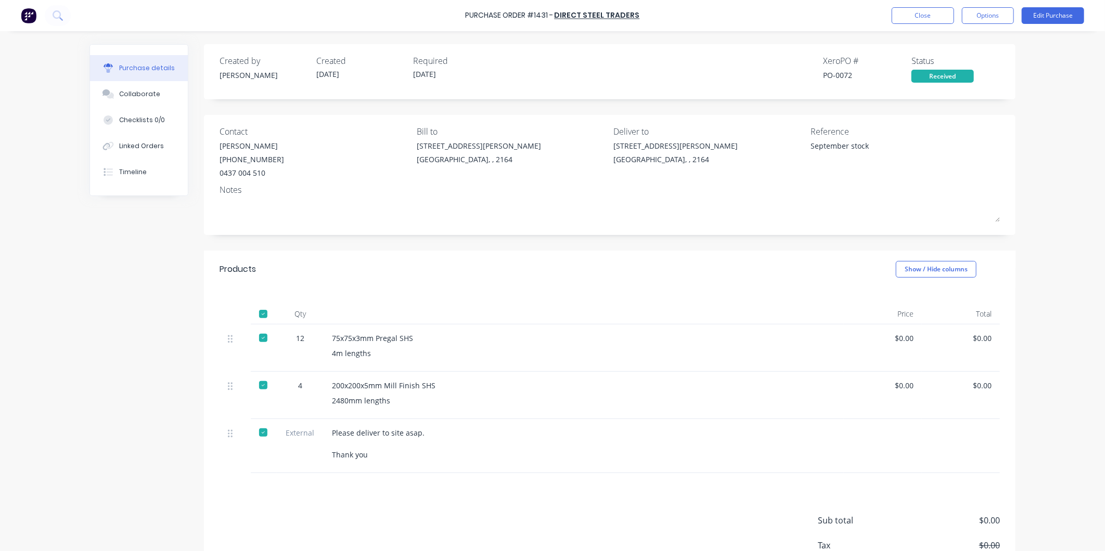
click at [942, 69] on div "Status Received" at bounding box center [955, 69] width 88 height 28
click at [974, 21] on button "Options" at bounding box center [988, 15] width 52 height 17
click at [965, 60] on div "Convert to Bill" at bounding box center [964, 63] width 80 height 15
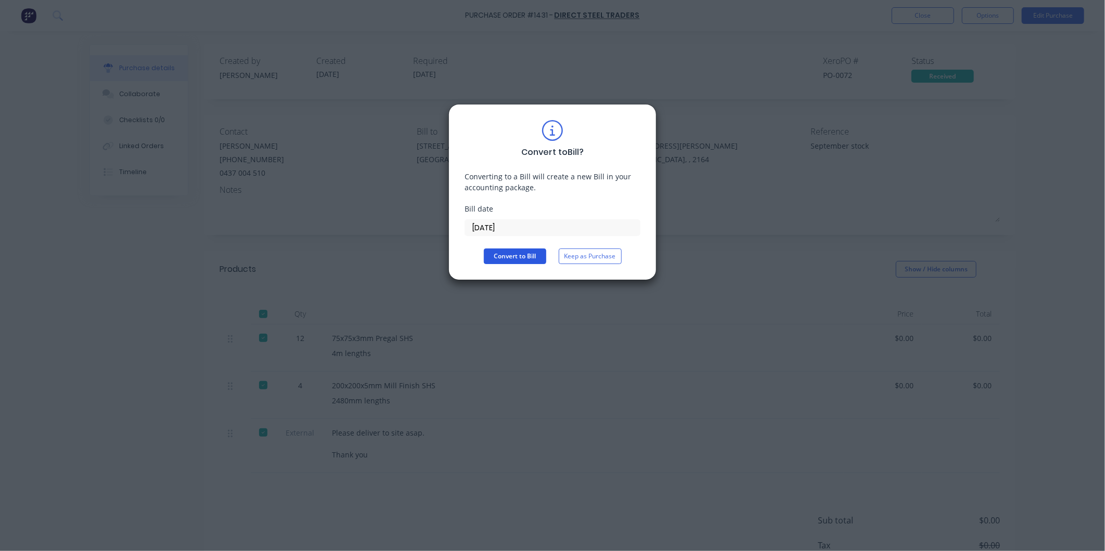
click at [503, 257] on button "Convert to Bill" at bounding box center [515, 257] width 62 height 16
type textarea "x"
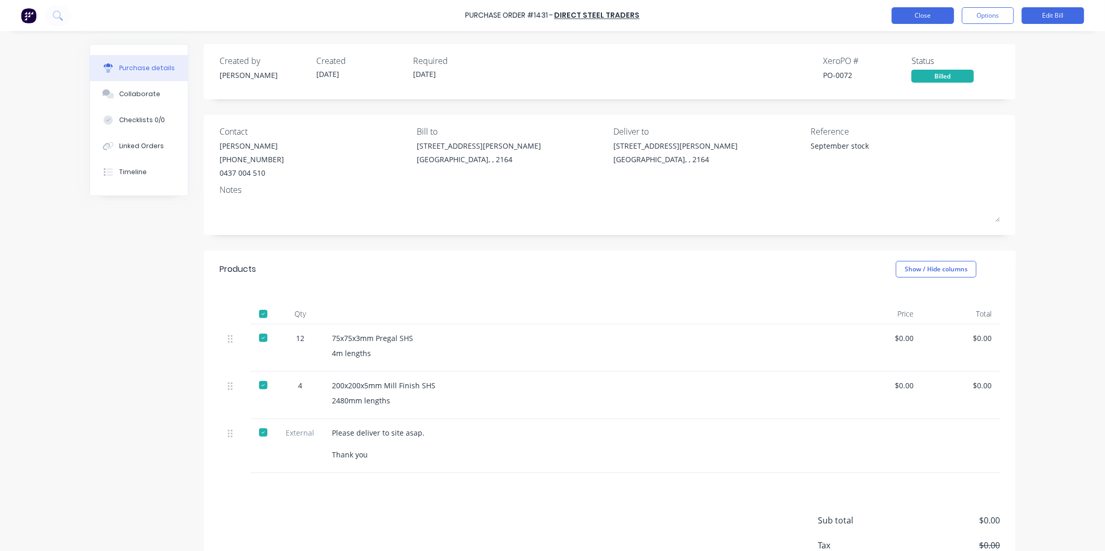
click at [924, 17] on button "Close" at bounding box center [923, 15] width 62 height 17
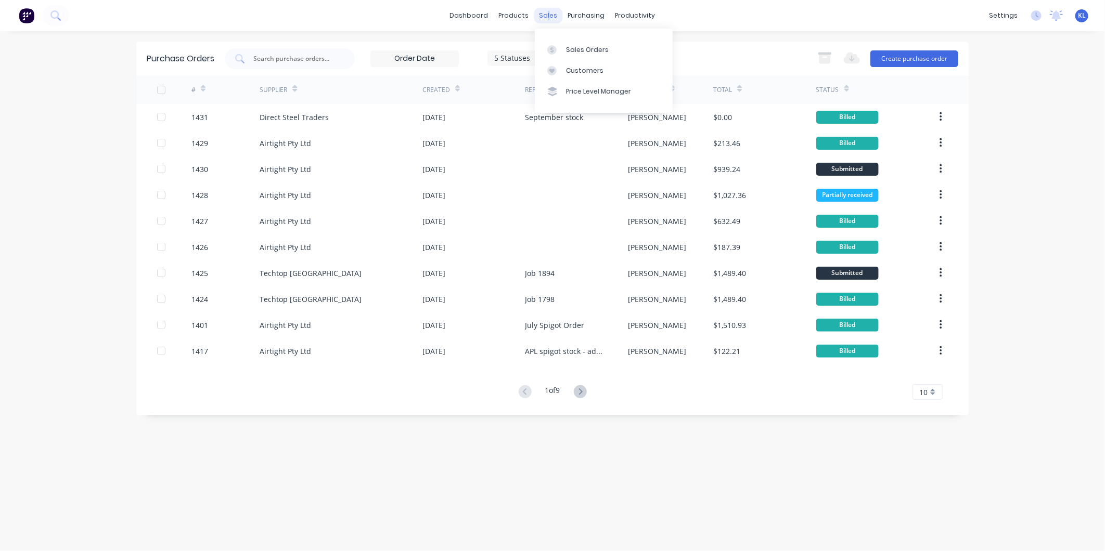
click at [548, 22] on div "sales" at bounding box center [548, 16] width 29 height 16
click at [603, 47] on div "Sales Orders" at bounding box center [587, 49] width 43 height 9
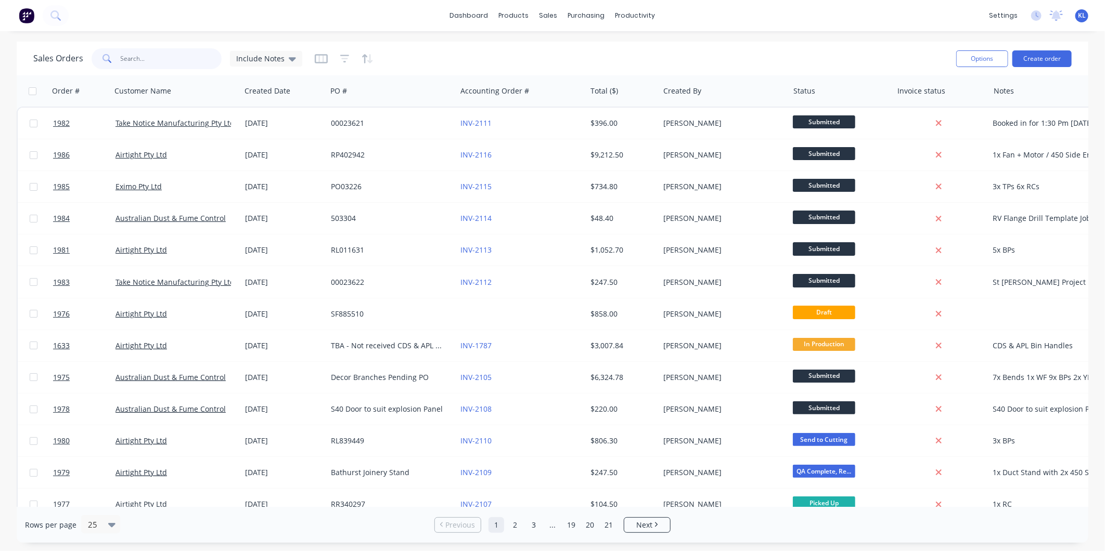
click at [134, 53] on input "text" at bounding box center [171, 58] width 101 height 21
type input "1985"
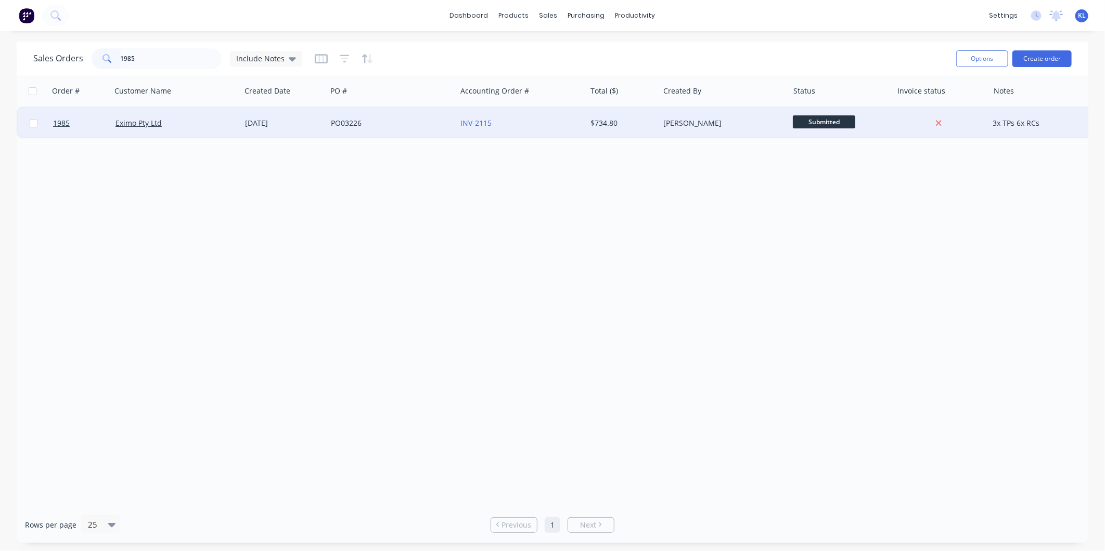
click at [177, 137] on div "Eximo Pty Ltd" at bounding box center [176, 123] width 130 height 31
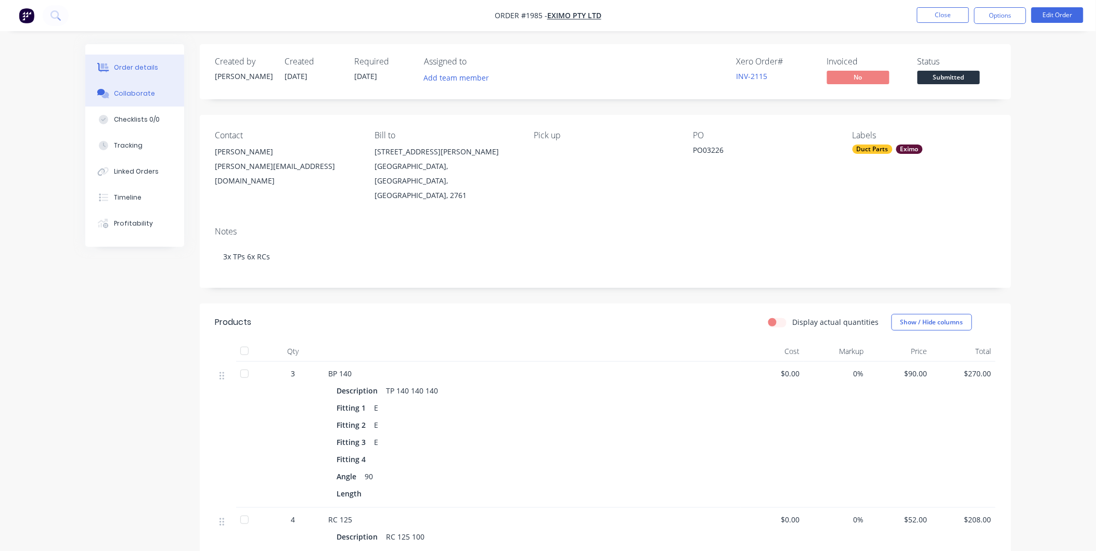
click at [125, 87] on button "Collaborate" at bounding box center [134, 94] width 99 height 26
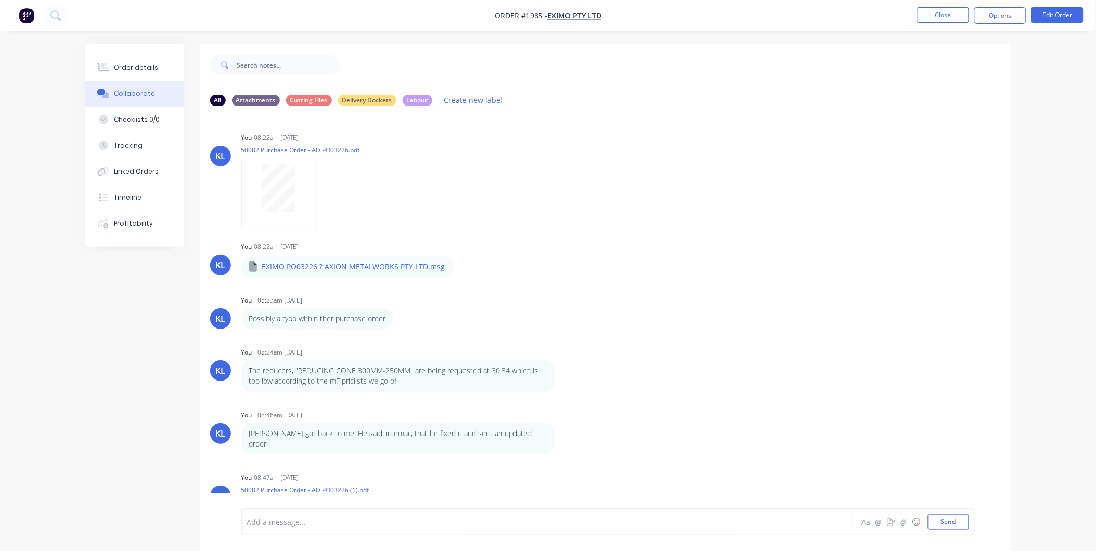
scroll to position [53, 0]
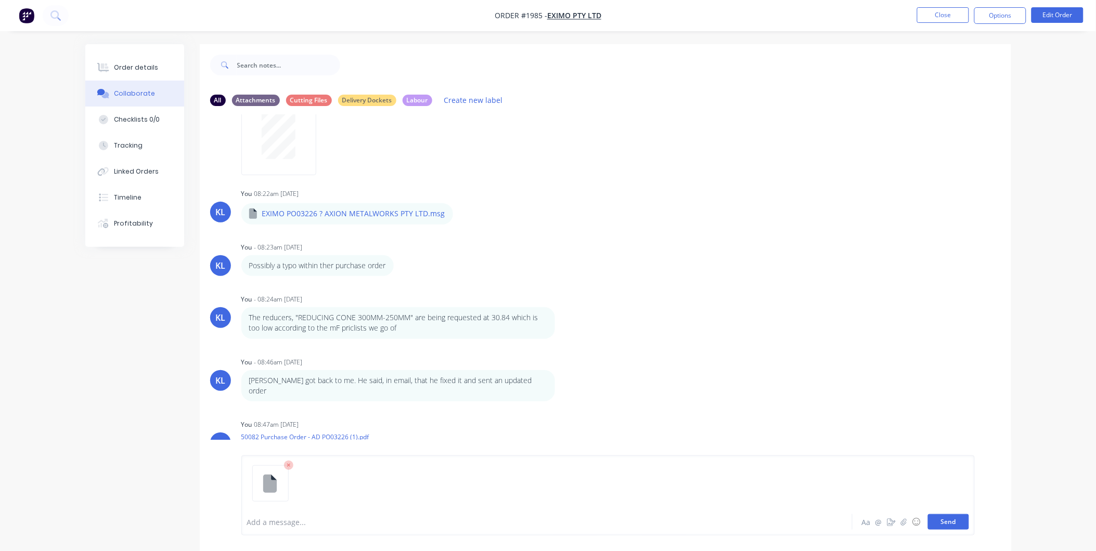
click at [942, 523] on button "Send" at bounding box center [948, 522] width 41 height 16
click at [133, 66] on div "Order details" at bounding box center [136, 67] width 44 height 9
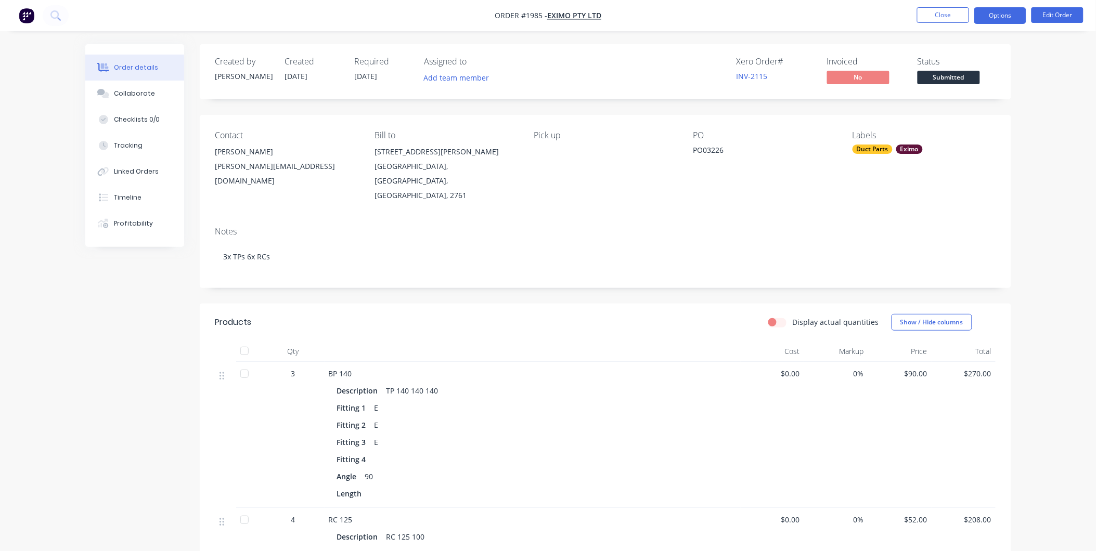
click at [998, 19] on button "Options" at bounding box center [1000, 15] width 52 height 17
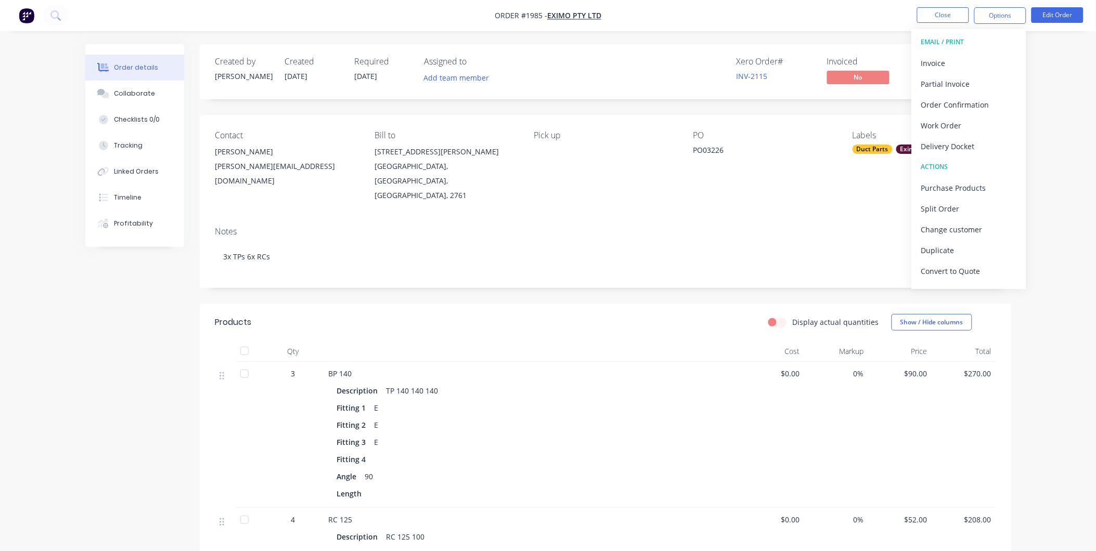
click at [1072, 122] on div "Order details Collaborate Checklists 0/0 Tracking Linked Orders Timeline Profit…" at bounding box center [548, 441] width 1096 height 883
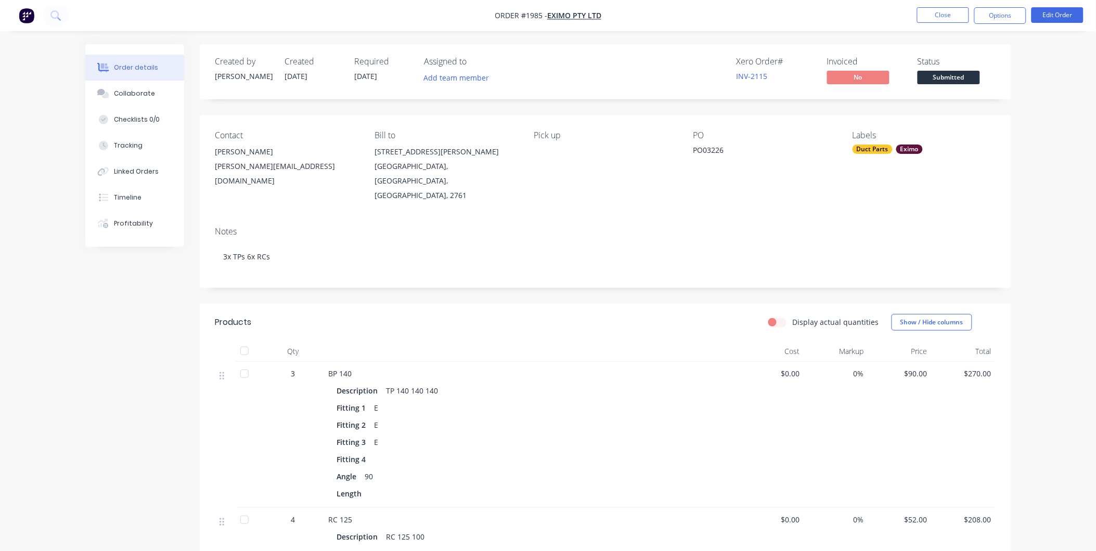
click at [954, 83] on span "Submitted" at bounding box center [949, 77] width 62 height 13
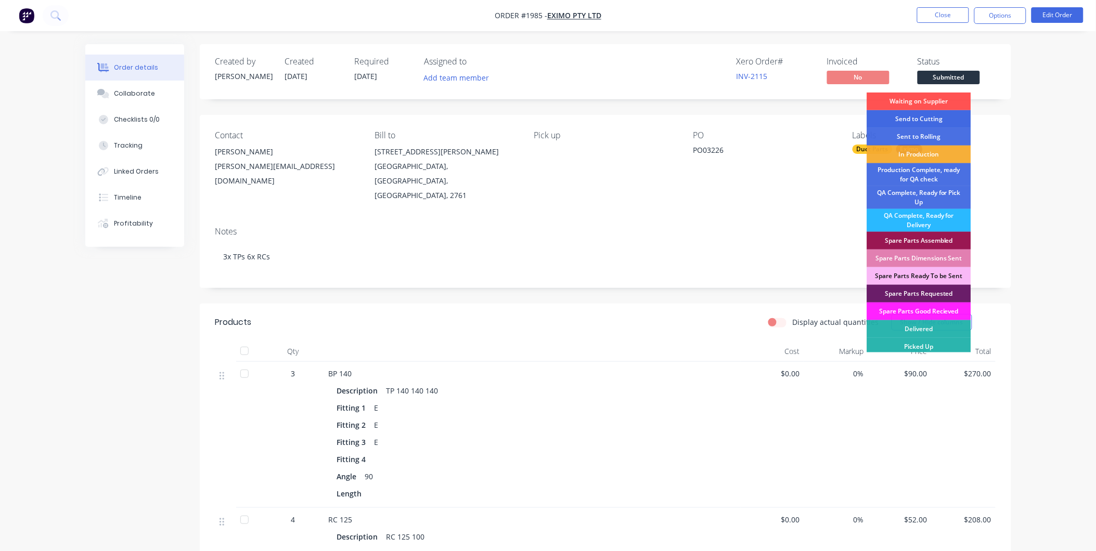
click at [943, 116] on div "Send to Cutting" at bounding box center [919, 119] width 104 height 18
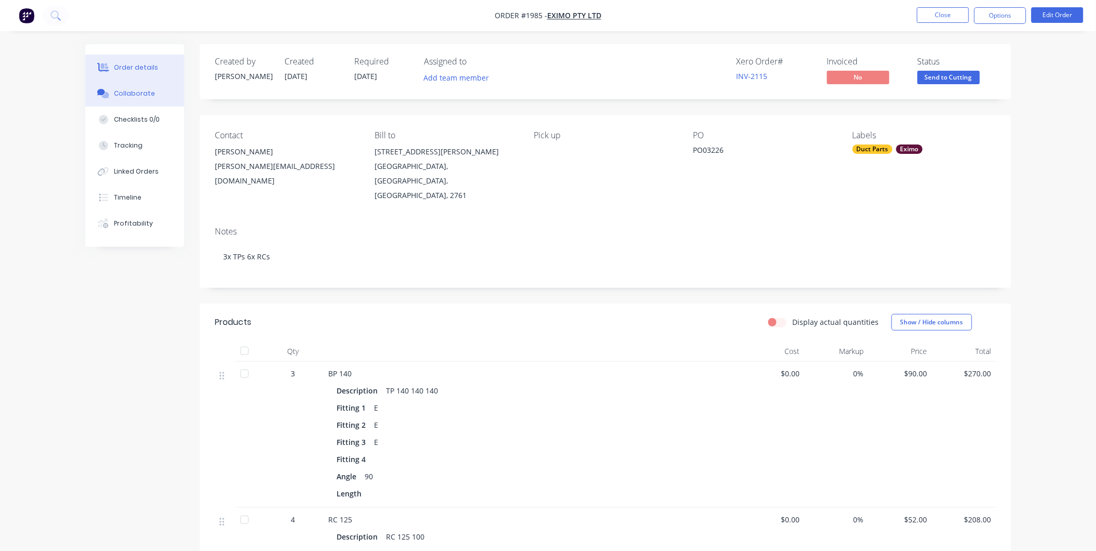
click at [145, 89] on div "Collaborate" at bounding box center [134, 93] width 41 height 9
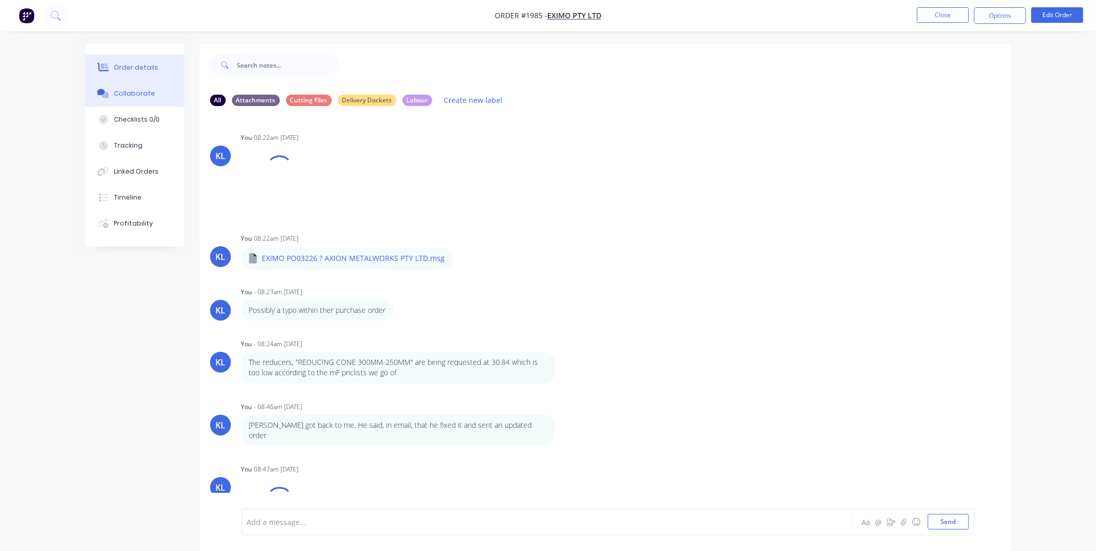
click at [137, 70] on div "Order details" at bounding box center [136, 67] width 44 height 9
